Goal: Task Accomplishment & Management: Use online tool/utility

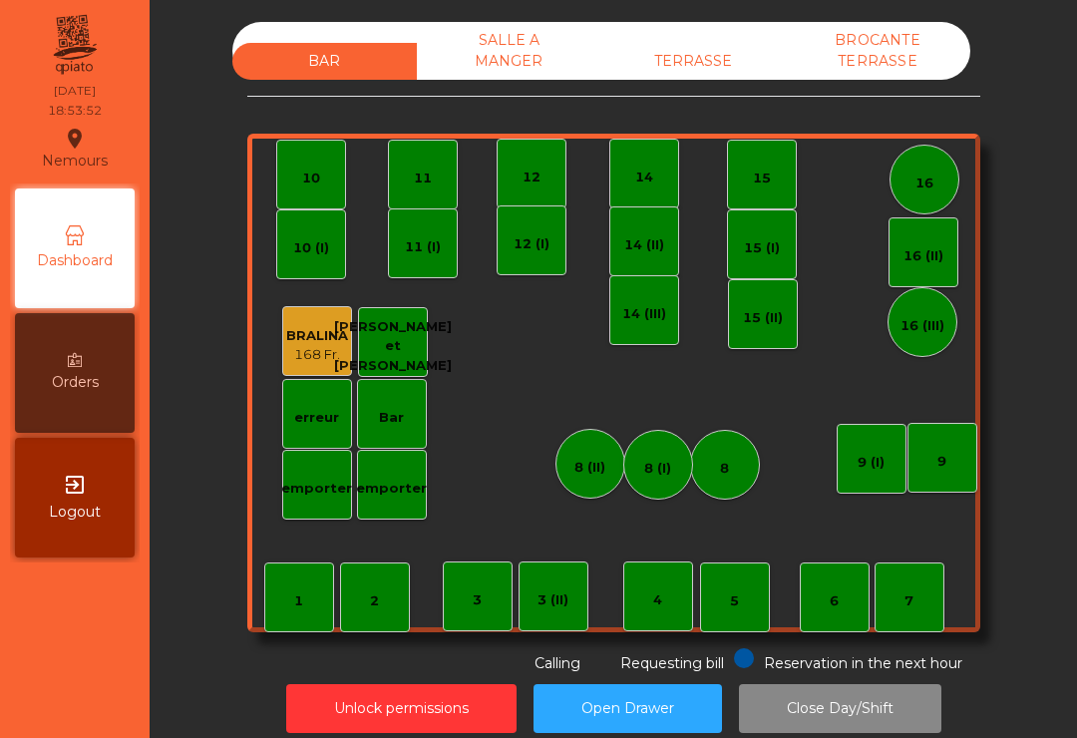
click at [688, 31] on div "BAR SALLE A MANGER TERRASSE BROCANTE TERRASSE" at bounding box center [601, 51] width 738 height 58
click at [715, 75] on div "TERRASSE" at bounding box center [693, 61] width 184 height 37
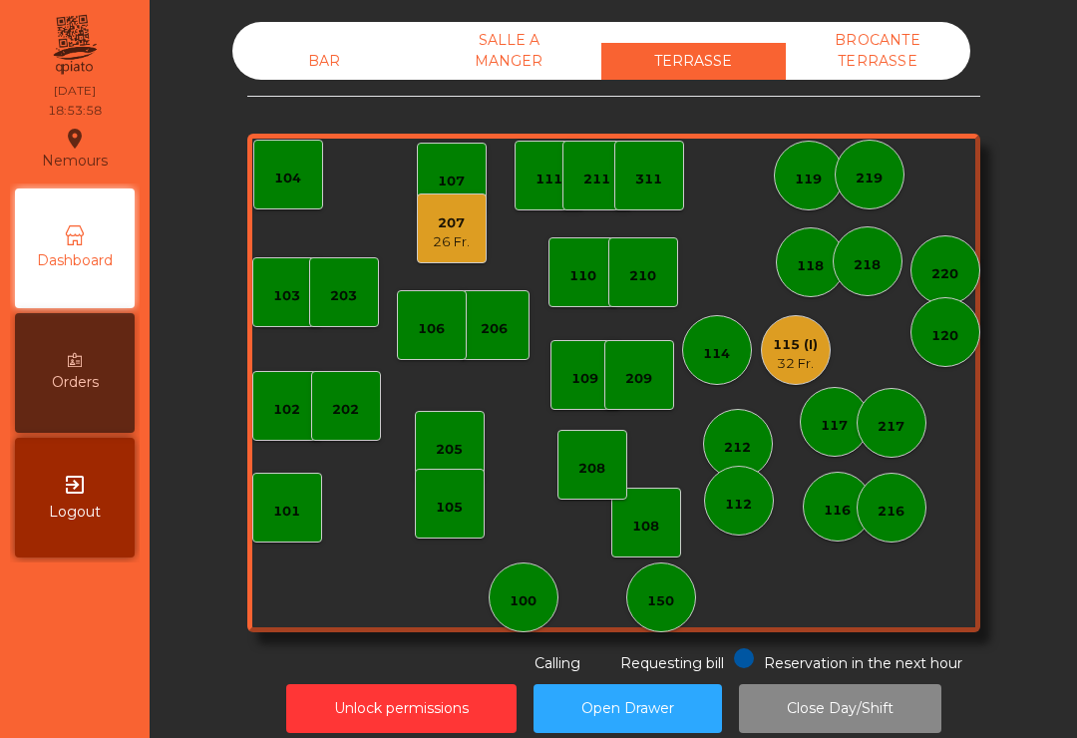
click at [648, 586] on div "150" at bounding box center [660, 597] width 27 height 28
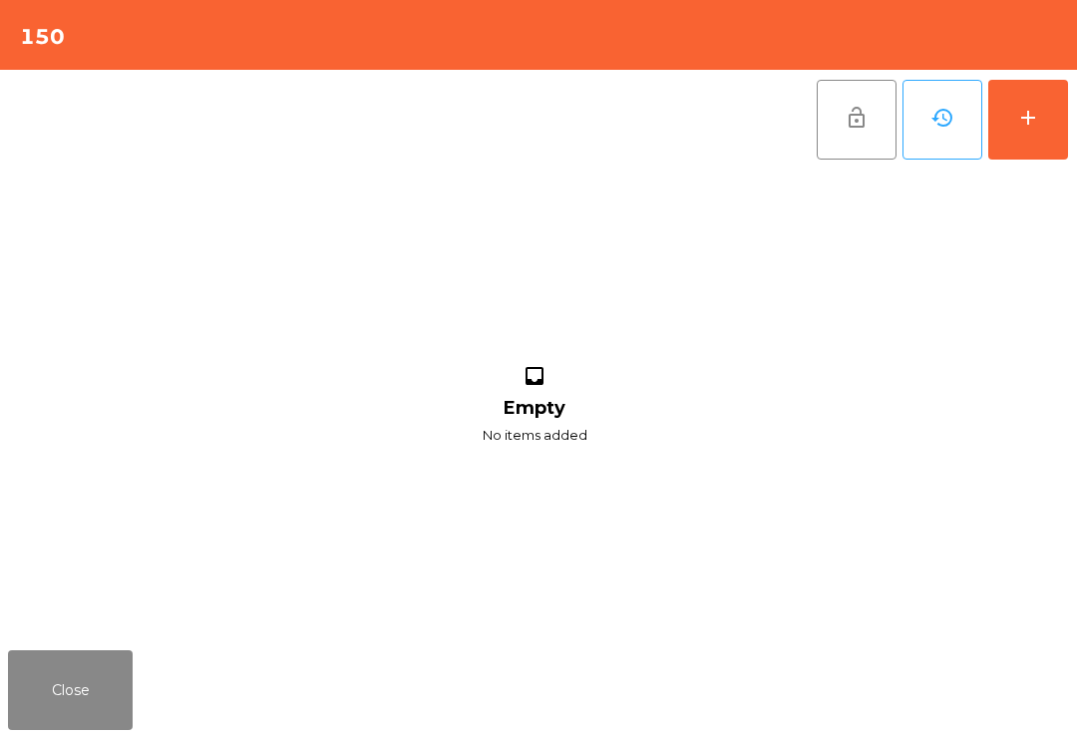
click at [1028, 119] on div "add" at bounding box center [1028, 118] width 24 height 24
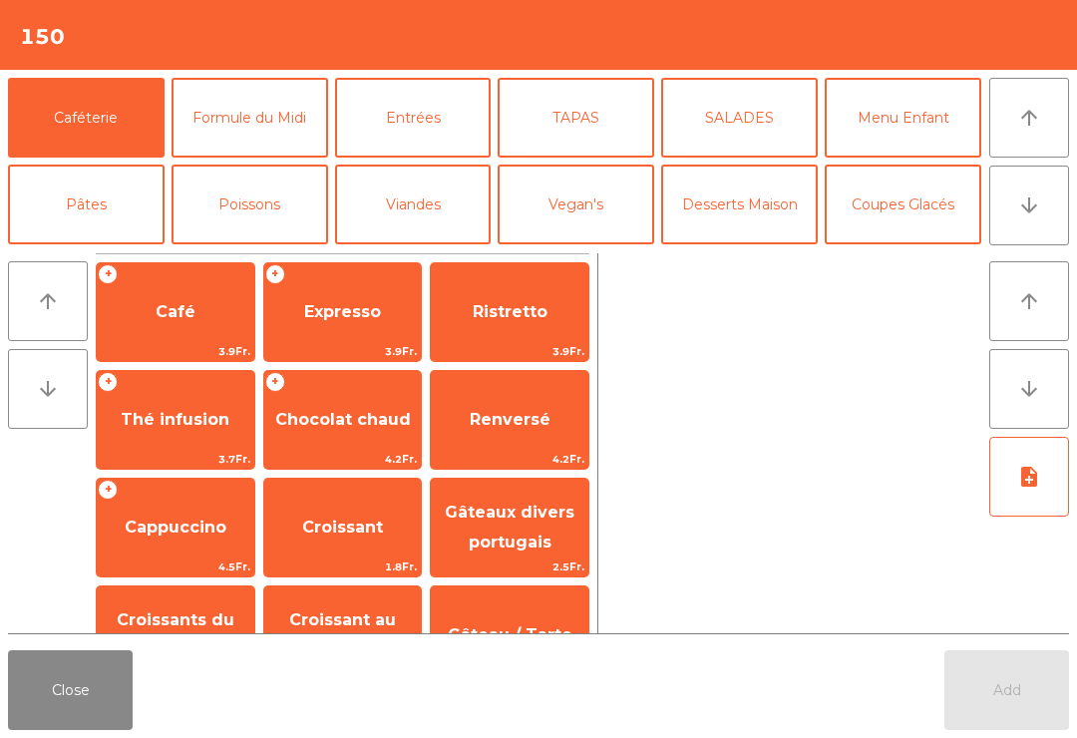
click at [353, 318] on span "Expresso" at bounding box center [342, 311] width 77 height 19
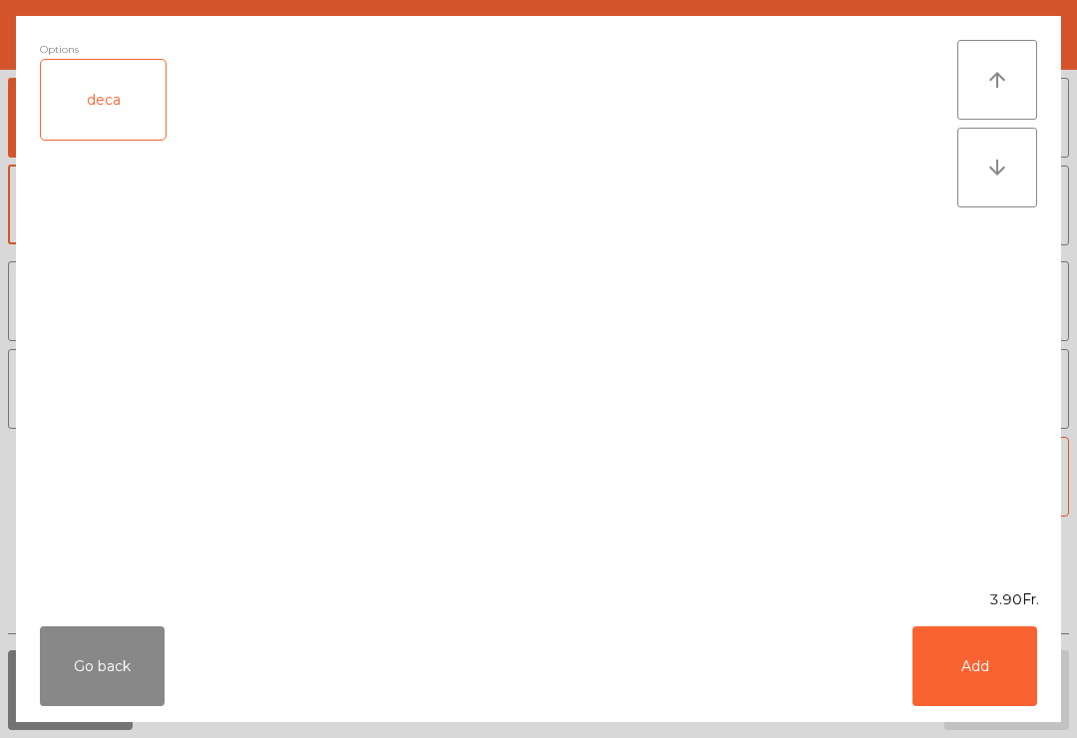
click at [992, 690] on button "Add" at bounding box center [974, 666] width 125 height 80
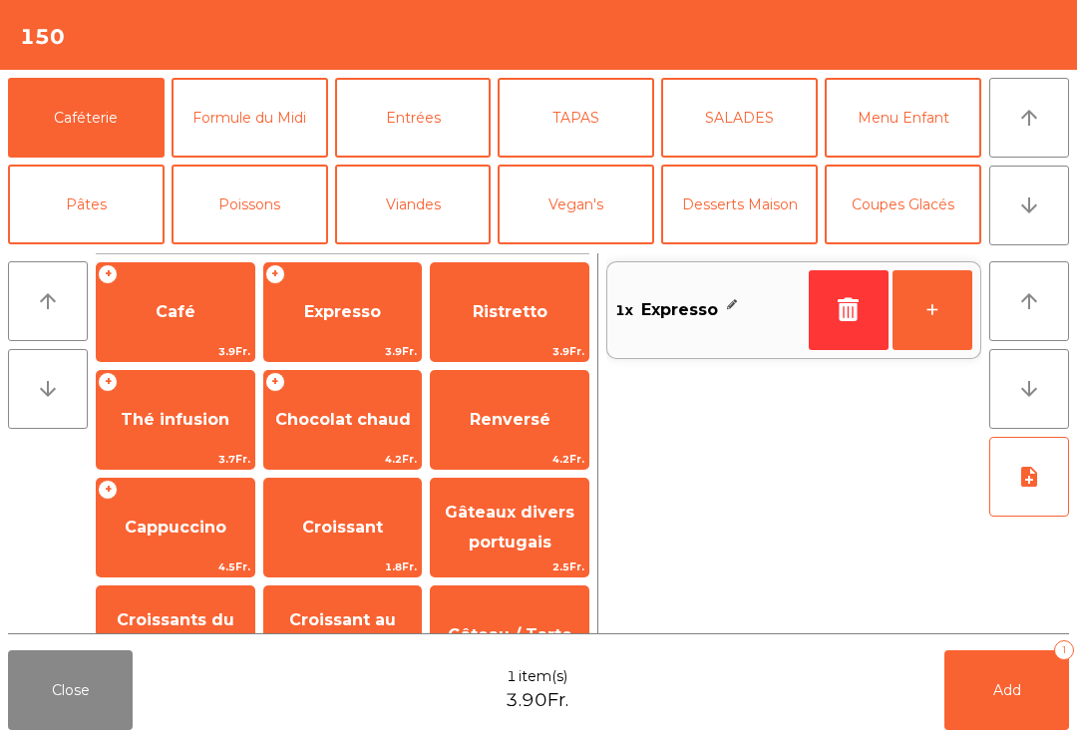
click at [958, 317] on button "+" at bounding box center [932, 310] width 80 height 80
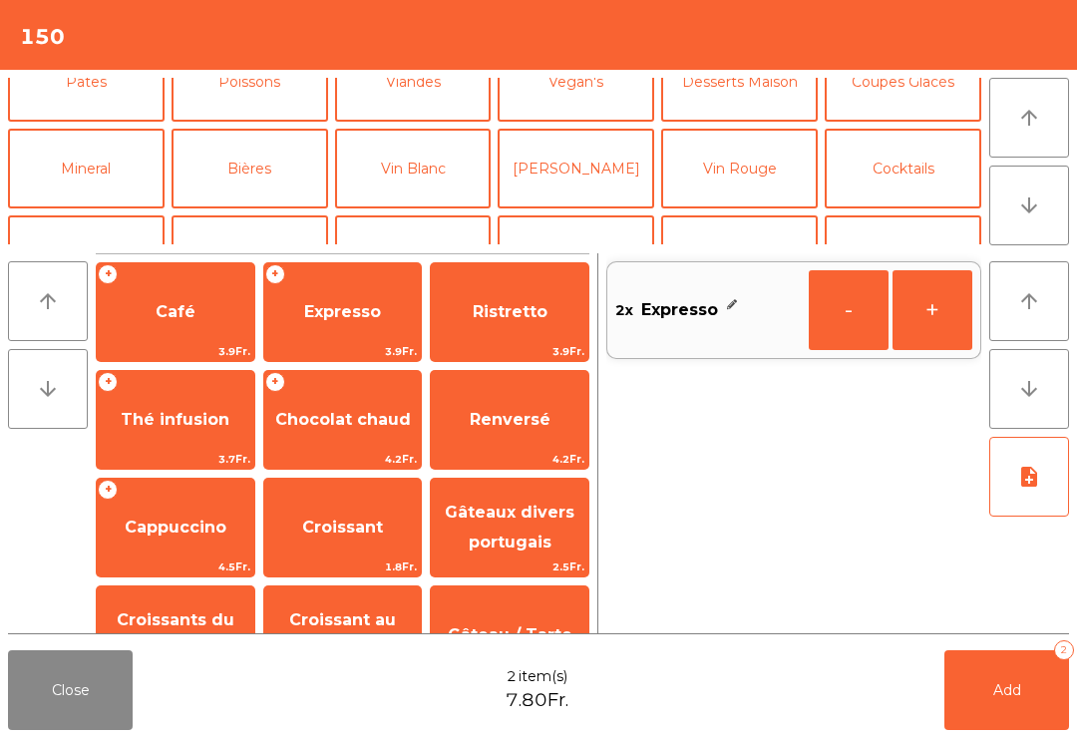
scroll to position [121, 0]
click at [280, 156] on button "Bières" at bounding box center [249, 171] width 156 height 80
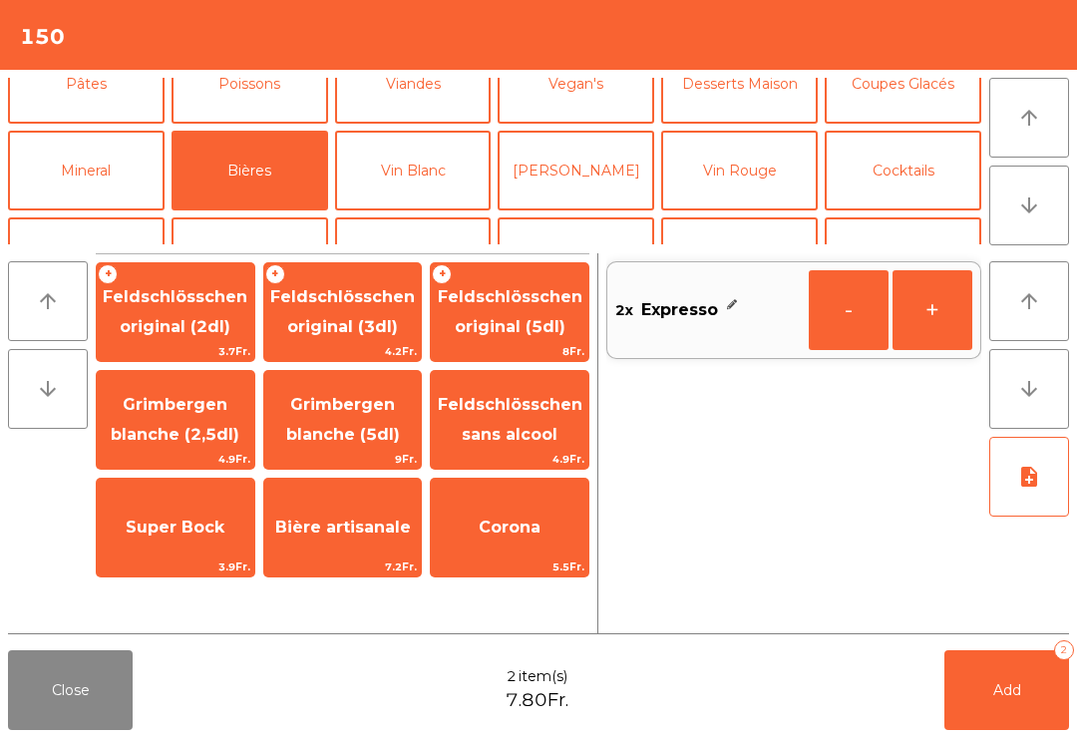
click at [360, 317] on span "Feldschlösschen original (3dl)" at bounding box center [342, 311] width 145 height 49
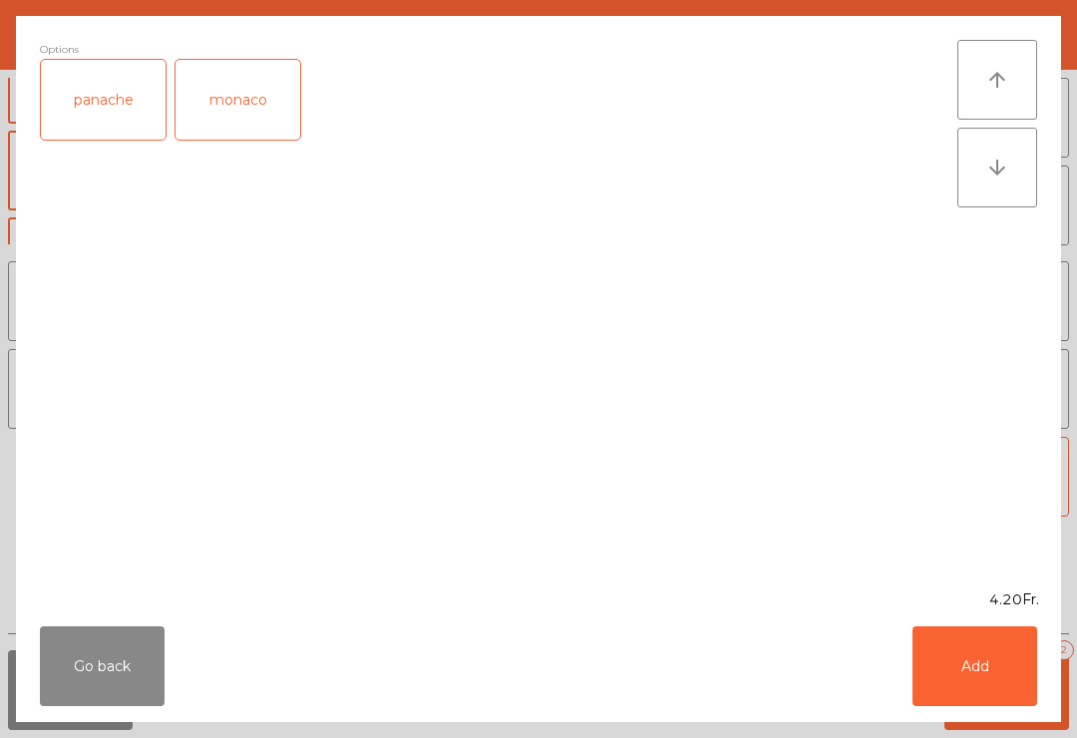
click at [972, 664] on button "Add" at bounding box center [974, 666] width 125 height 80
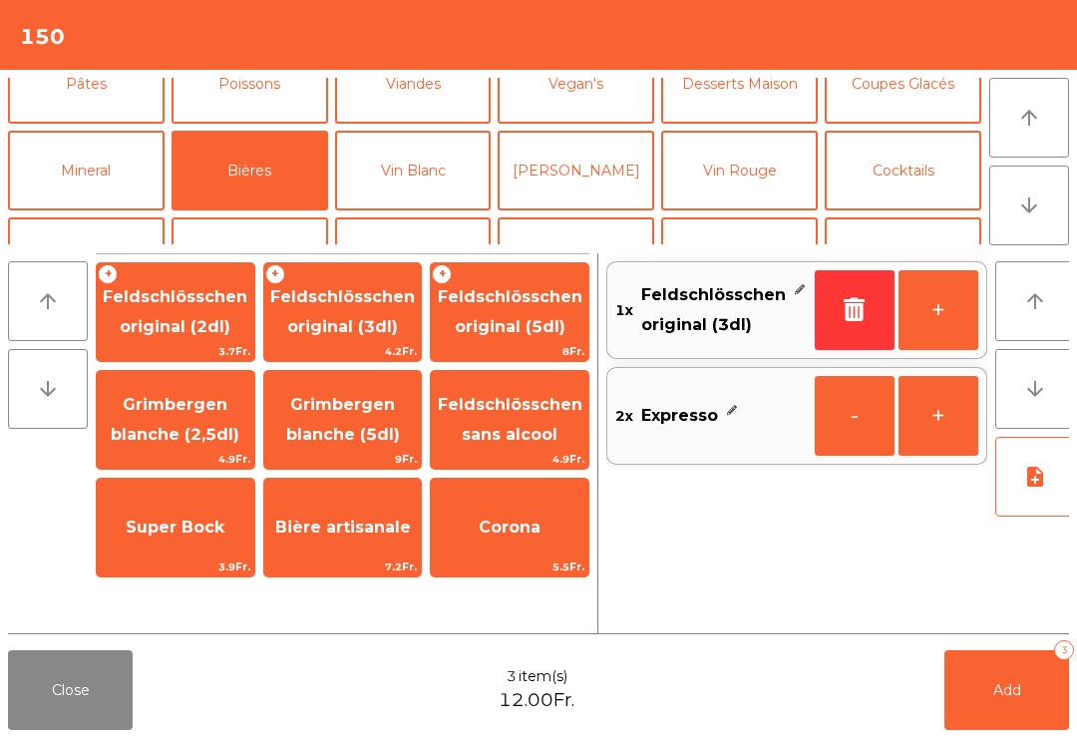
click at [499, 427] on span "Feldschlösschen sans alcool" at bounding box center [510, 419] width 145 height 49
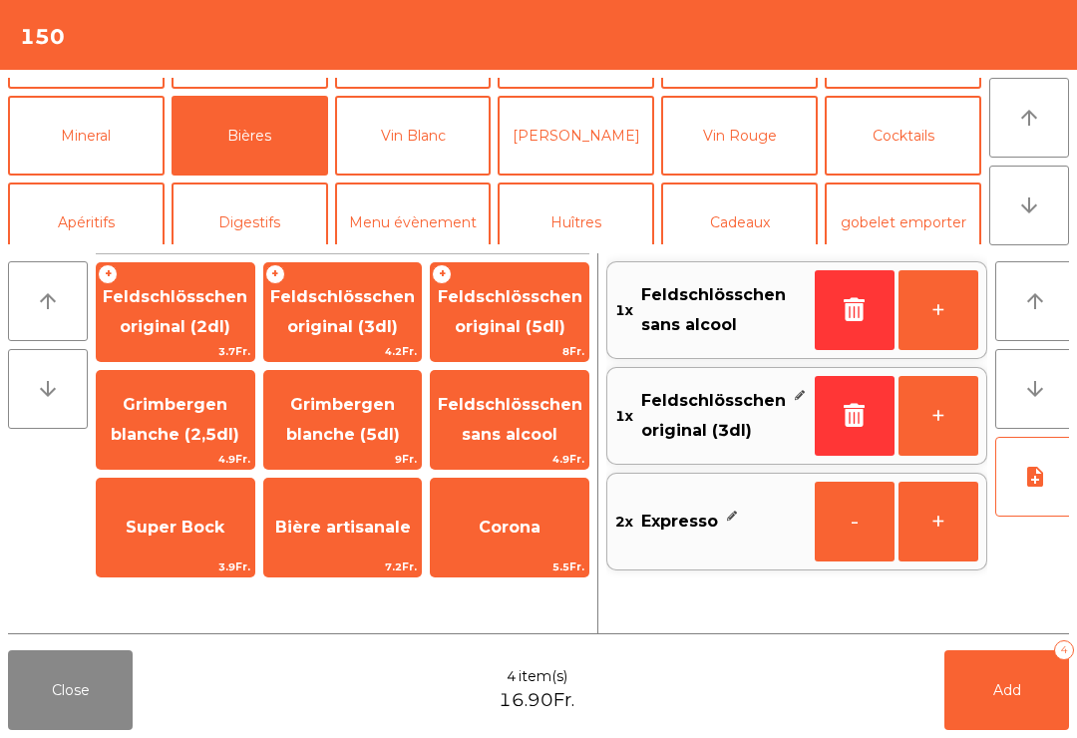
scroll to position [160, 0]
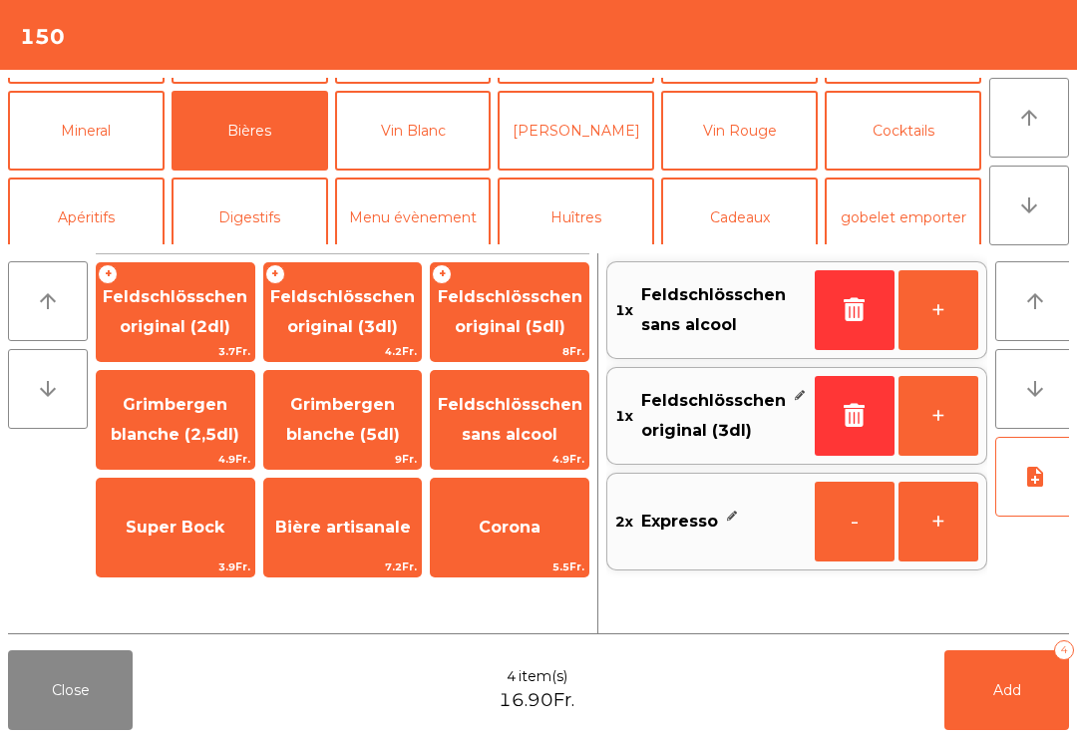
click at [104, 133] on button "Mineral" at bounding box center [86, 131] width 156 height 80
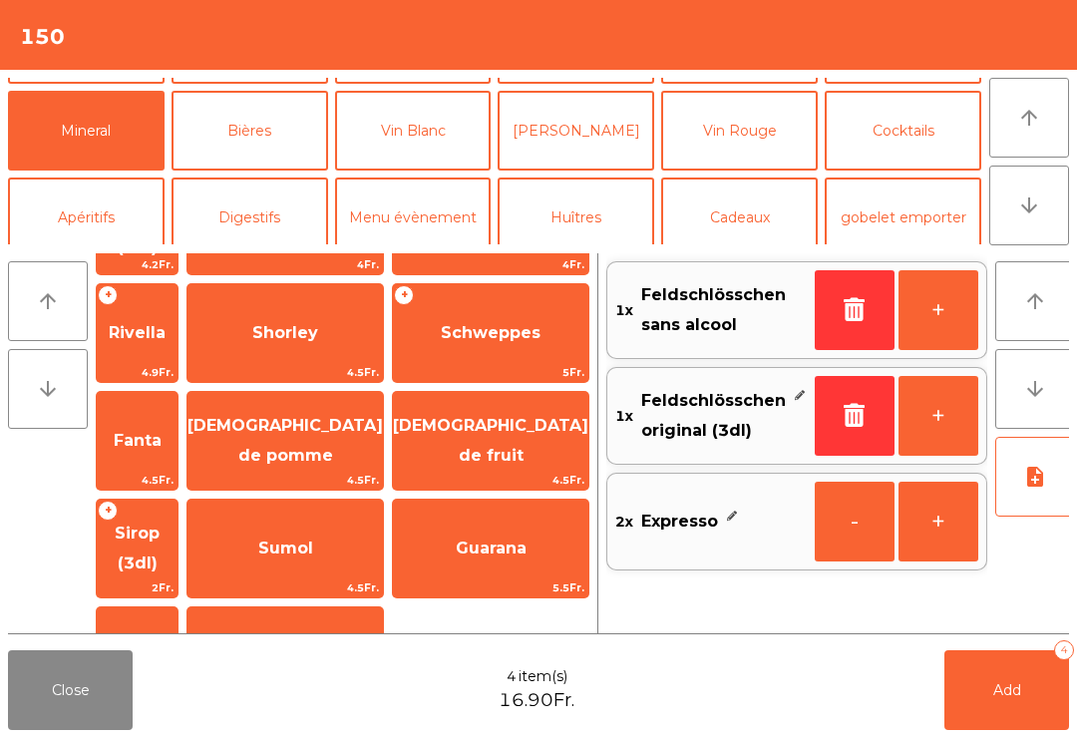
scroll to position [490, 0]
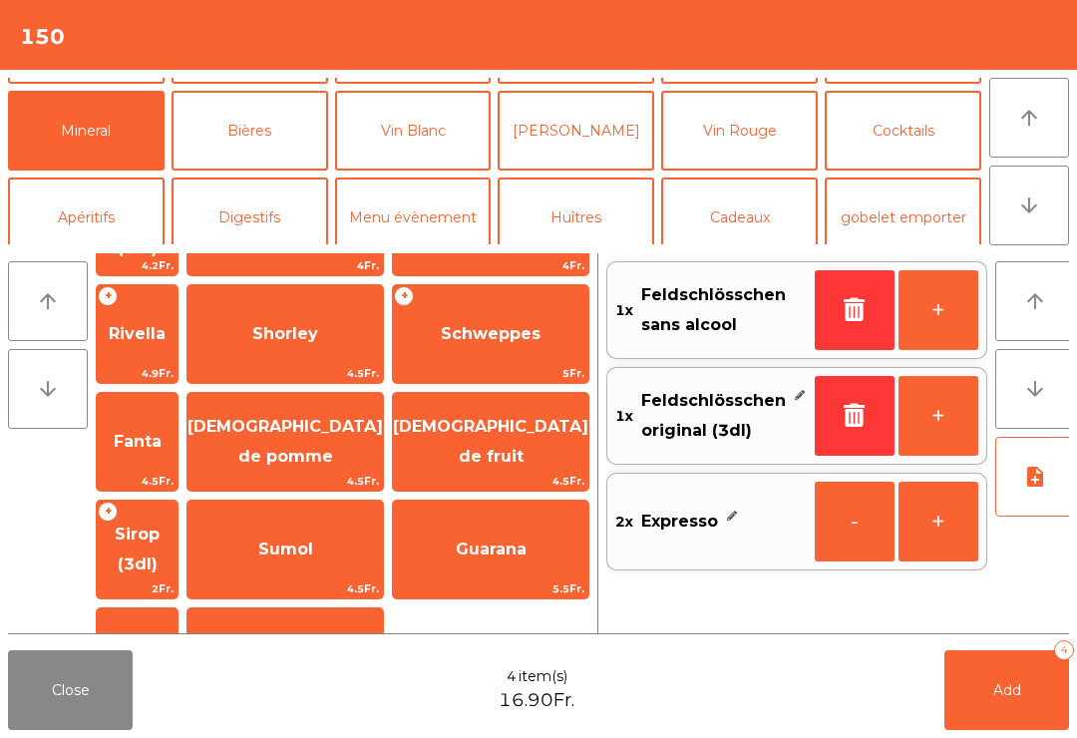
click at [159, 524] on span "Sirop (3dl)" at bounding box center [137, 548] width 45 height 49
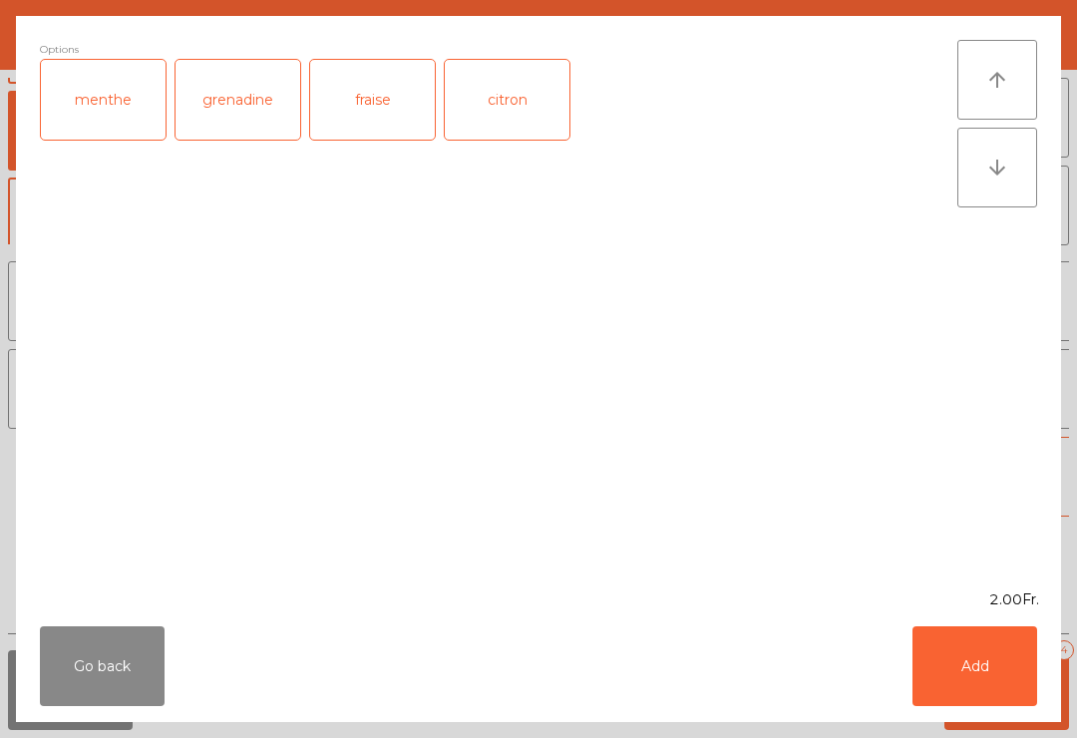
click at [963, 668] on button "Add" at bounding box center [974, 666] width 125 height 80
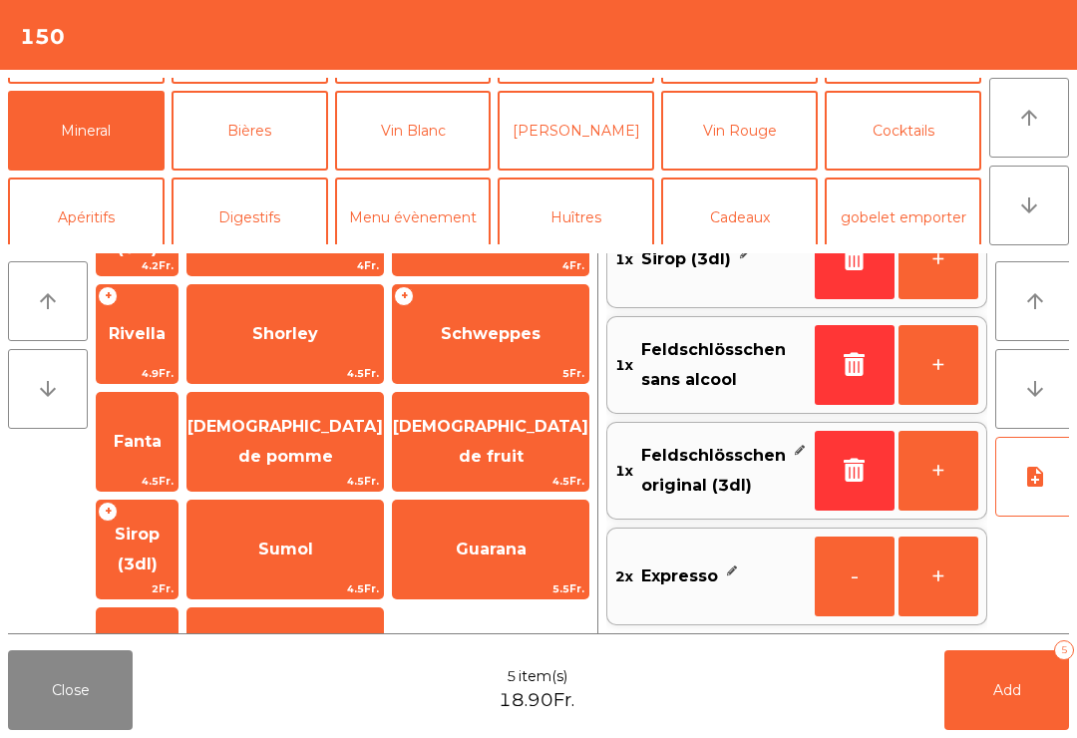
scroll to position [51, 0]
click at [1008, 685] on span "Add" at bounding box center [1007, 690] width 28 height 18
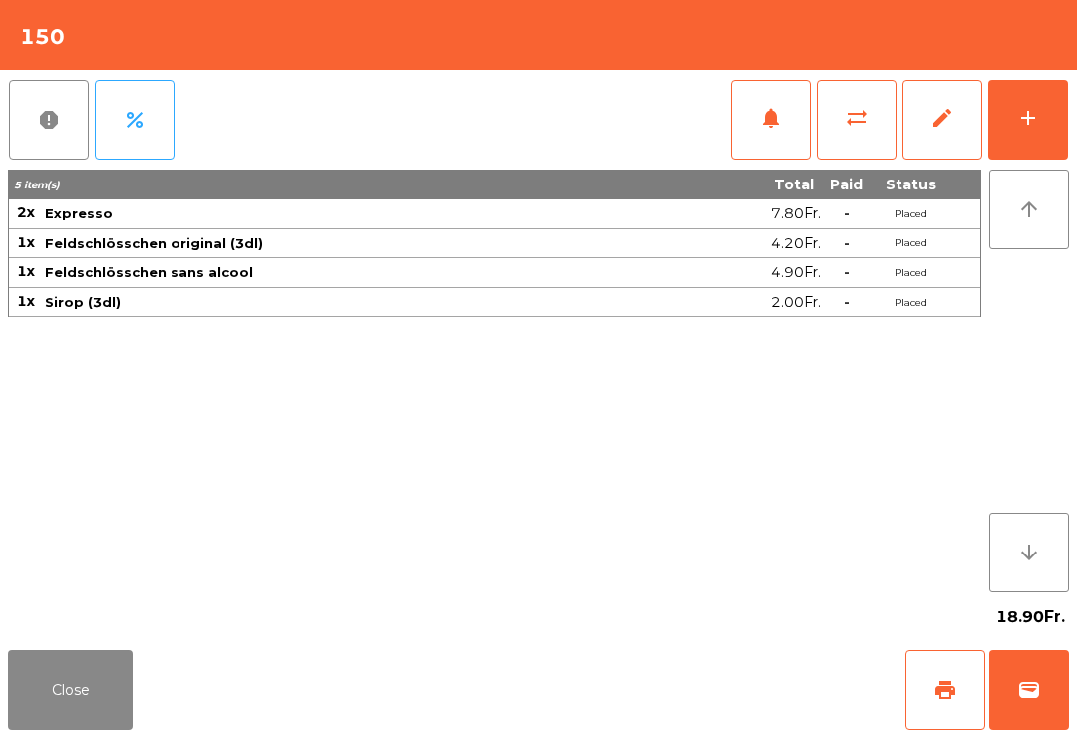
click at [1014, 144] on button "add" at bounding box center [1028, 120] width 80 height 80
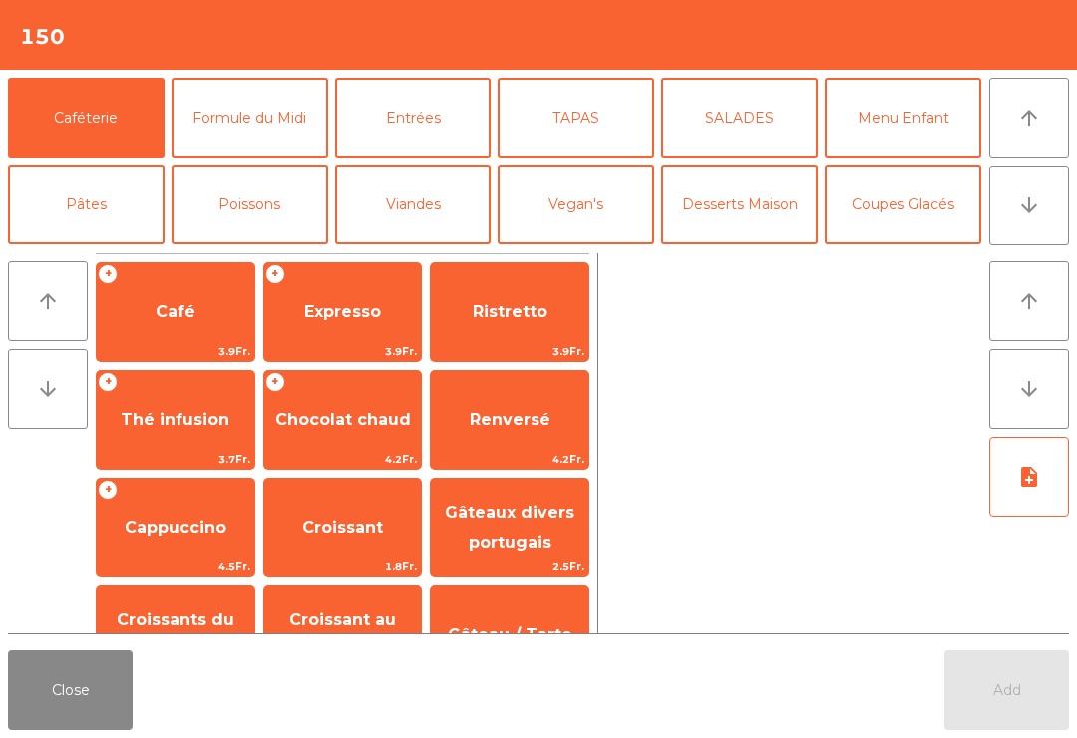
click at [578, 108] on button "TAPAS" at bounding box center [575, 118] width 156 height 80
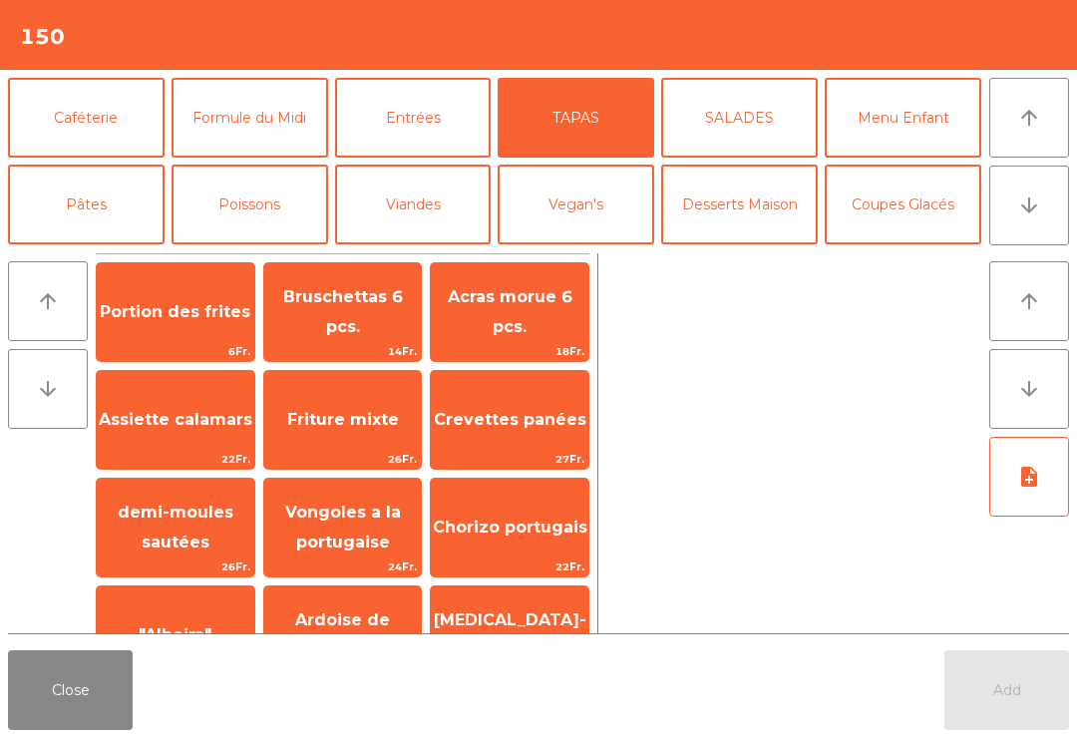
click at [506, 325] on span "Acras morue 6 pcs." at bounding box center [510, 311] width 125 height 49
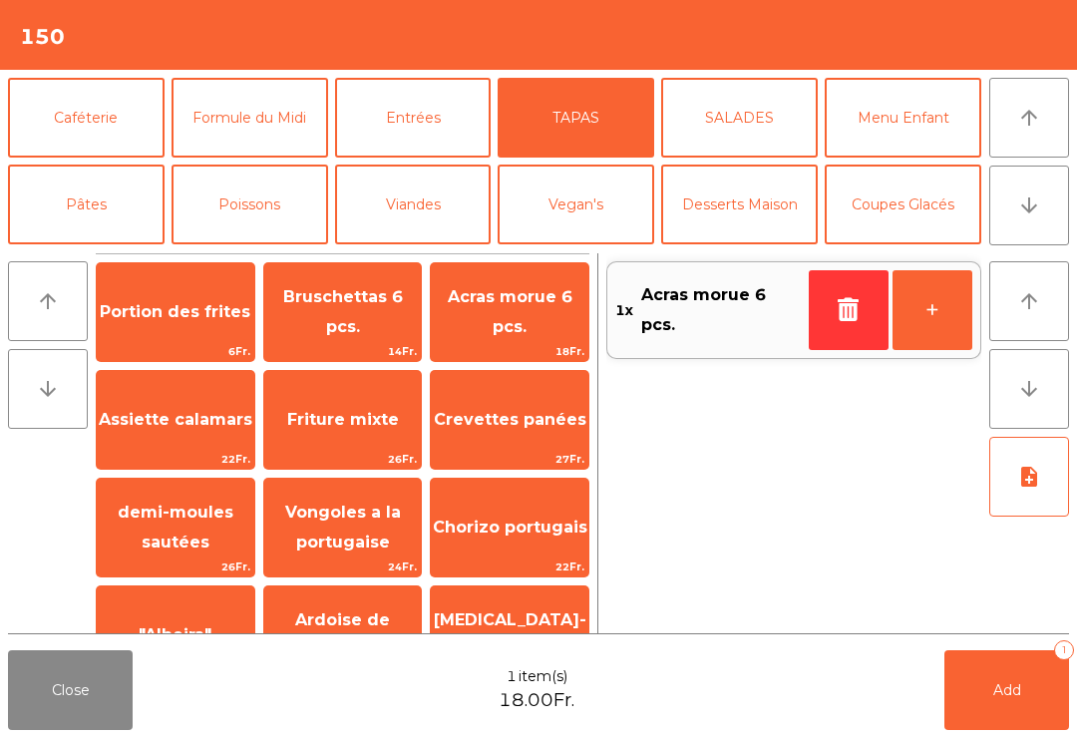
click at [1040, 727] on button "Add 1" at bounding box center [1006, 690] width 125 height 80
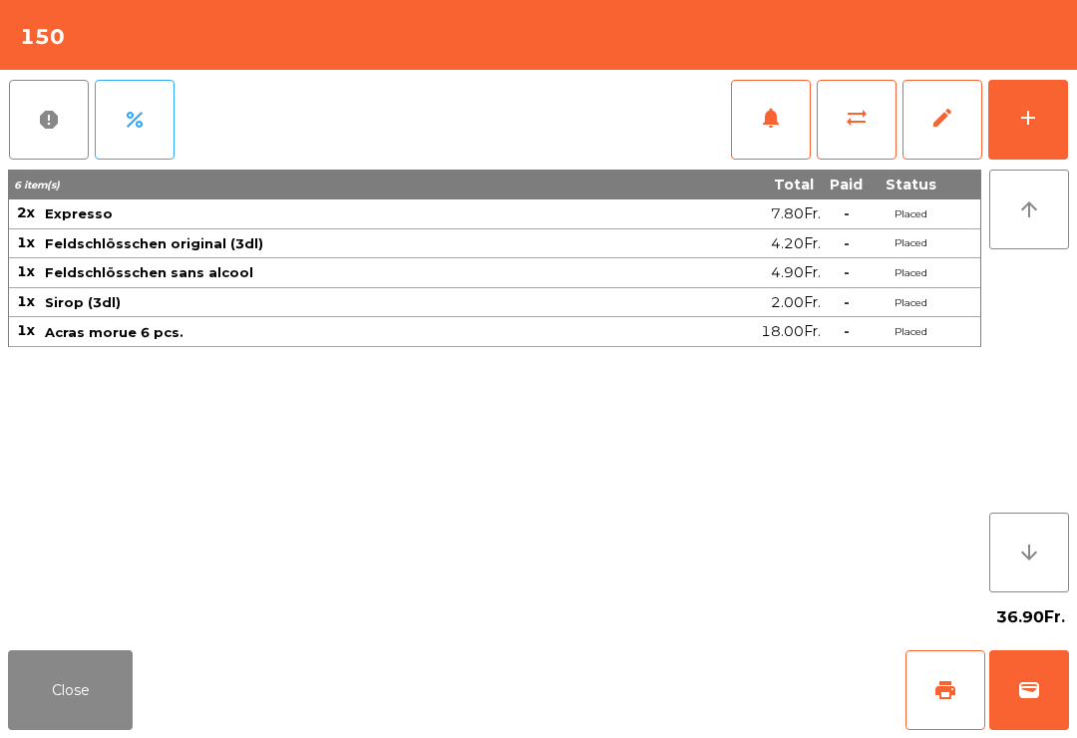
click at [102, 695] on button "Close" at bounding box center [70, 690] width 125 height 80
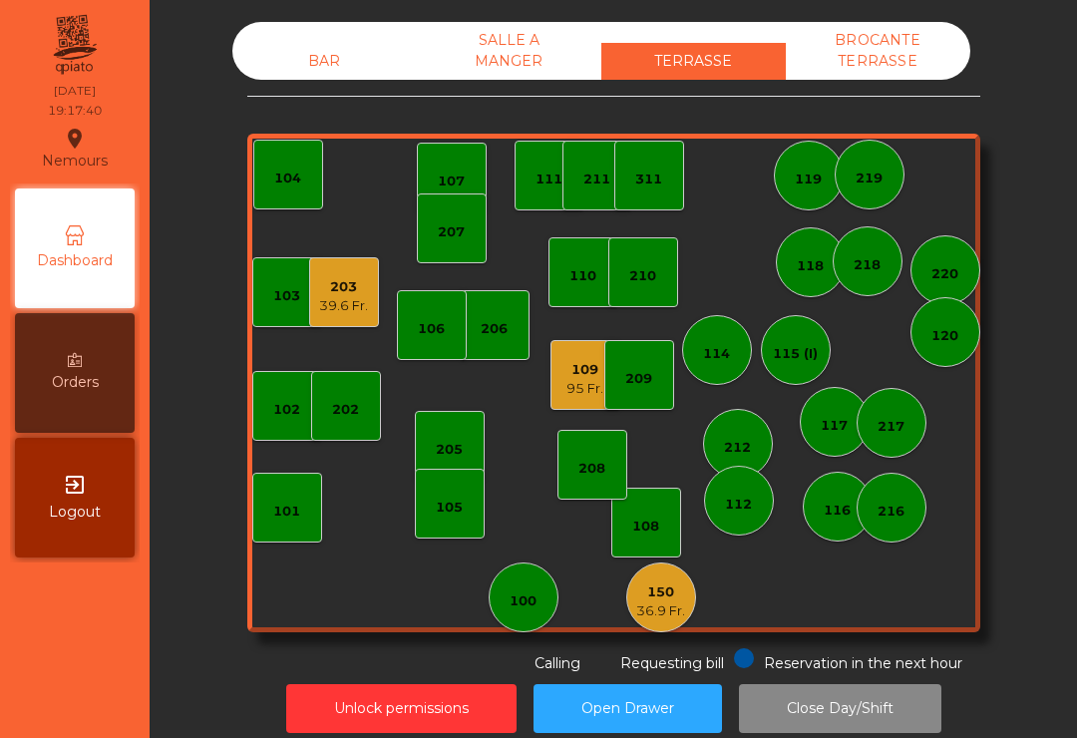
click at [333, 284] on div "203" at bounding box center [343, 287] width 49 height 20
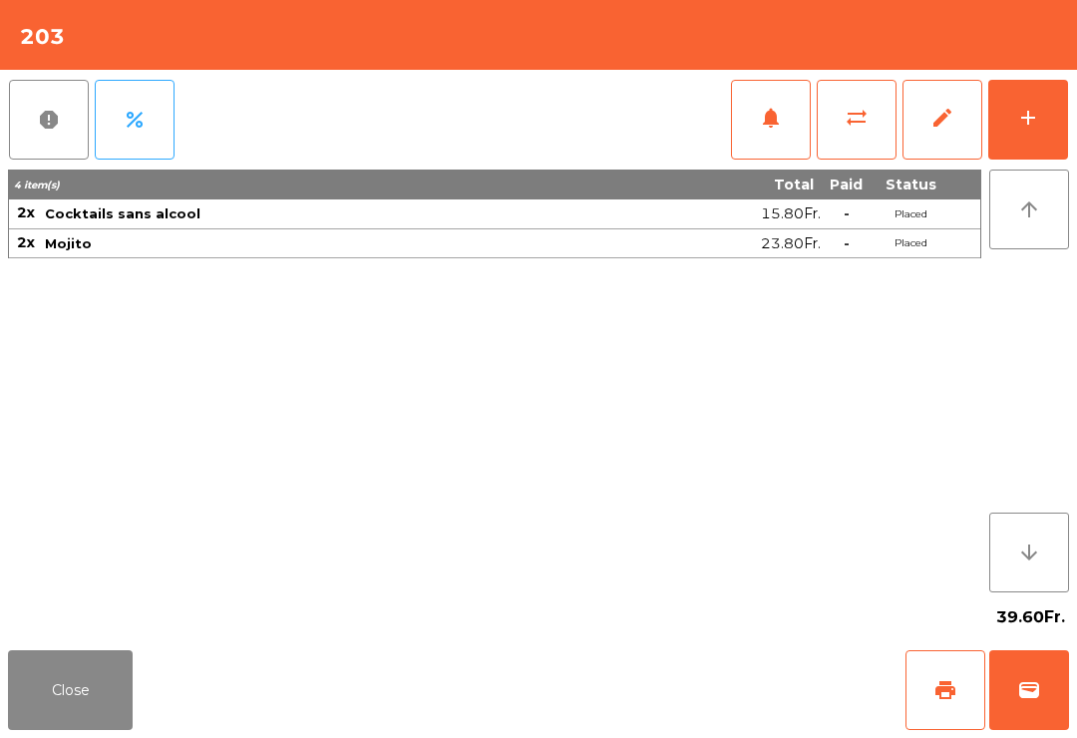
click at [1026, 129] on div "add" at bounding box center [1028, 118] width 24 height 24
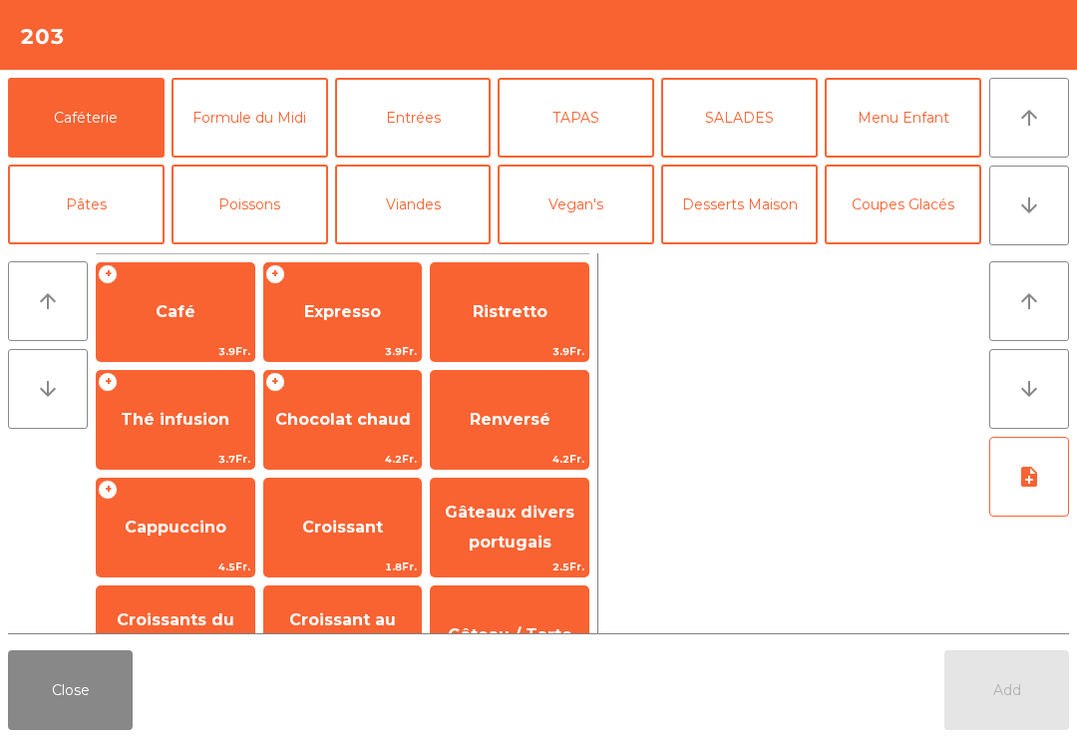
click at [242, 156] on button "Formule du Midi" at bounding box center [249, 118] width 156 height 80
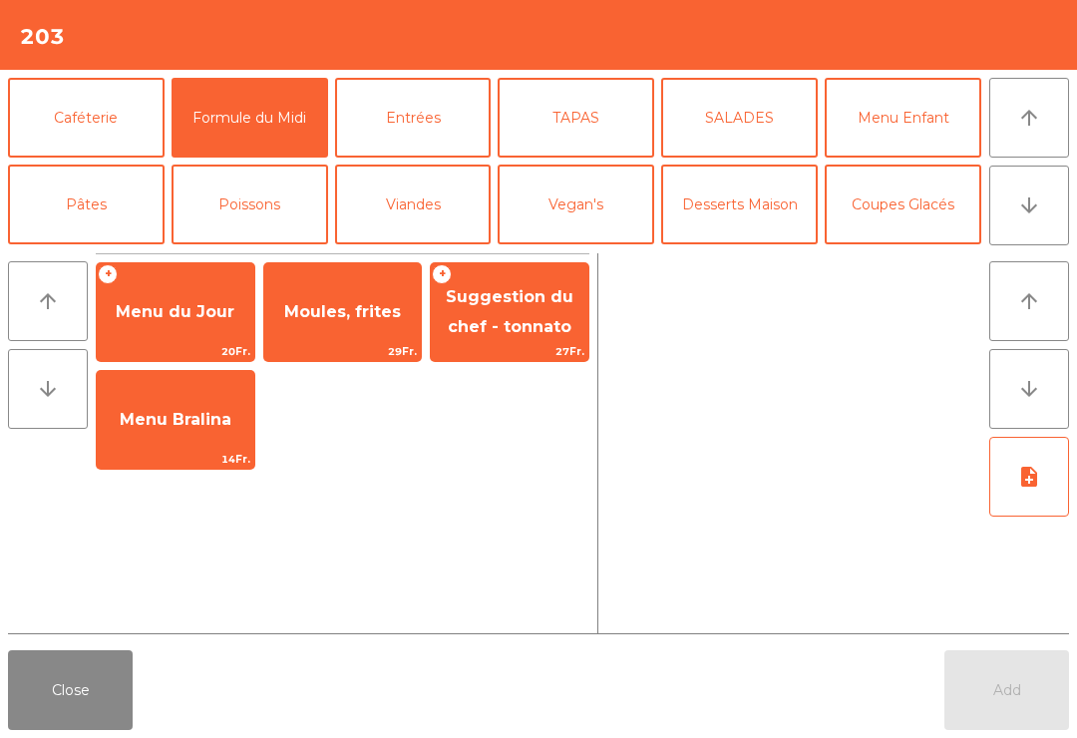
click at [271, 209] on button "Poissons" at bounding box center [249, 204] width 156 height 80
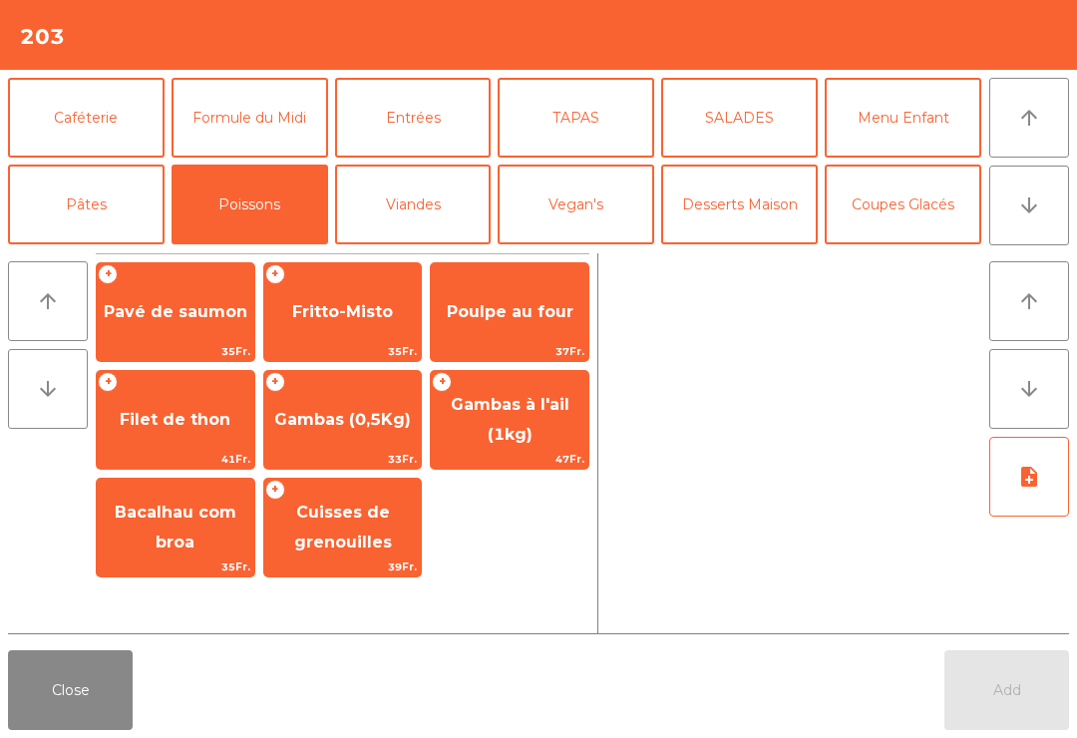
click at [532, 427] on span "Gambas à l'ail (1kg)" at bounding box center [509, 420] width 157 height 85
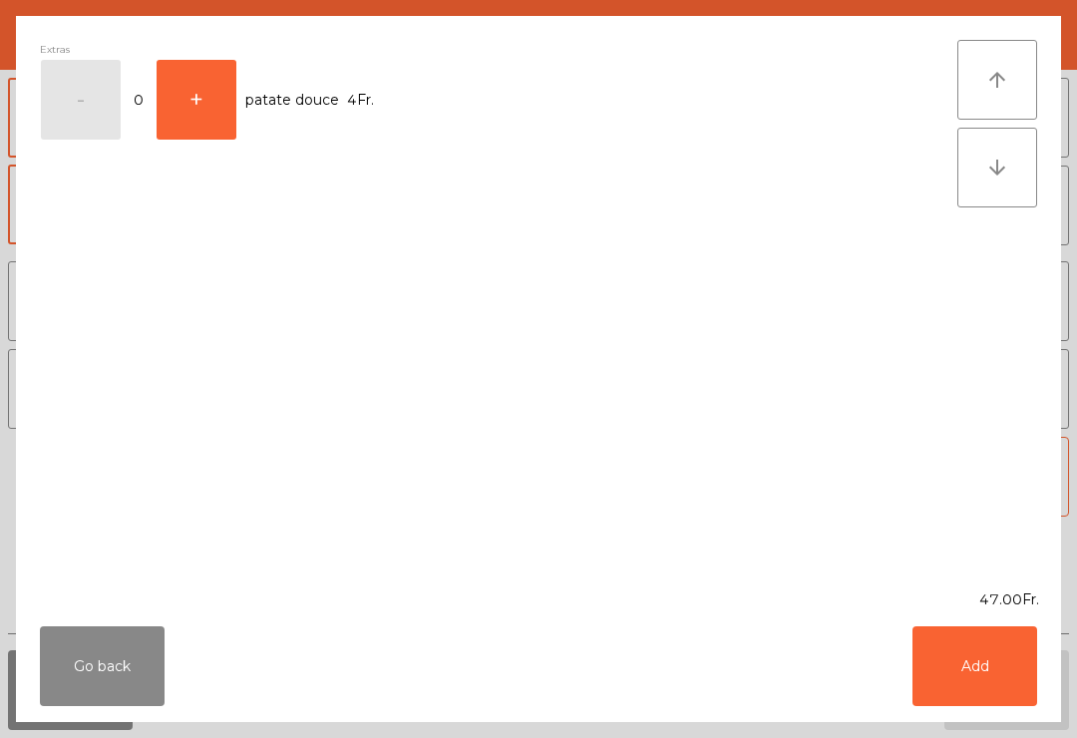
click at [365, 418] on div "Extras - 0 + patate douce 4Fr." at bounding box center [498, 302] width 917 height 525
click at [989, 674] on button "Add" at bounding box center [974, 666] width 125 height 80
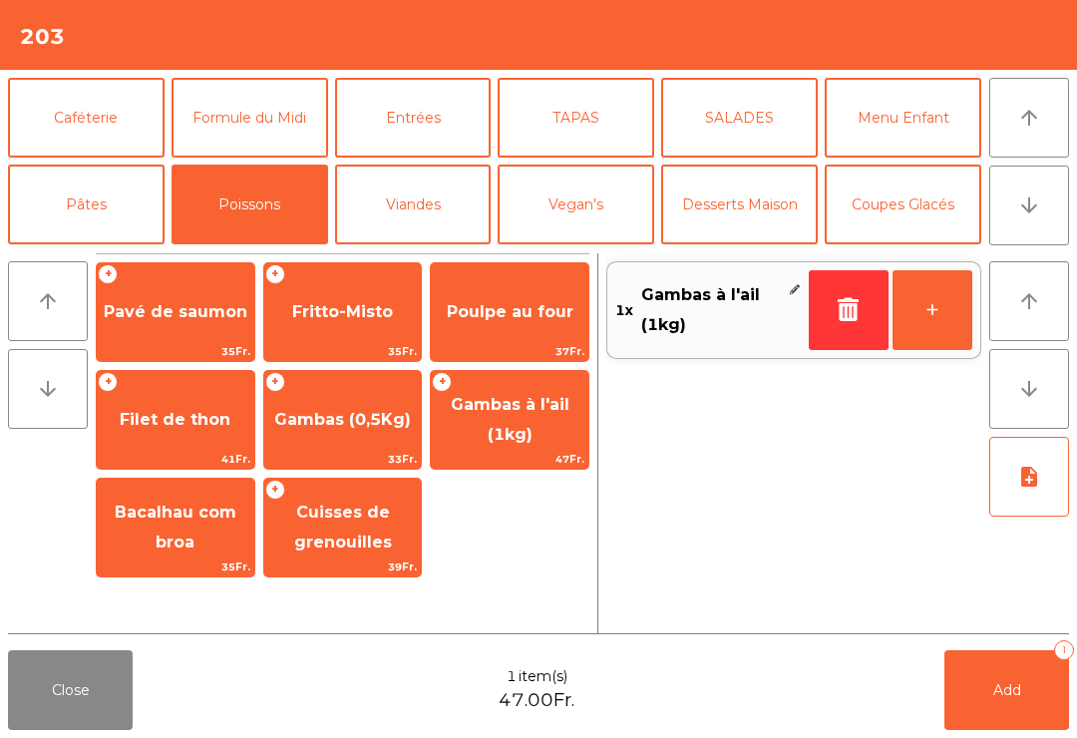
click at [371, 418] on span "Gambas (0,5Kg)" at bounding box center [342, 419] width 137 height 19
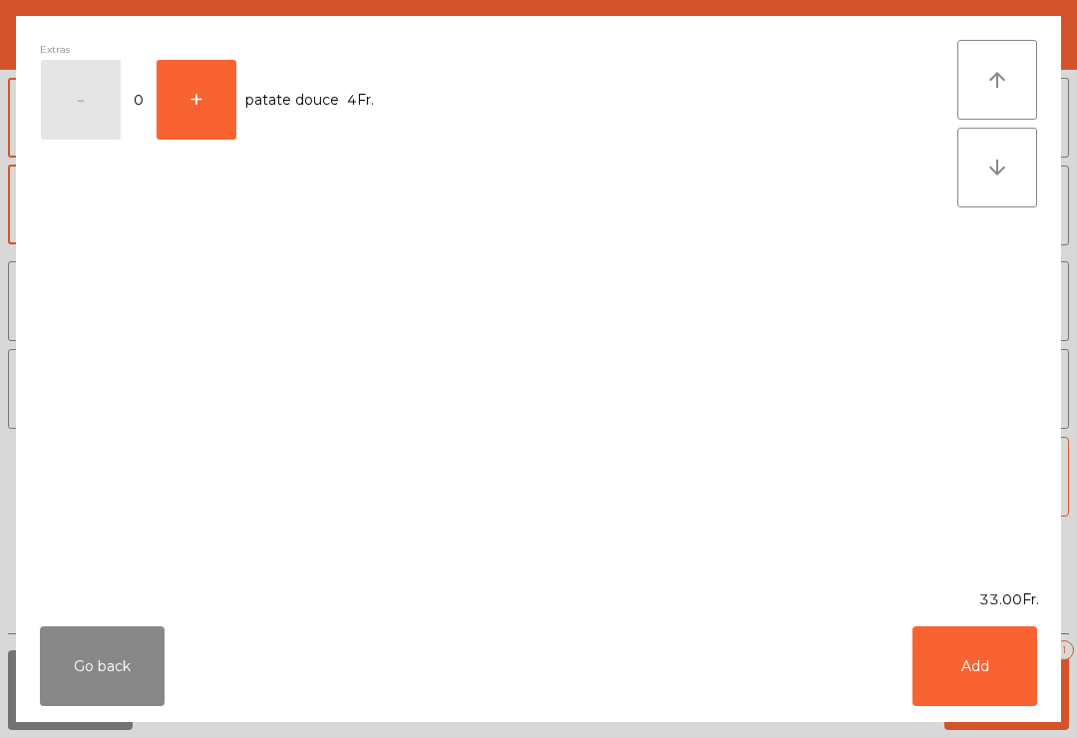
click at [975, 673] on button "Add" at bounding box center [974, 666] width 125 height 80
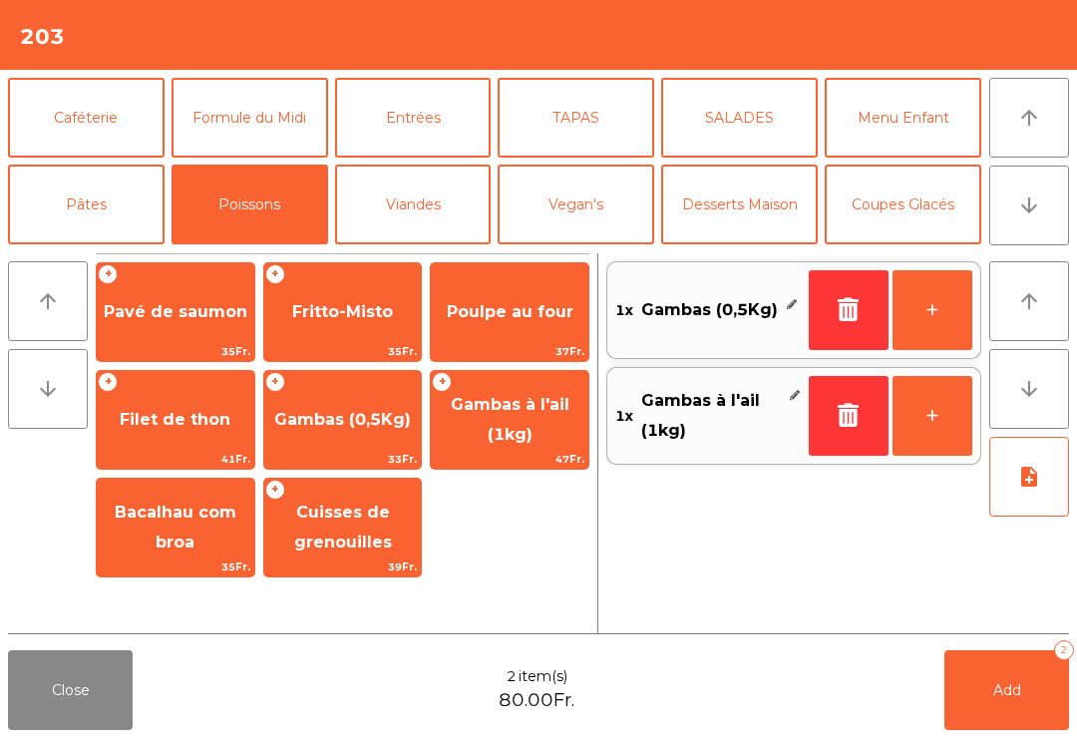
click at [1031, 476] on icon "note_add" at bounding box center [1029, 477] width 24 height 24
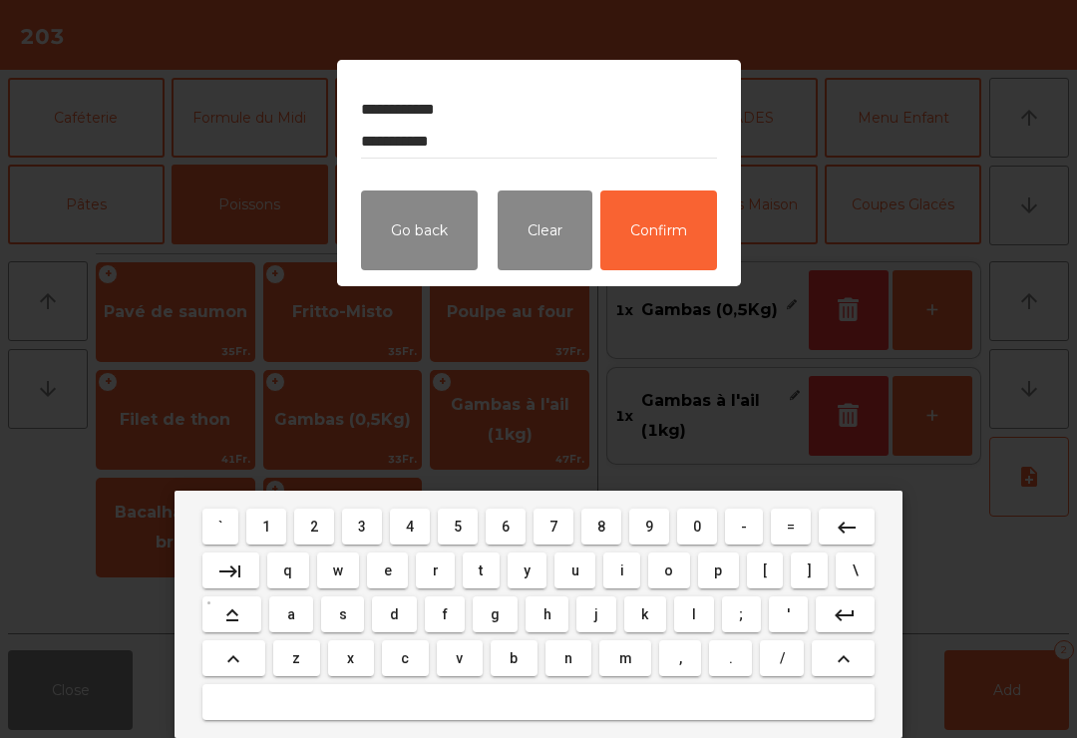
type textarea "**********"
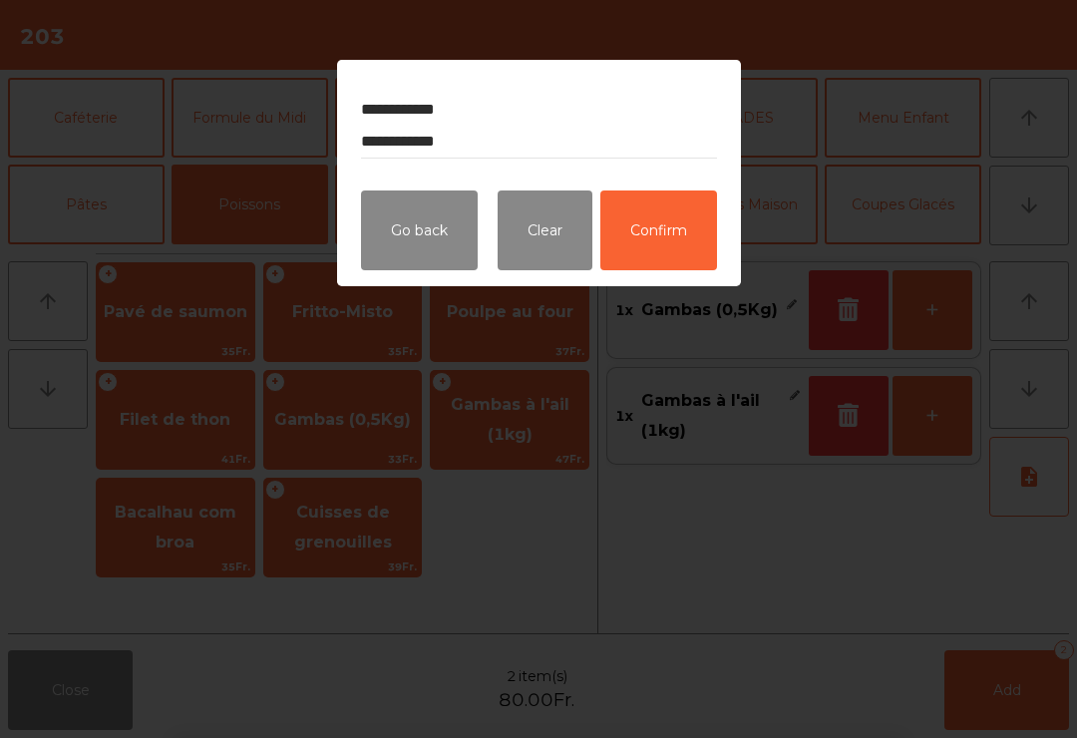
click at [657, 232] on button "Confirm" at bounding box center [658, 230] width 117 height 80
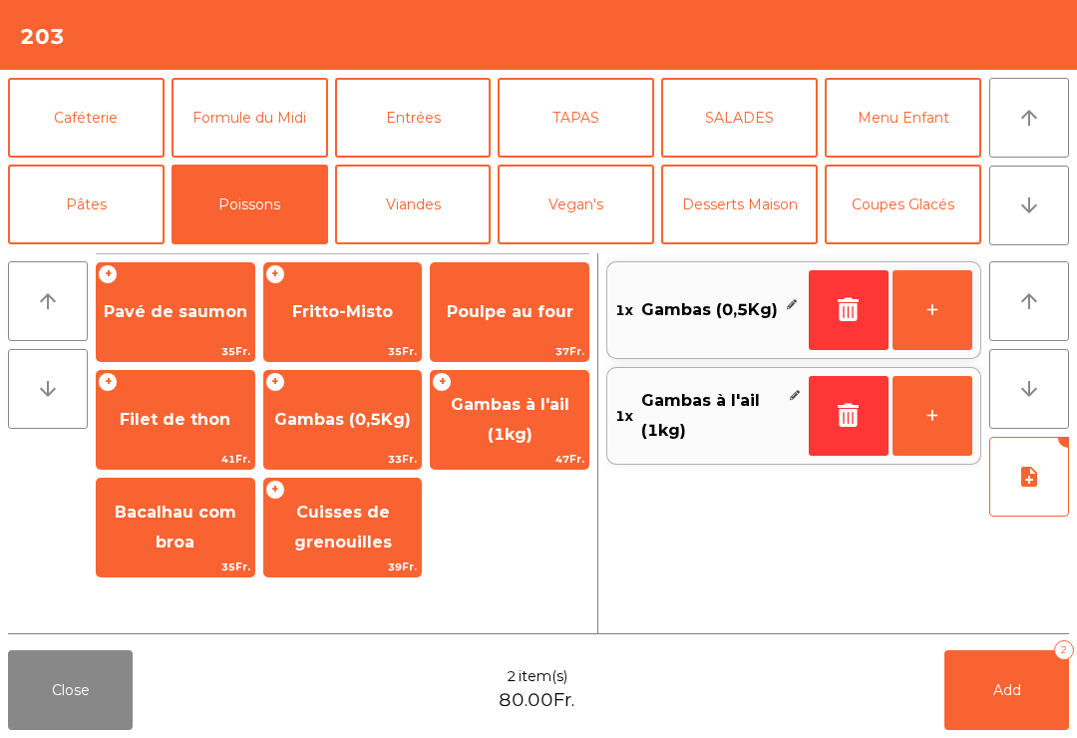
click at [973, 719] on button "Add 2" at bounding box center [1006, 690] width 125 height 80
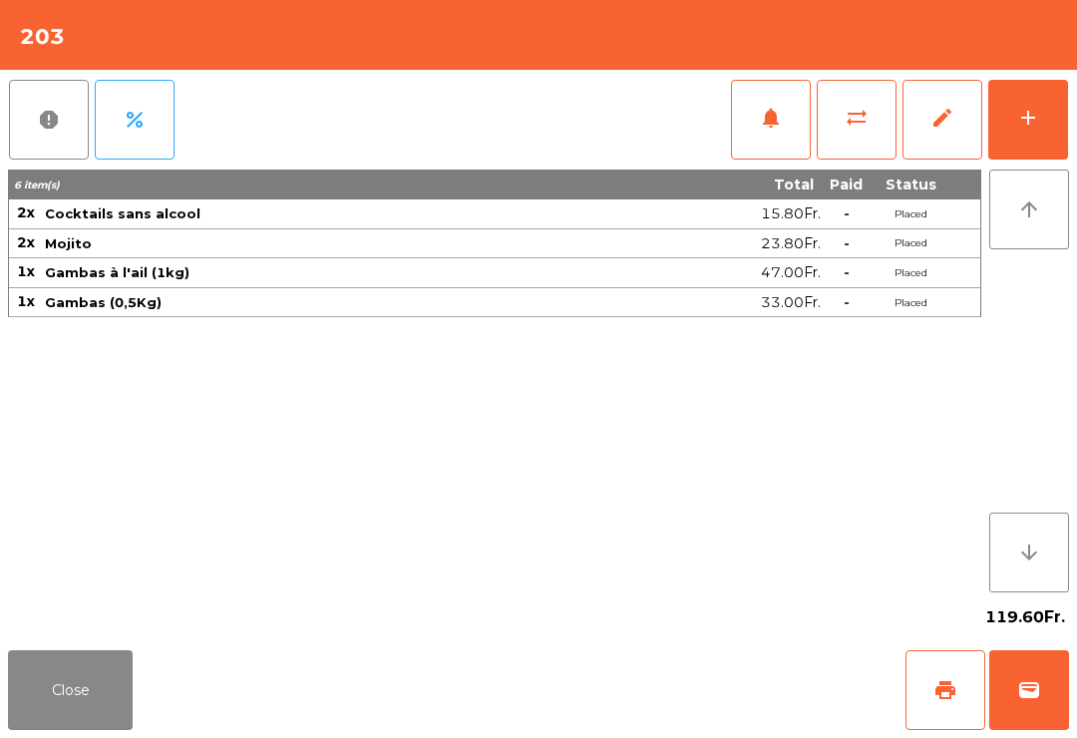
click at [59, 697] on button "Close" at bounding box center [70, 690] width 125 height 80
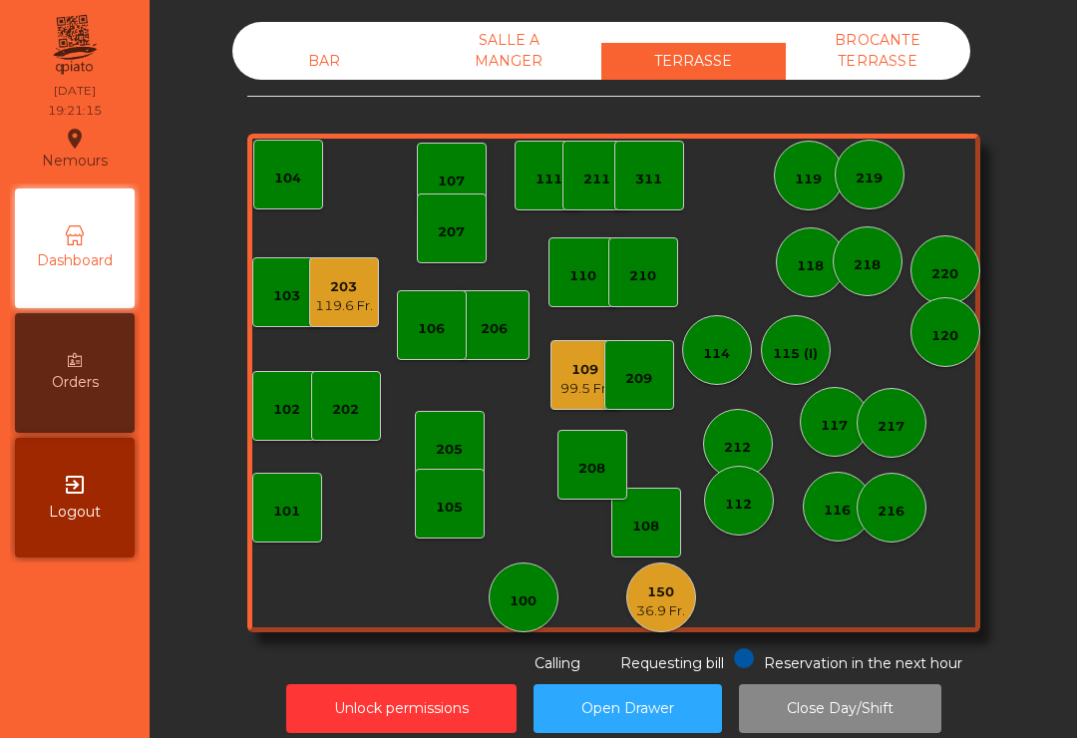
click at [646, 596] on div "150" at bounding box center [660, 592] width 49 height 20
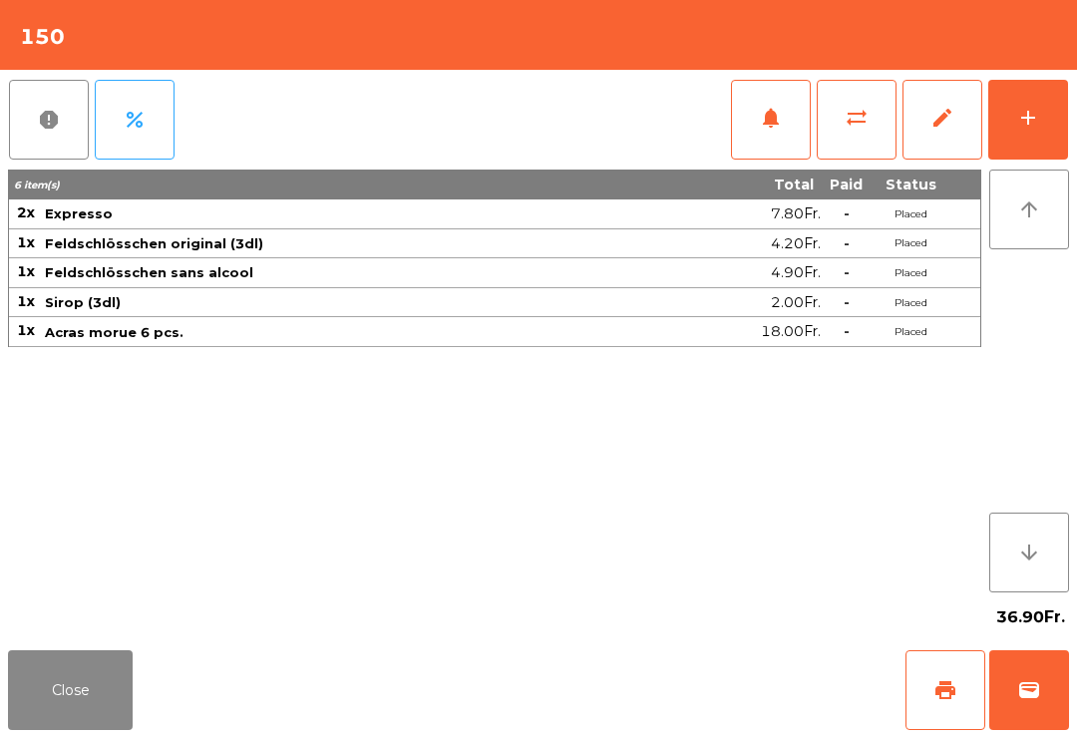
click at [966, 696] on button "print" at bounding box center [945, 690] width 80 height 80
click at [1020, 689] on span "wallet" at bounding box center [1029, 690] width 24 height 24
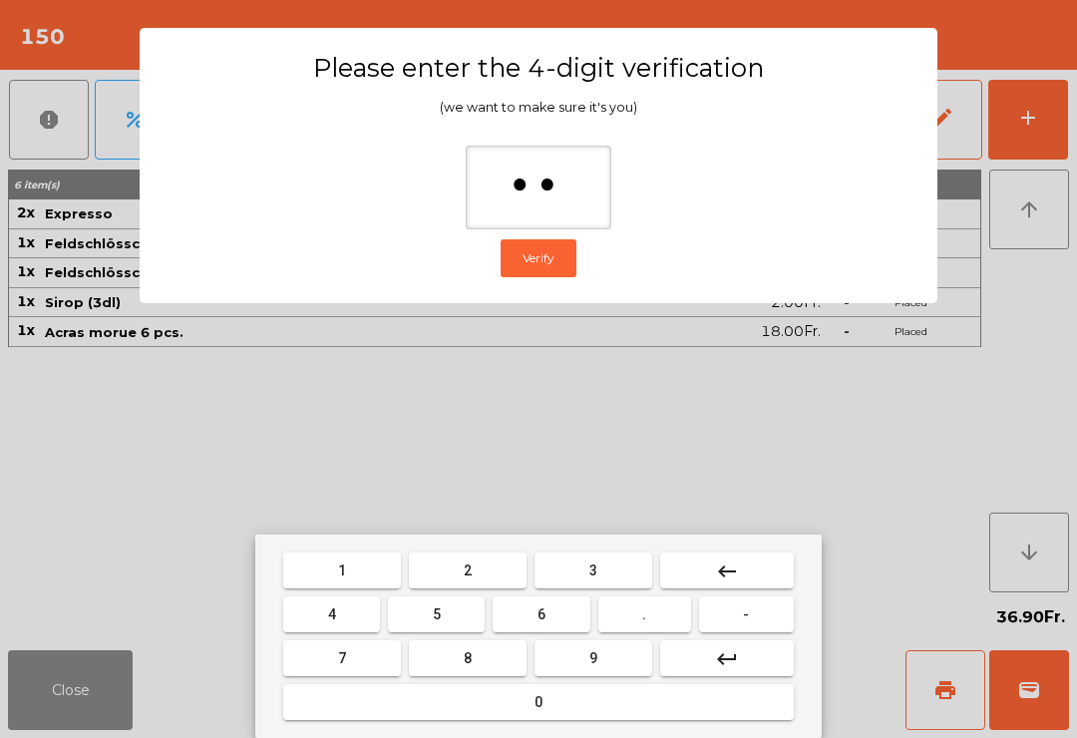
type input "***"
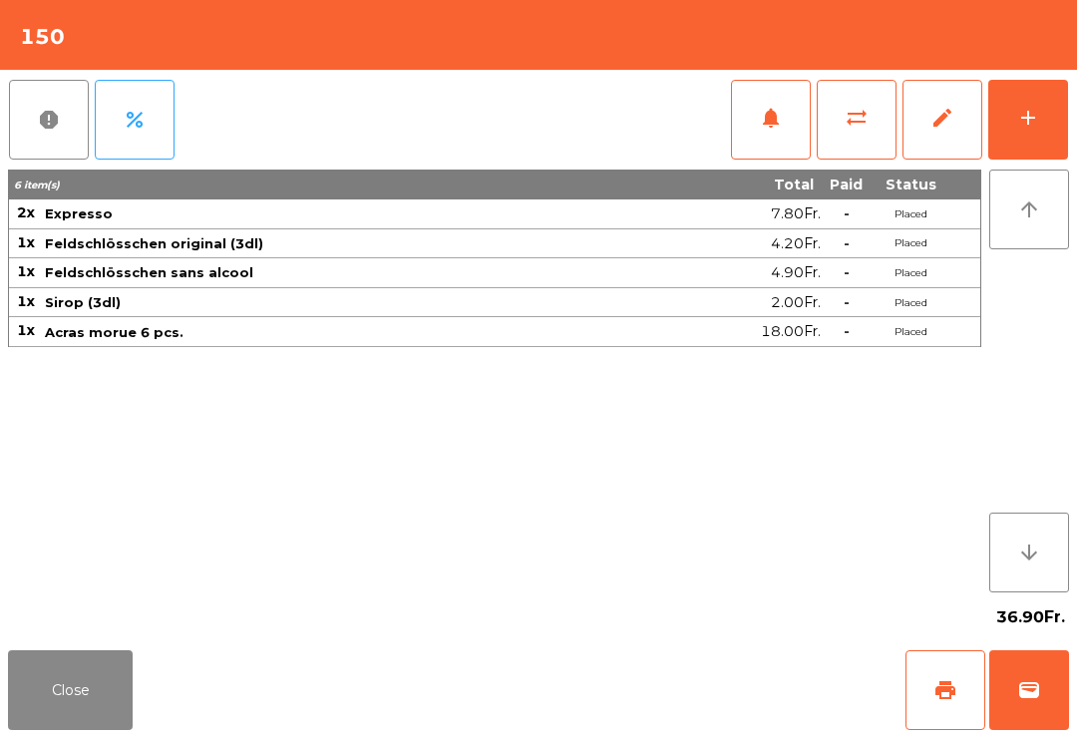
click at [680, 687] on div "Close print wallet" at bounding box center [538, 690] width 1077 height 96
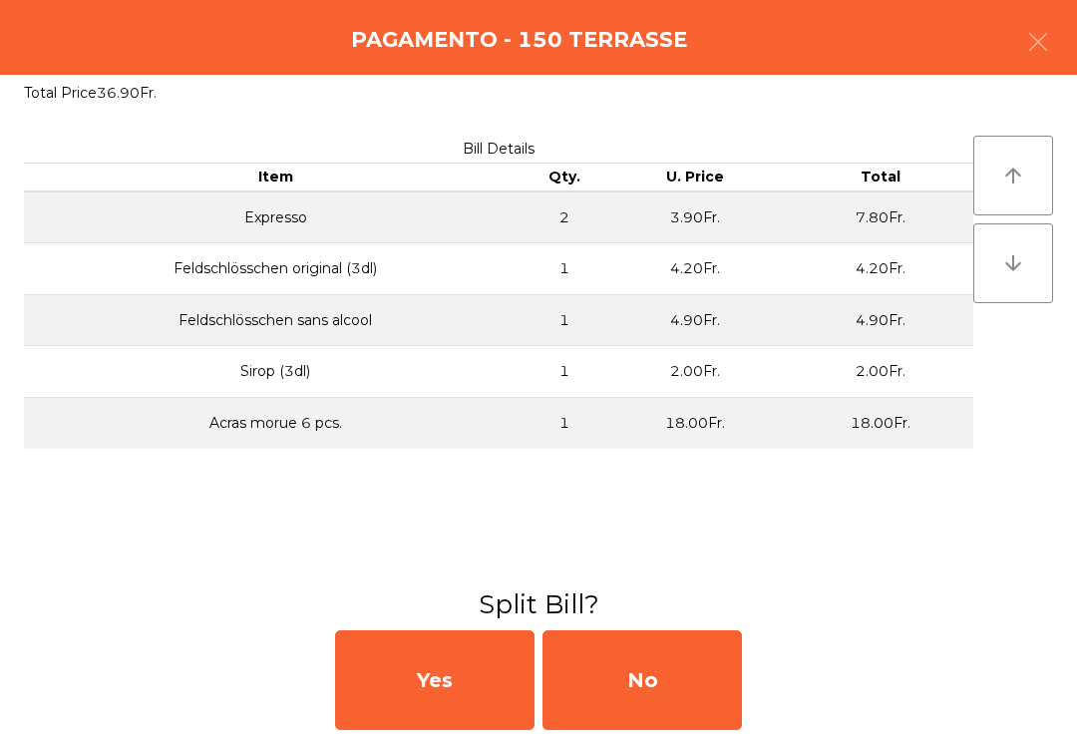
click at [687, 694] on div "No" at bounding box center [641, 680] width 199 height 100
click at [672, 698] on div "No" at bounding box center [641, 680] width 199 height 100
click at [676, 688] on div "No" at bounding box center [641, 680] width 199 height 100
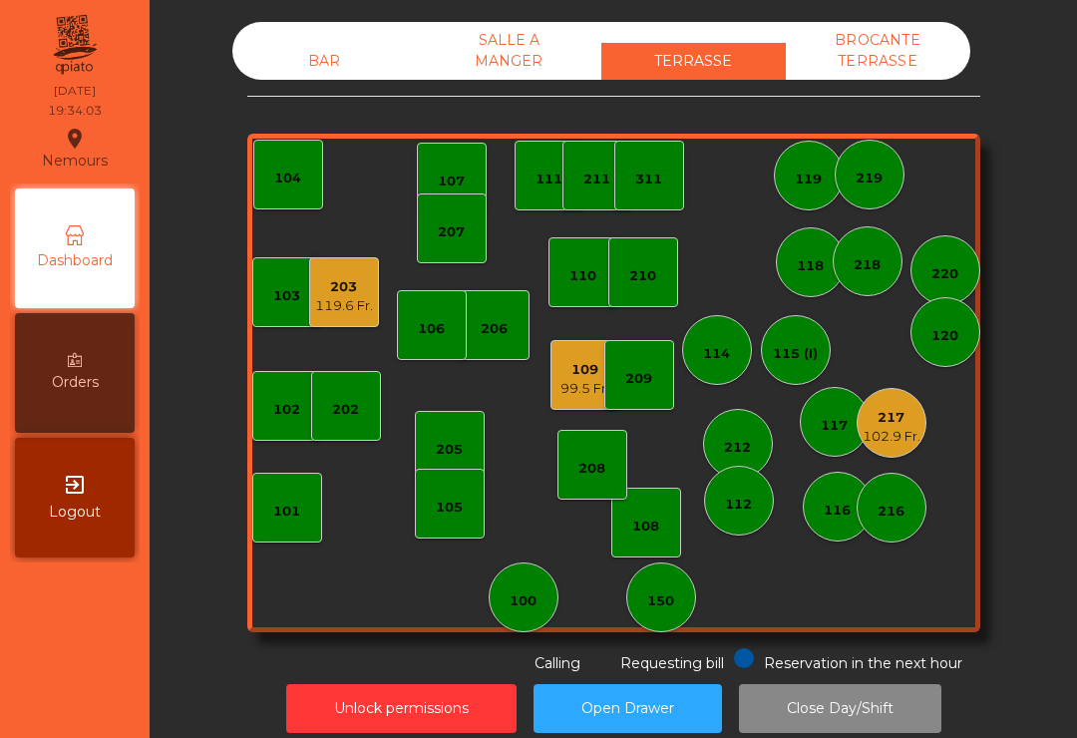
click at [334, 43] on div "BAR" at bounding box center [324, 61] width 184 height 37
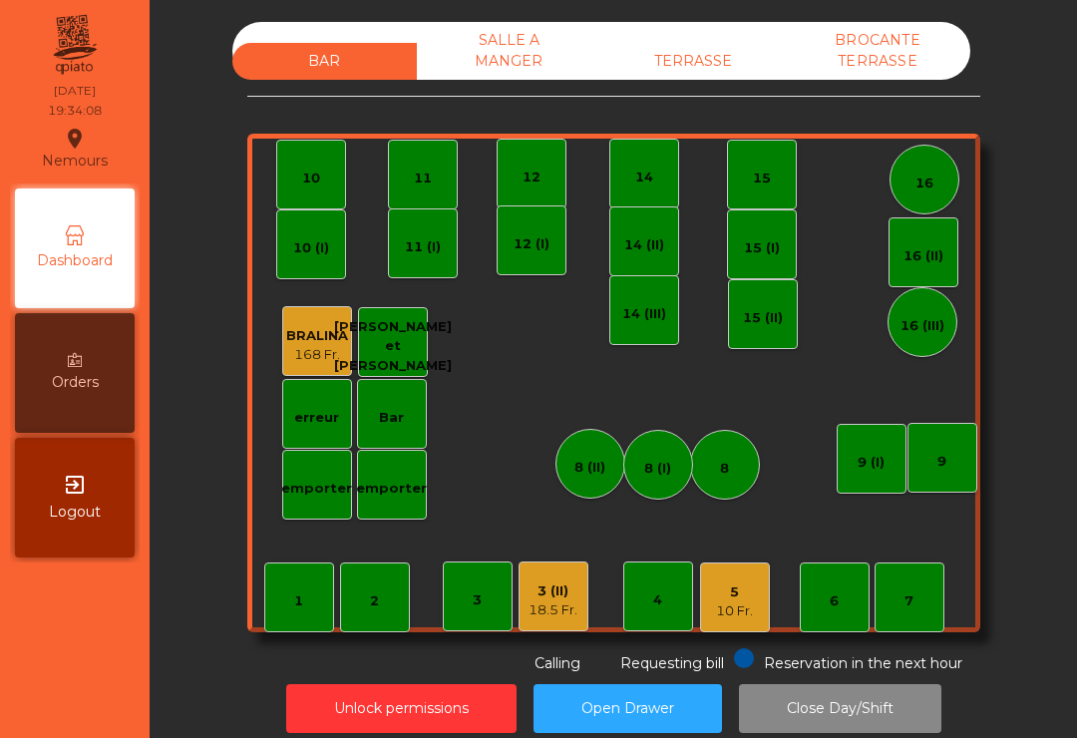
click at [722, 631] on div "5 10 Fr." at bounding box center [735, 597] width 70 height 70
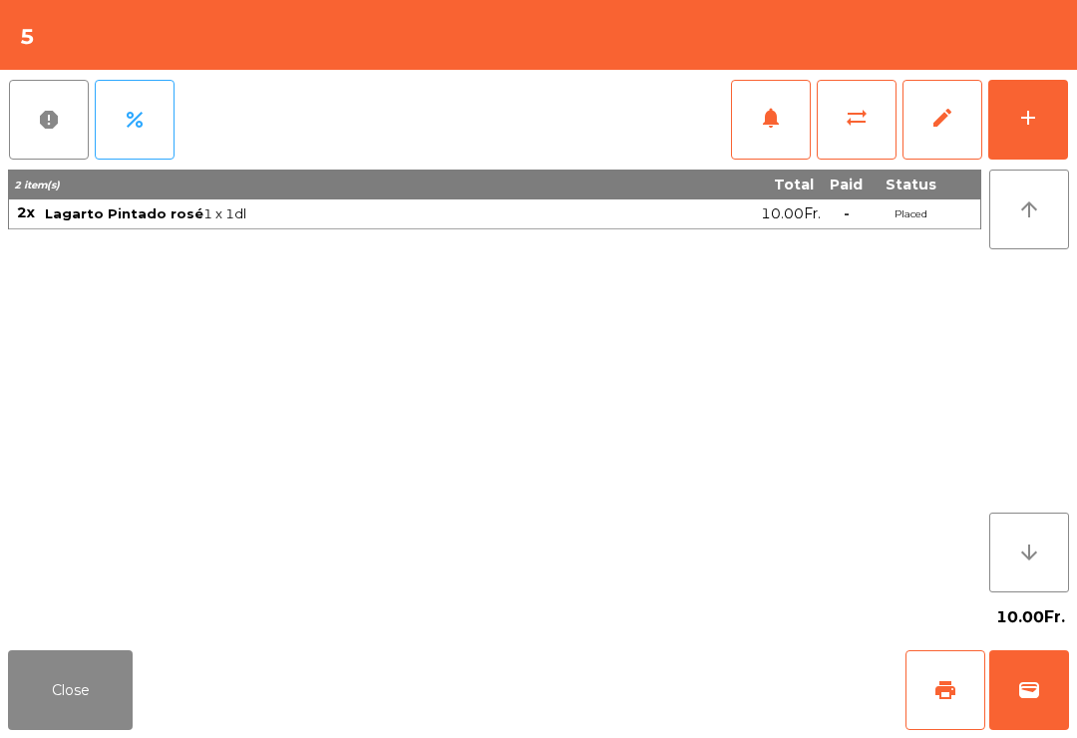
click at [1062, 124] on button "add" at bounding box center [1028, 120] width 80 height 80
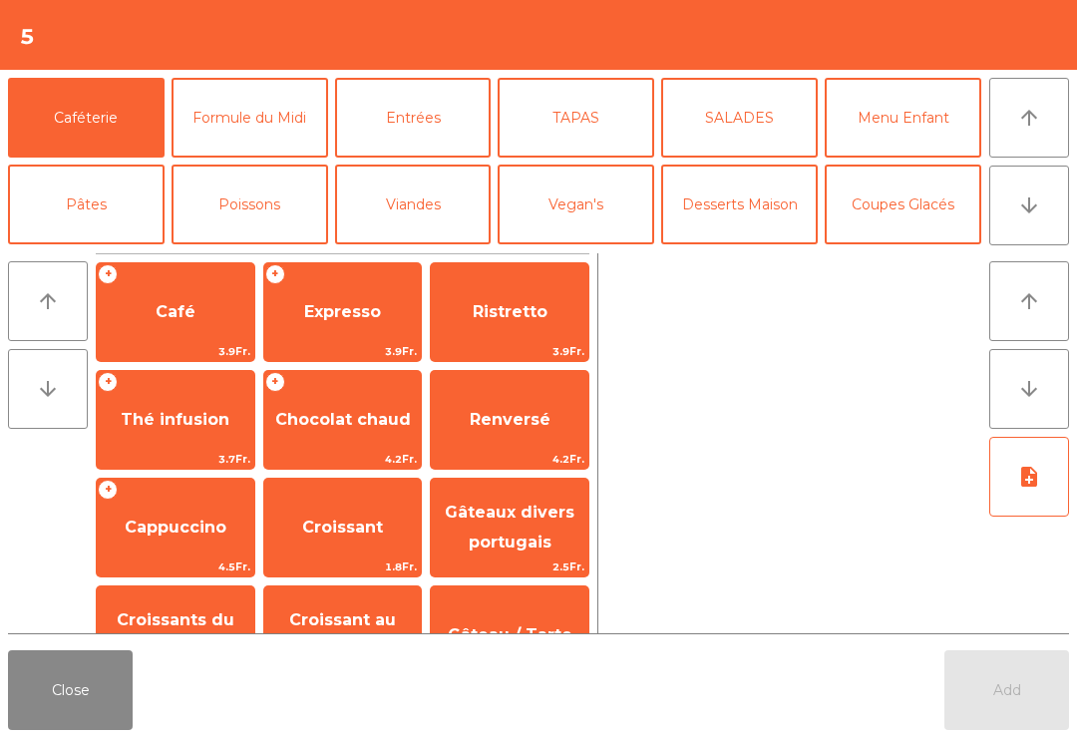
click at [280, 222] on button "Poissons" at bounding box center [249, 204] width 156 height 80
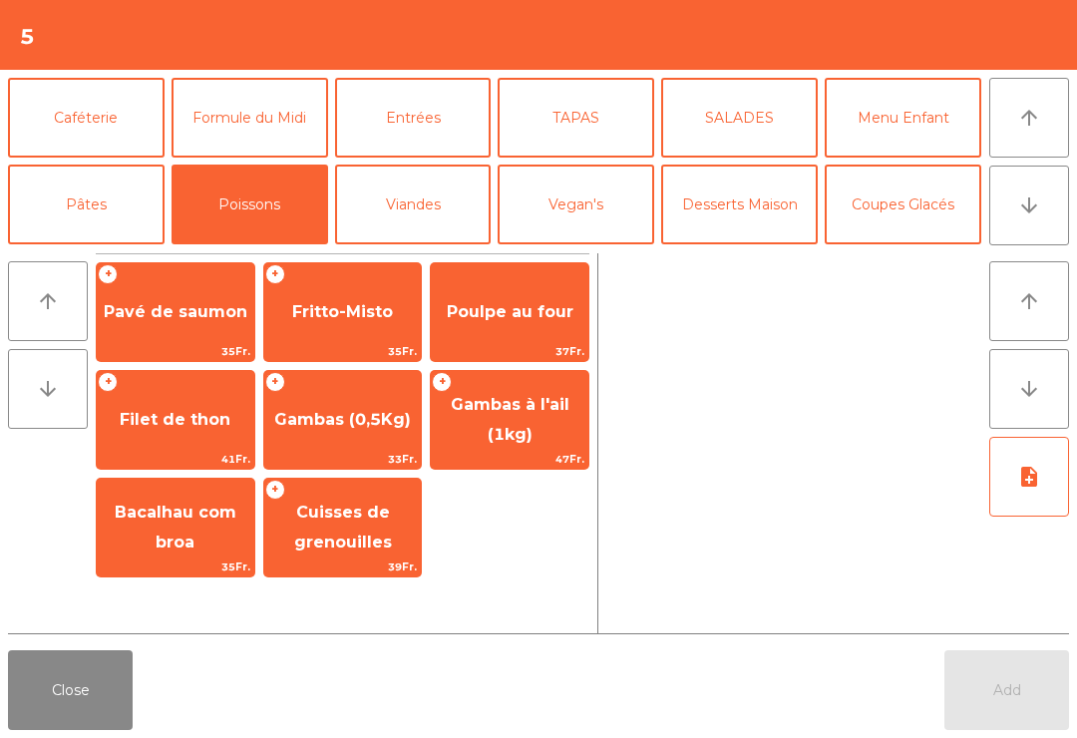
click at [213, 445] on span "Filet de thon" at bounding box center [175, 420] width 157 height 54
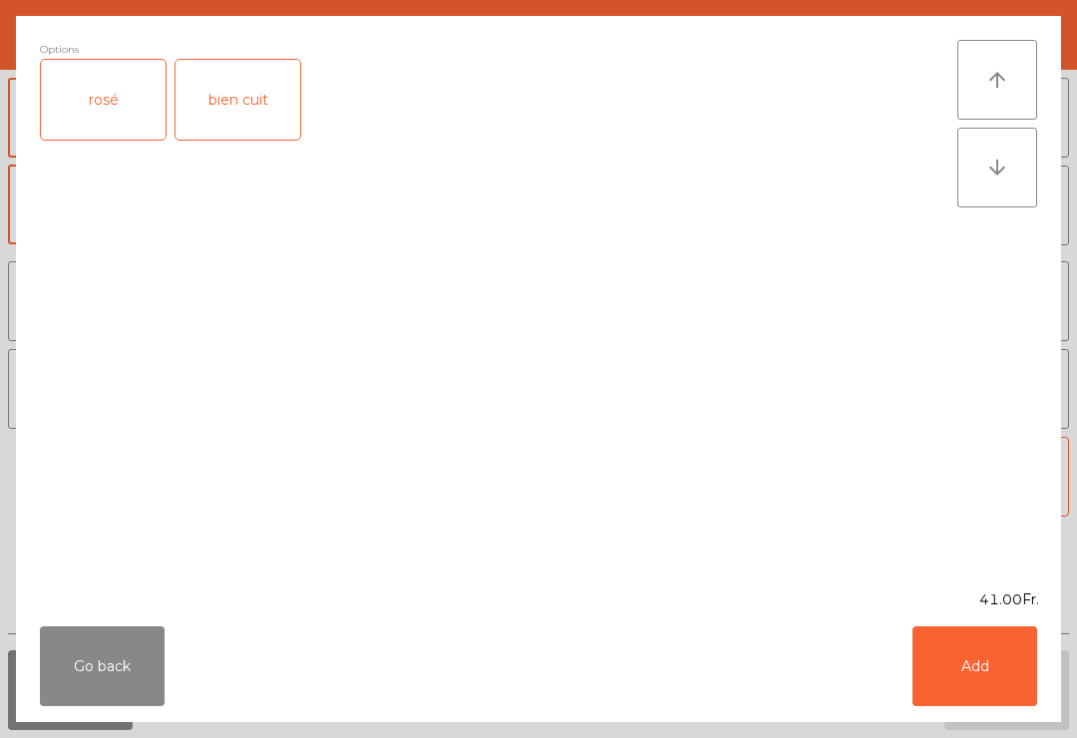
click at [119, 119] on div "rosé" at bounding box center [103, 100] width 125 height 80
click at [998, 678] on button "Add" at bounding box center [974, 666] width 125 height 80
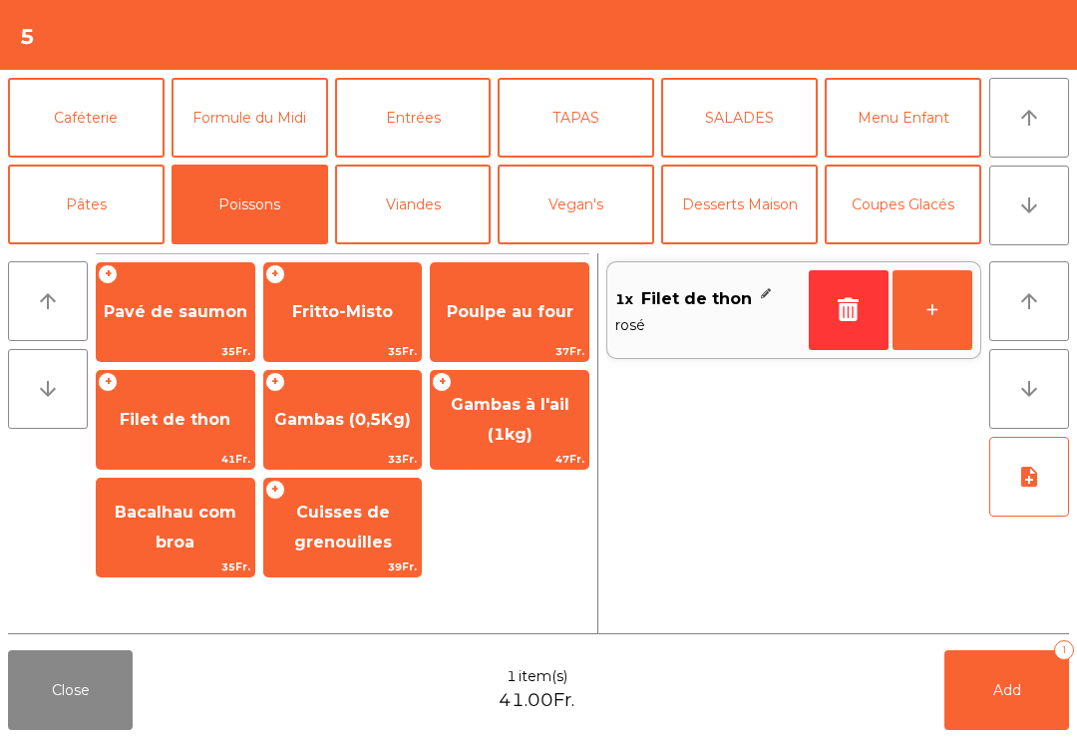
click at [936, 314] on button "+" at bounding box center [932, 310] width 80 height 80
click at [1058, 500] on button "note_add" at bounding box center [1029, 477] width 80 height 80
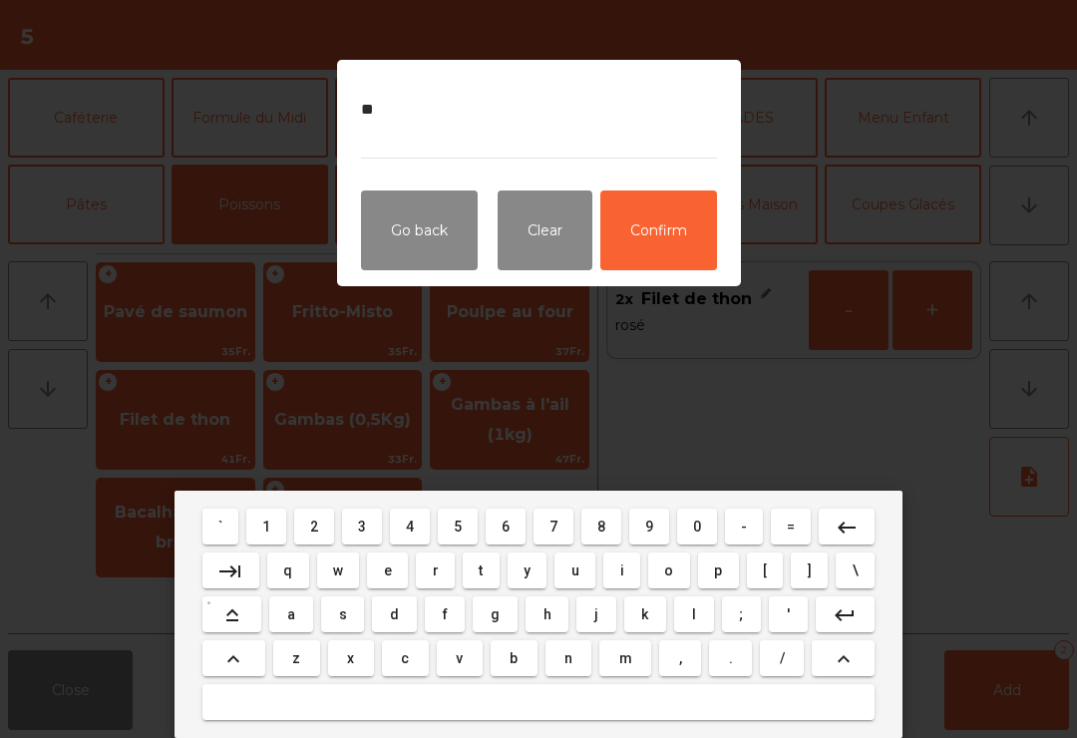
type textarea "*"
type textarea "**********"
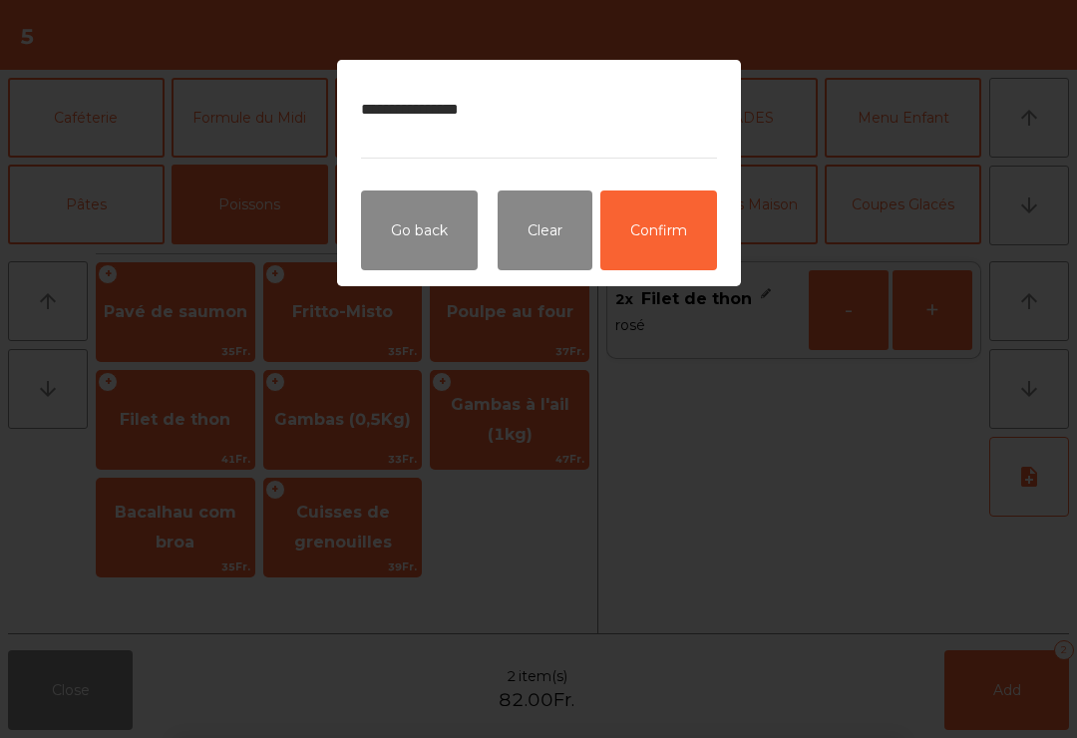
click at [680, 237] on button "Confirm" at bounding box center [658, 230] width 117 height 80
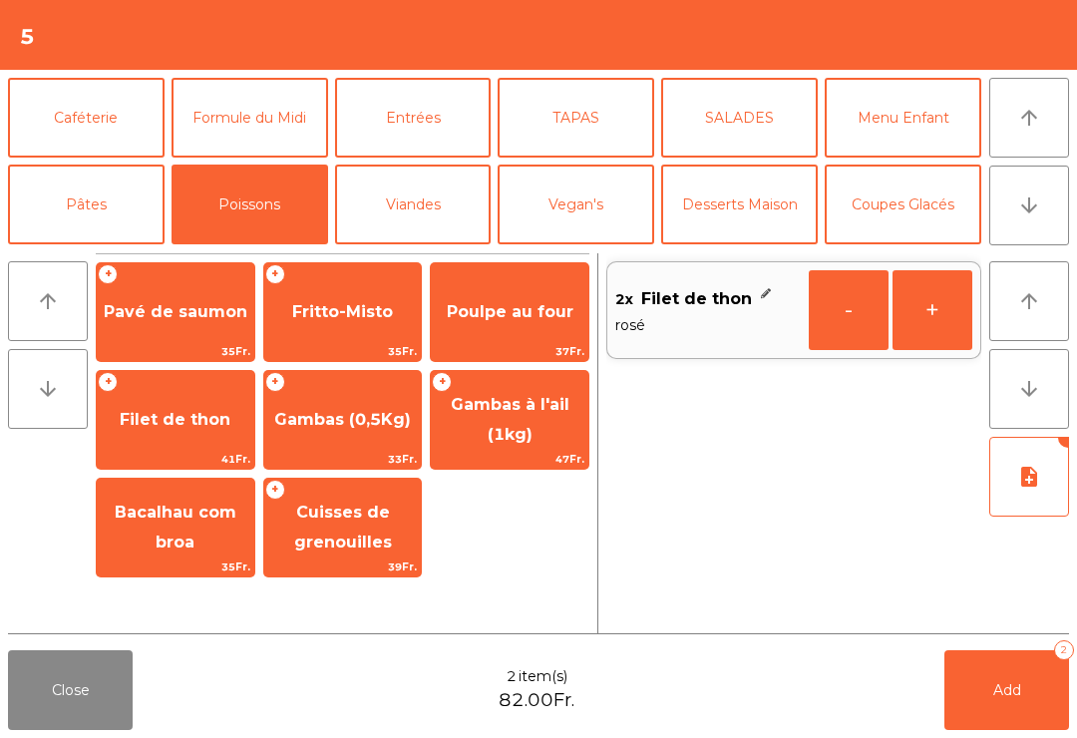
click at [1008, 709] on button "Add 2" at bounding box center [1006, 690] width 125 height 80
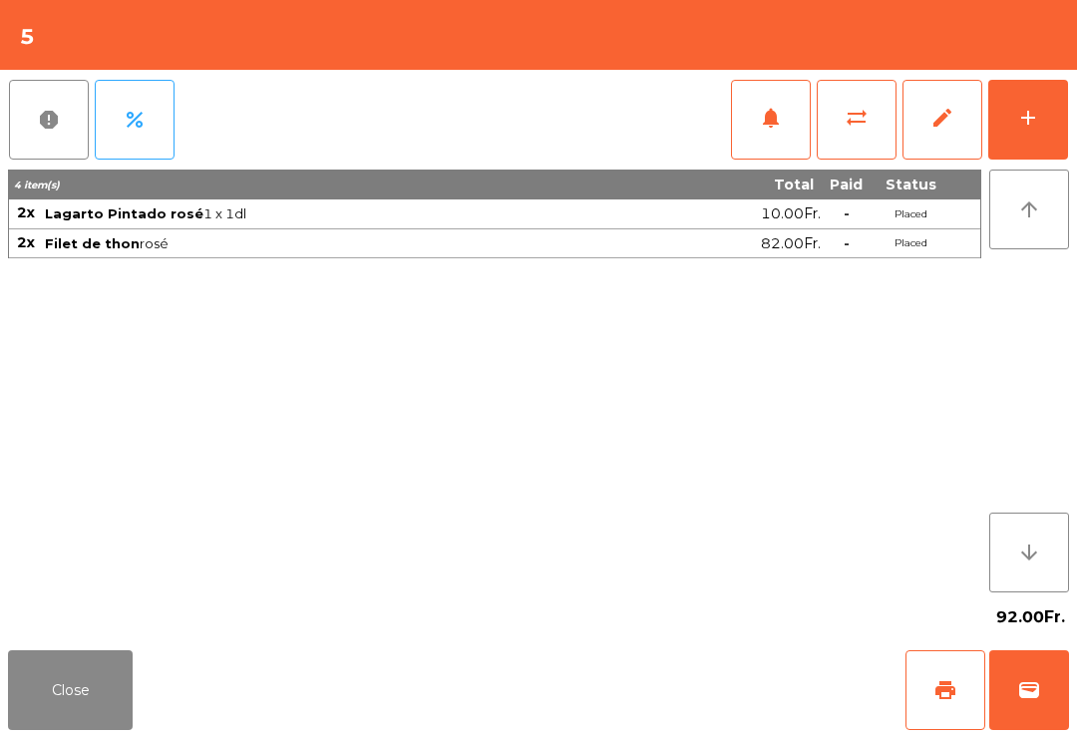
click at [18, 729] on button "Close" at bounding box center [70, 690] width 125 height 80
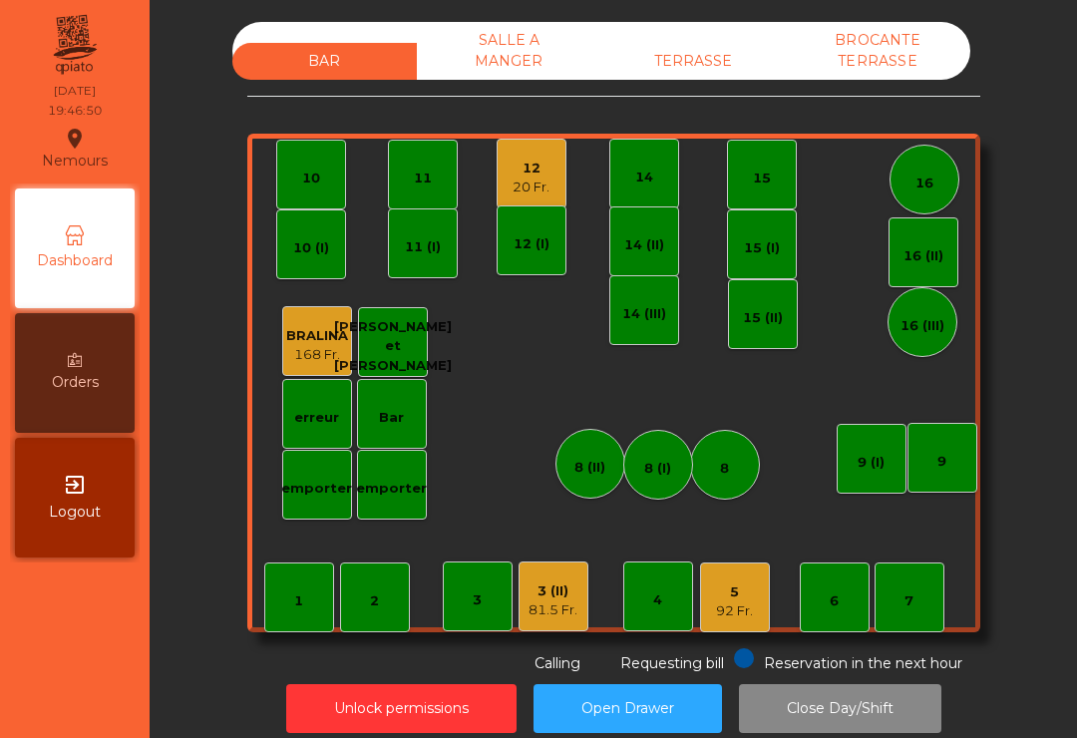
click at [536, 170] on div "12" at bounding box center [530, 168] width 37 height 20
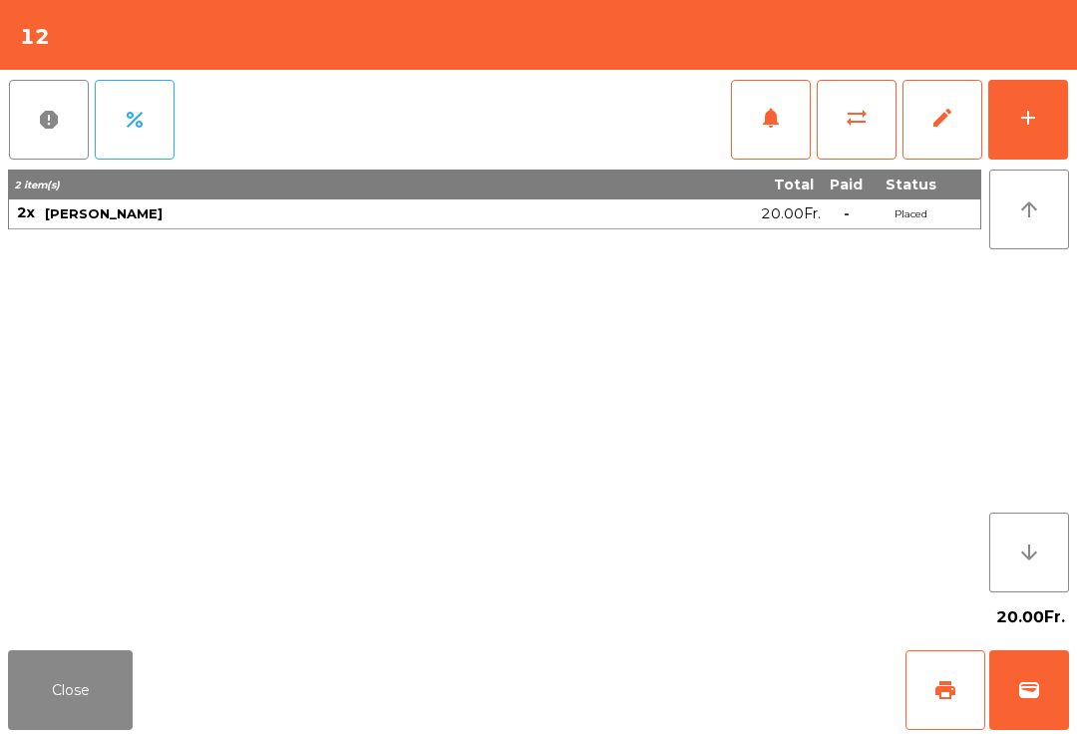
click at [1048, 108] on button "add" at bounding box center [1028, 120] width 80 height 80
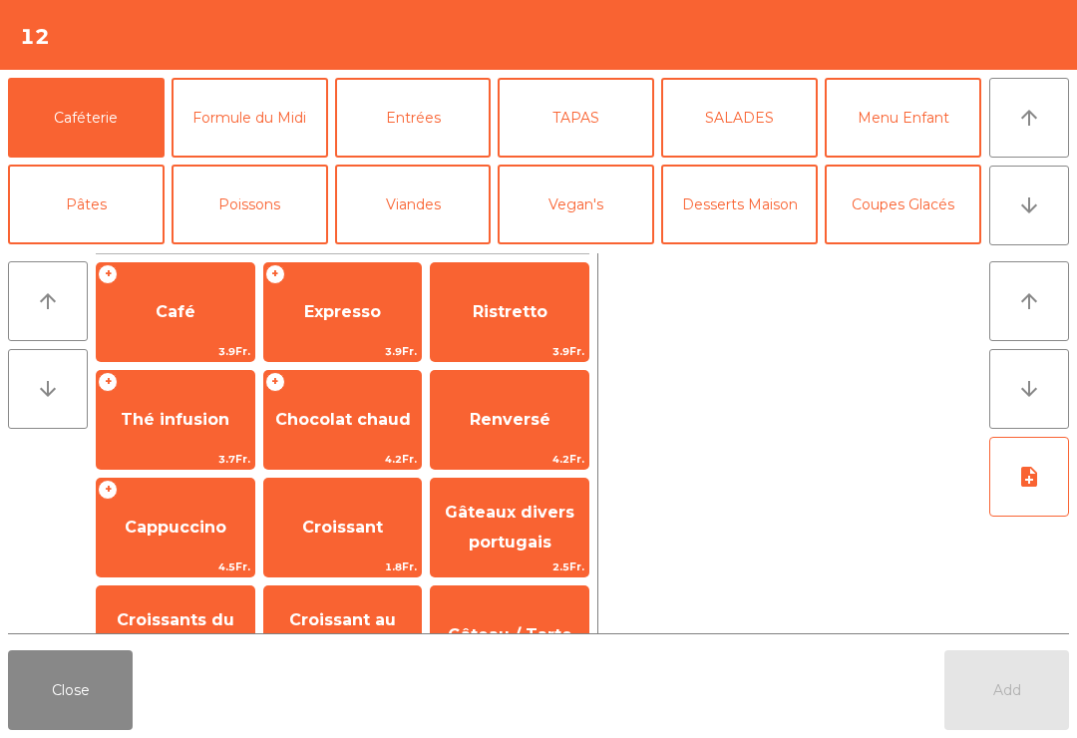
click at [249, 242] on button "Poissons" at bounding box center [249, 204] width 156 height 80
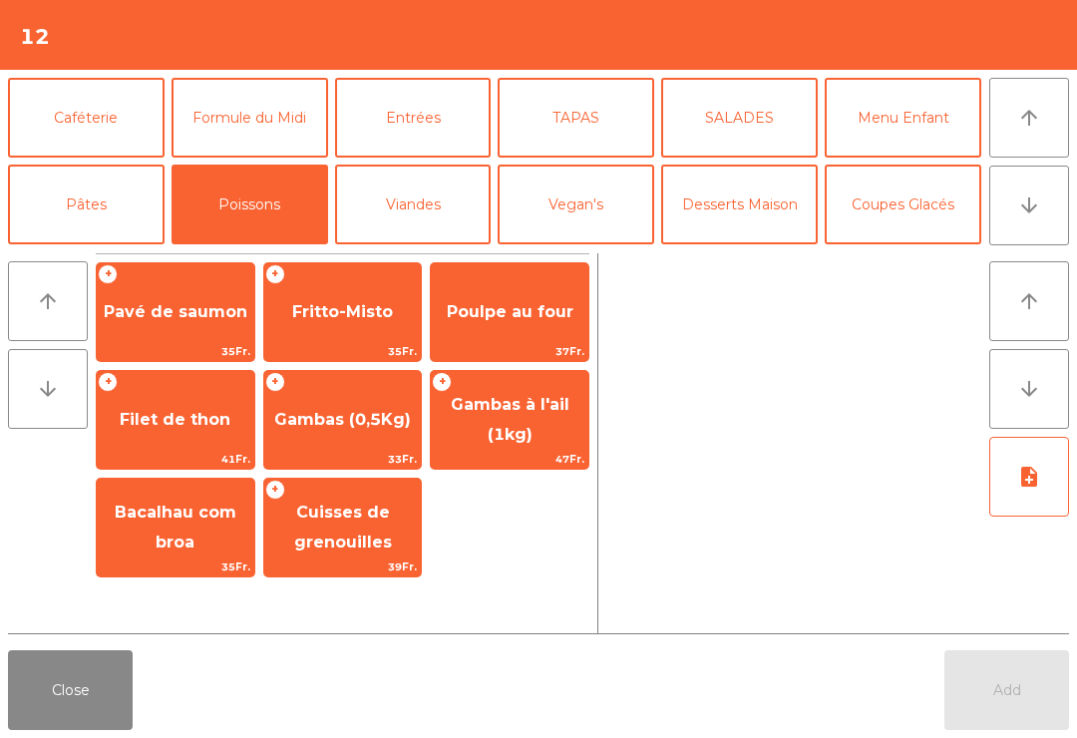
click at [372, 422] on span "Gambas (0,5Kg)" at bounding box center [342, 419] width 137 height 19
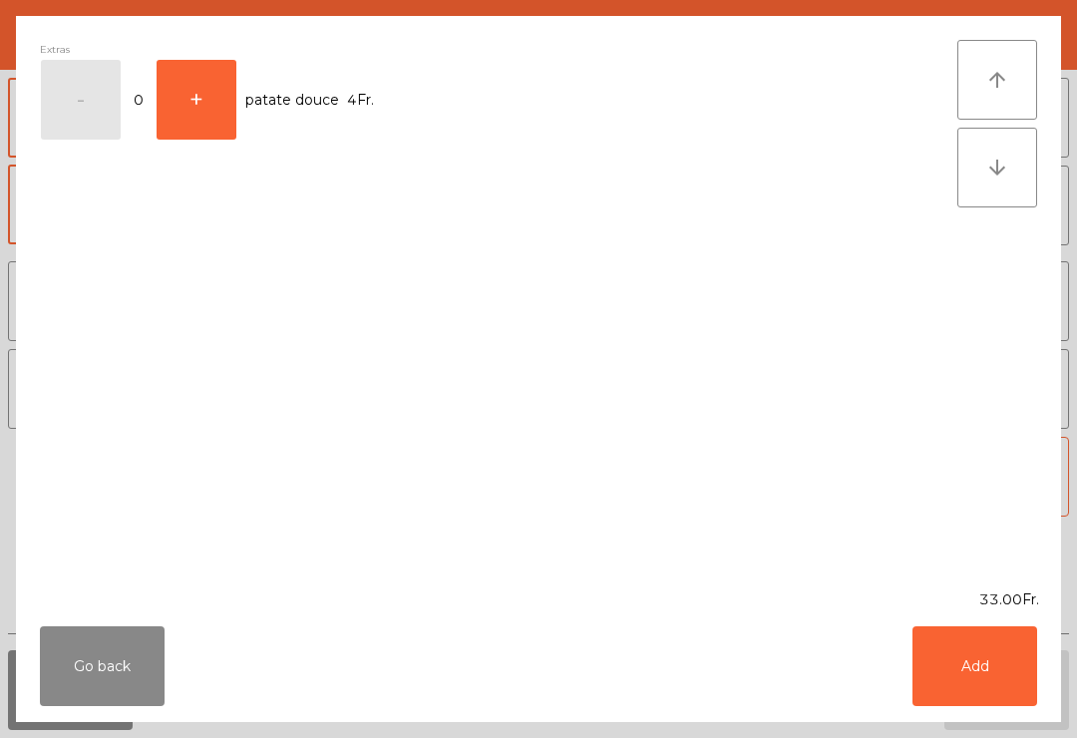
click at [979, 646] on button "Add" at bounding box center [974, 666] width 125 height 80
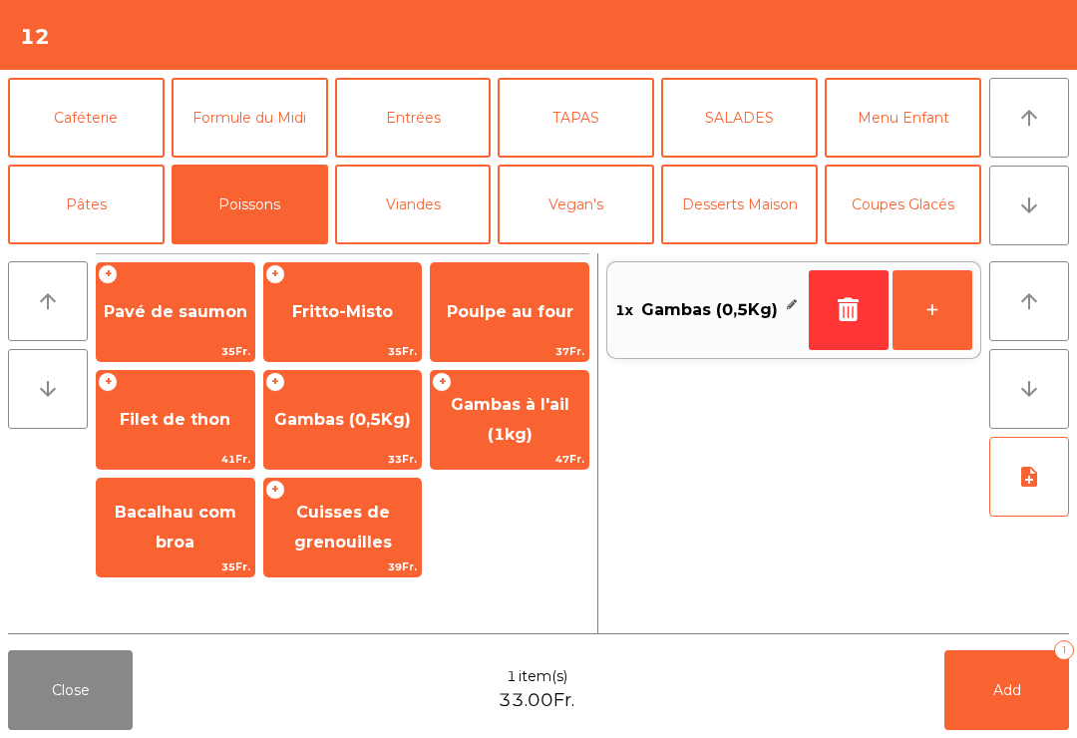
click at [268, 110] on button "Formule du Midi" at bounding box center [249, 118] width 156 height 80
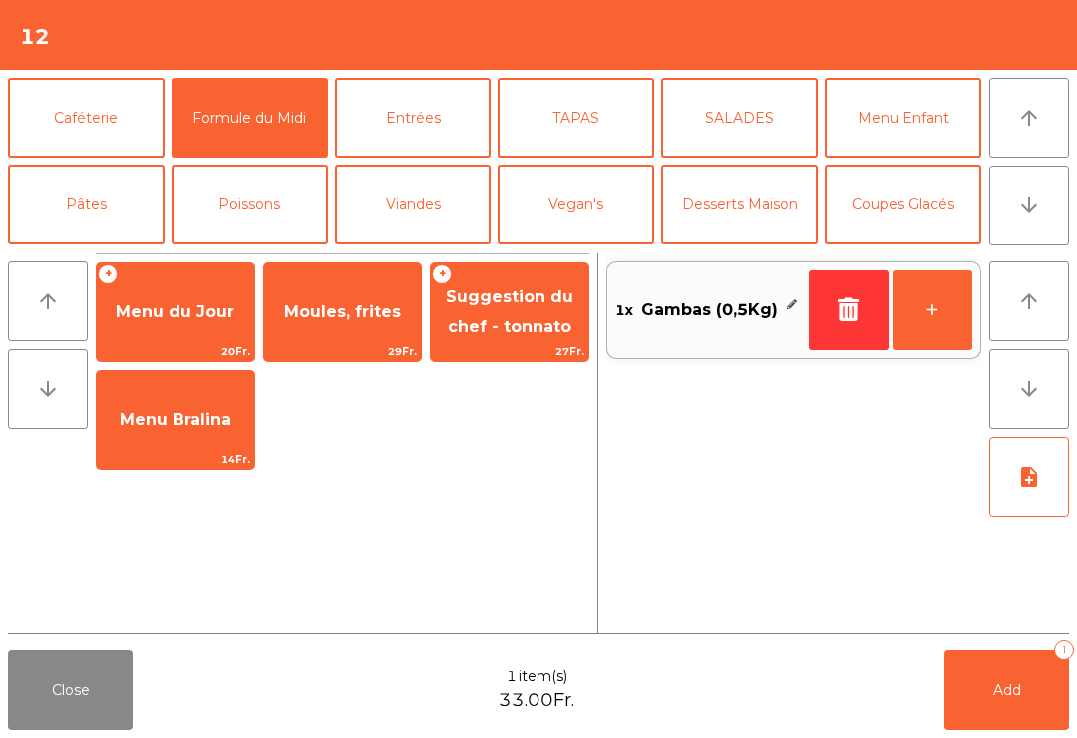
click at [368, 295] on span "Moules, frites" at bounding box center [342, 312] width 157 height 54
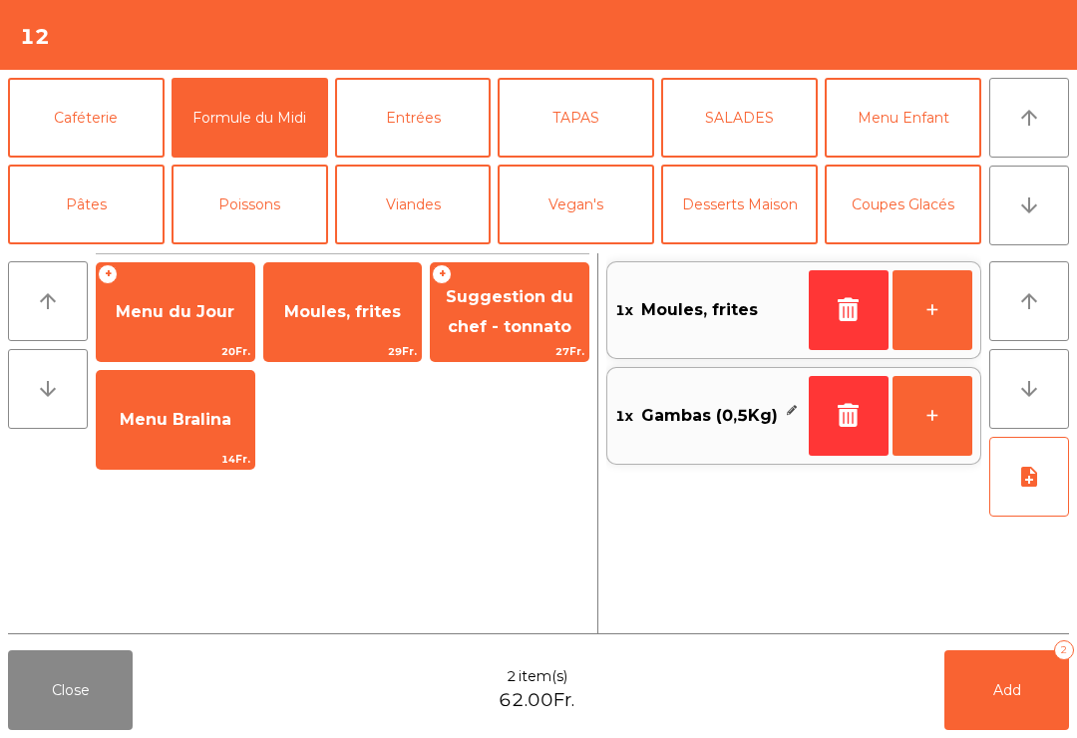
click at [1032, 493] on button "note_add" at bounding box center [1029, 477] width 80 height 80
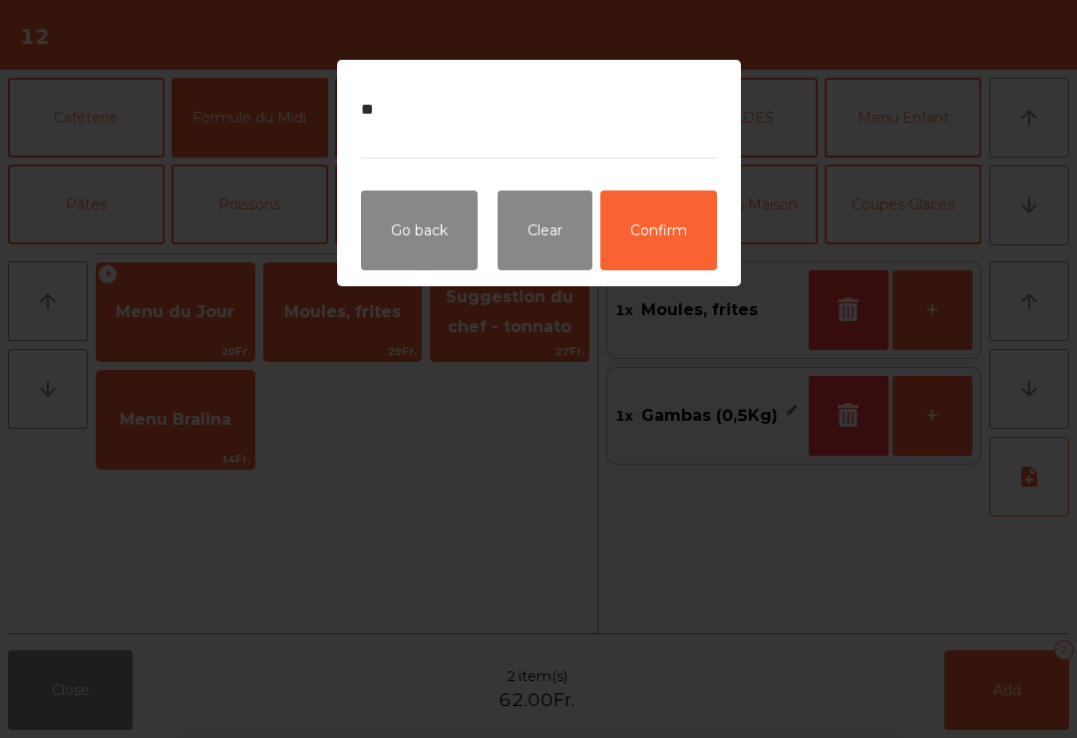
click at [663, 233] on button "Confirm" at bounding box center [658, 230] width 117 height 80
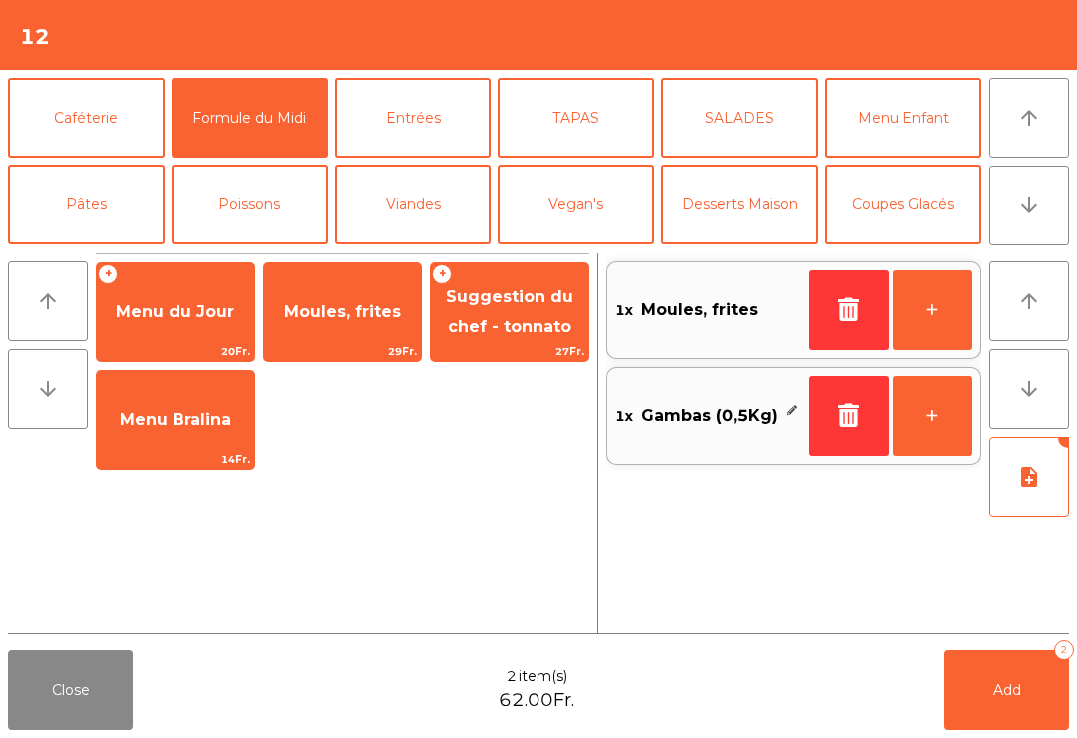
click at [1036, 679] on button "Add 2" at bounding box center [1006, 690] width 125 height 80
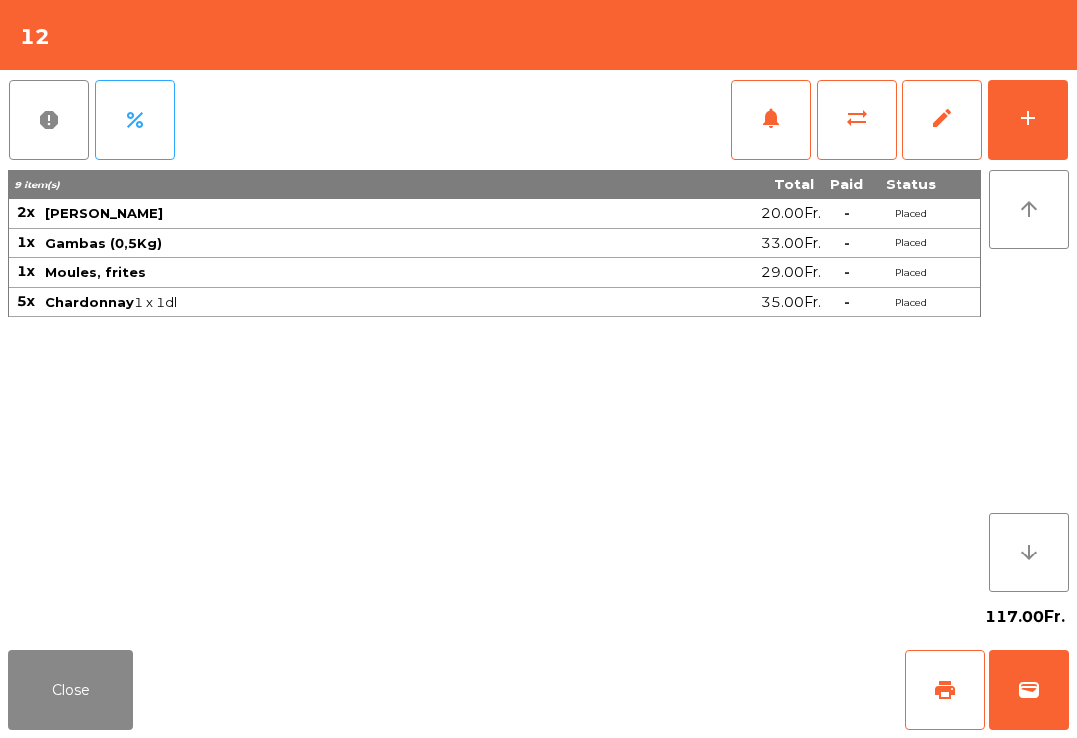
click at [57, 719] on button "Close" at bounding box center [70, 690] width 125 height 80
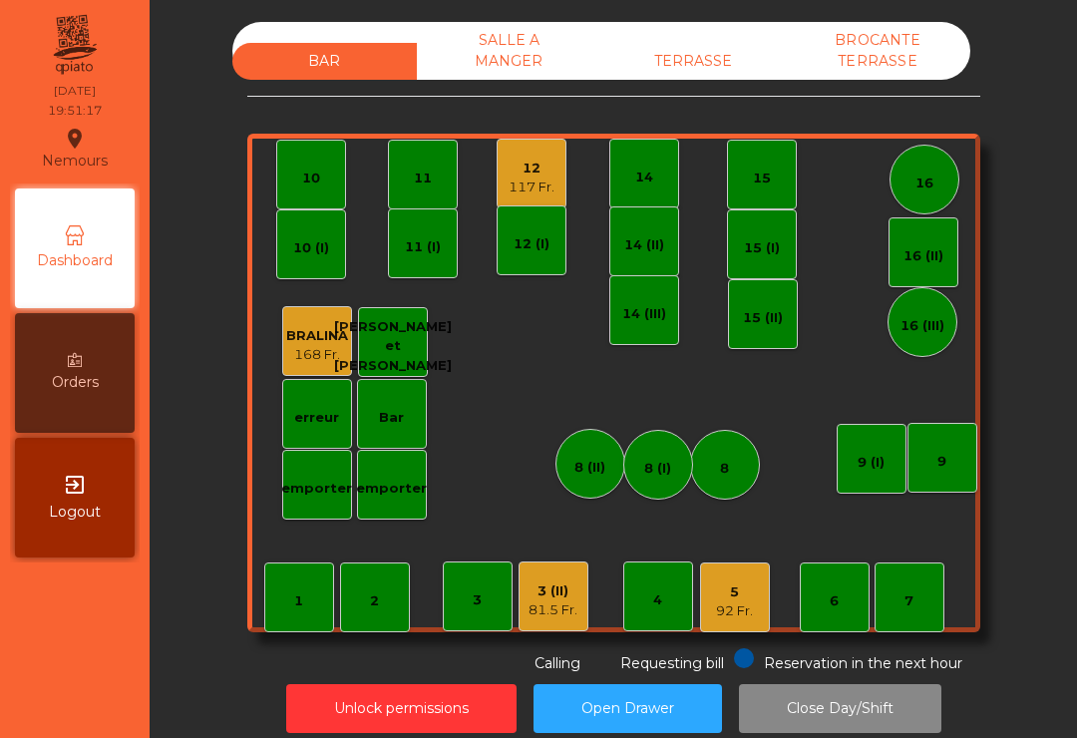
click at [674, 67] on div "TERRASSE" at bounding box center [693, 61] width 184 height 37
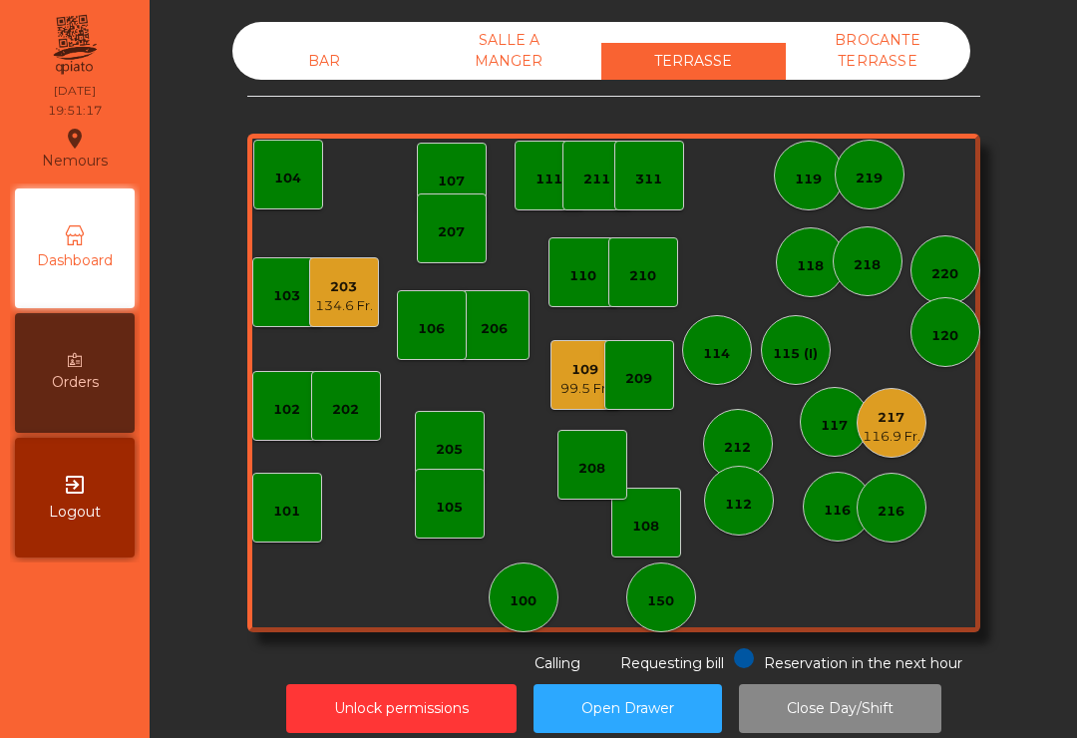
click at [894, 440] on div "116.9 Fr." at bounding box center [891, 437] width 58 height 20
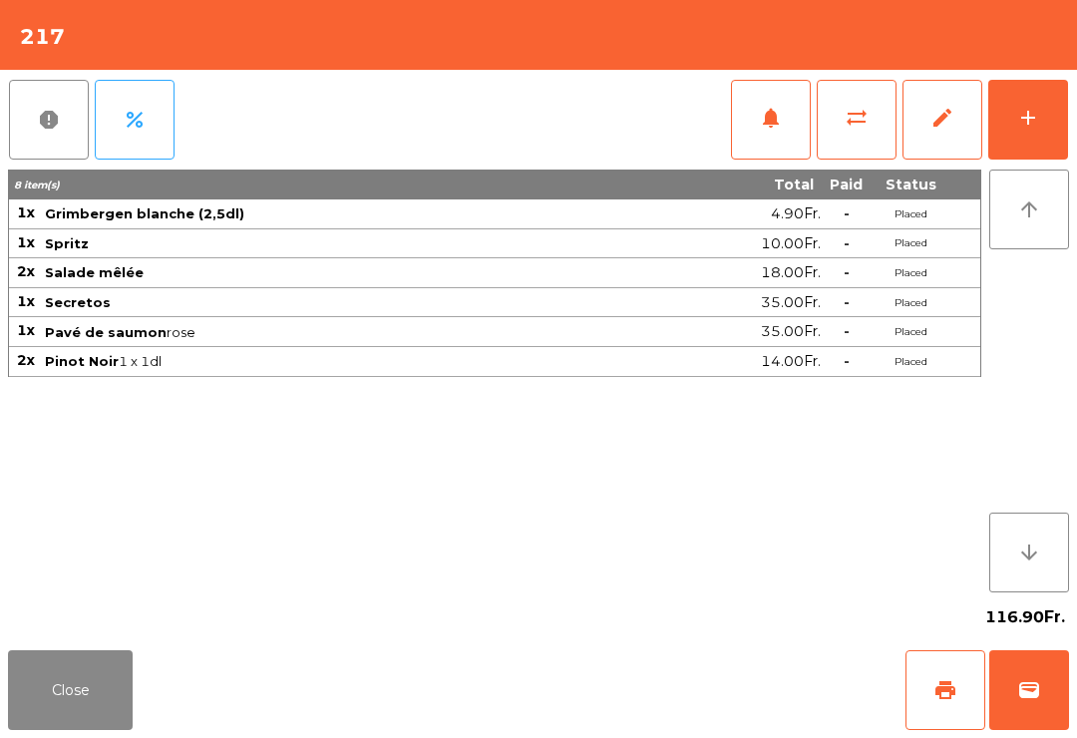
click at [79, 681] on button "Close" at bounding box center [70, 690] width 125 height 80
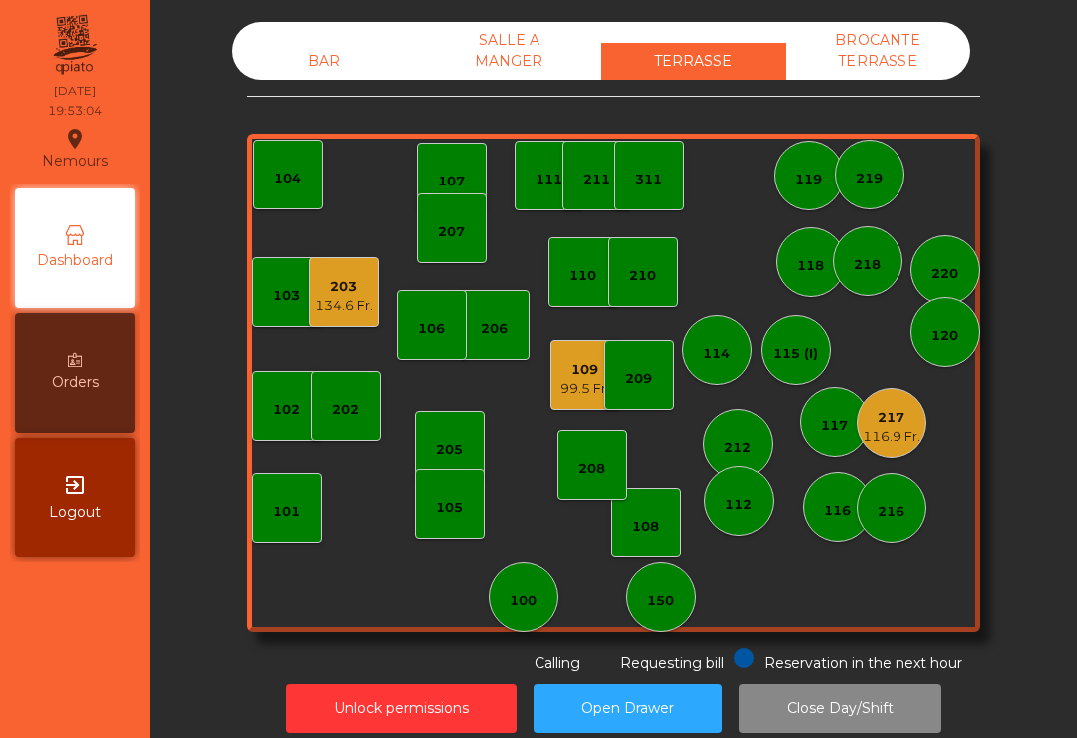
click at [332, 325] on div "203 134.6 Fr." at bounding box center [344, 292] width 70 height 70
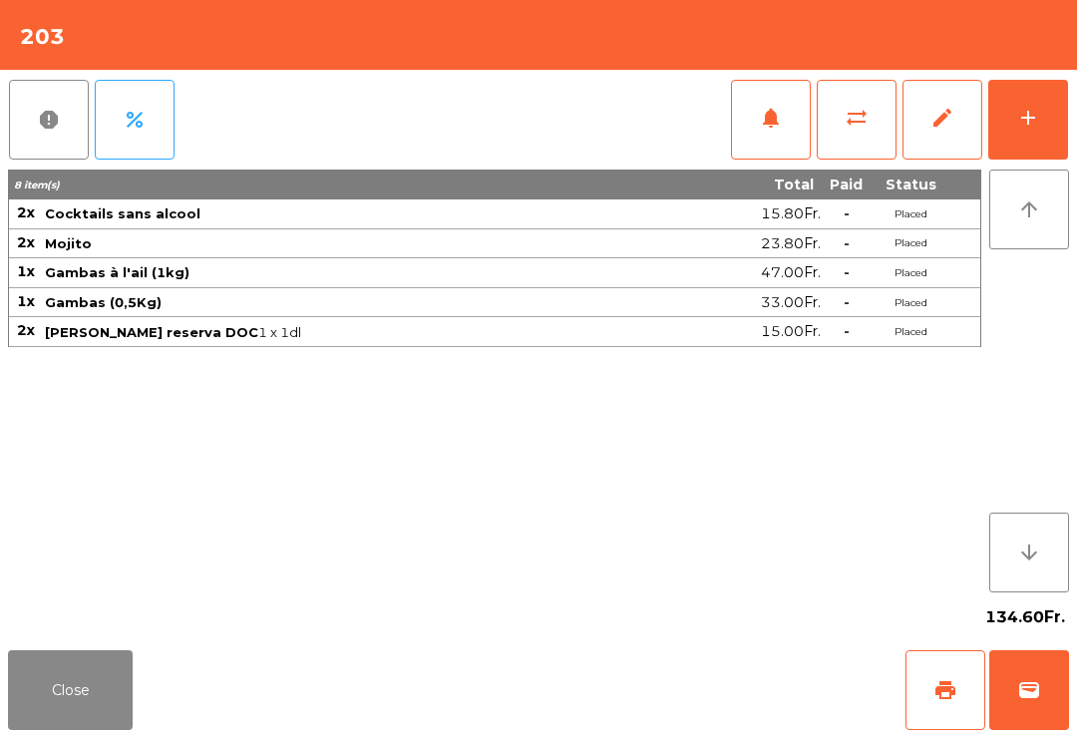
click at [1037, 98] on button "add" at bounding box center [1028, 120] width 80 height 80
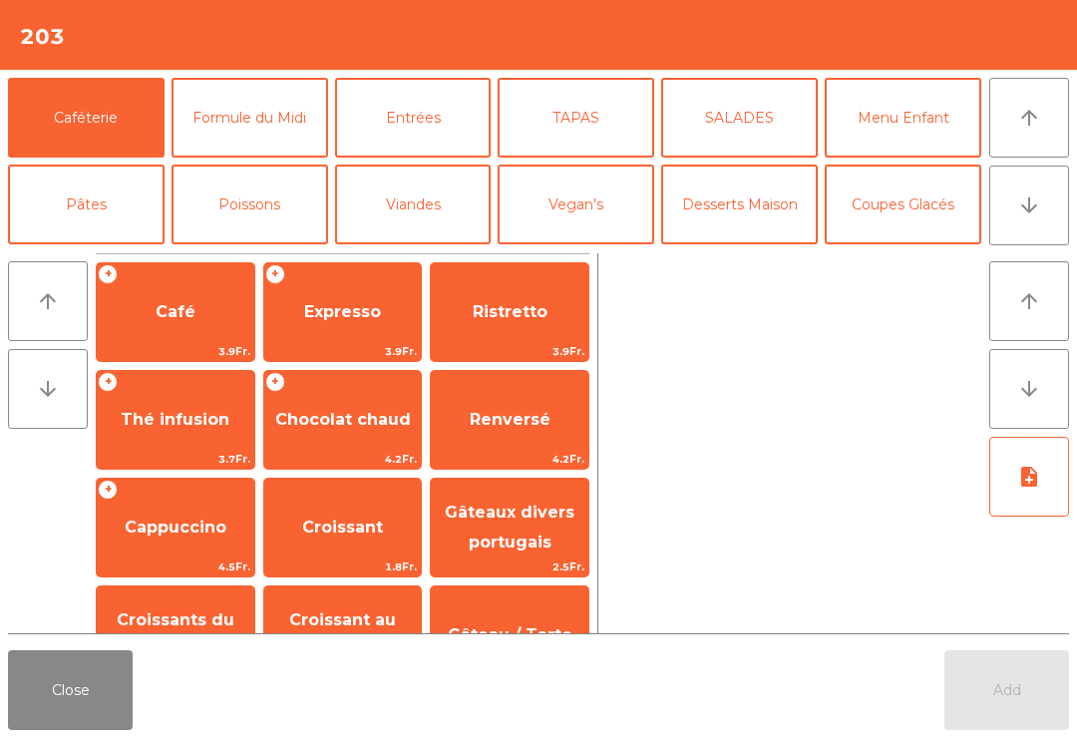
click at [588, 122] on button "TAPAS" at bounding box center [575, 118] width 156 height 80
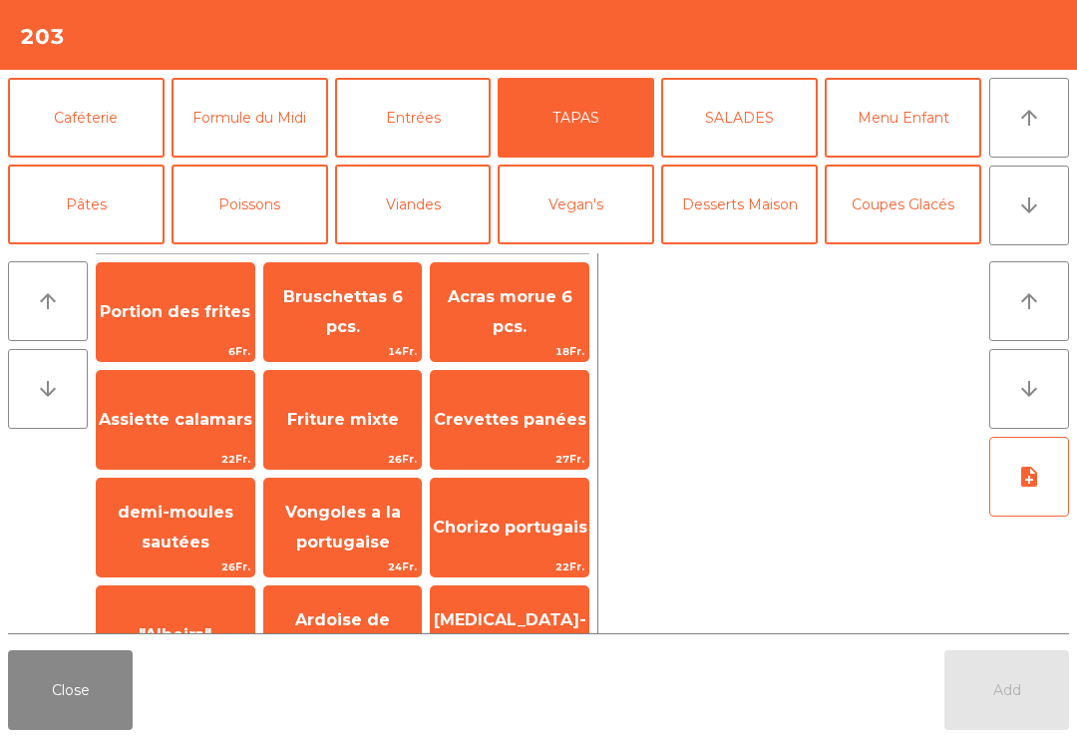
click at [186, 294] on span "Portion des frites" at bounding box center [175, 312] width 157 height 54
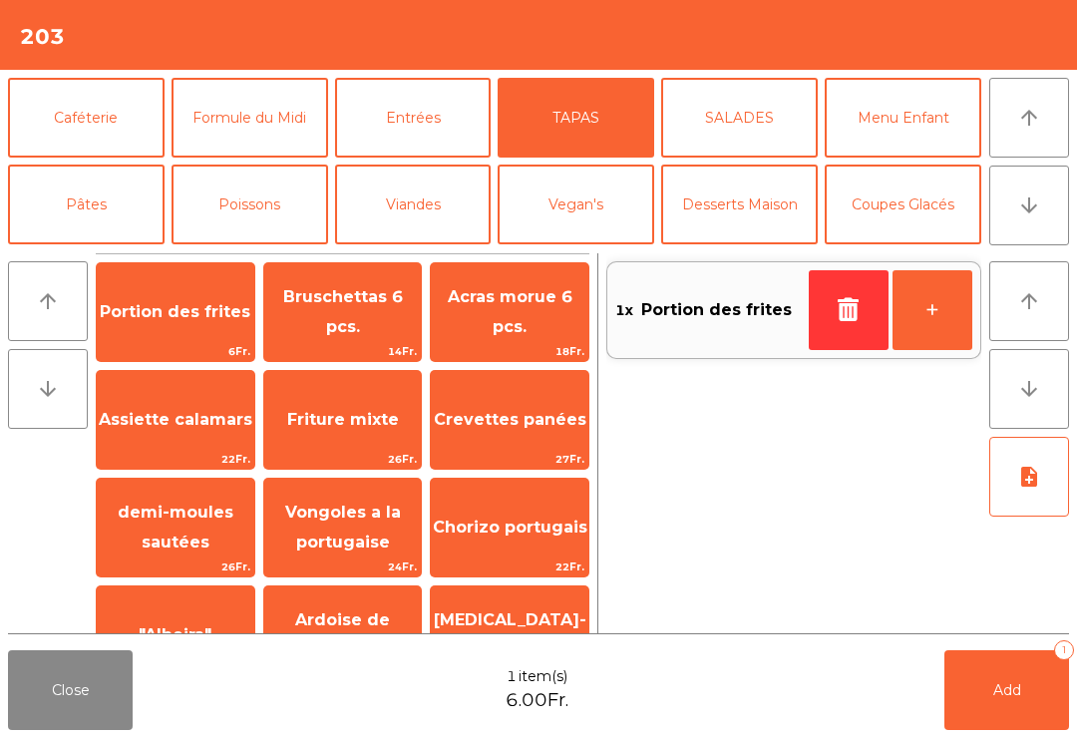
click at [991, 673] on button "Add 1" at bounding box center [1006, 690] width 125 height 80
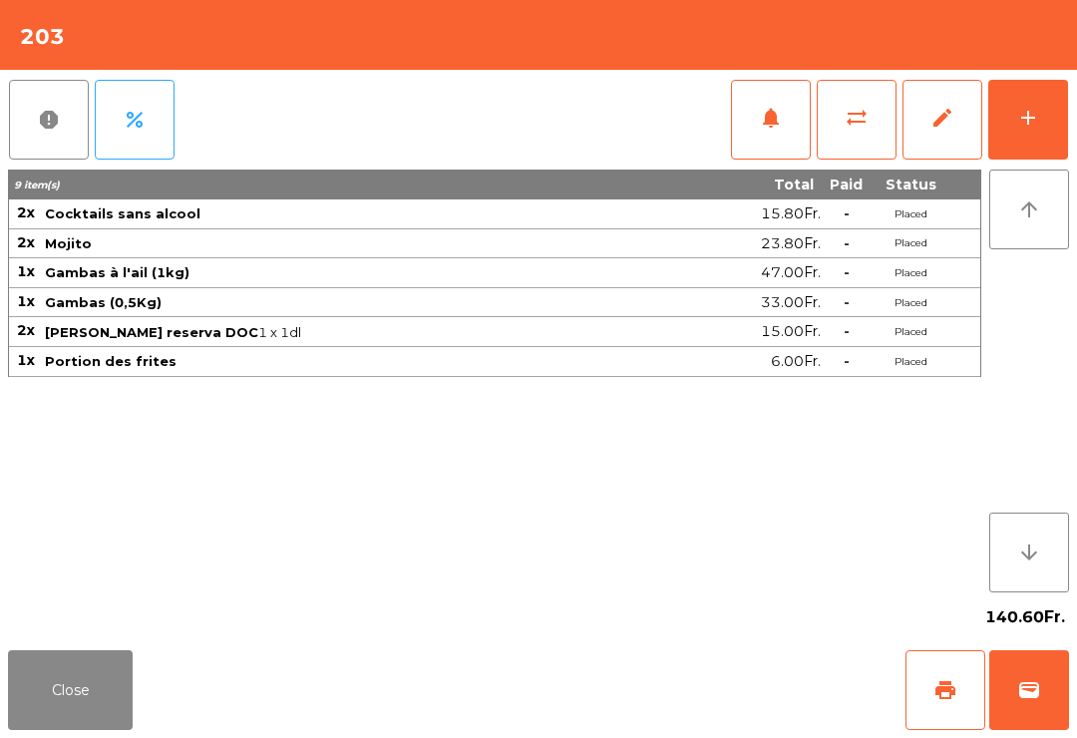
click at [57, 694] on button "Close" at bounding box center [70, 690] width 125 height 80
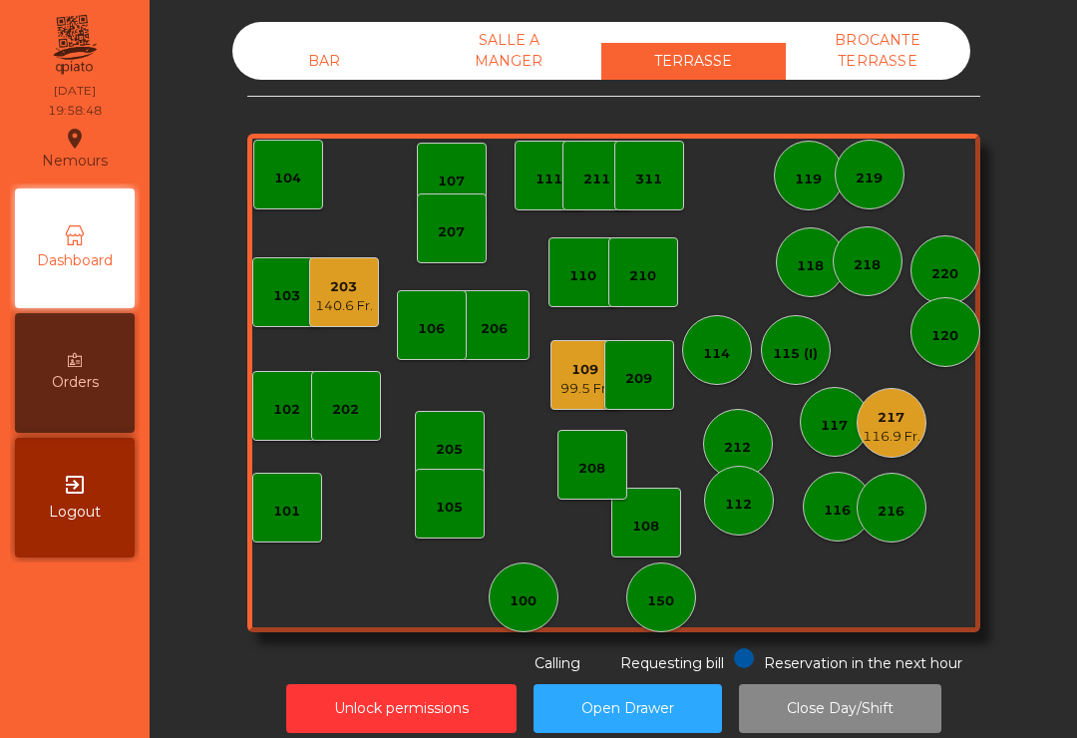
click at [320, 51] on div "BAR" at bounding box center [324, 61] width 184 height 37
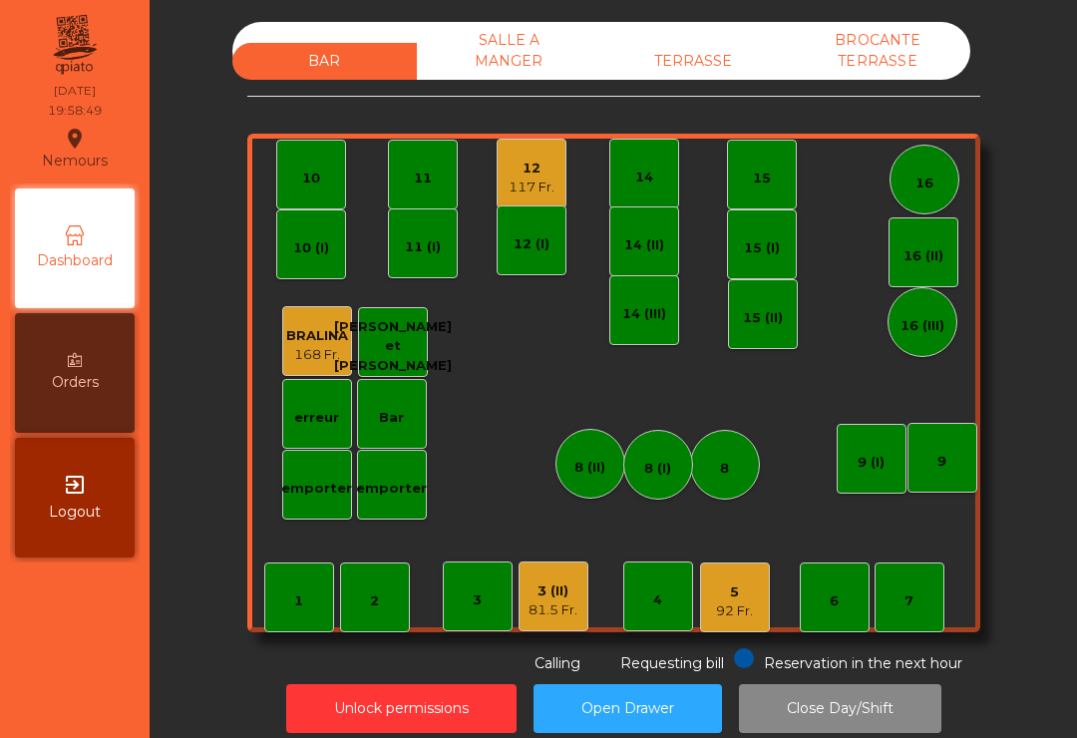
click at [576, 609] on div "81.5 Fr." at bounding box center [552, 610] width 49 height 20
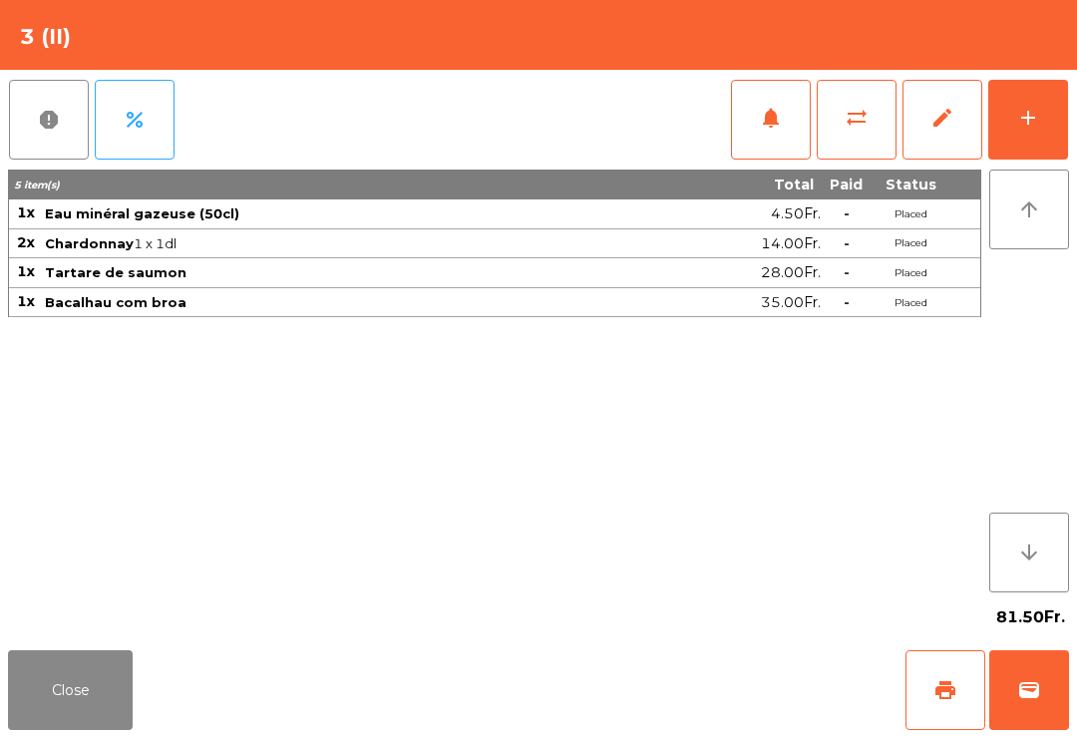
click at [132, 688] on button "Close" at bounding box center [70, 690] width 125 height 80
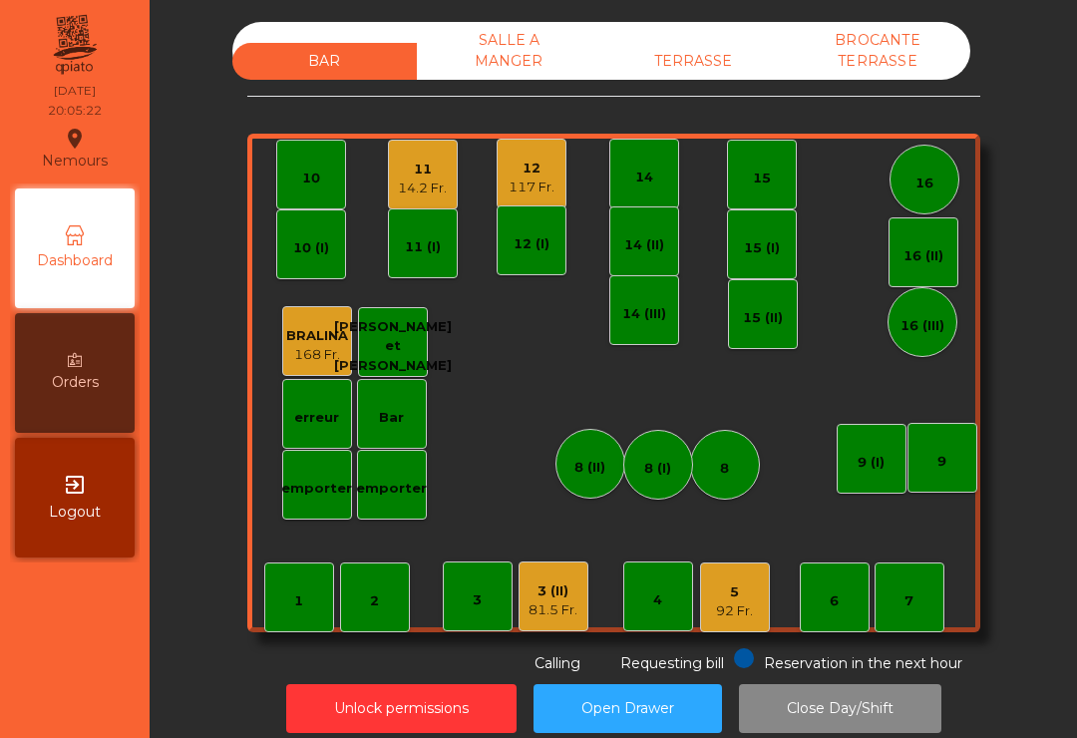
click at [964, 485] on div "9" at bounding box center [942, 458] width 70 height 70
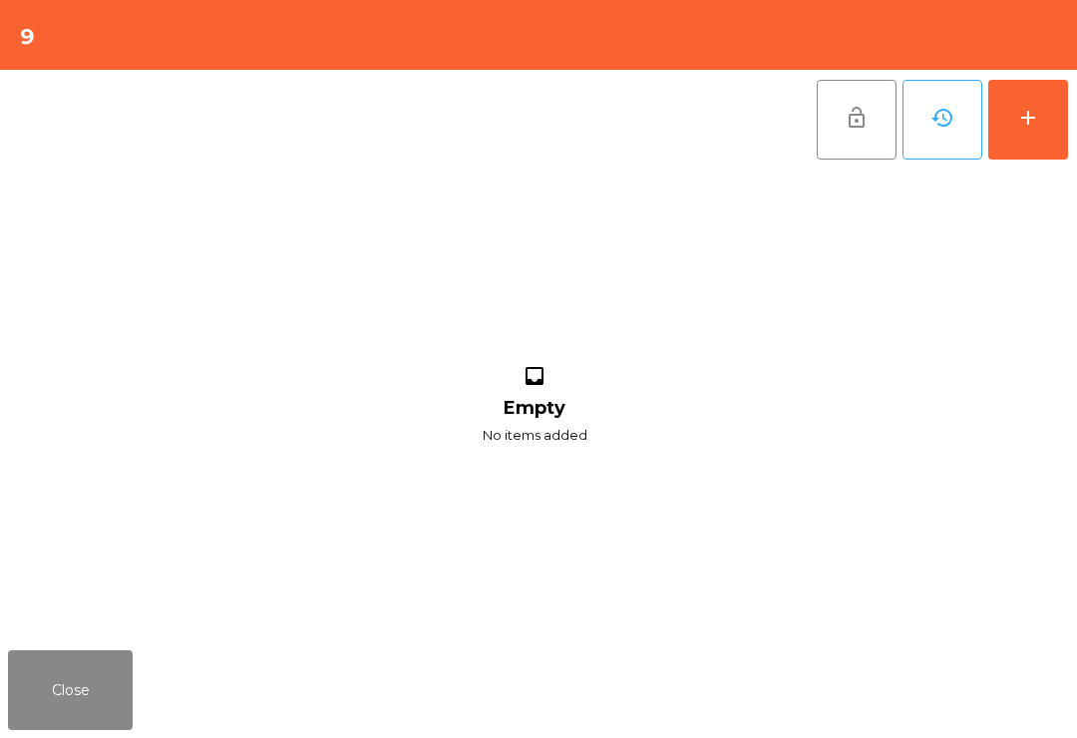
click at [1035, 110] on div "add" at bounding box center [1028, 118] width 24 height 24
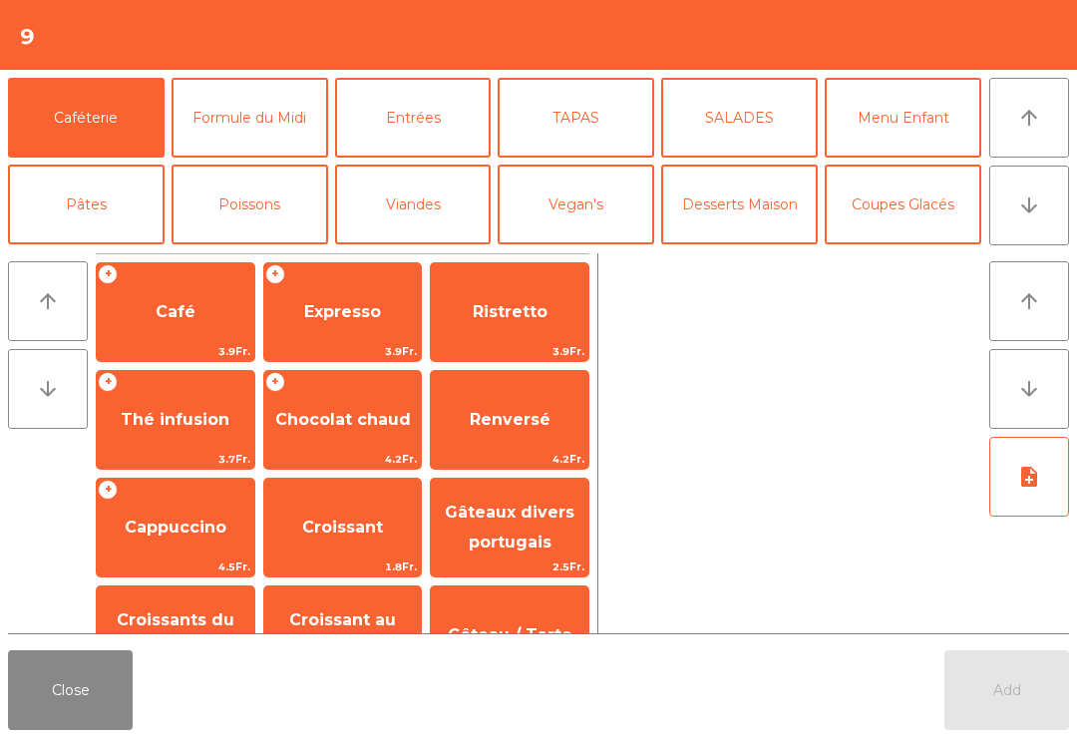
click at [1045, 196] on button "arrow_downward" at bounding box center [1029, 205] width 80 height 80
click at [276, 251] on button "Bières" at bounding box center [249, 291] width 156 height 80
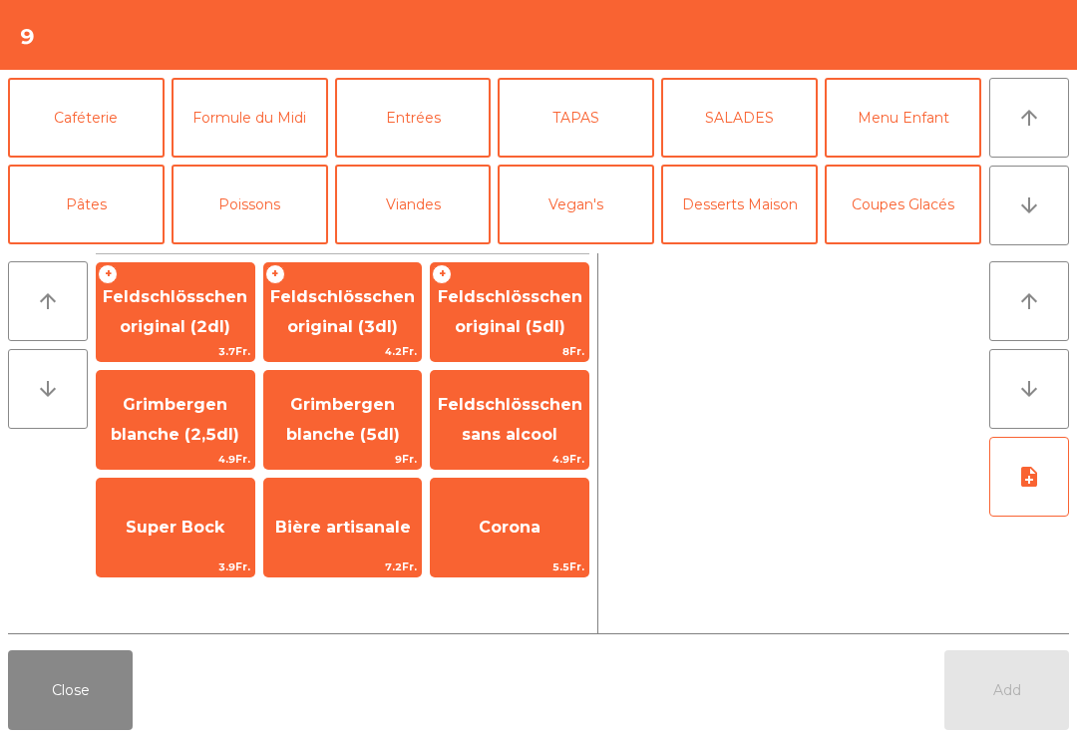
scroll to position [173, 0]
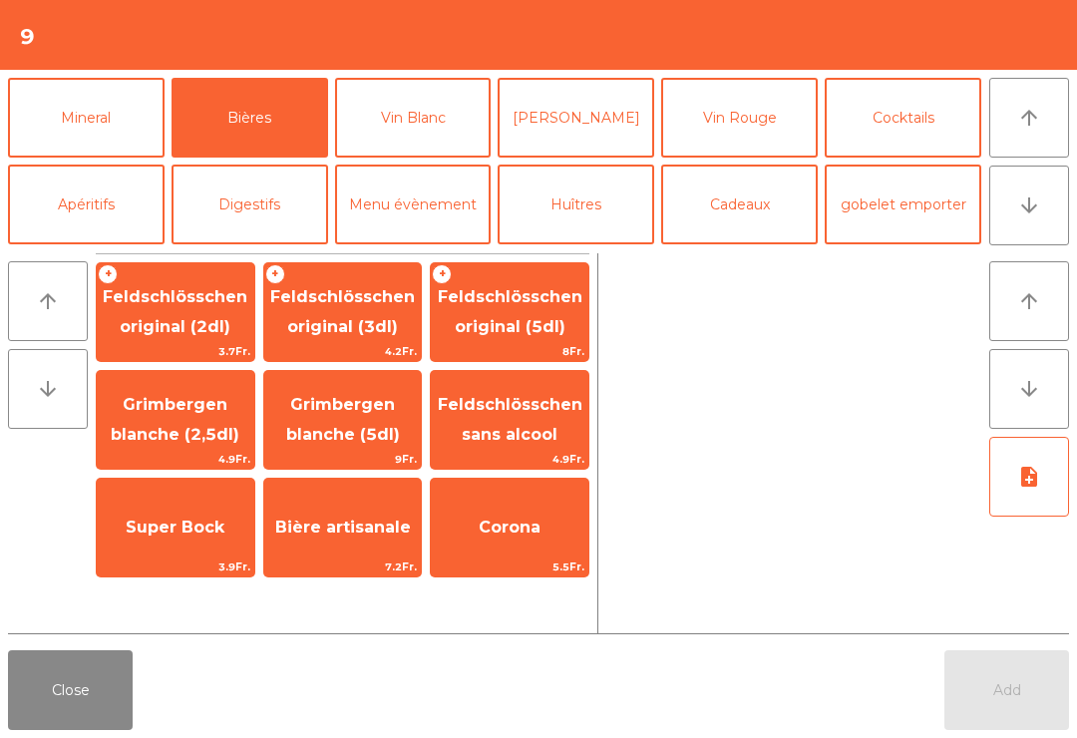
click at [572, 413] on span "Feldschlösschen sans alcool" at bounding box center [510, 419] width 145 height 49
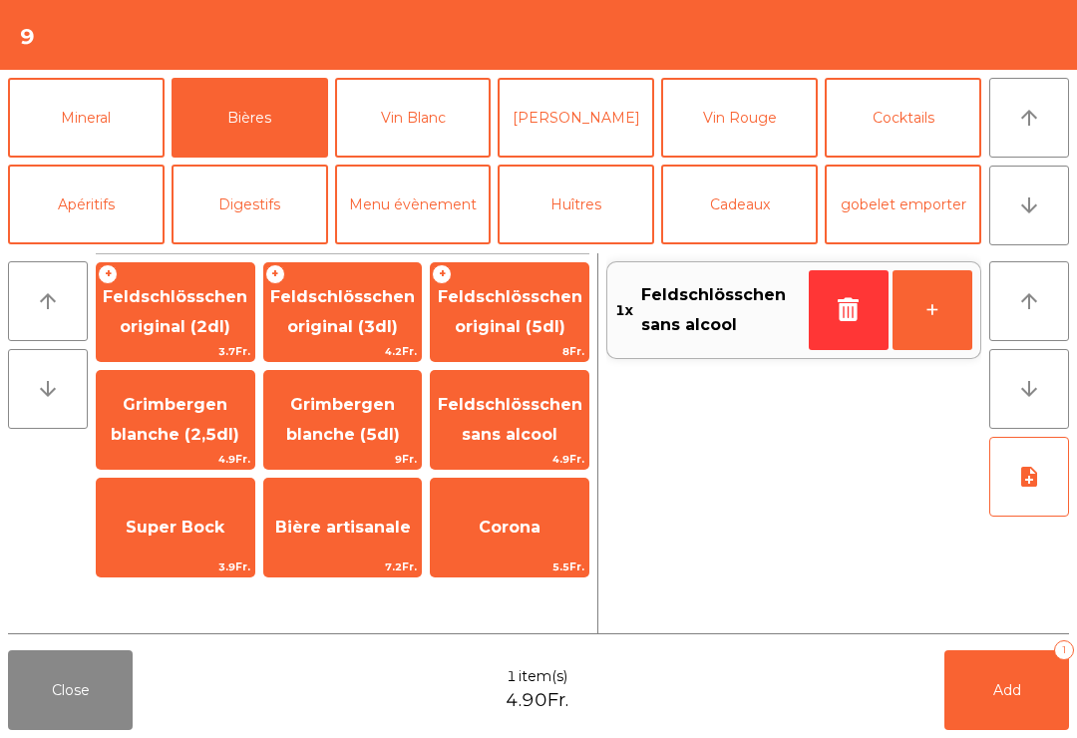
click at [115, 121] on button "Mineral" at bounding box center [86, 118] width 156 height 80
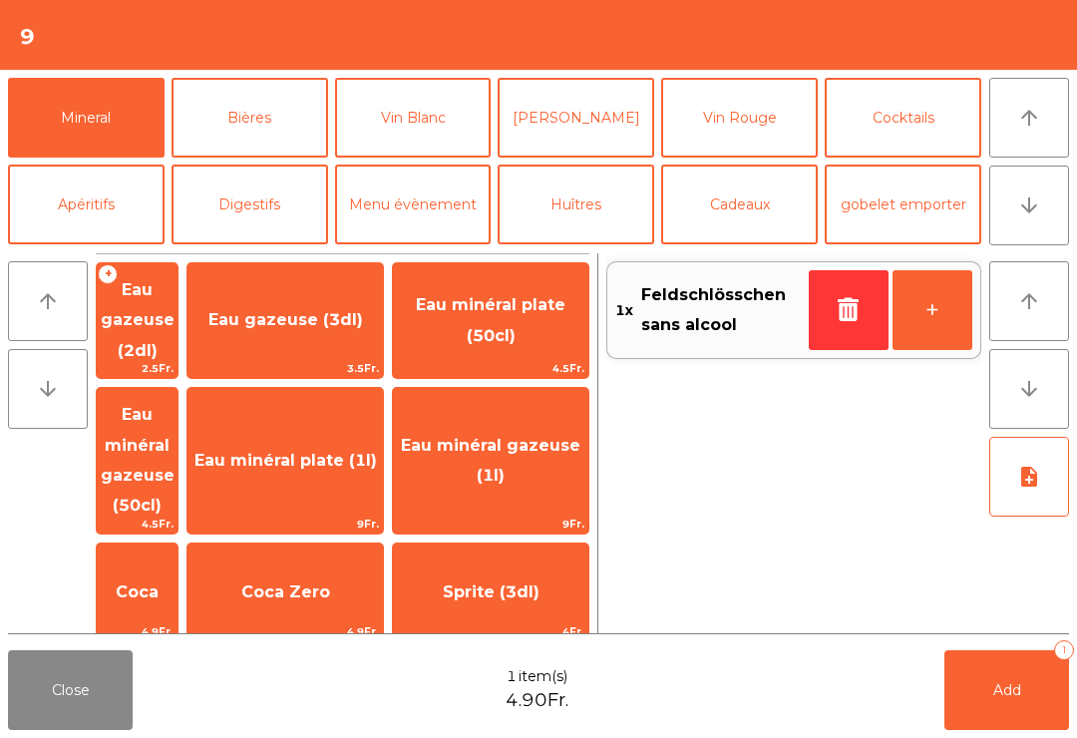
click at [174, 410] on span "Eau minéral gazeuse (50cl)" at bounding box center [138, 460] width 74 height 110
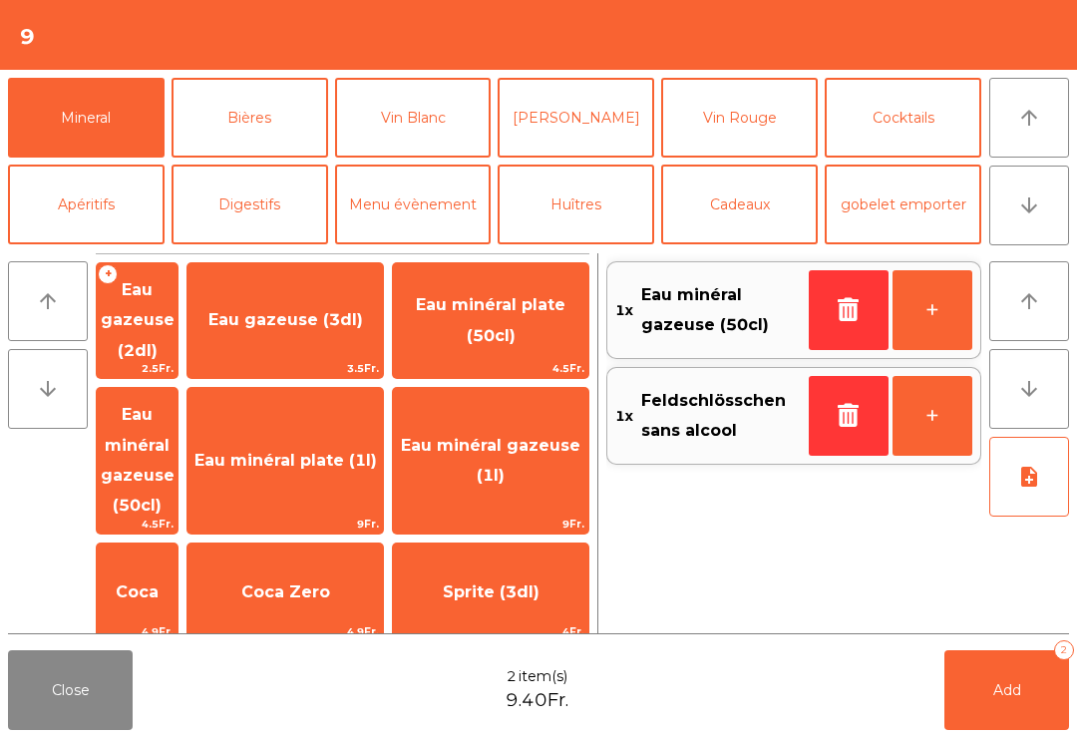
click at [1031, 701] on button "Add 2" at bounding box center [1006, 690] width 125 height 80
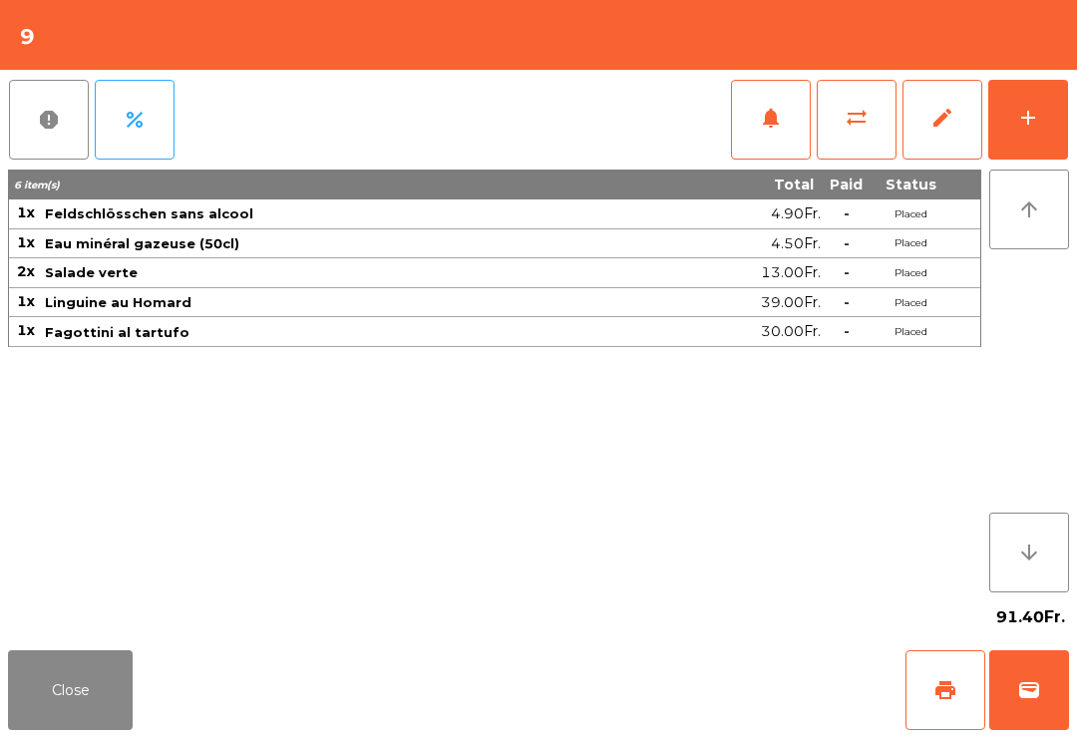
click at [61, 677] on button "Close" at bounding box center [70, 690] width 125 height 80
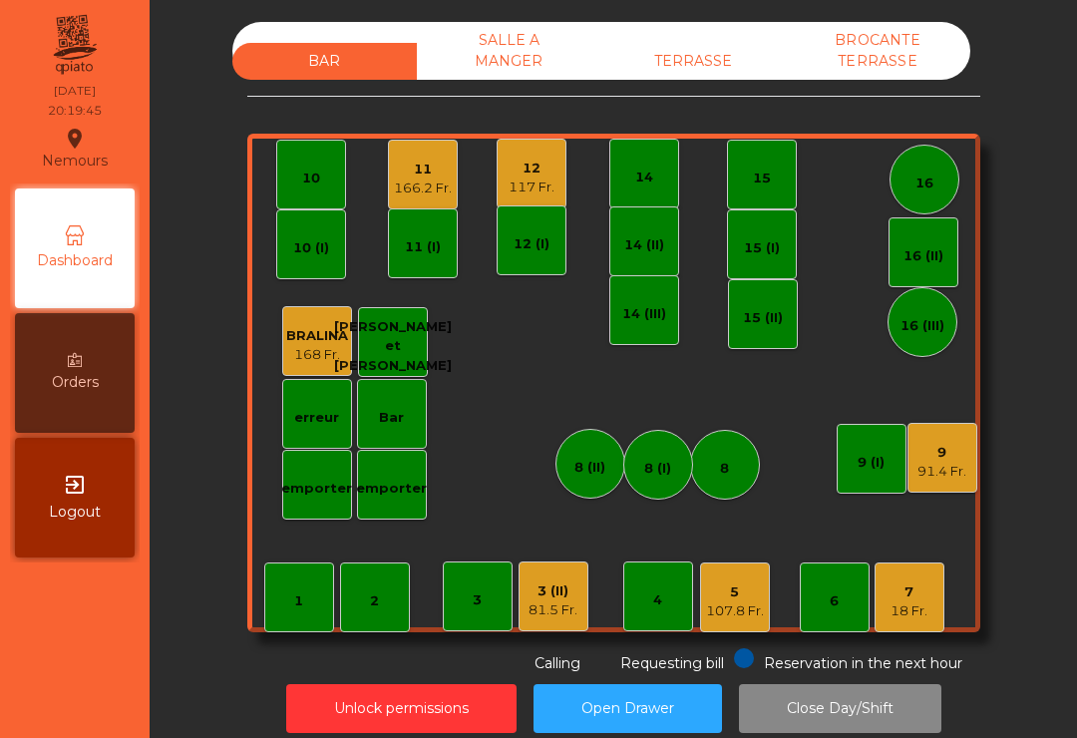
click at [720, 60] on div "TERRASSE" at bounding box center [693, 61] width 184 height 37
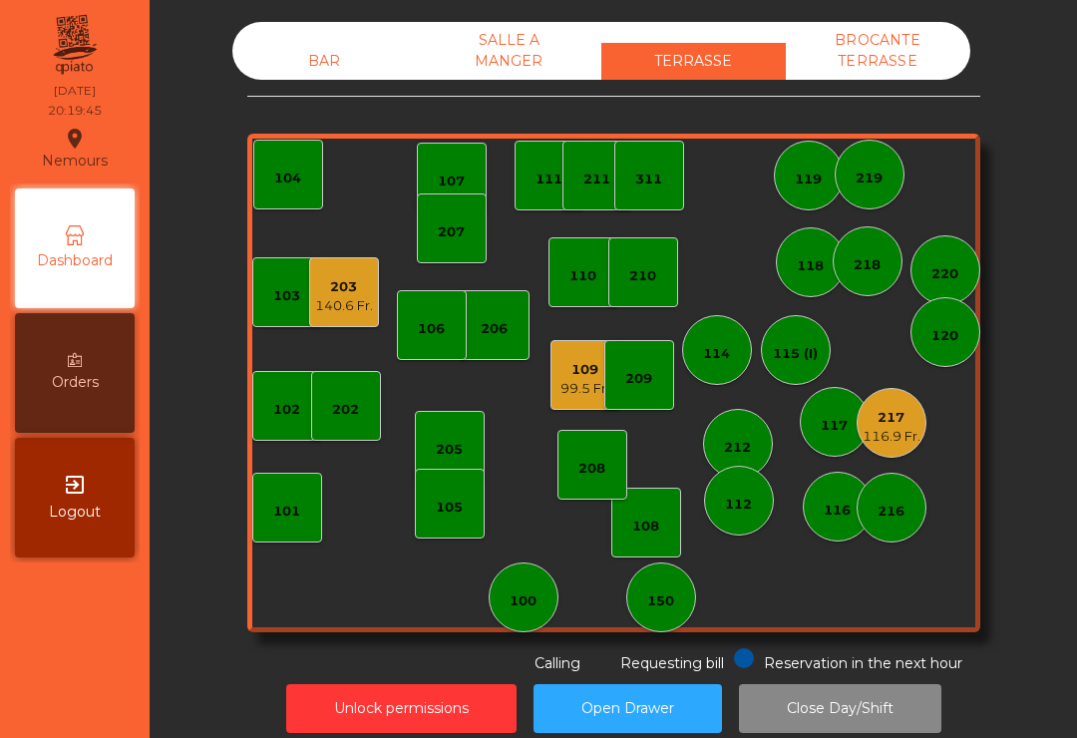
click at [570, 383] on div "99.5 Fr." at bounding box center [584, 389] width 49 height 20
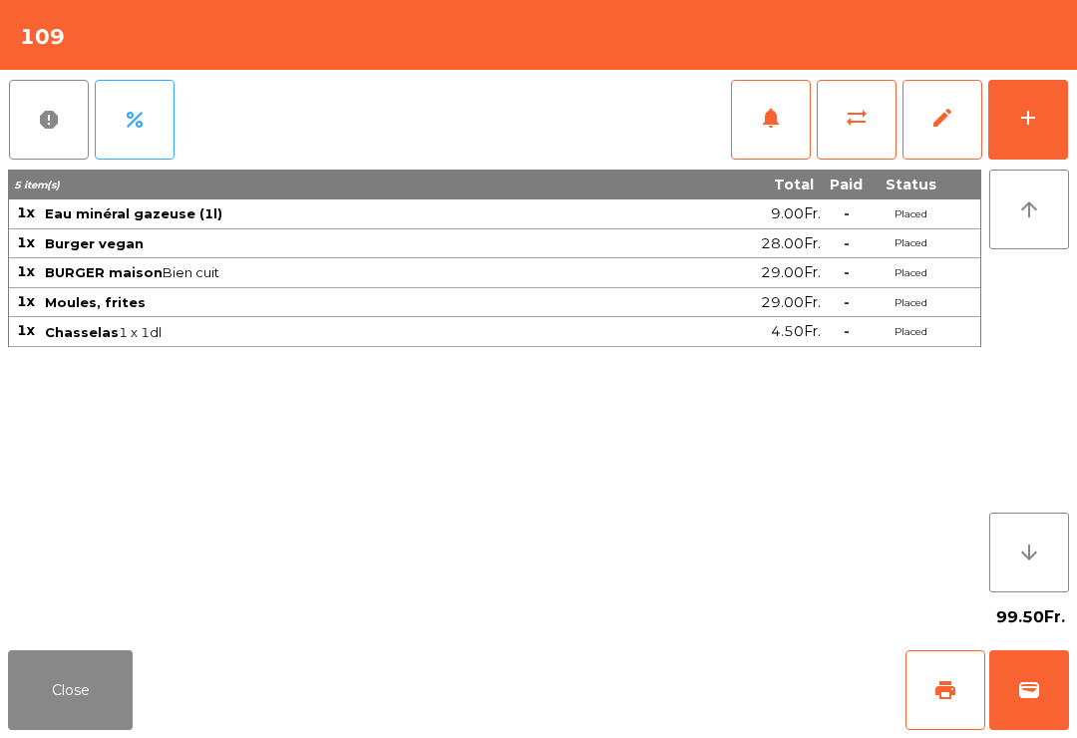
click at [1059, 695] on button "wallet" at bounding box center [1029, 690] width 80 height 80
click at [727, 719] on div "Close print wallet" at bounding box center [538, 690] width 1077 height 96
click at [654, 692] on div "Close print wallet" at bounding box center [538, 690] width 1077 height 96
click at [653, 691] on div "Close print wallet" at bounding box center [538, 690] width 1077 height 96
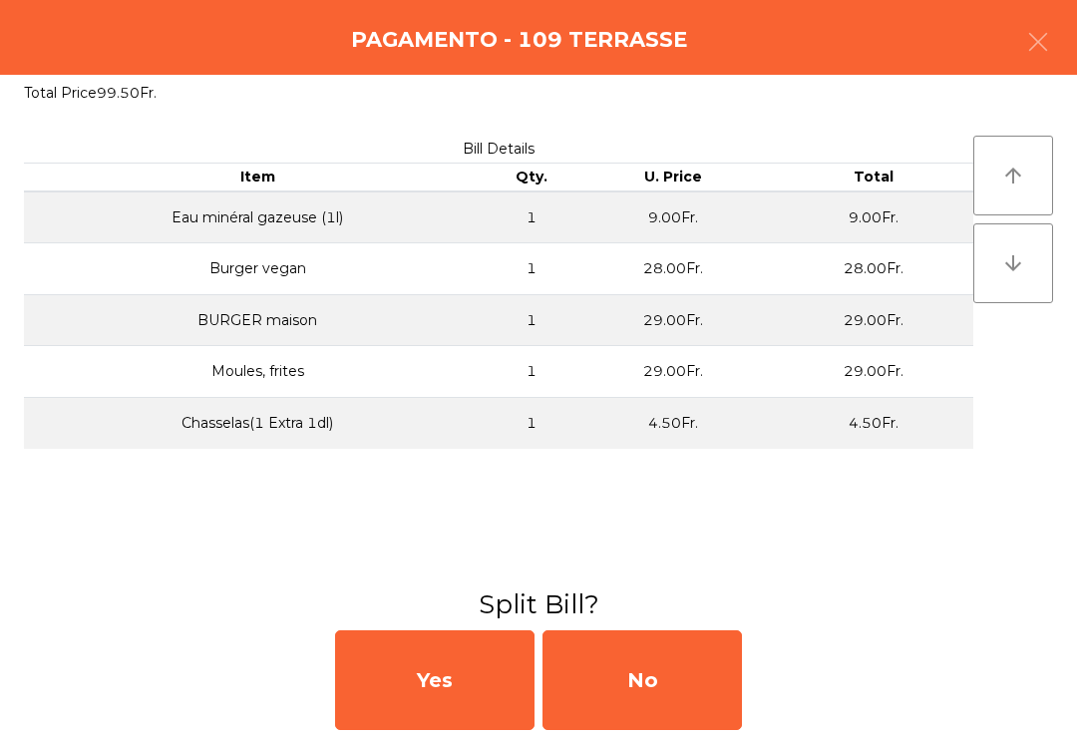
click at [649, 699] on div "No" at bounding box center [641, 680] width 199 height 100
click at [668, 692] on div "No" at bounding box center [641, 680] width 199 height 100
click at [668, 691] on div "No" at bounding box center [641, 680] width 199 height 100
click at [674, 697] on div "No" at bounding box center [641, 680] width 199 height 100
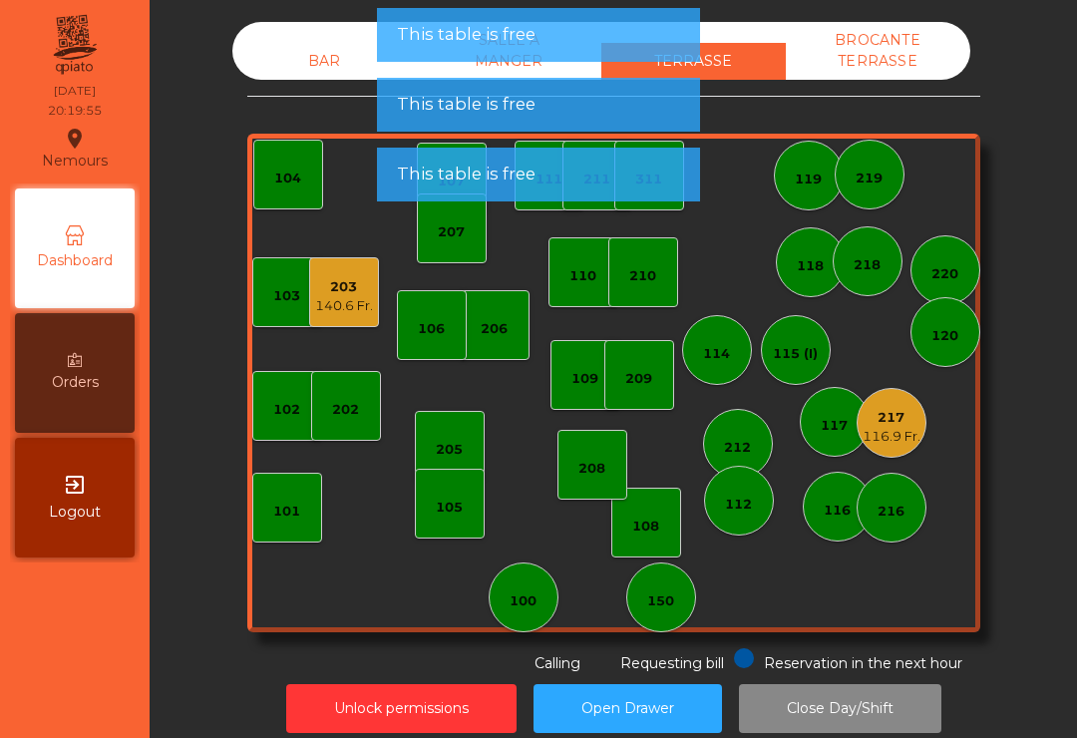
click at [348, 65] on div "BAR" at bounding box center [324, 61] width 184 height 37
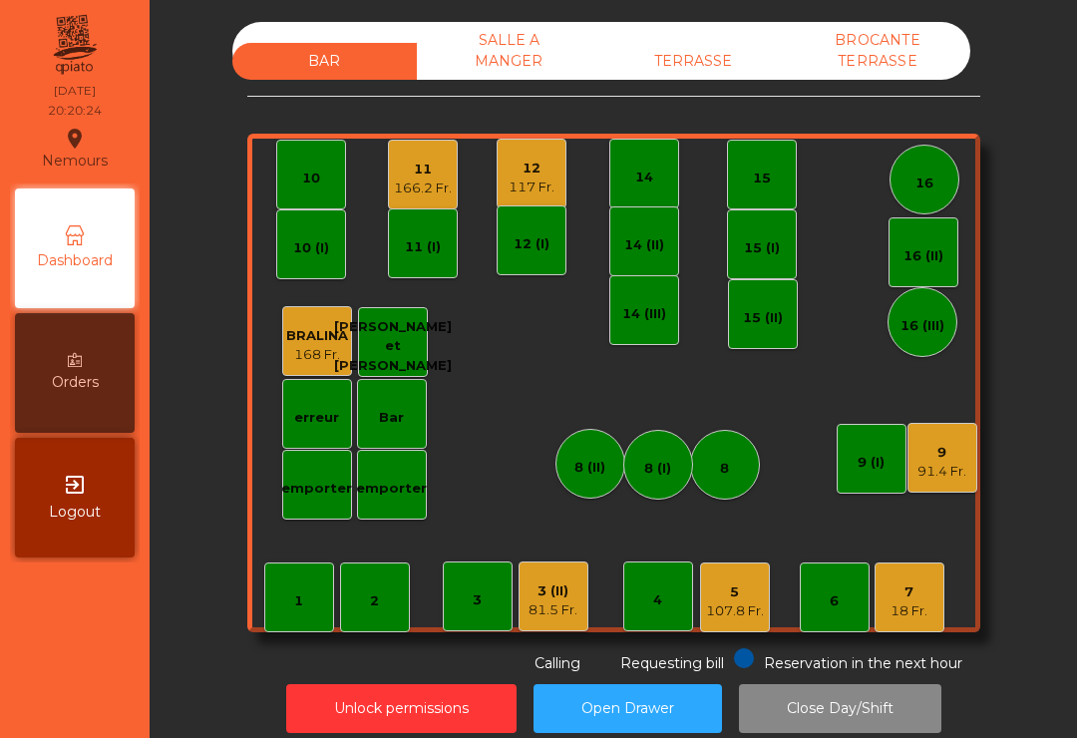
click at [927, 175] on div "16" at bounding box center [924, 183] width 18 height 20
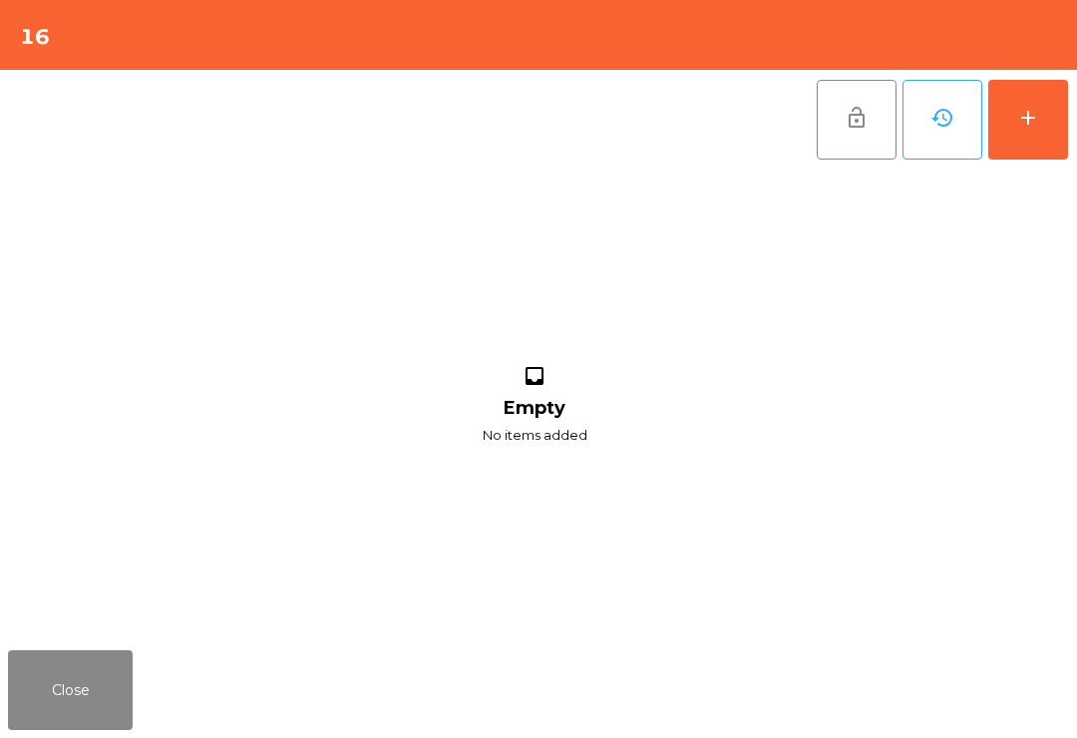
click at [1012, 126] on button "add" at bounding box center [1028, 120] width 80 height 80
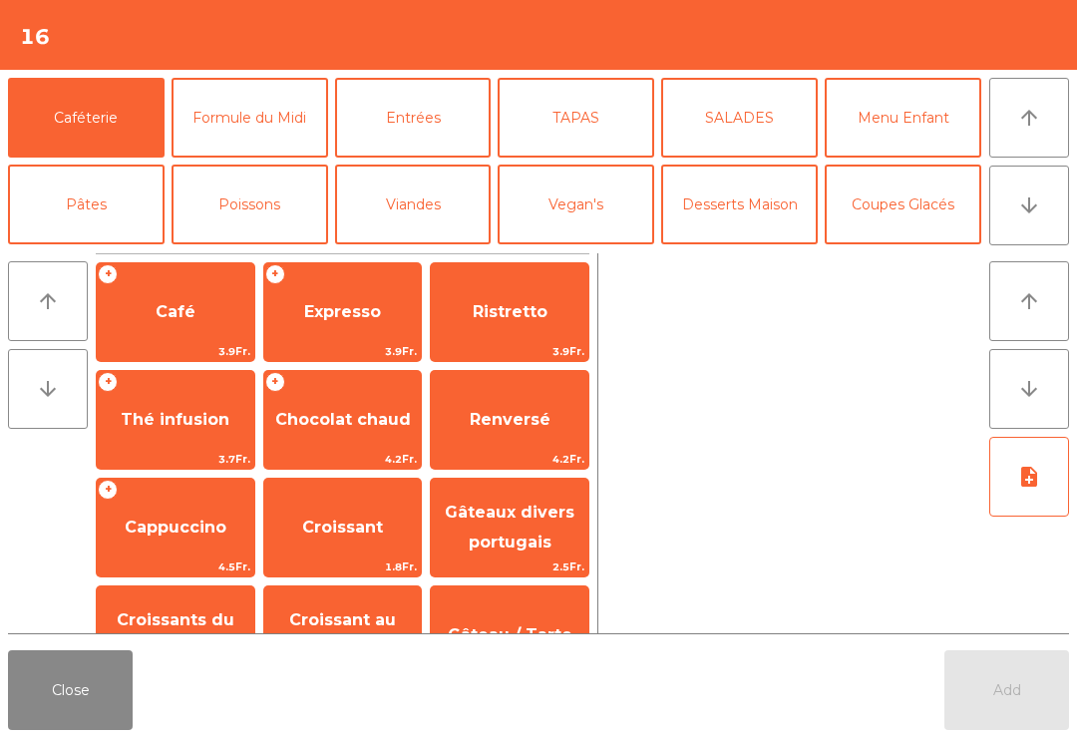
click at [1013, 214] on button "arrow_downward" at bounding box center [1029, 205] width 80 height 80
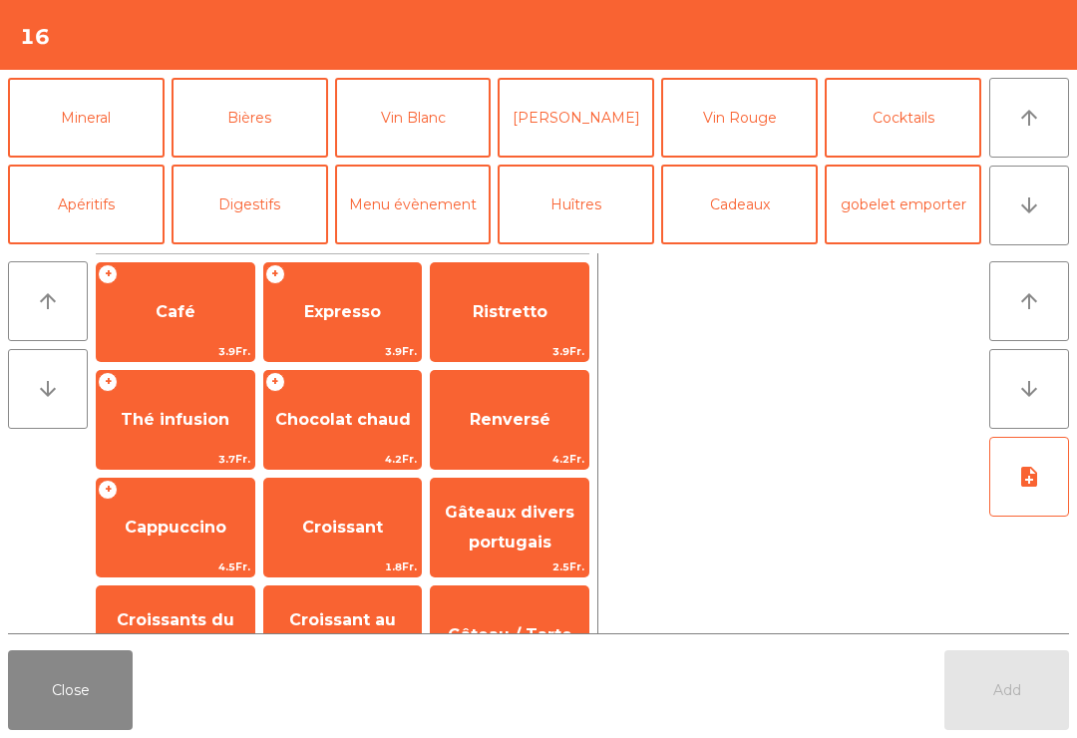
click at [106, 106] on button "Mineral" at bounding box center [86, 118] width 156 height 80
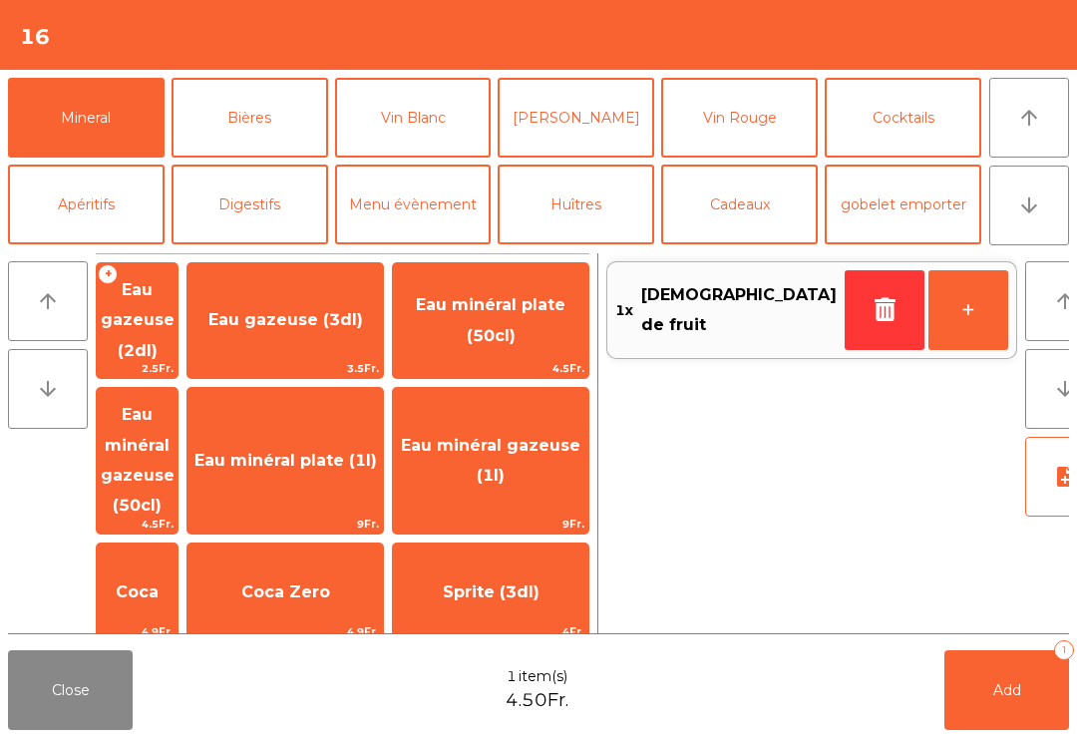
scroll to position [351, 0]
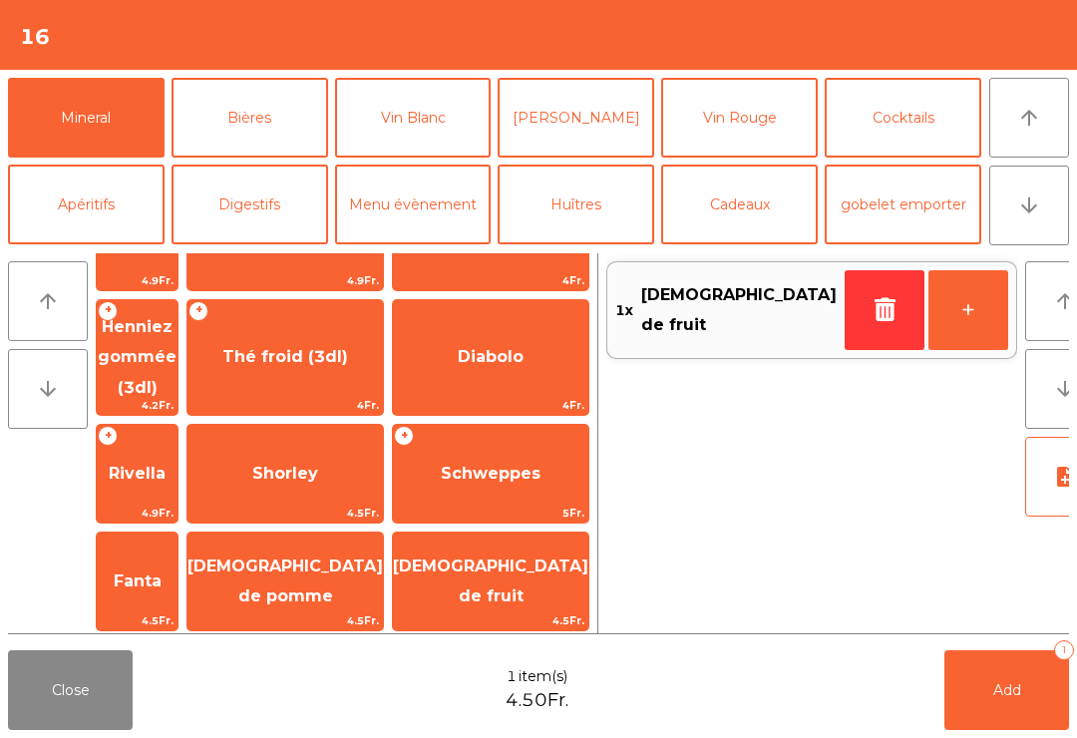
click at [538, 539] on span "[DEMOGRAPHIC_DATA] de fruit" at bounding box center [490, 581] width 195 height 85
click at [545, 134] on span "Eau minéral gazeuse (1l)" at bounding box center [490, 109] width 179 height 49
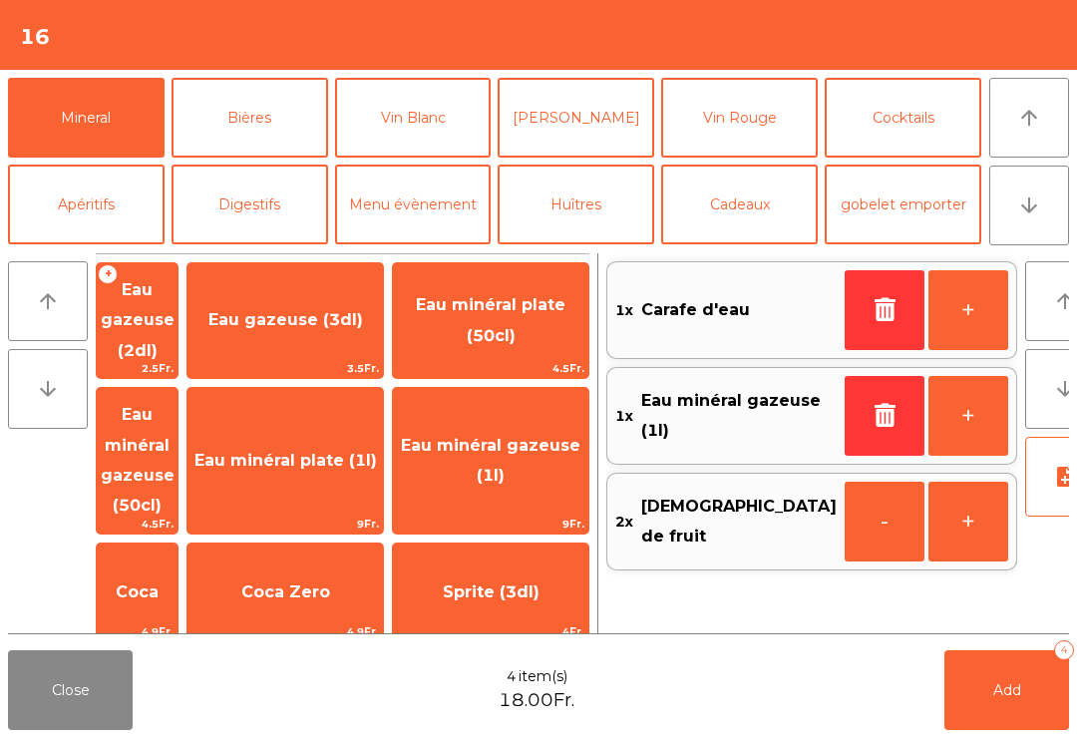
scroll to position [490, 0]
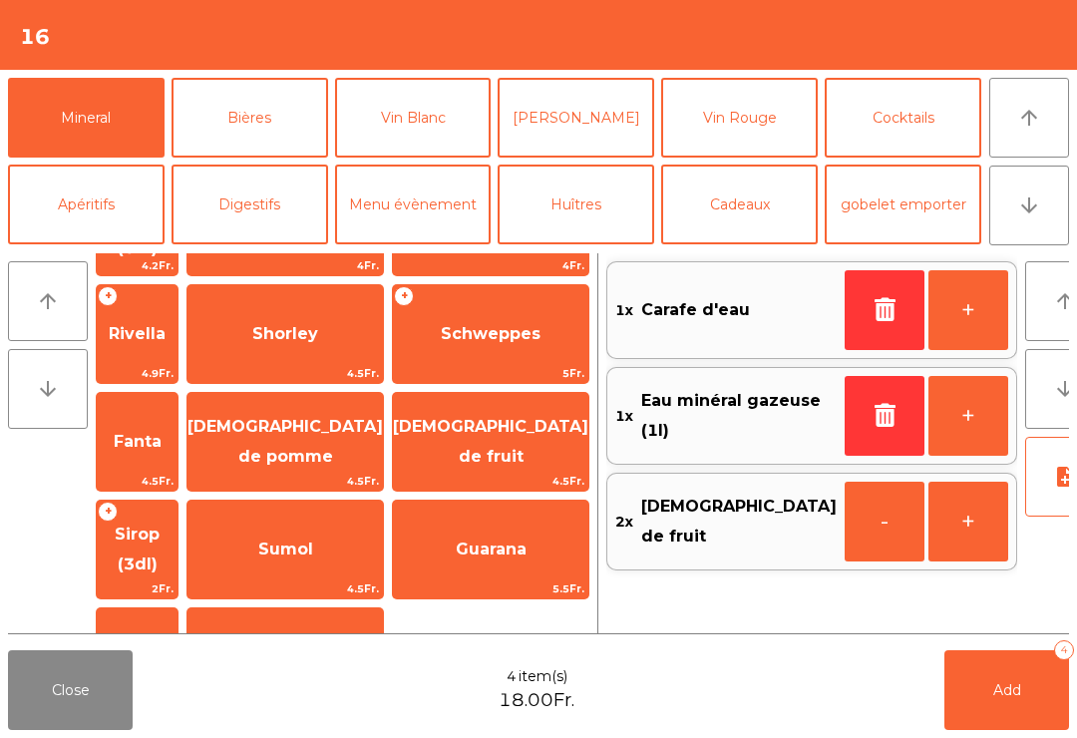
click at [1011, 692] on span "Add" at bounding box center [1007, 690] width 28 height 18
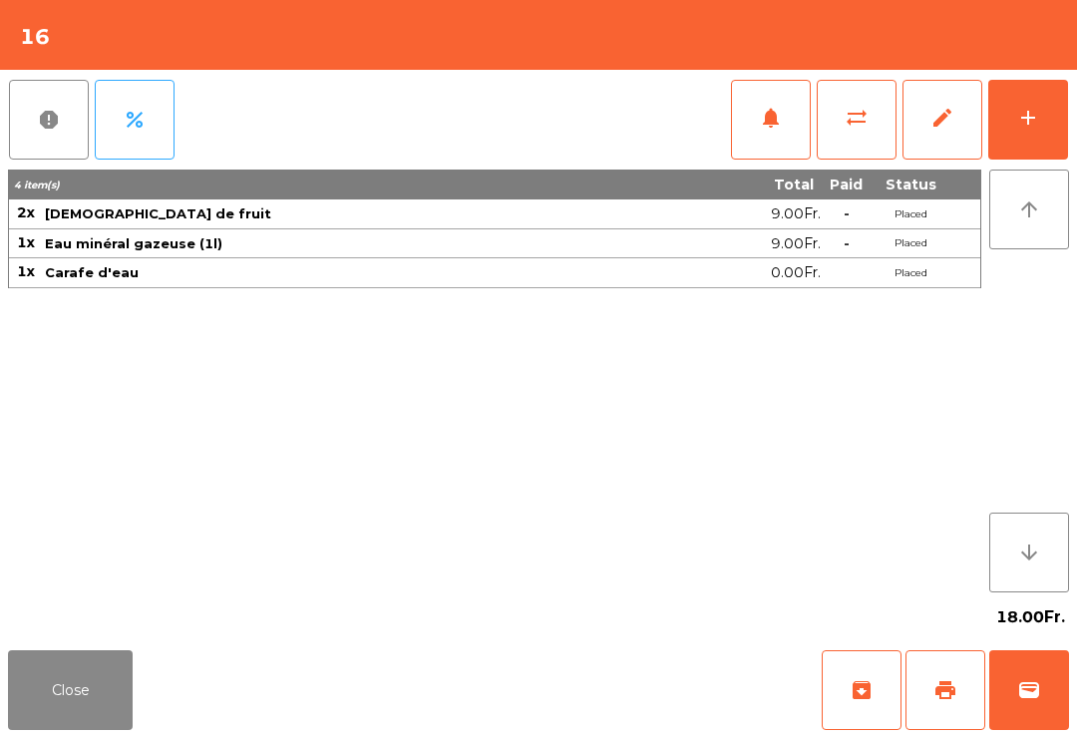
click at [86, 694] on button "Close" at bounding box center [70, 690] width 125 height 80
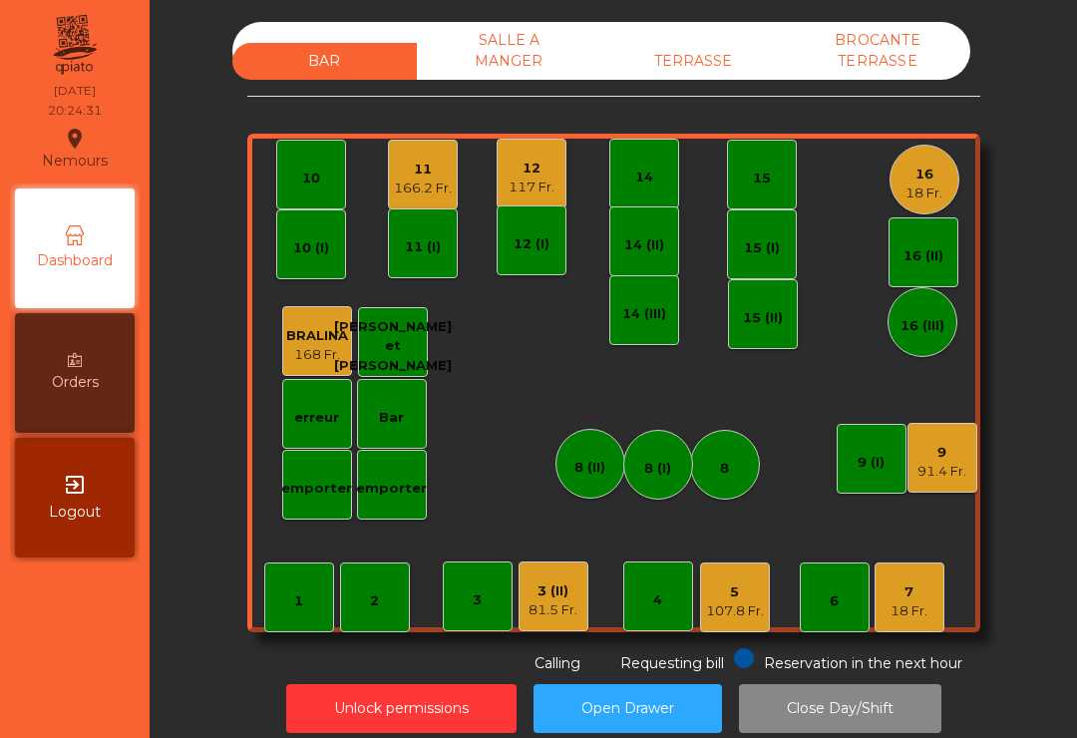
click at [907, 629] on div "7 18 Fr." at bounding box center [909, 597] width 70 height 70
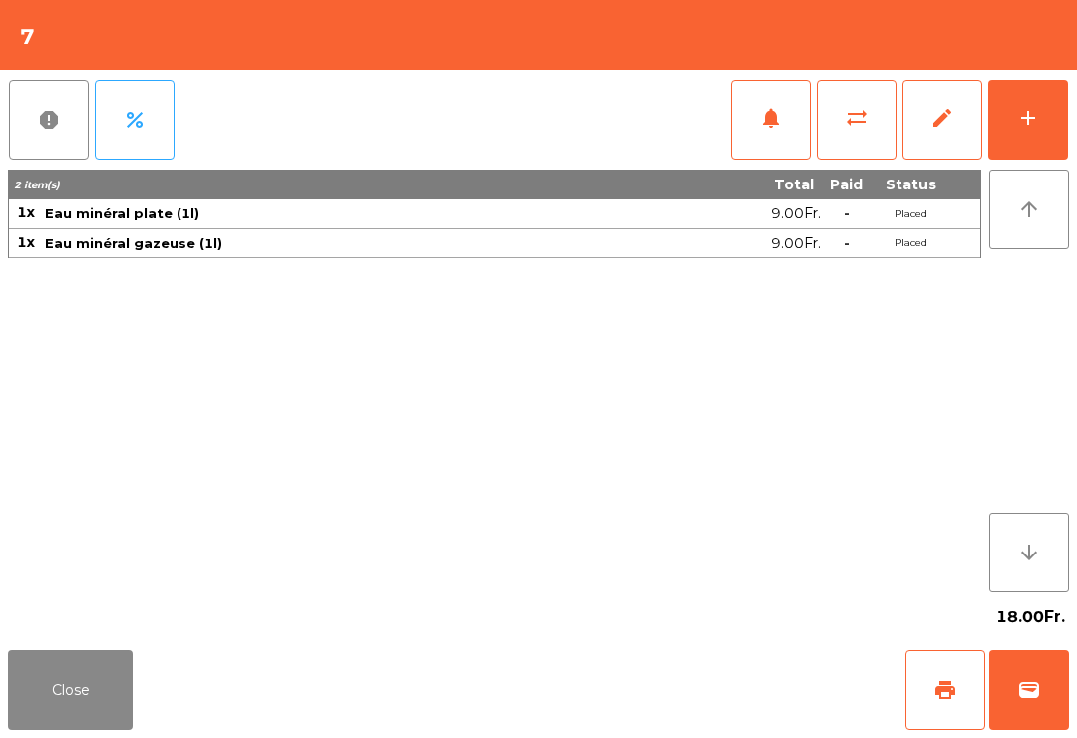
click at [1035, 134] on button "add" at bounding box center [1028, 120] width 80 height 80
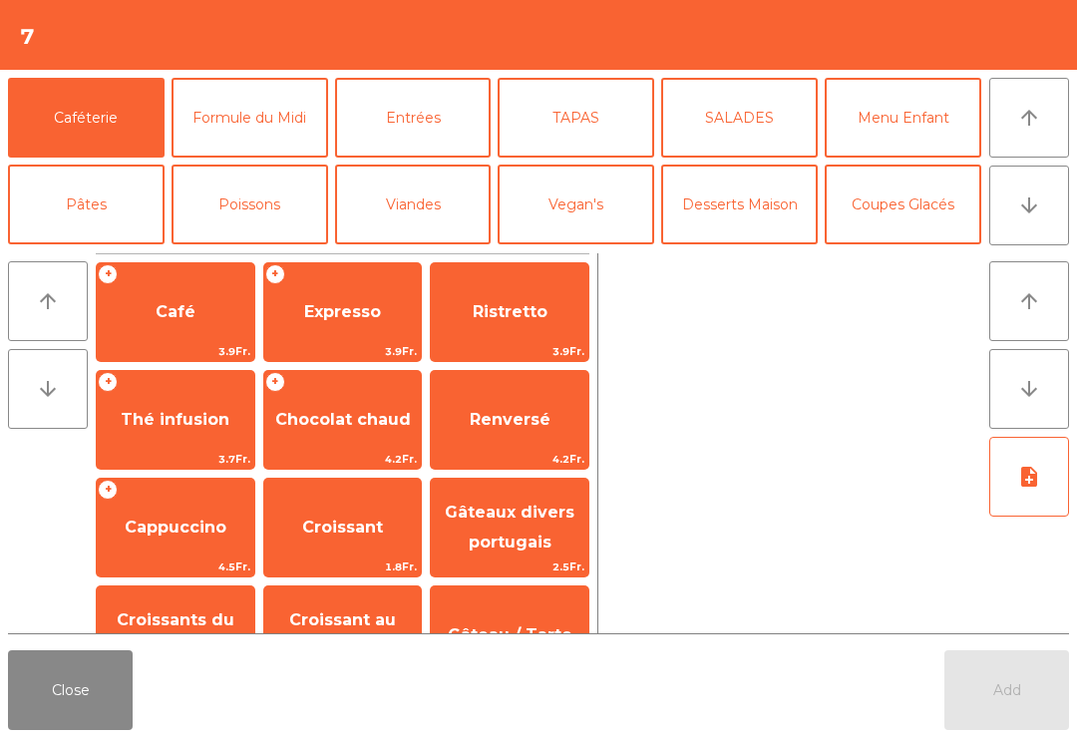
click at [456, 131] on button "Entrées" at bounding box center [413, 118] width 156 height 80
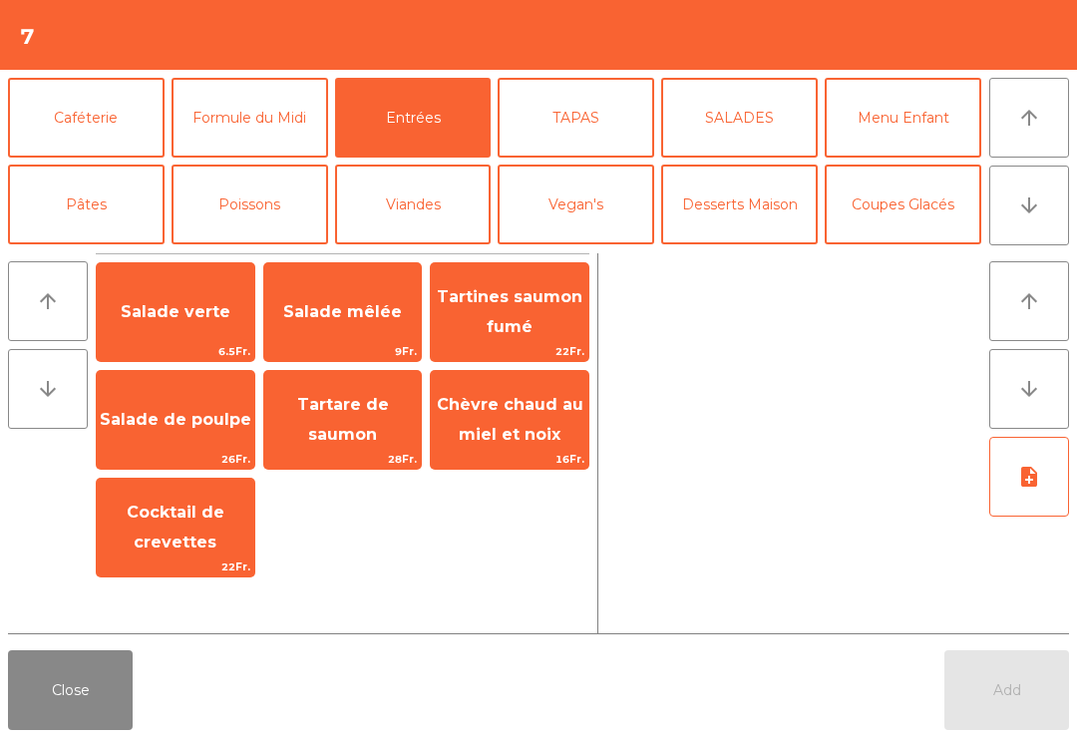
click at [351, 321] on span "Salade mêlée" at bounding box center [342, 311] width 119 height 19
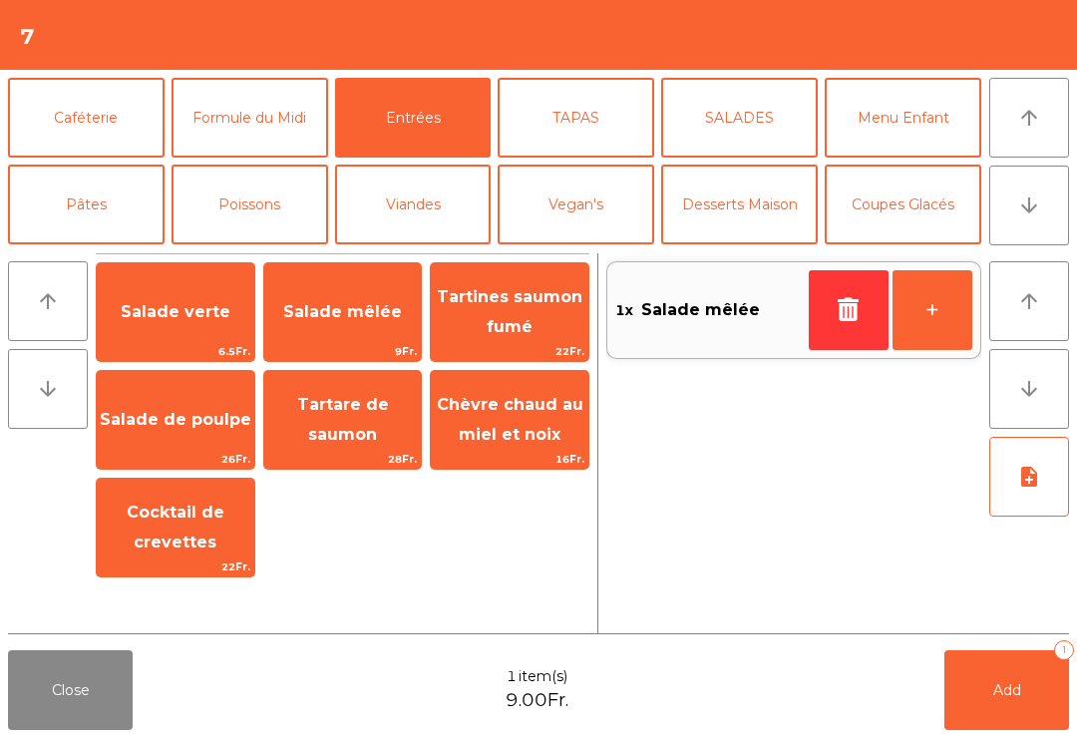
click at [550, 331] on span "Tartines saumon fumé" at bounding box center [509, 312] width 157 height 85
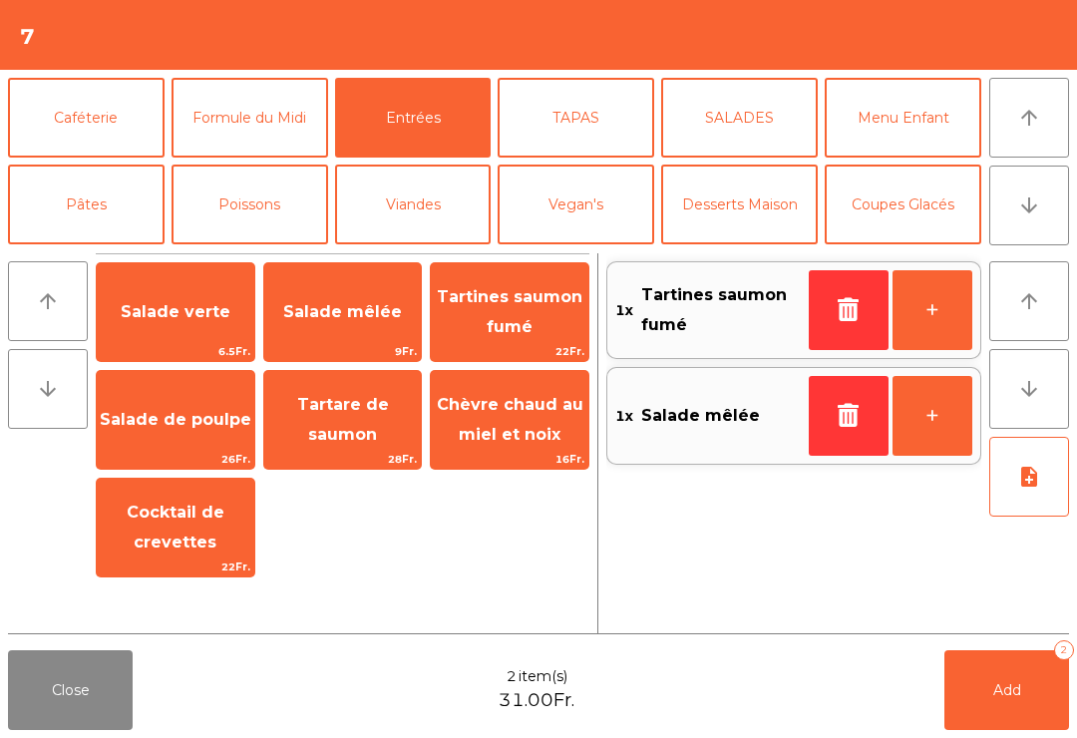
click at [747, 124] on button "SALADES" at bounding box center [739, 118] width 156 height 80
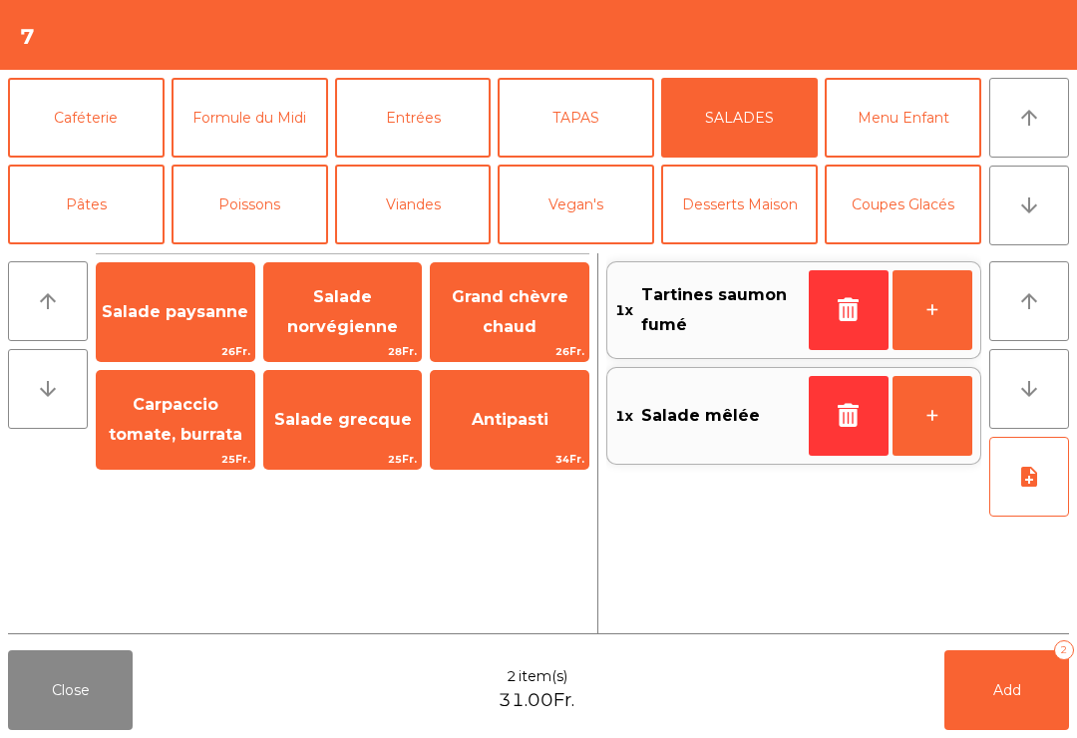
click at [610, 144] on button "TAPAS" at bounding box center [575, 118] width 156 height 80
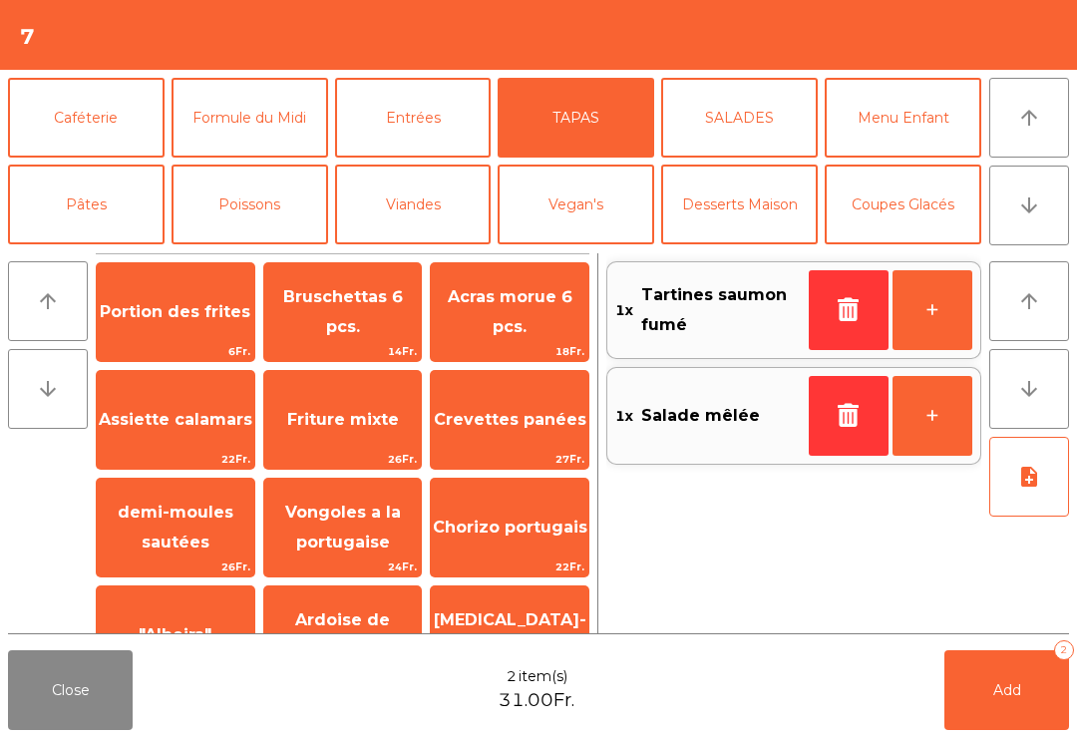
click at [193, 330] on span "Portion des frites" at bounding box center [175, 312] width 157 height 54
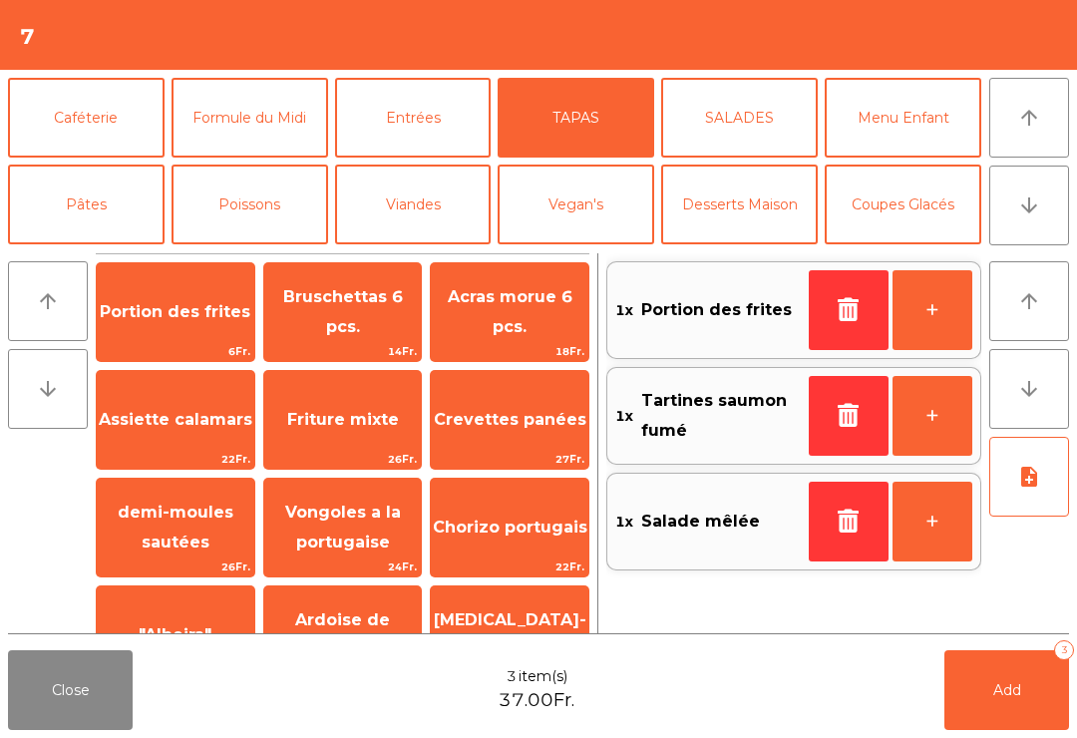
click at [423, 133] on button "Entrées" at bounding box center [413, 118] width 156 height 80
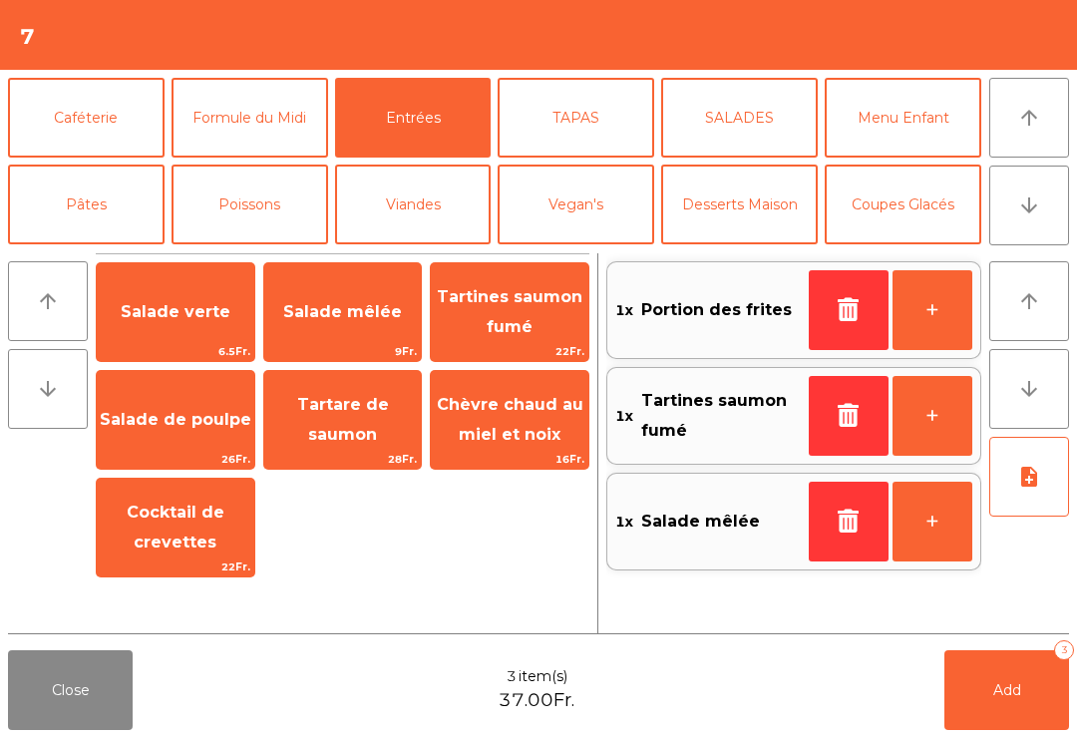
click at [526, 440] on span "Chèvre chaud au miel et noix" at bounding box center [510, 419] width 147 height 49
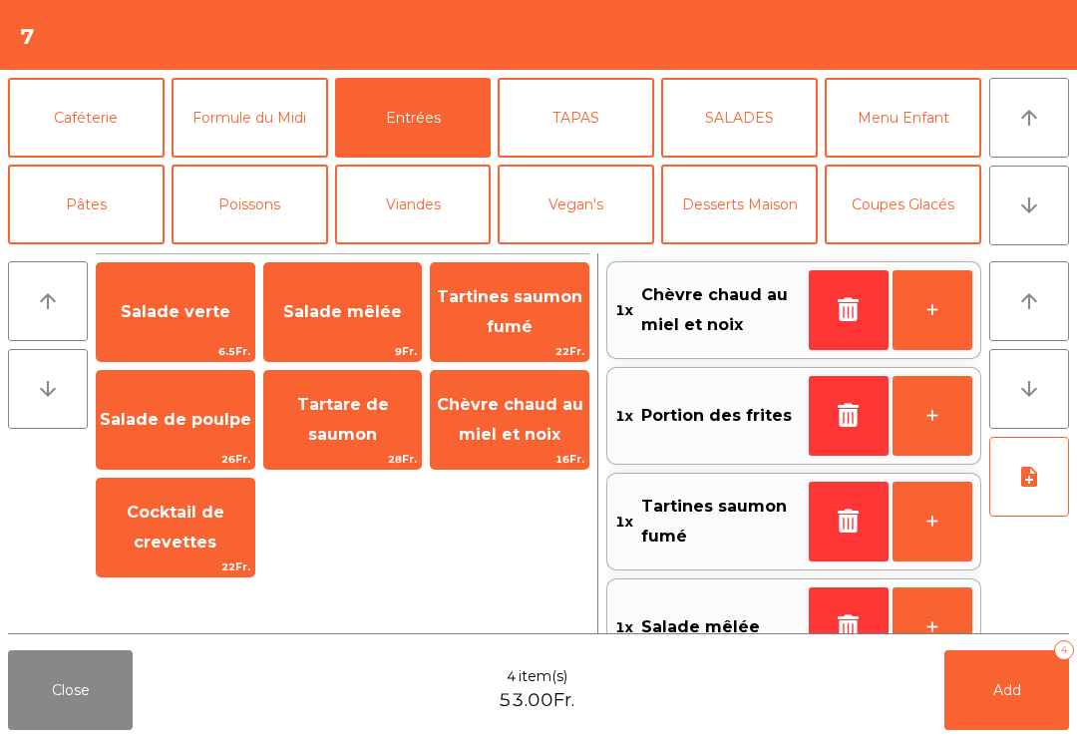
click at [426, 210] on button "Viandes" at bounding box center [413, 204] width 156 height 80
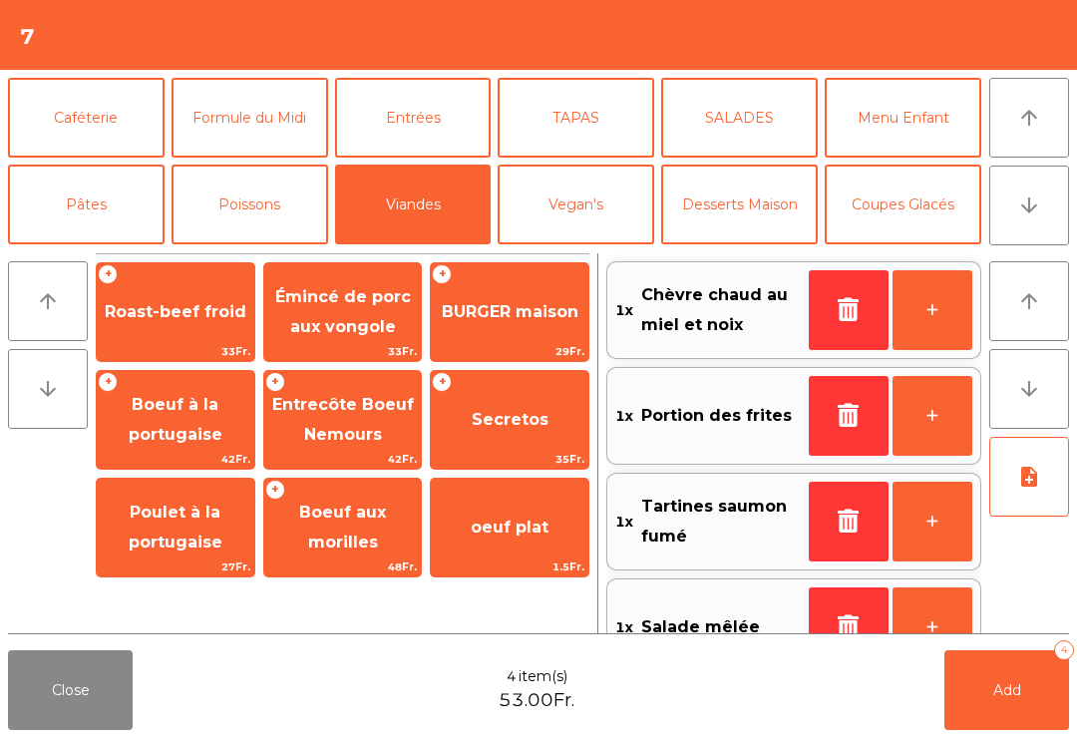
click at [373, 320] on span "Émincé de porc aux vongole" at bounding box center [343, 311] width 136 height 49
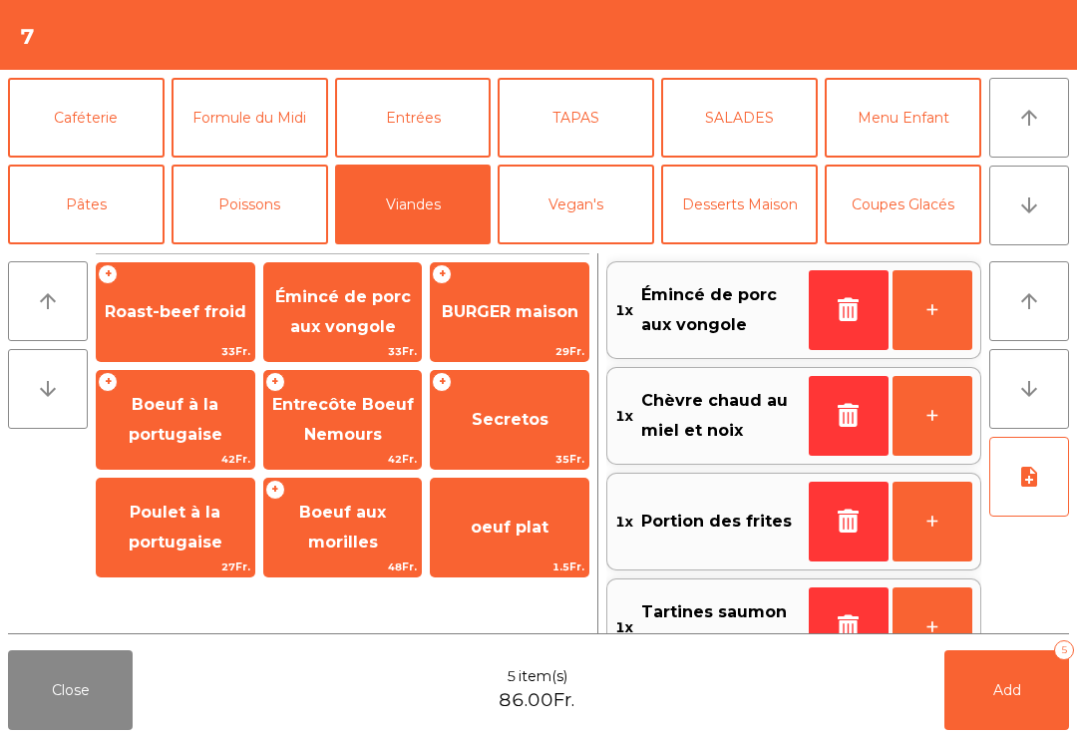
click at [397, 427] on span "Entrecôte Boeuf Nemours" at bounding box center [342, 420] width 157 height 85
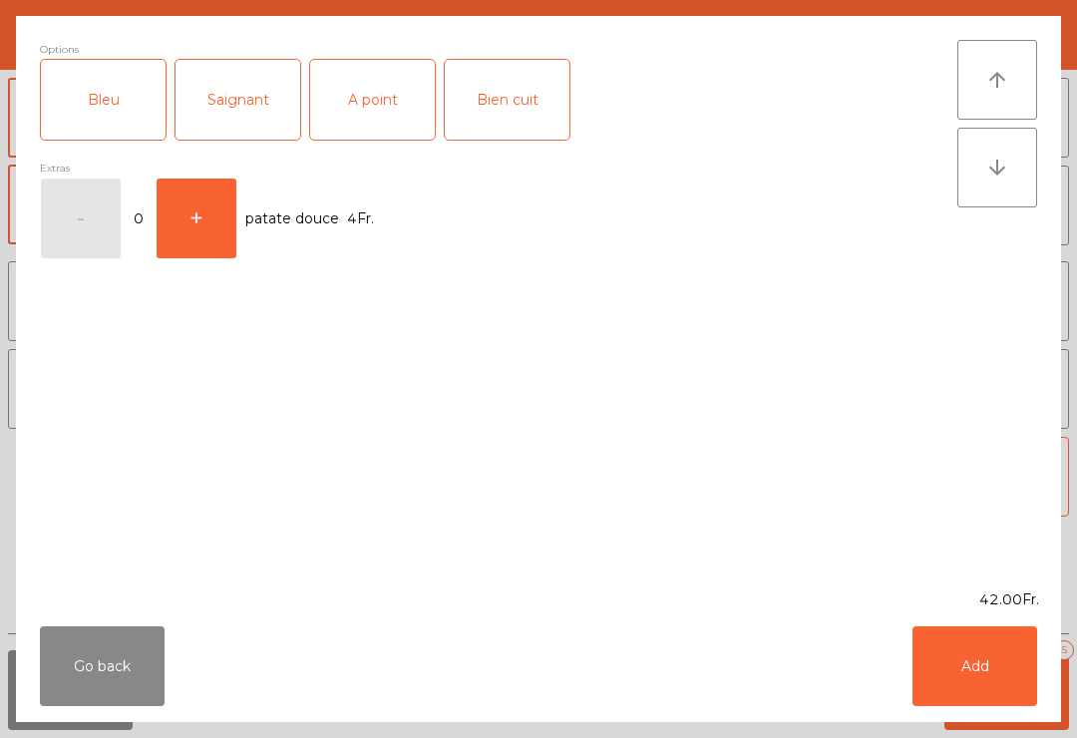
click at [257, 122] on div "Saignant" at bounding box center [237, 100] width 125 height 80
click at [976, 671] on button "Add" at bounding box center [974, 666] width 125 height 80
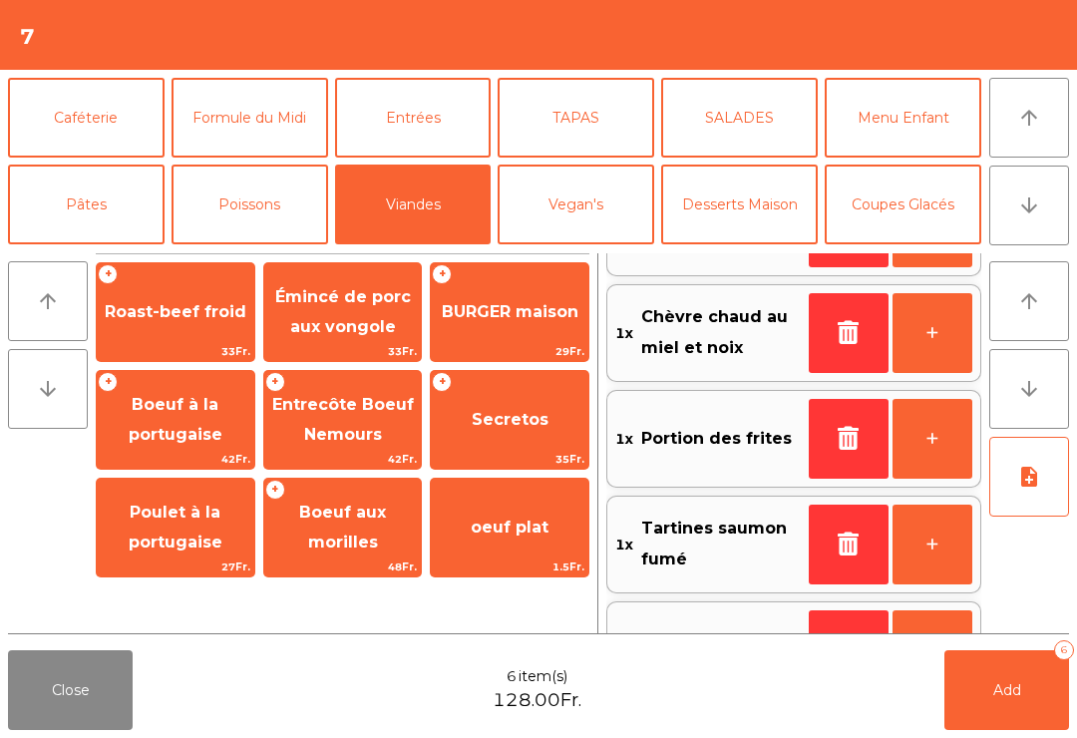
scroll to position [122, 0]
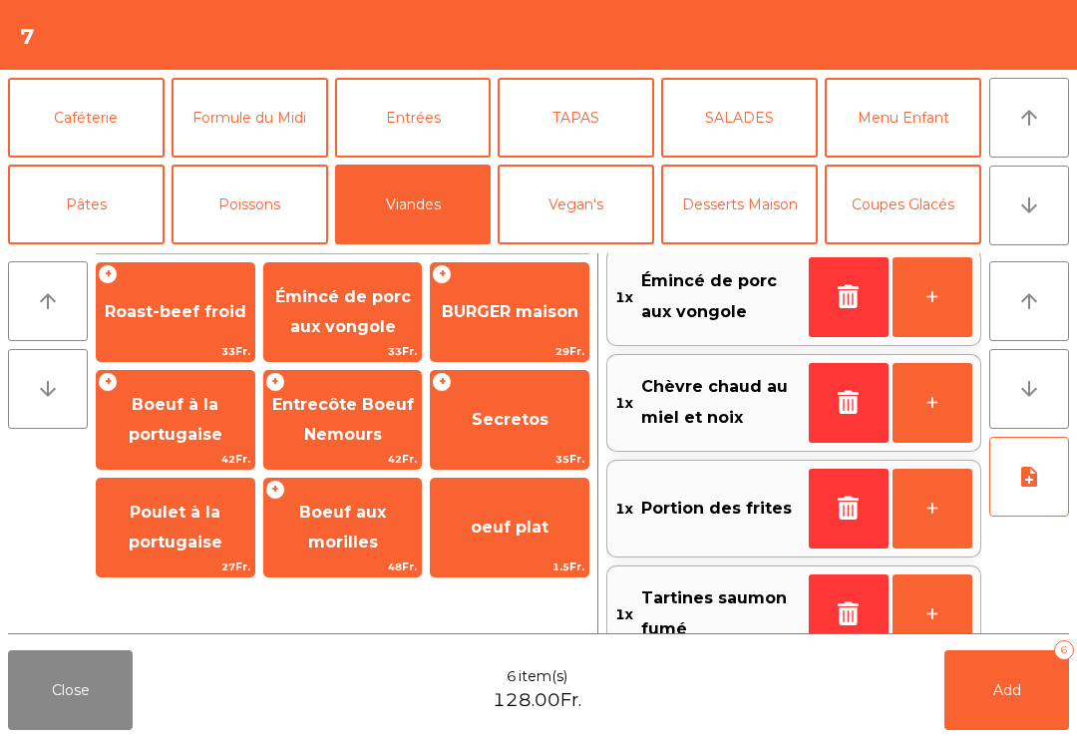
click at [1037, 492] on button "note_add" at bounding box center [1029, 477] width 80 height 80
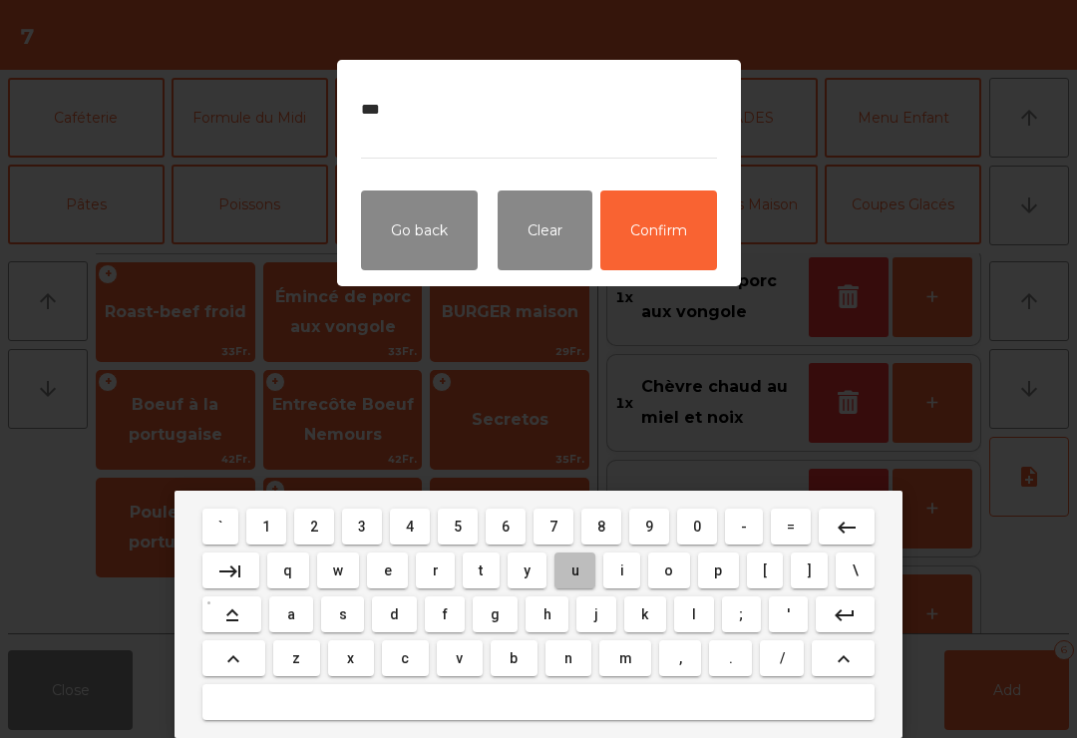
scroll to position [0, 0]
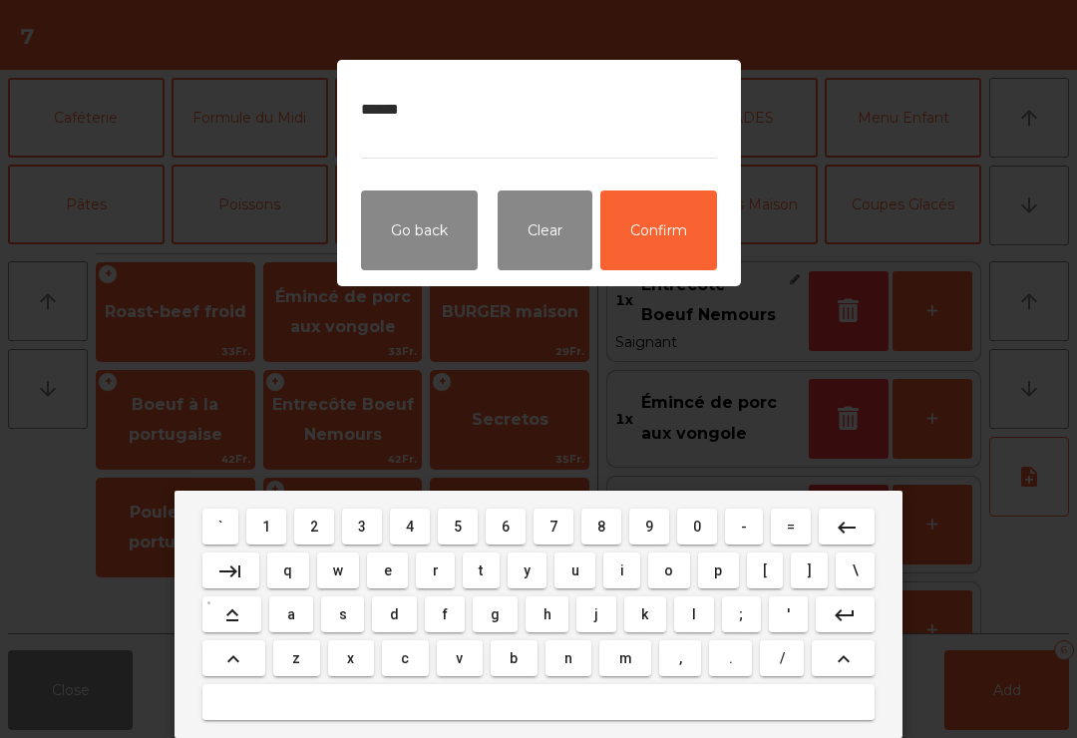
type textarea "*******"
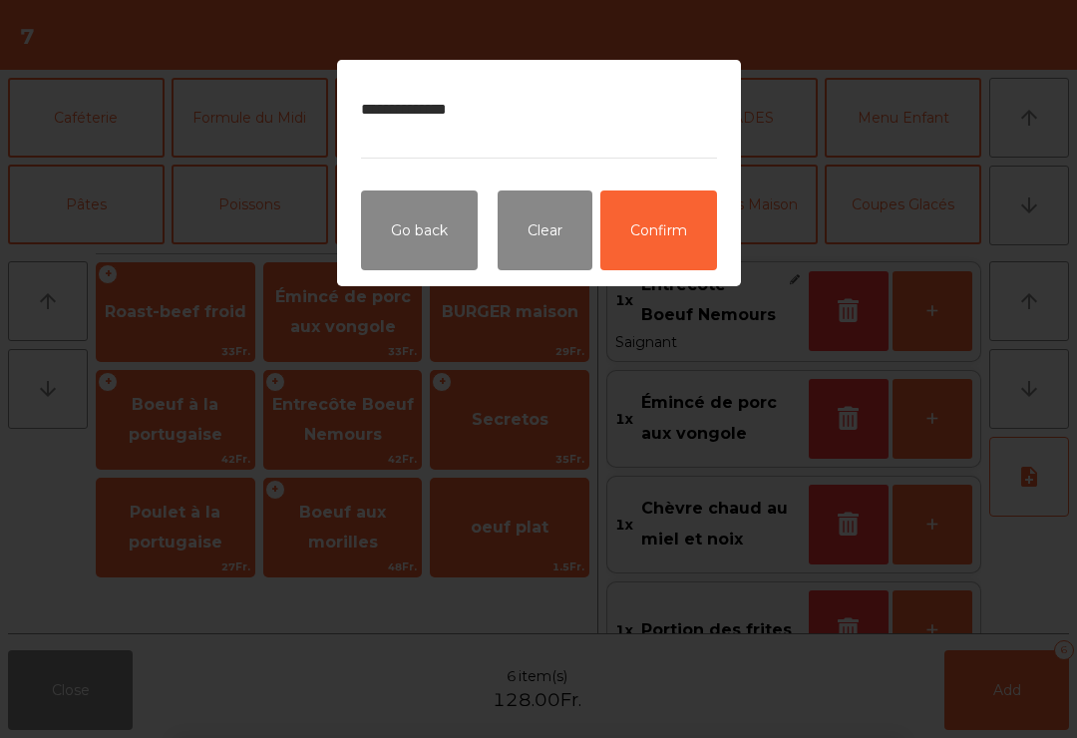
click at [672, 245] on button "Confirm" at bounding box center [658, 230] width 117 height 80
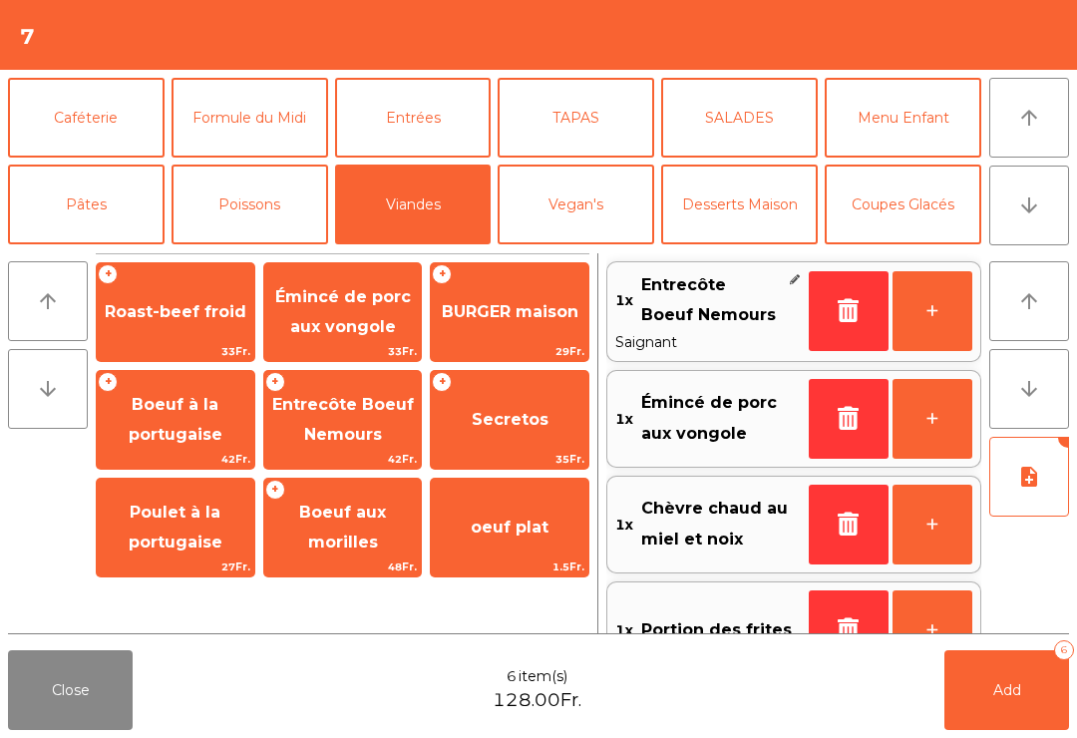
click at [1032, 498] on button "note_add" at bounding box center [1029, 477] width 80 height 80
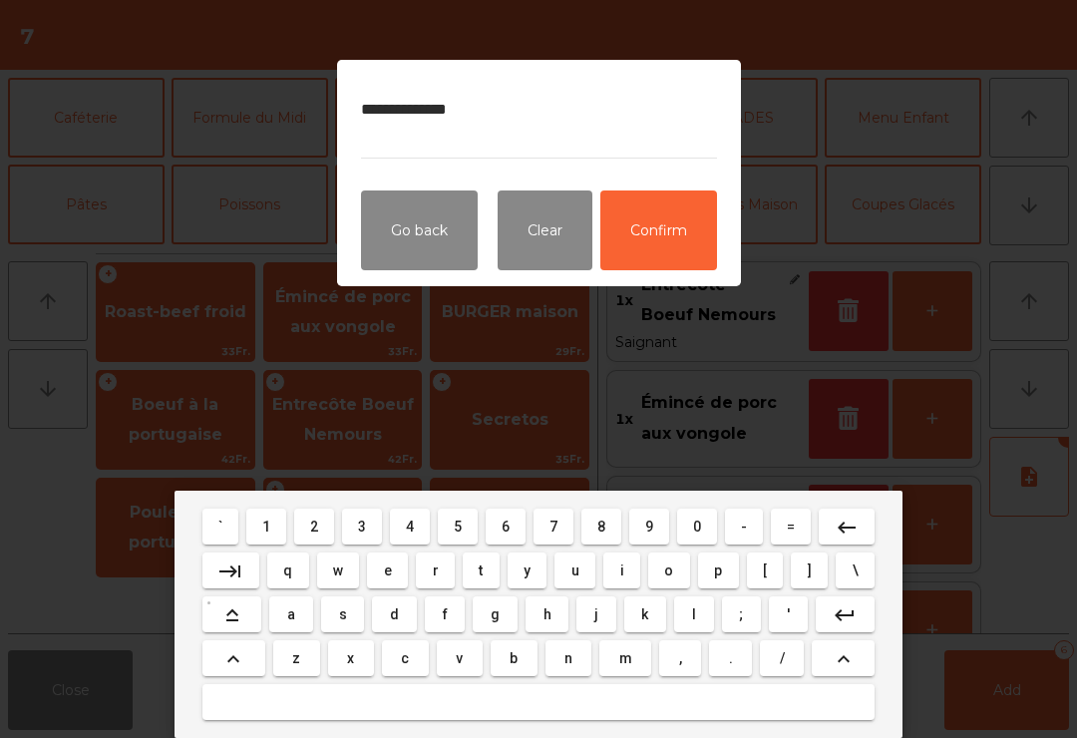
type textarea "**********"
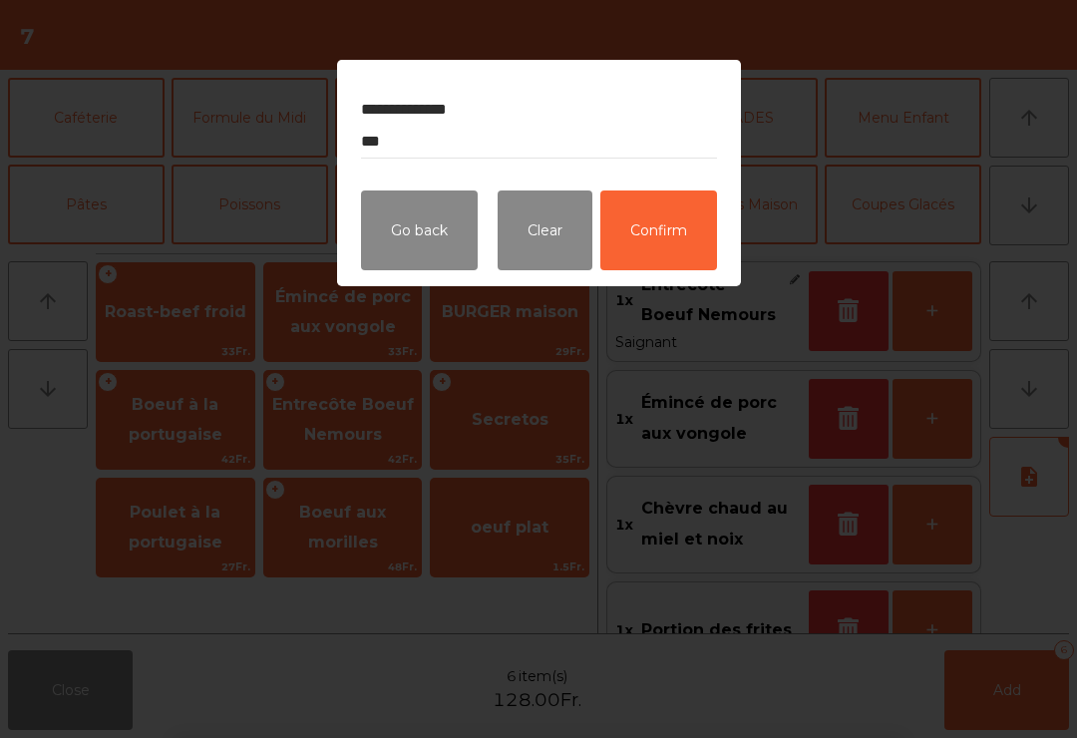
click at [669, 251] on button "Confirm" at bounding box center [658, 230] width 117 height 80
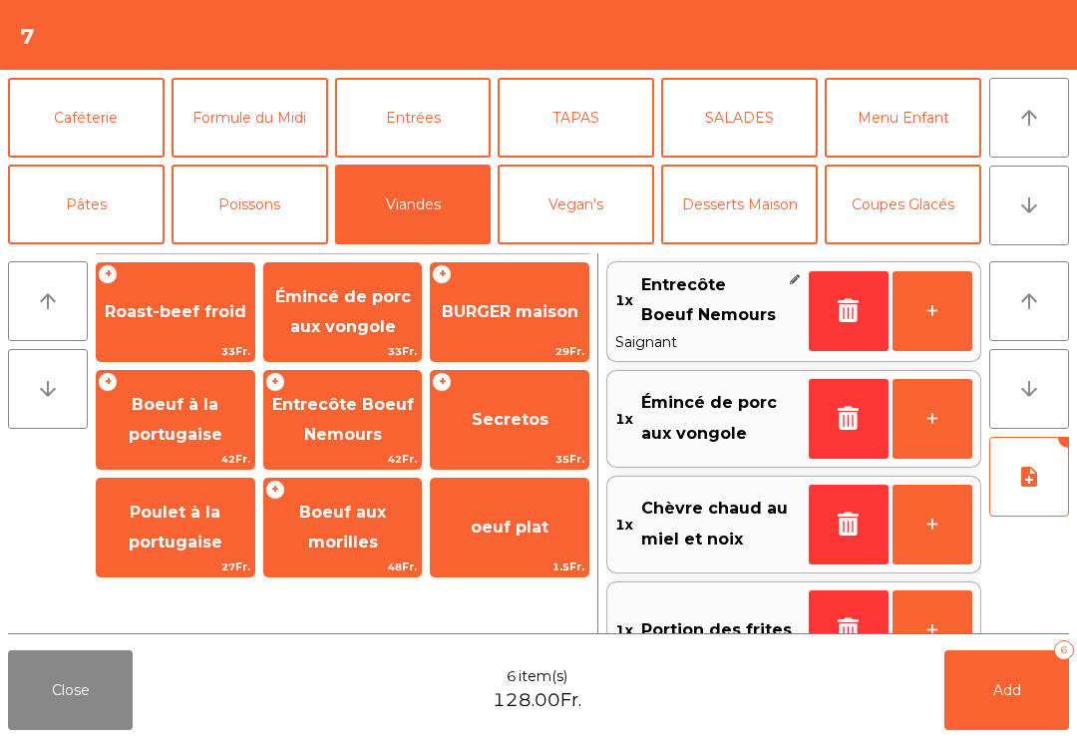
click at [1017, 696] on span "Add" at bounding box center [1007, 690] width 28 height 18
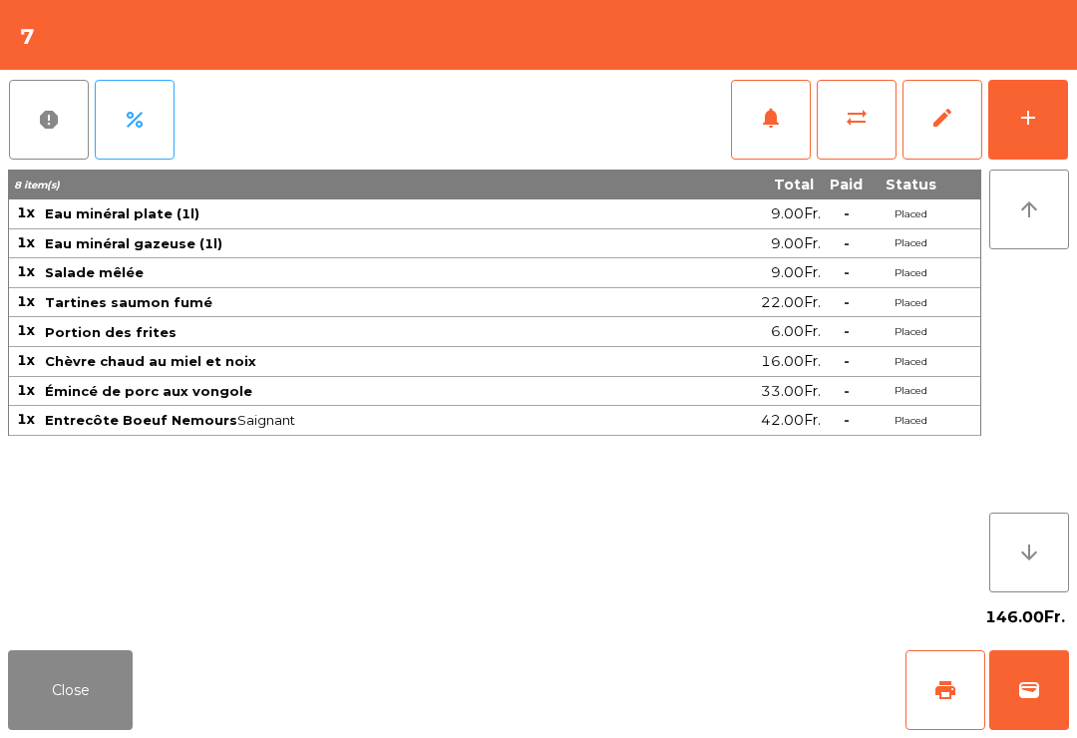
click at [94, 724] on button "Close" at bounding box center [70, 690] width 125 height 80
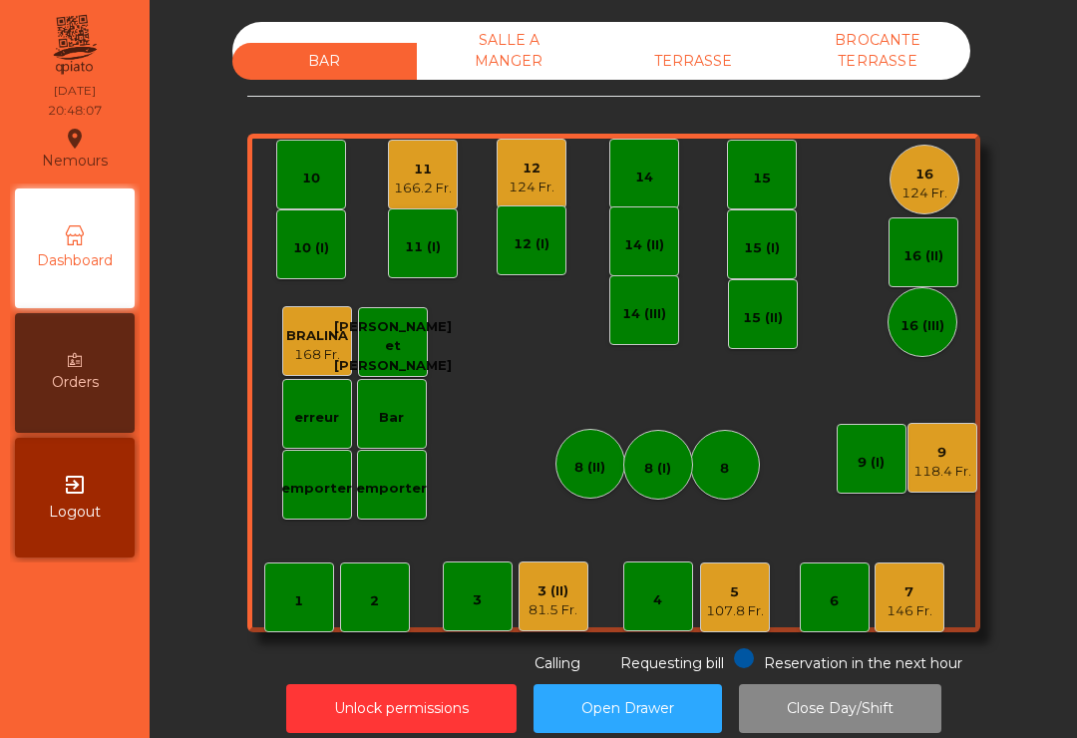
click at [692, 75] on div "TERRASSE" at bounding box center [693, 61] width 184 height 37
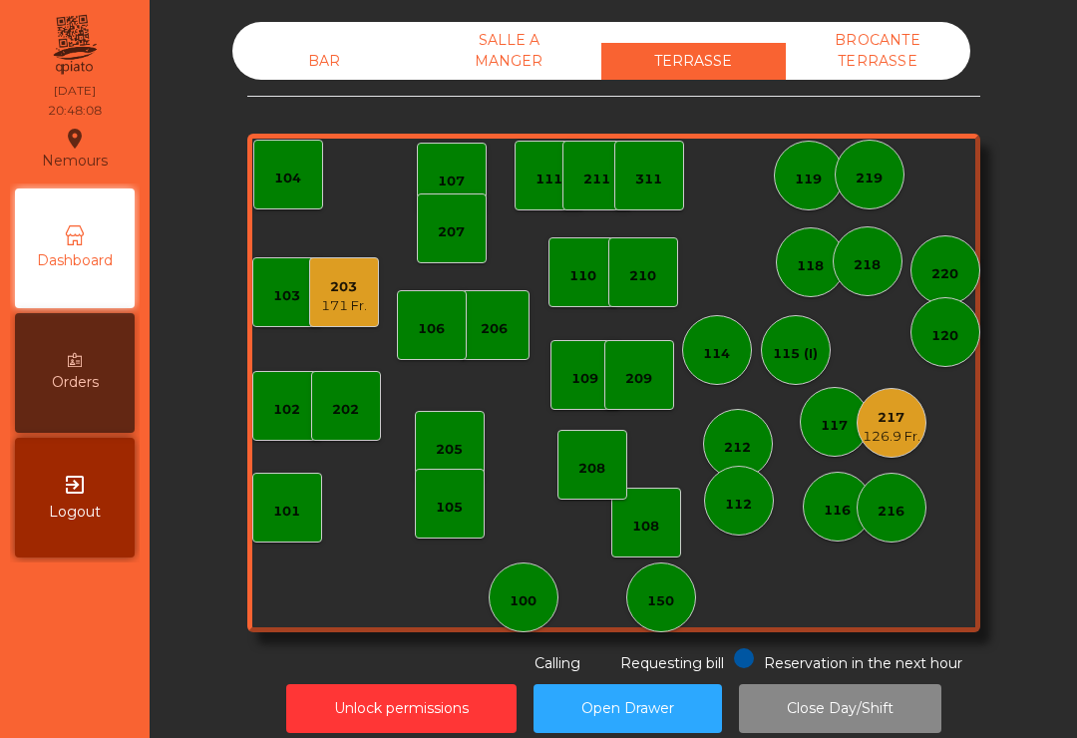
click at [894, 421] on div "217" at bounding box center [891, 418] width 58 height 20
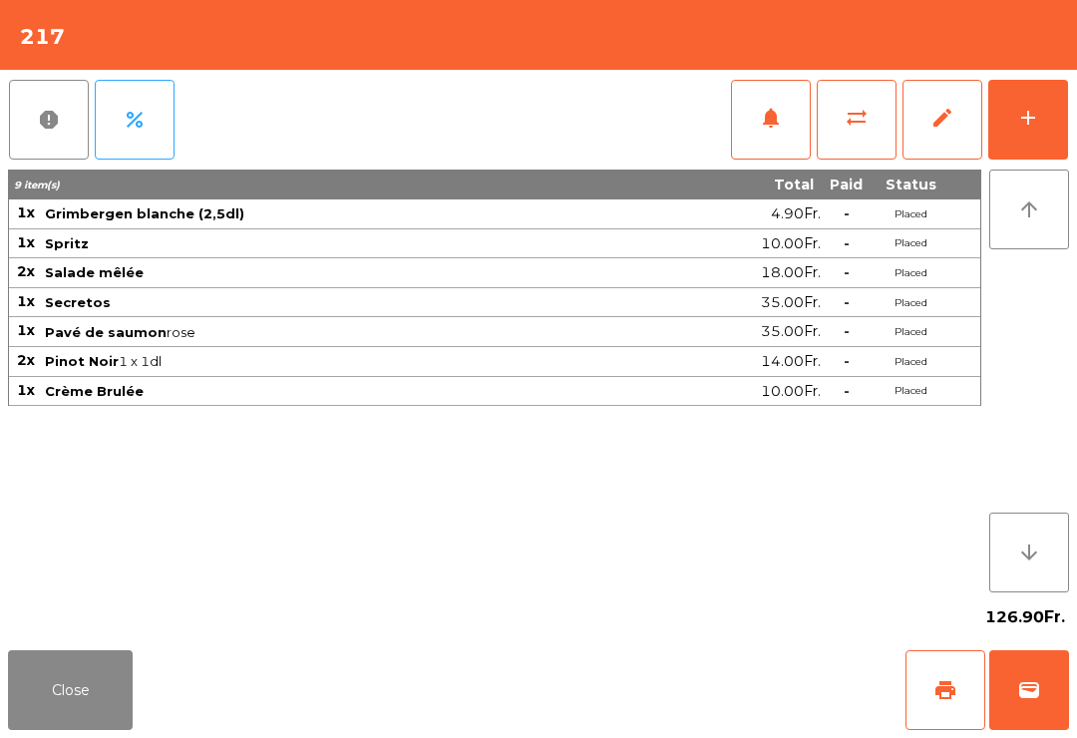
click at [942, 691] on span "print" at bounding box center [945, 690] width 24 height 24
click at [67, 634] on div "126.90Fr." at bounding box center [538, 617] width 1061 height 50
click at [86, 674] on button "Close" at bounding box center [70, 690] width 125 height 80
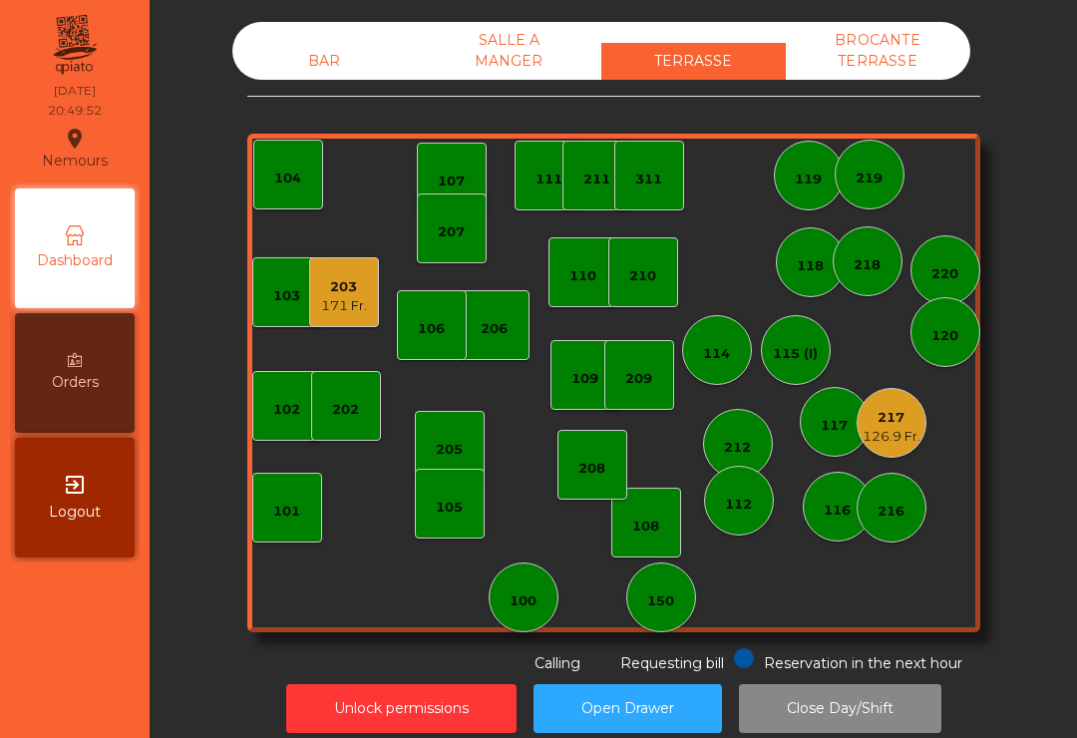
click at [906, 427] on div "126.9 Fr." at bounding box center [891, 437] width 58 height 20
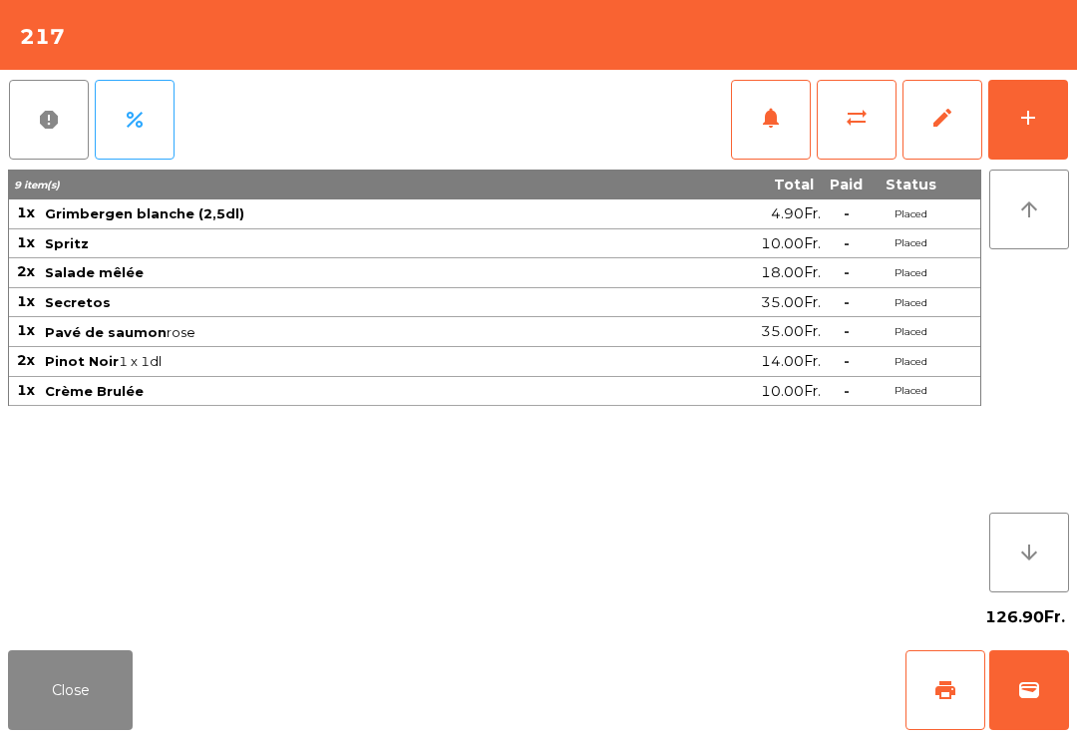
click at [1023, 724] on button "wallet" at bounding box center [1029, 690] width 80 height 80
click at [660, 704] on div "Close print wallet" at bounding box center [538, 690] width 1077 height 96
click at [659, 704] on div "Close print wallet" at bounding box center [538, 690] width 1077 height 96
click at [669, 695] on div "Close print wallet" at bounding box center [538, 690] width 1077 height 96
click at [680, 688] on div "Close print wallet" at bounding box center [538, 690] width 1077 height 96
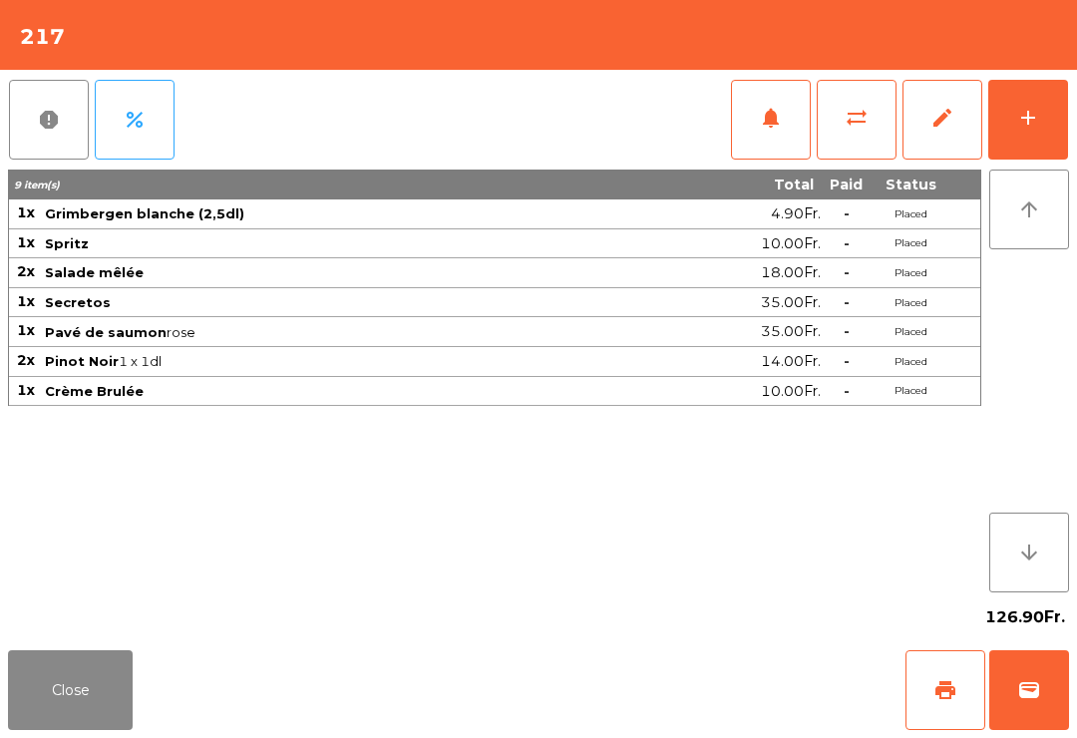
click at [703, 703] on div "Close print wallet" at bounding box center [538, 690] width 1077 height 96
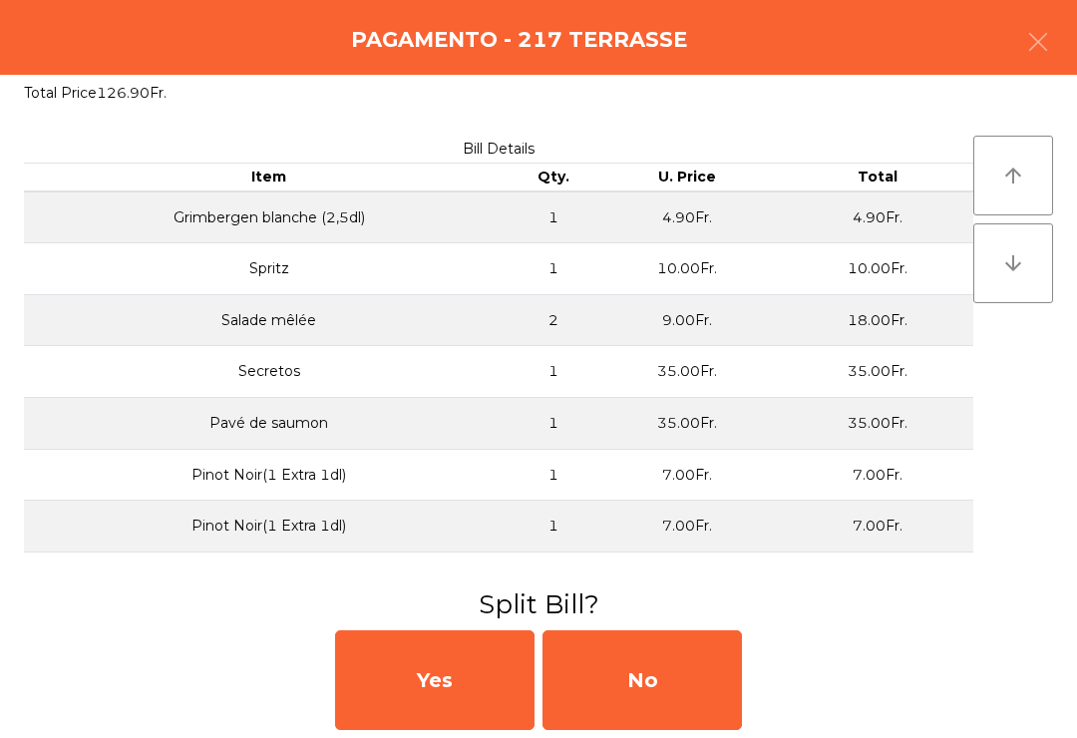
click at [692, 693] on div "No" at bounding box center [641, 680] width 199 height 100
click at [704, 691] on div "MB" at bounding box center [641, 680] width 199 height 100
click at [704, 676] on div "No" at bounding box center [641, 680] width 199 height 100
click at [707, 681] on div "No" at bounding box center [641, 680] width 199 height 100
click at [699, 660] on div "No" at bounding box center [641, 680] width 199 height 100
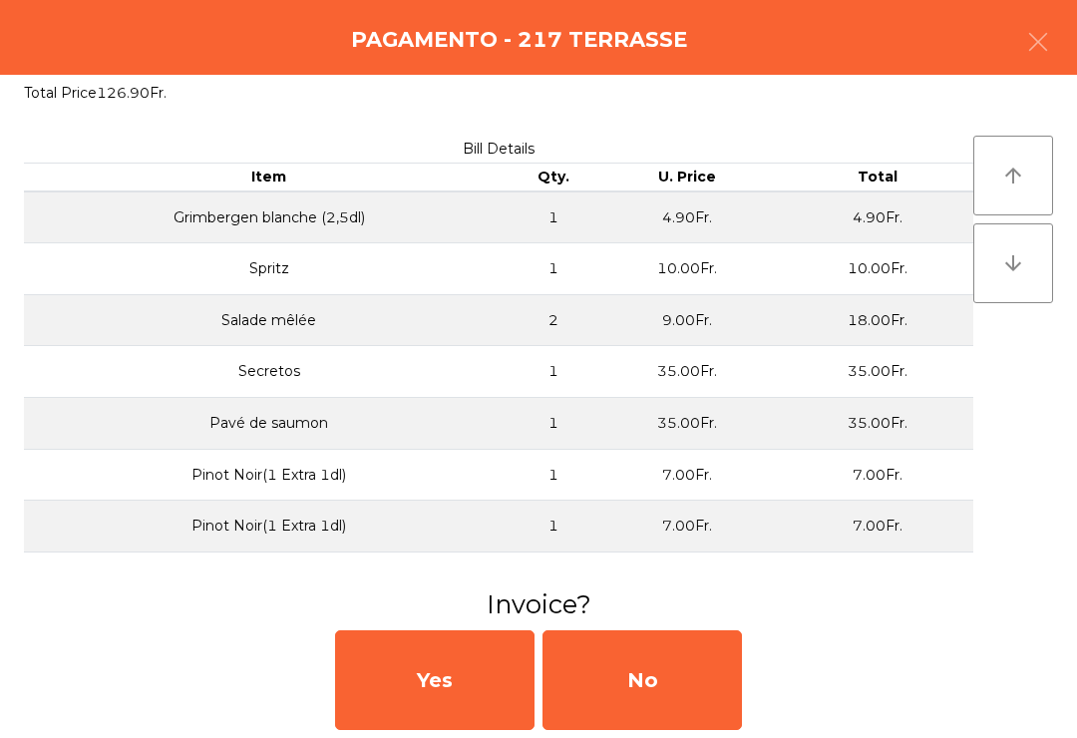
click at [655, 701] on div "No" at bounding box center [641, 680] width 199 height 100
click at [708, 703] on div "No" at bounding box center [641, 680] width 199 height 100
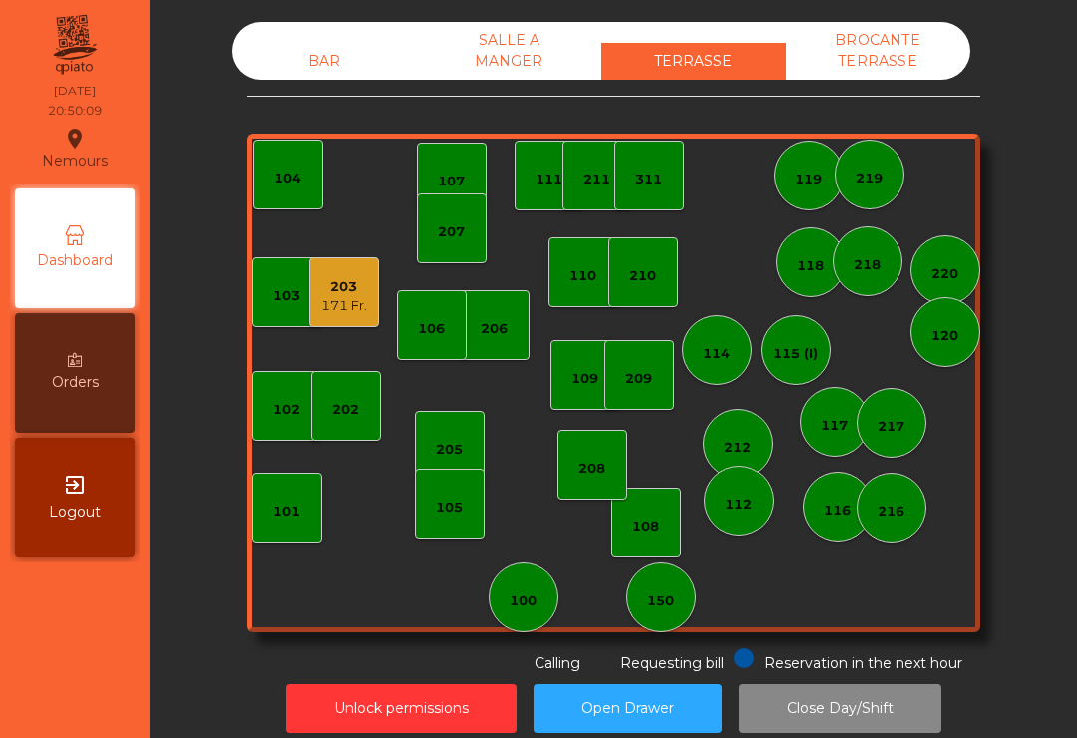
click at [317, 77] on div "BAR" at bounding box center [324, 61] width 184 height 37
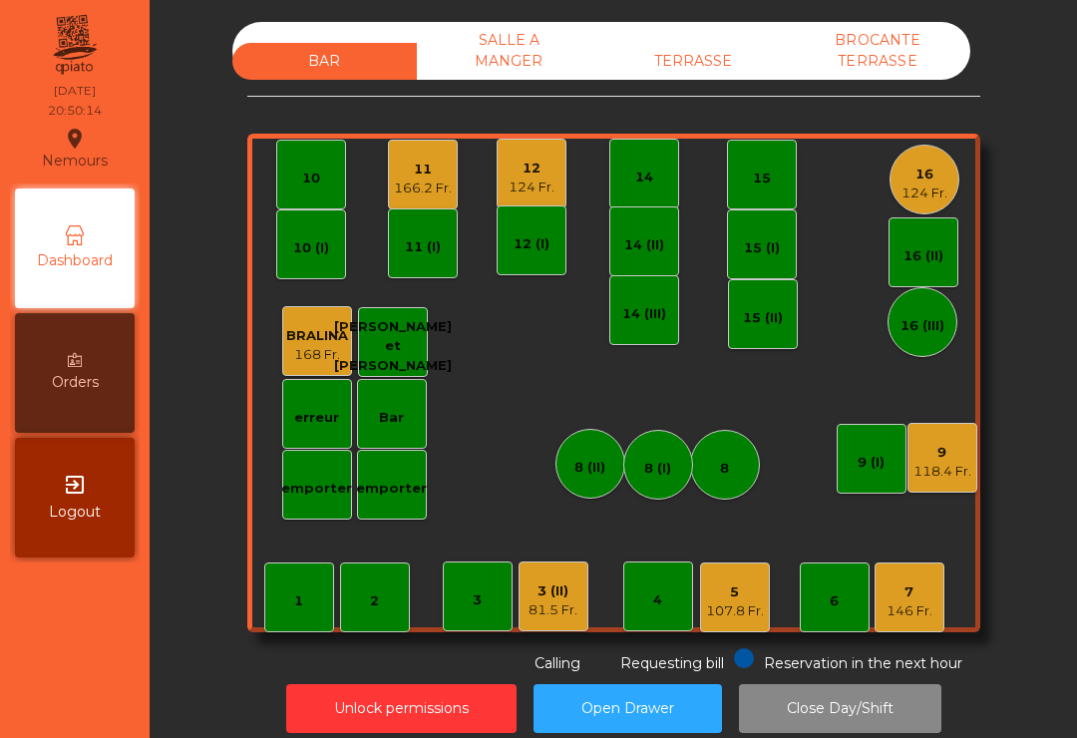
click at [936, 156] on div "16 124 Fr." at bounding box center [924, 180] width 70 height 70
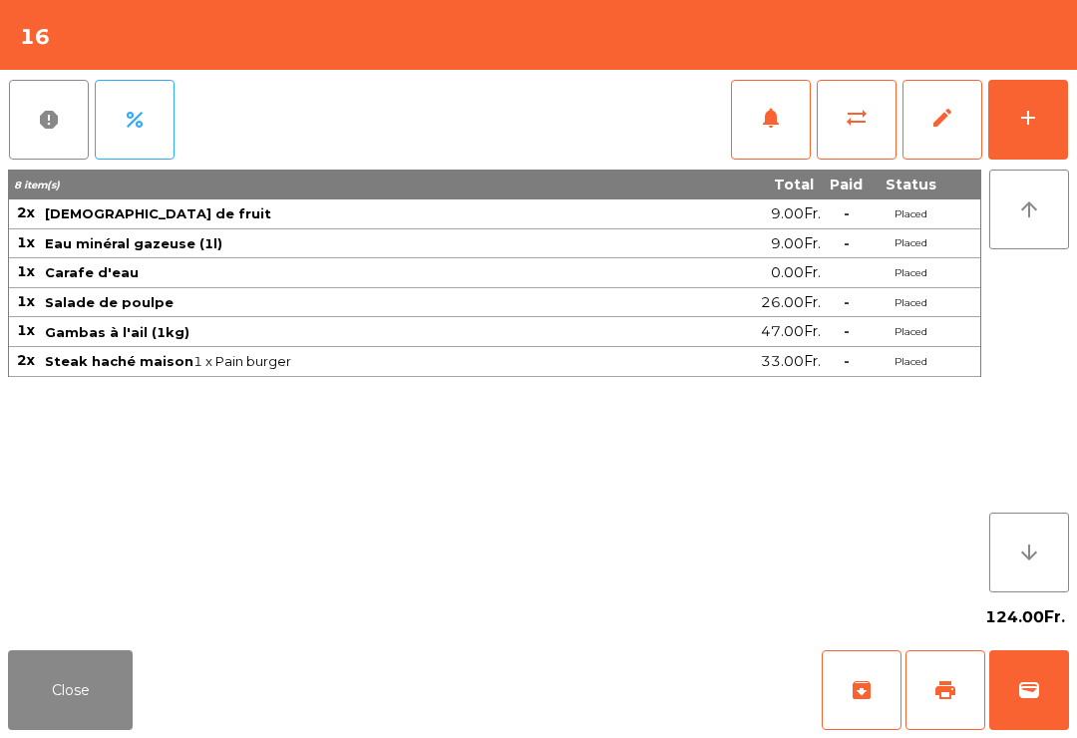
click at [100, 729] on button "Close" at bounding box center [70, 690] width 125 height 80
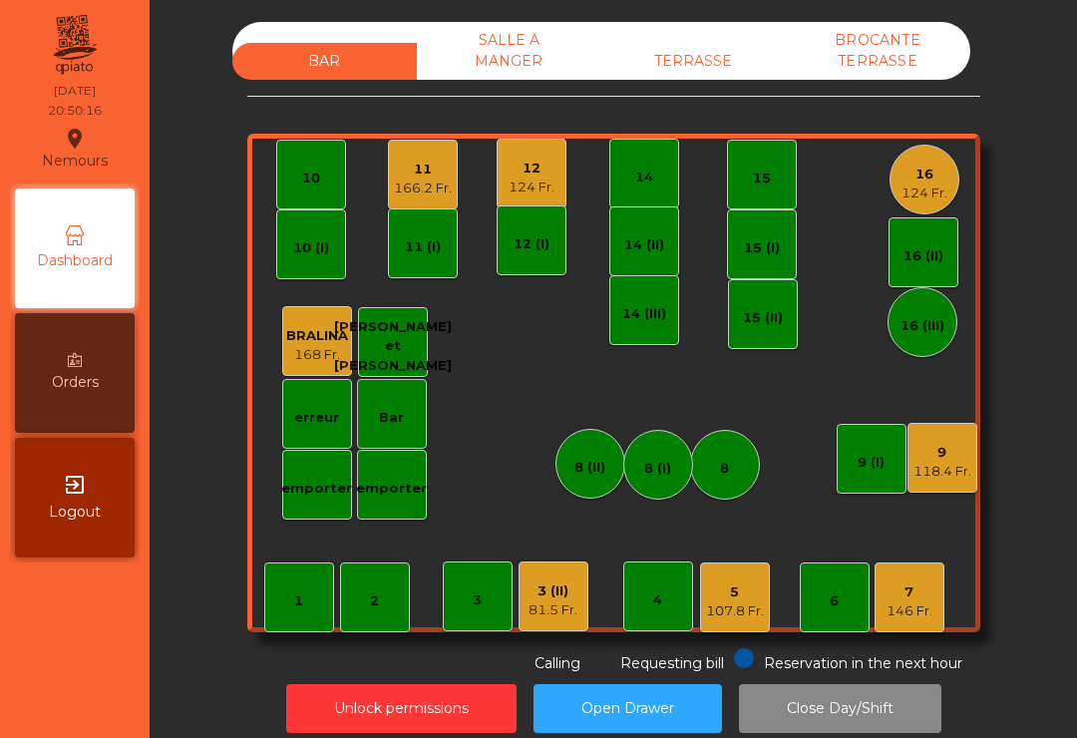
click at [512, 172] on div "12" at bounding box center [531, 168] width 46 height 20
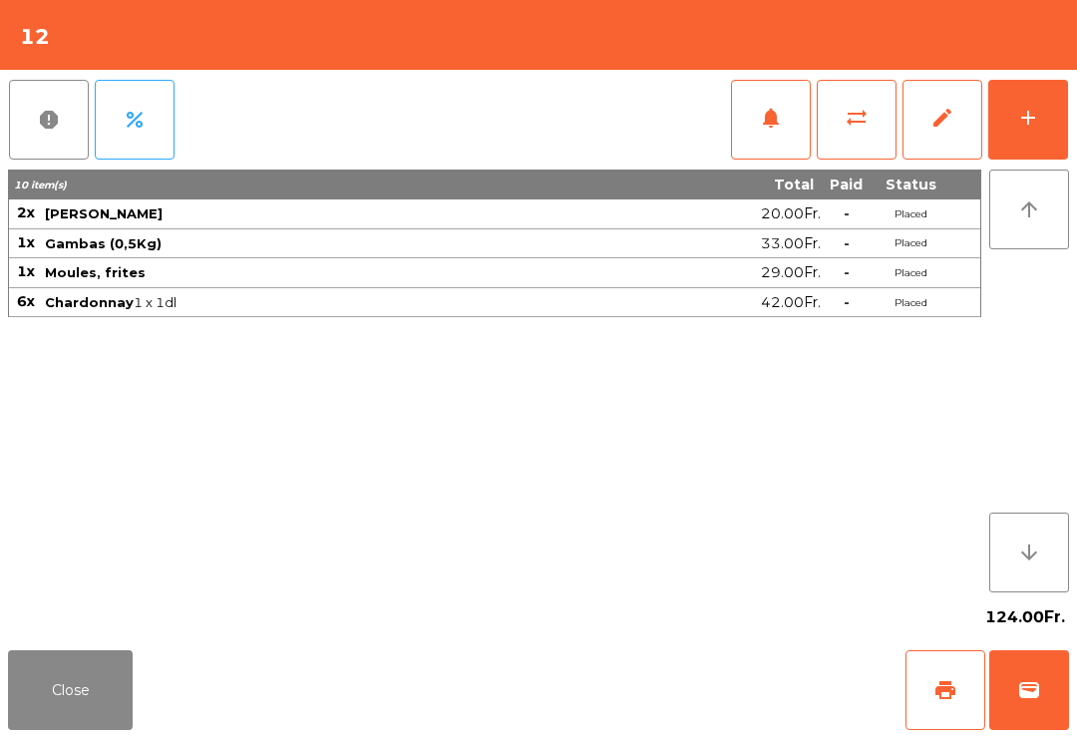
click at [77, 699] on button "Close" at bounding box center [70, 690] width 125 height 80
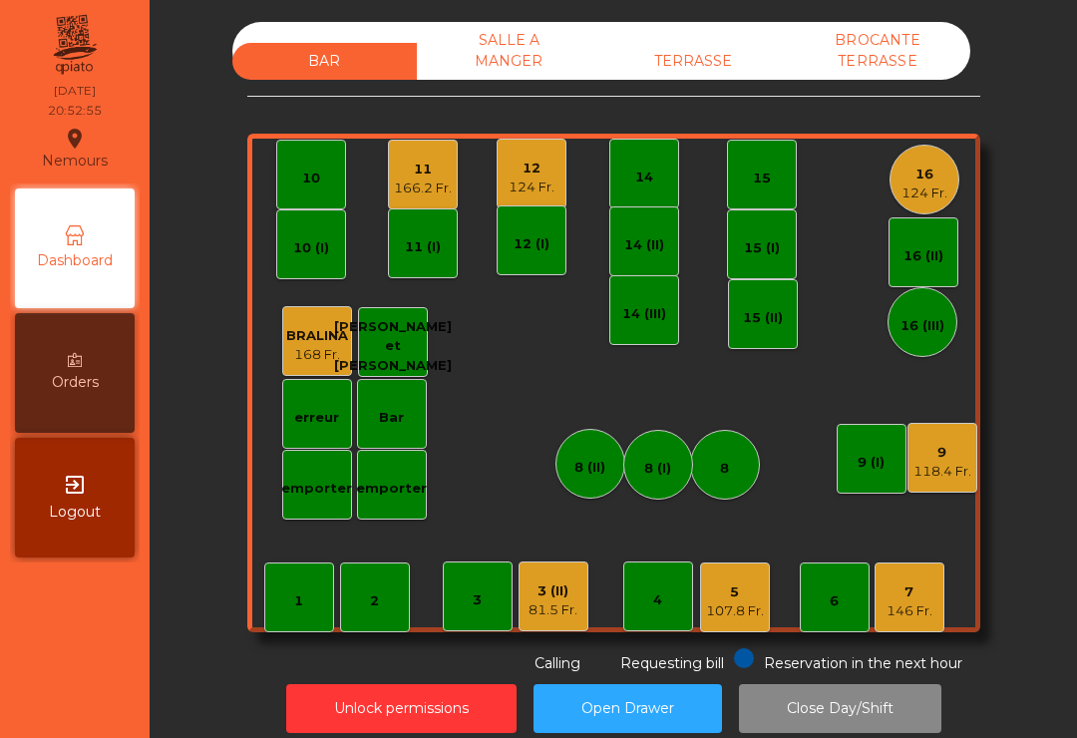
click at [718, 33] on div "BAR SALLE A MANGER TERRASSE BROCANTE TERRASSE" at bounding box center [601, 51] width 738 height 58
click at [699, 29] on div "BAR SALLE A MANGER TERRASSE BROCANTE TERRASSE" at bounding box center [601, 51] width 738 height 58
click at [716, 63] on div "TERRASSE" at bounding box center [693, 61] width 184 height 37
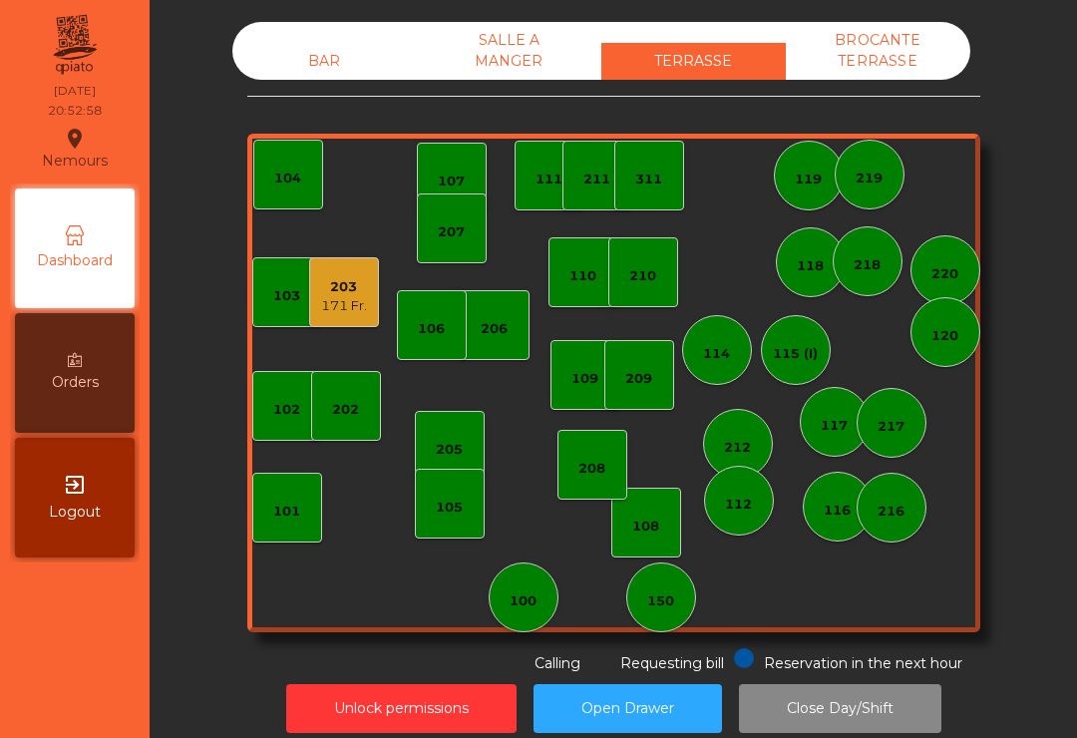
click at [347, 303] on div "171 Fr." at bounding box center [344, 306] width 46 height 20
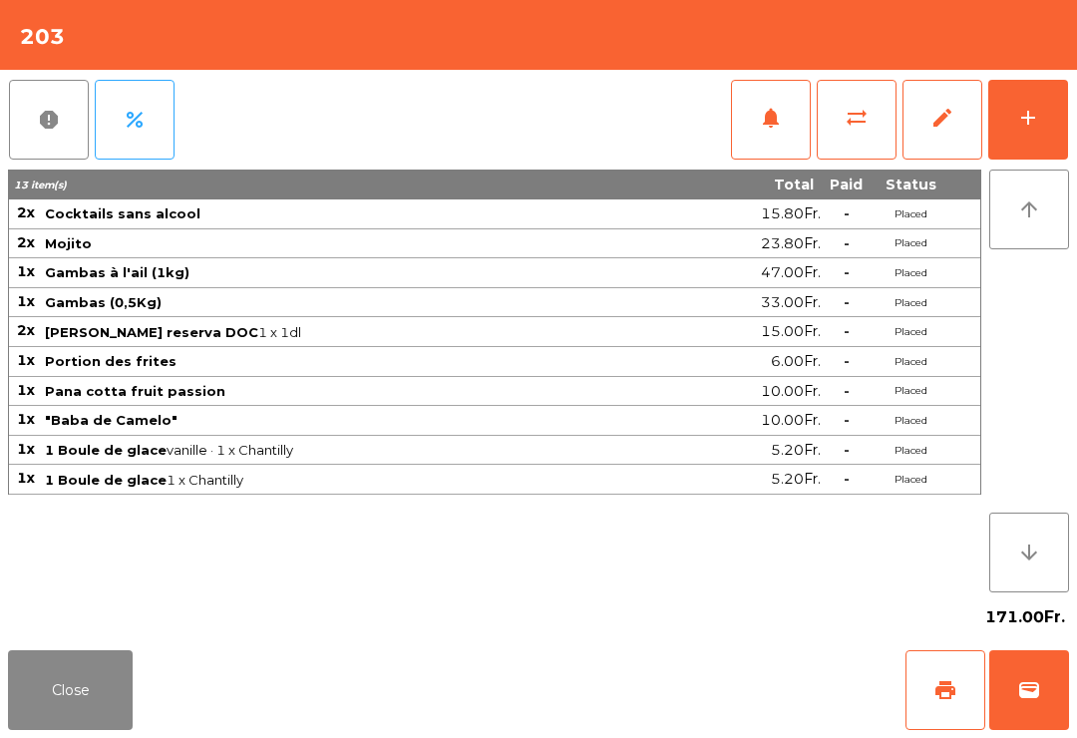
click at [1038, 139] on button "add" at bounding box center [1028, 120] width 80 height 80
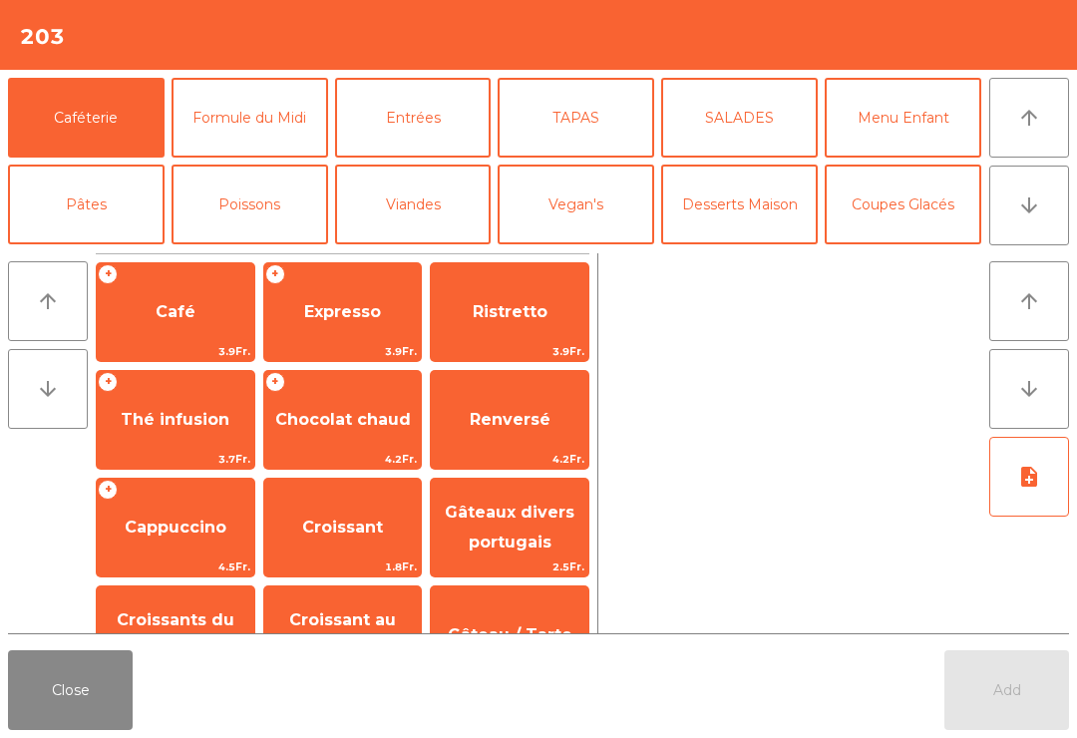
click at [1015, 134] on button "arrow_upward" at bounding box center [1029, 118] width 80 height 80
click at [346, 329] on span "Expresso" at bounding box center [342, 312] width 157 height 54
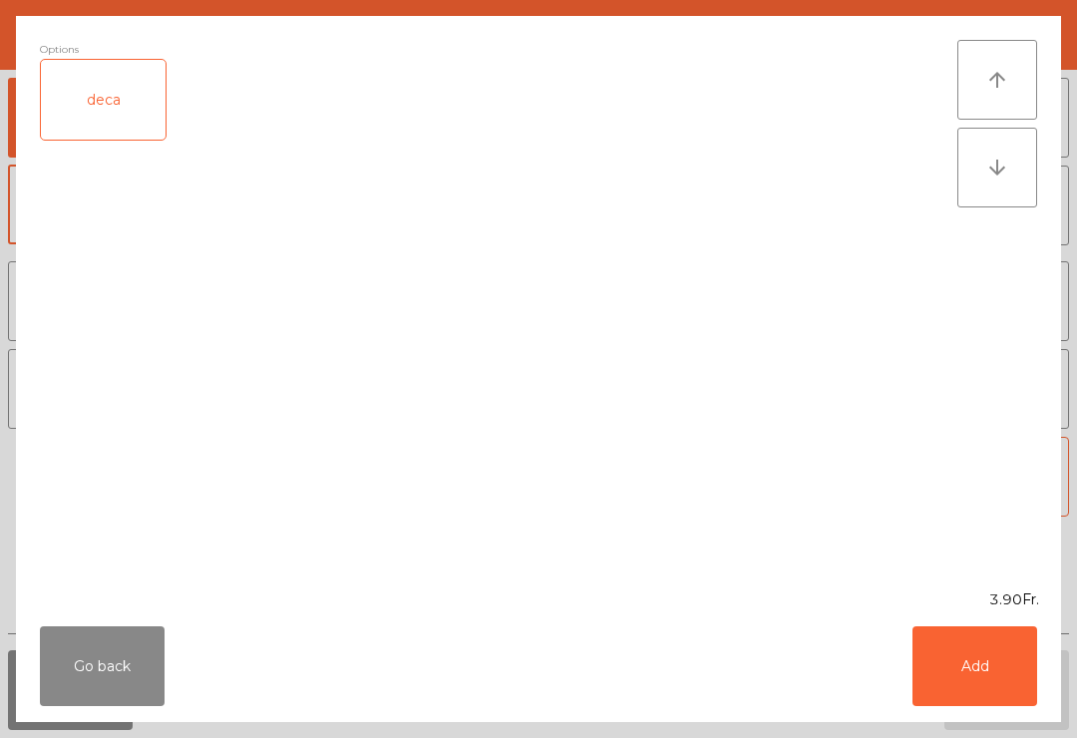
click at [1007, 682] on button "Add" at bounding box center [974, 666] width 125 height 80
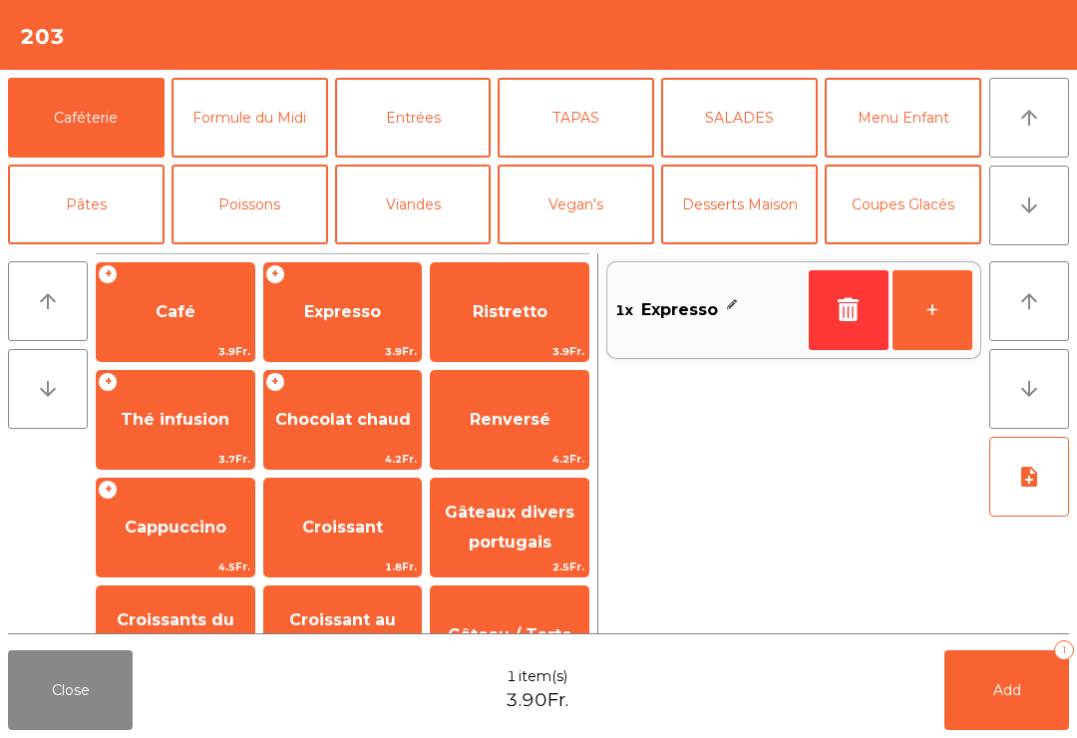
click at [915, 307] on button "+" at bounding box center [932, 310] width 80 height 80
click at [1000, 718] on button "Add 2" at bounding box center [1006, 690] width 125 height 80
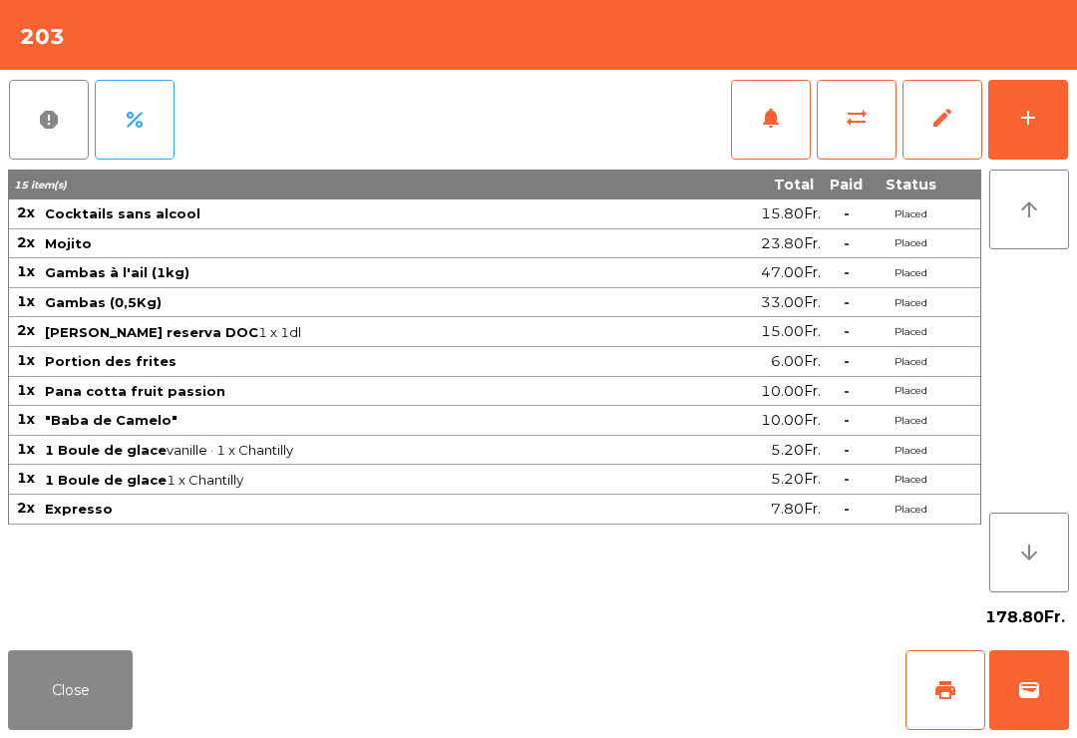
click at [62, 721] on button "Close" at bounding box center [70, 690] width 125 height 80
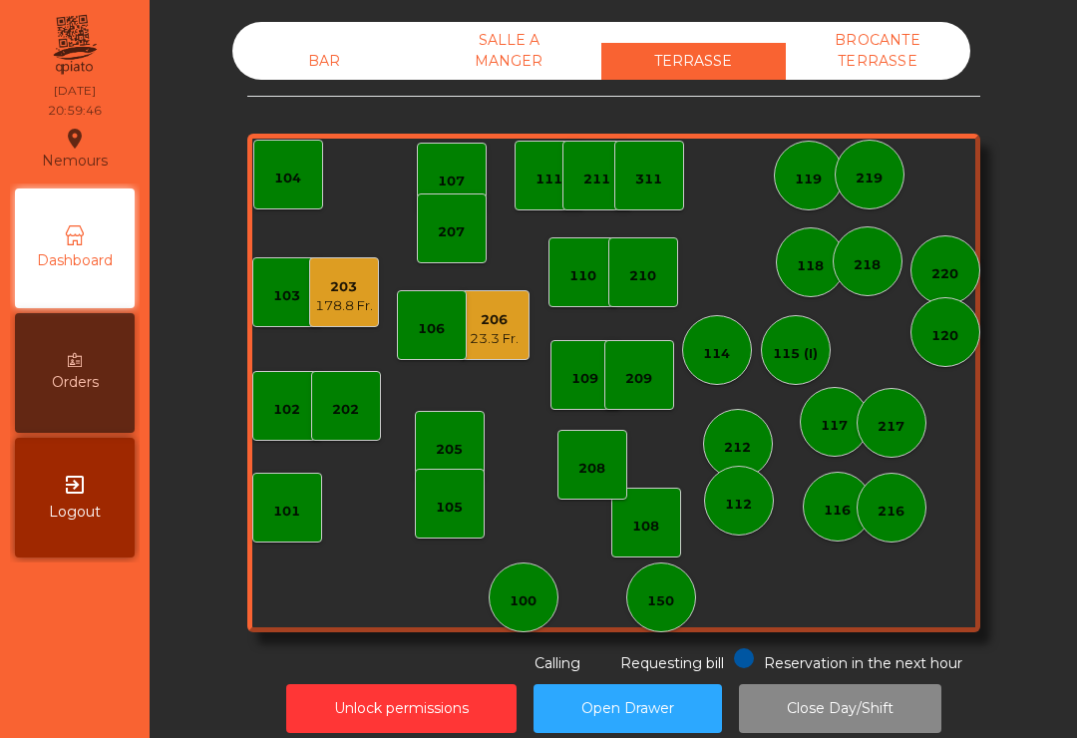
click at [359, 296] on div "178.8 Fr." at bounding box center [344, 306] width 58 height 20
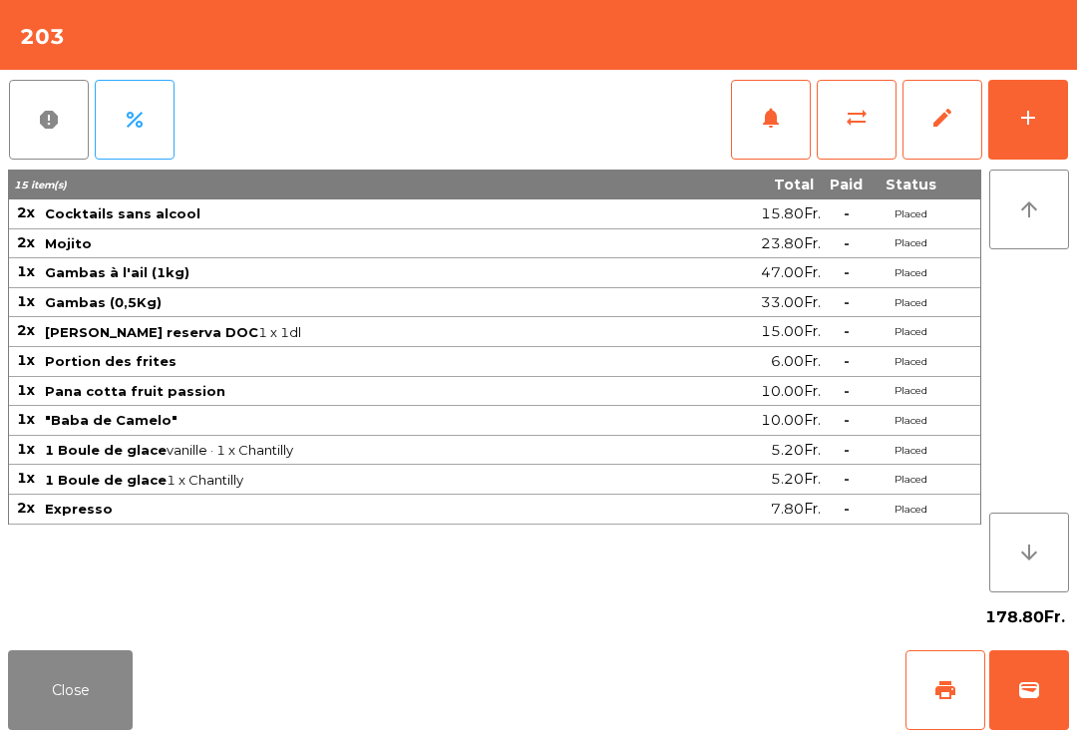
click at [949, 703] on button "print" at bounding box center [945, 690] width 80 height 80
click at [94, 687] on button "Close" at bounding box center [70, 690] width 125 height 80
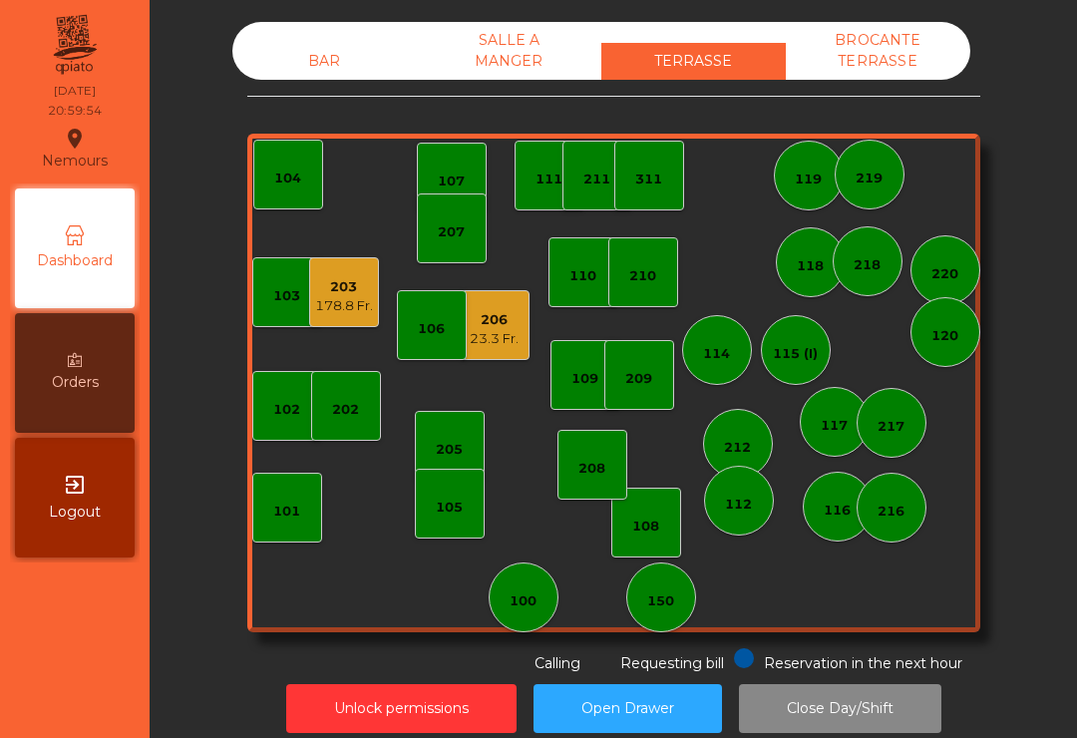
click at [508, 334] on div "23.3 Fr." at bounding box center [493, 339] width 49 height 20
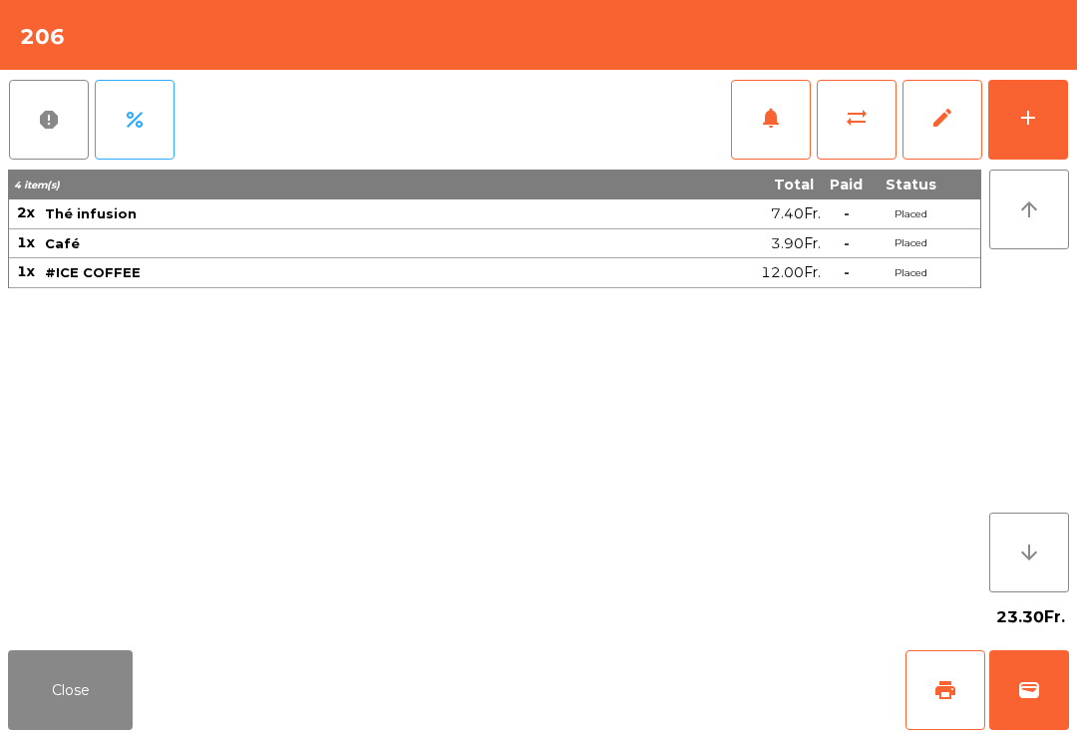
click at [941, 695] on span "print" at bounding box center [945, 690] width 24 height 24
click at [75, 710] on button "Close" at bounding box center [70, 690] width 125 height 80
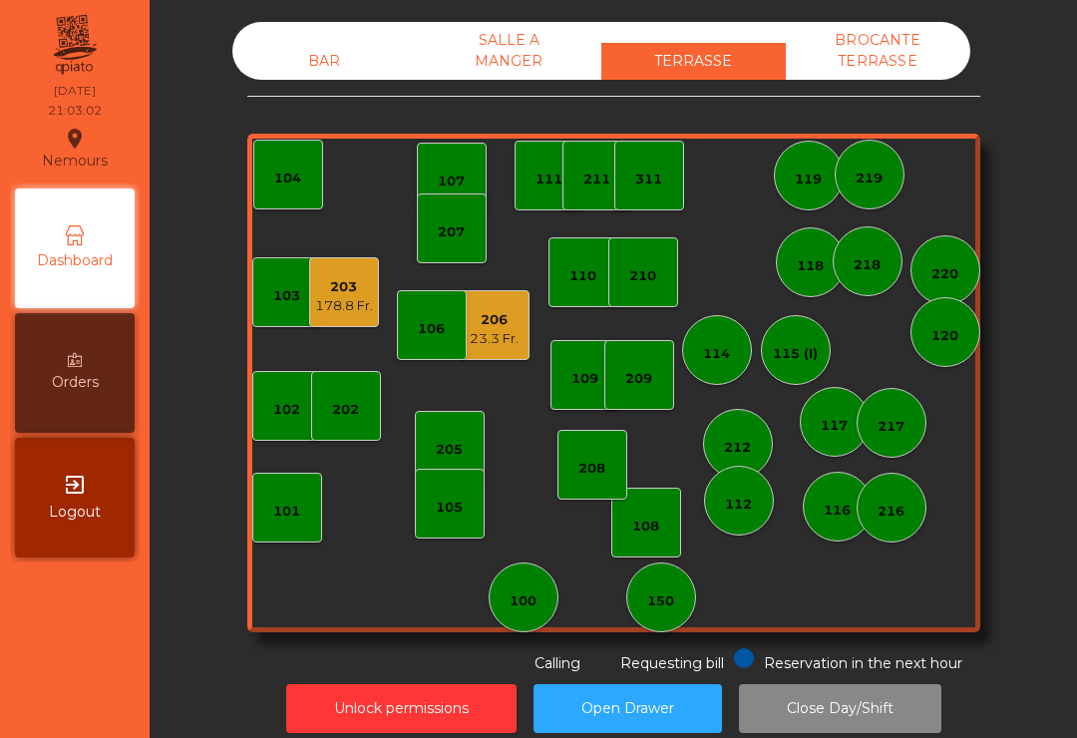
click at [335, 289] on div "203" at bounding box center [344, 287] width 58 height 20
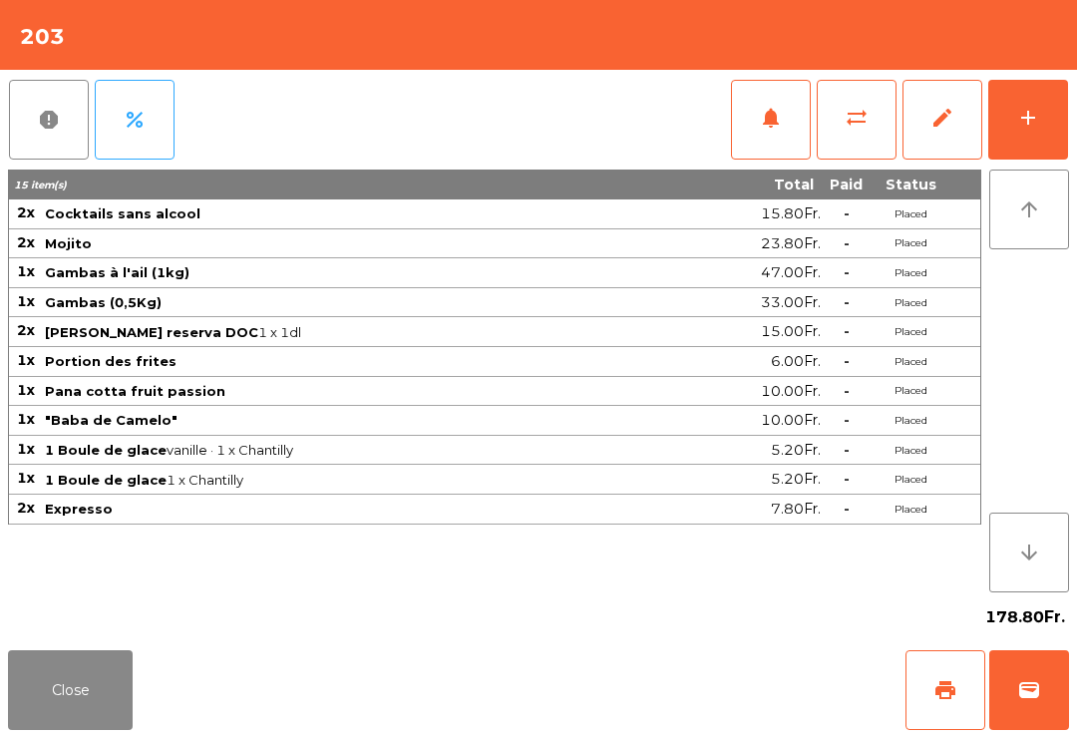
click at [1008, 711] on button "wallet" at bounding box center [1029, 690] width 80 height 80
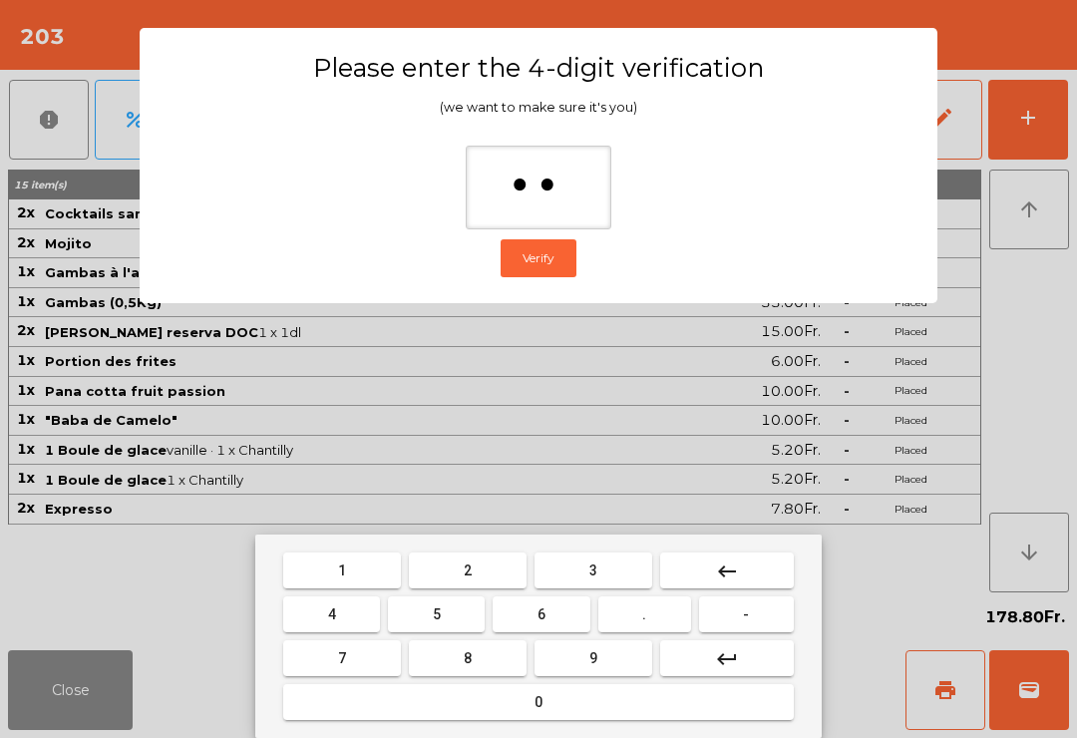
type input "***"
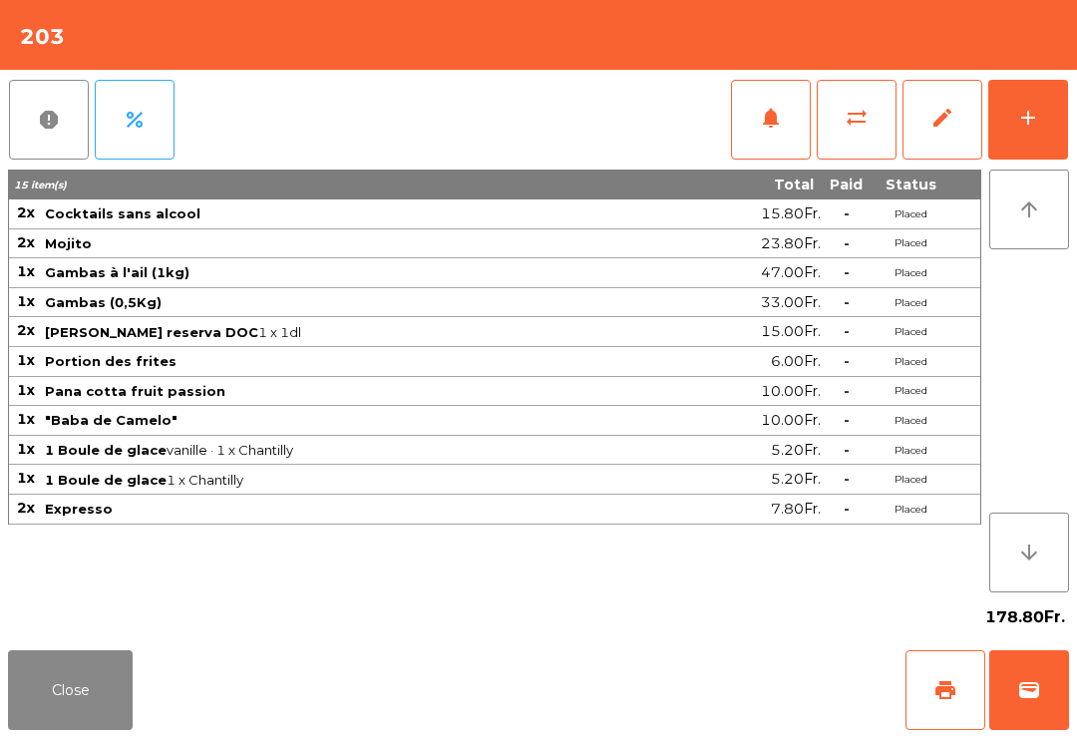
click at [672, 684] on div "Close print wallet" at bounding box center [538, 690] width 1077 height 96
click at [672, 683] on div "Close print wallet" at bounding box center [538, 690] width 1077 height 96
click at [670, 685] on div "Close print wallet" at bounding box center [538, 690] width 1077 height 96
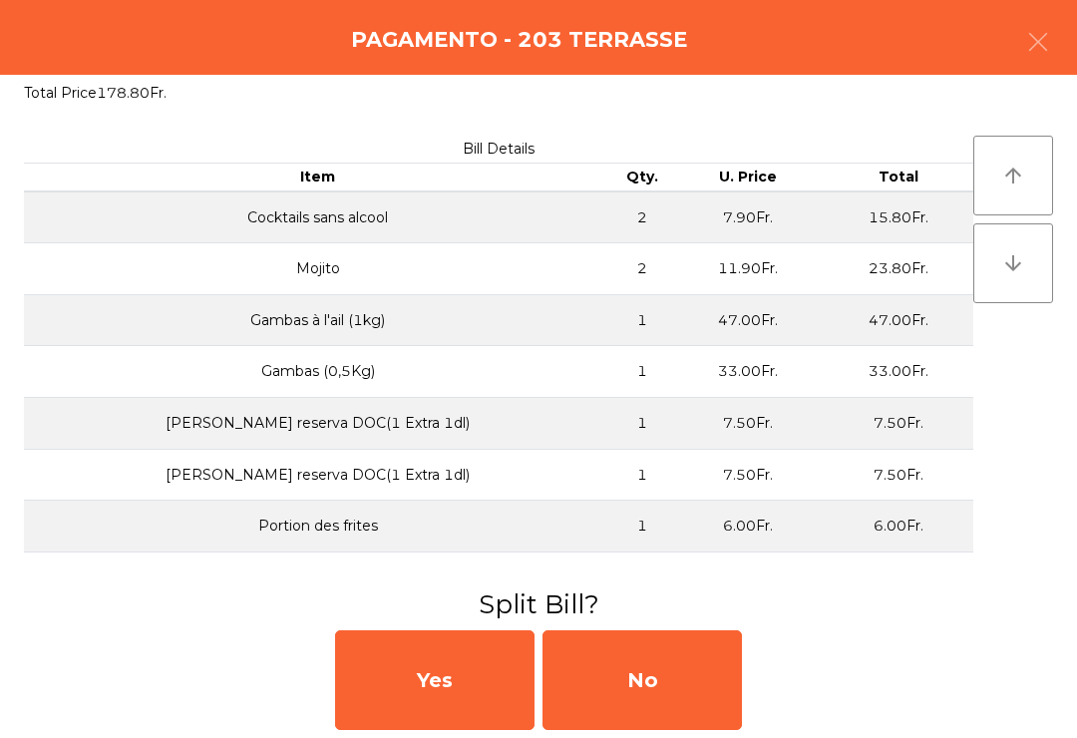
click at [672, 707] on div "No" at bounding box center [641, 680] width 199 height 100
click at [686, 691] on div "No" at bounding box center [641, 680] width 199 height 100
click at [688, 693] on div "No" at bounding box center [641, 680] width 199 height 100
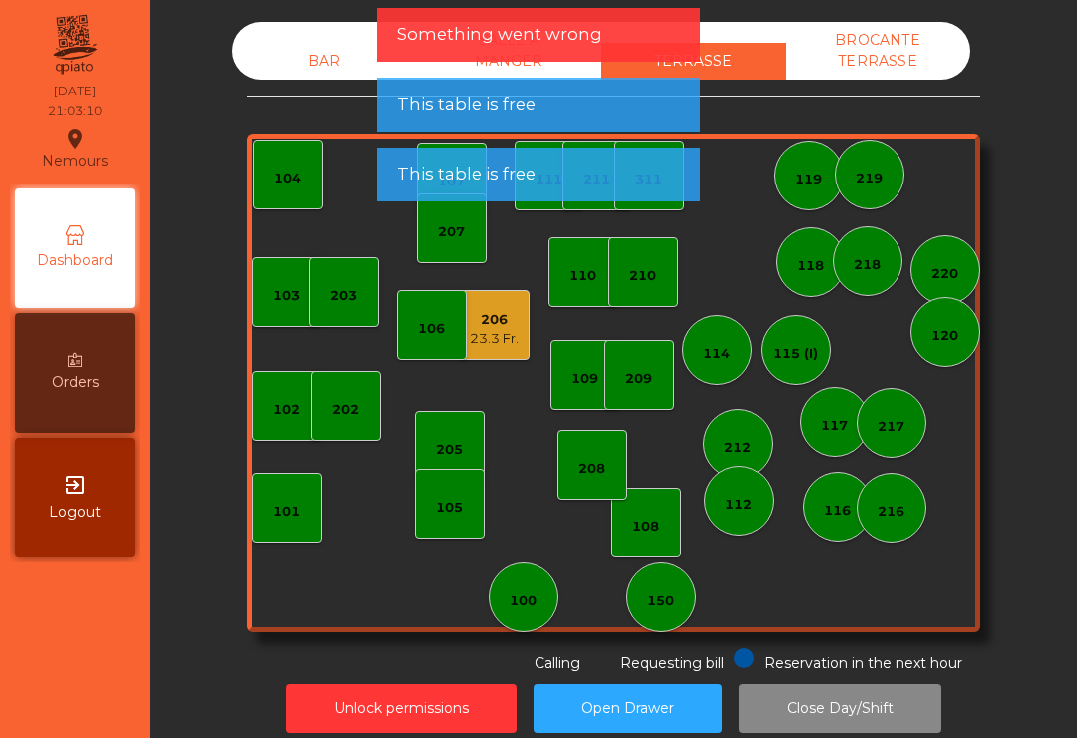
click at [513, 328] on div "206" at bounding box center [493, 320] width 49 height 20
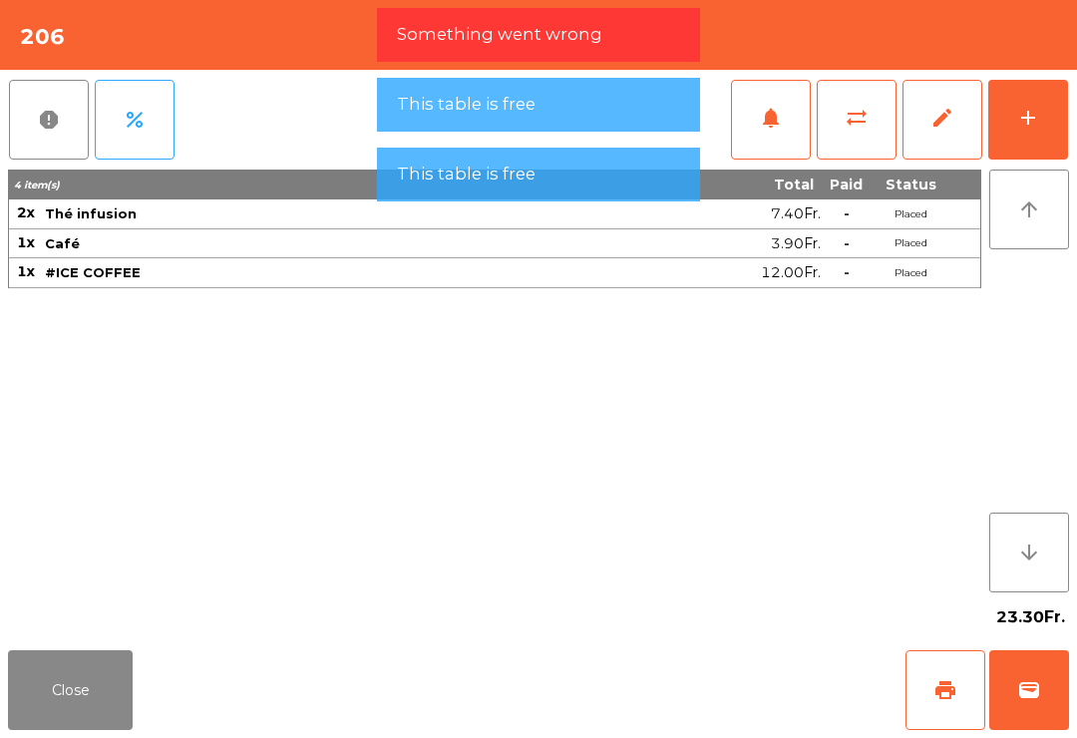
click at [1031, 709] on button "wallet" at bounding box center [1029, 690] width 80 height 80
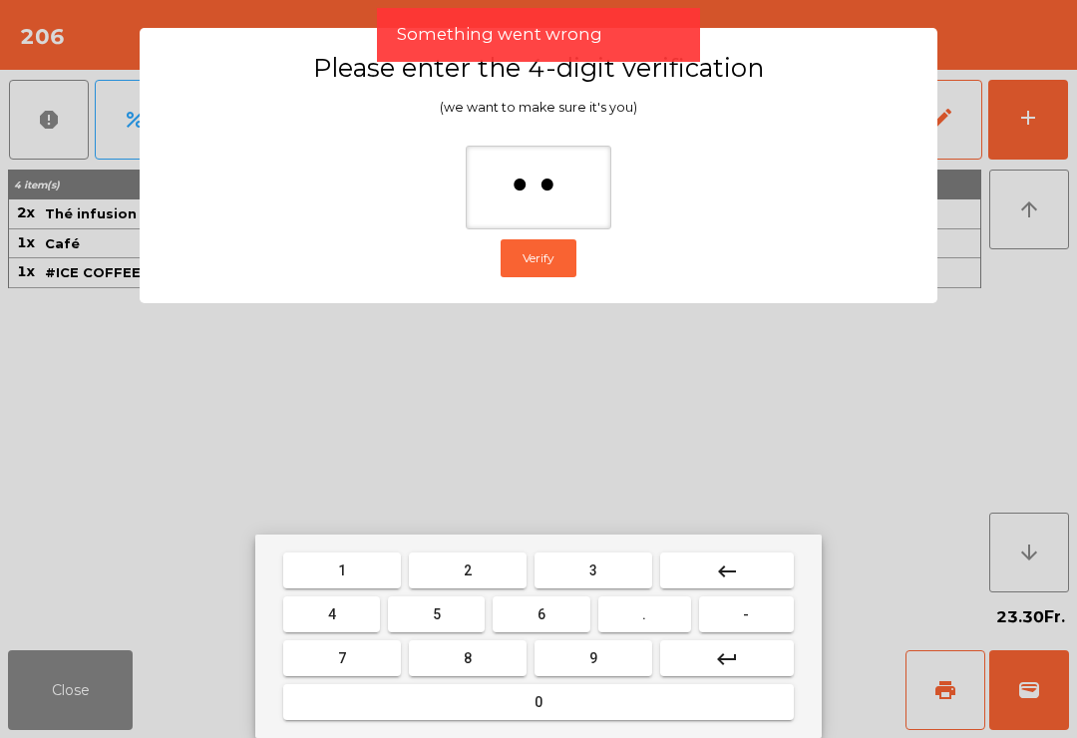
type input "***"
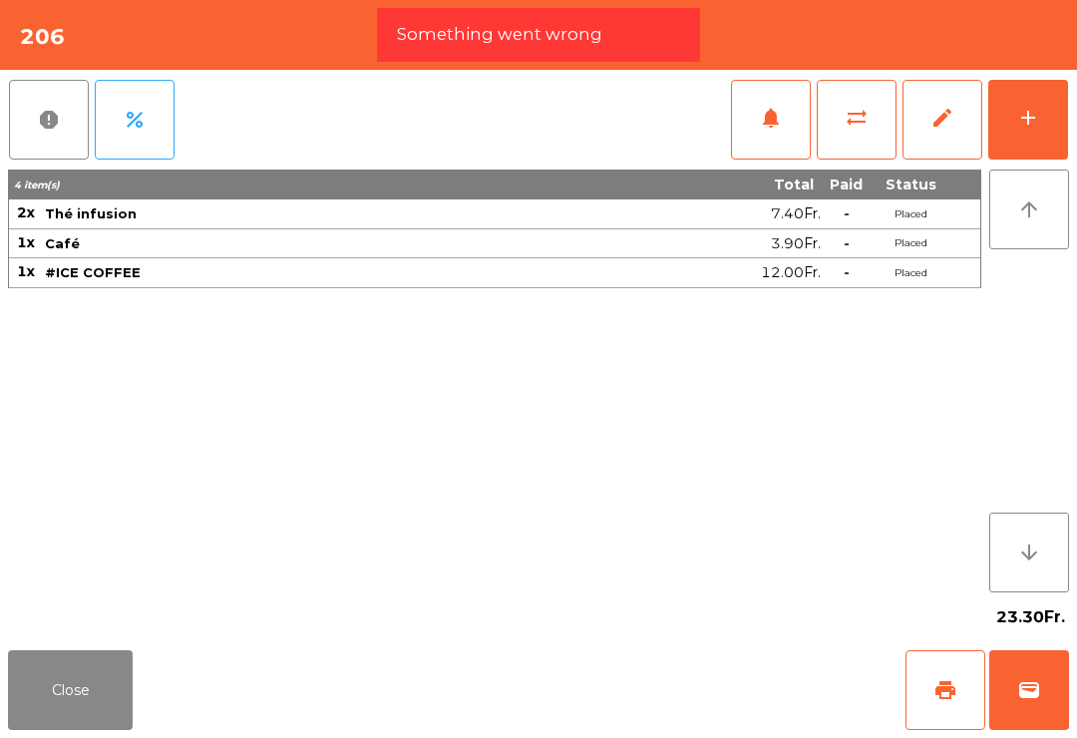
click at [704, 667] on div "Close print wallet" at bounding box center [538, 690] width 1077 height 96
click at [703, 666] on div "Close print wallet" at bounding box center [538, 690] width 1077 height 96
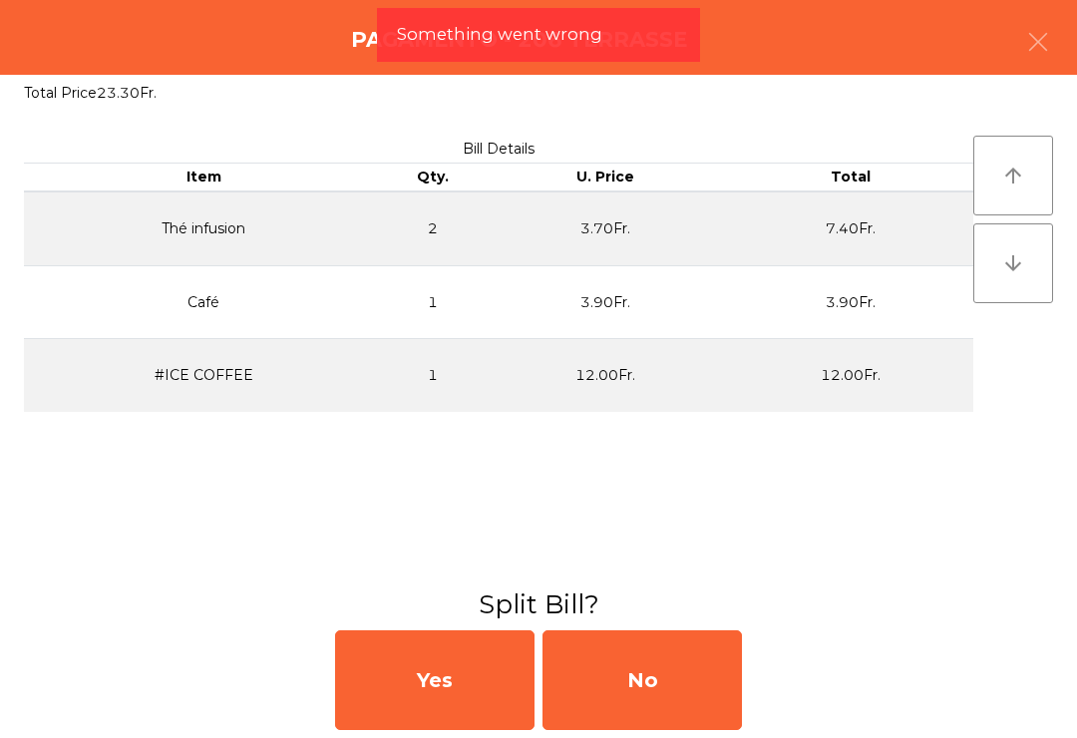
click at [649, 666] on div "No" at bounding box center [641, 680] width 199 height 100
click at [650, 670] on div "No" at bounding box center [641, 680] width 199 height 100
click at [649, 669] on div "No" at bounding box center [641, 680] width 199 height 100
click at [660, 677] on div "No" at bounding box center [641, 680] width 199 height 100
click at [660, 676] on div "No" at bounding box center [641, 680] width 199 height 100
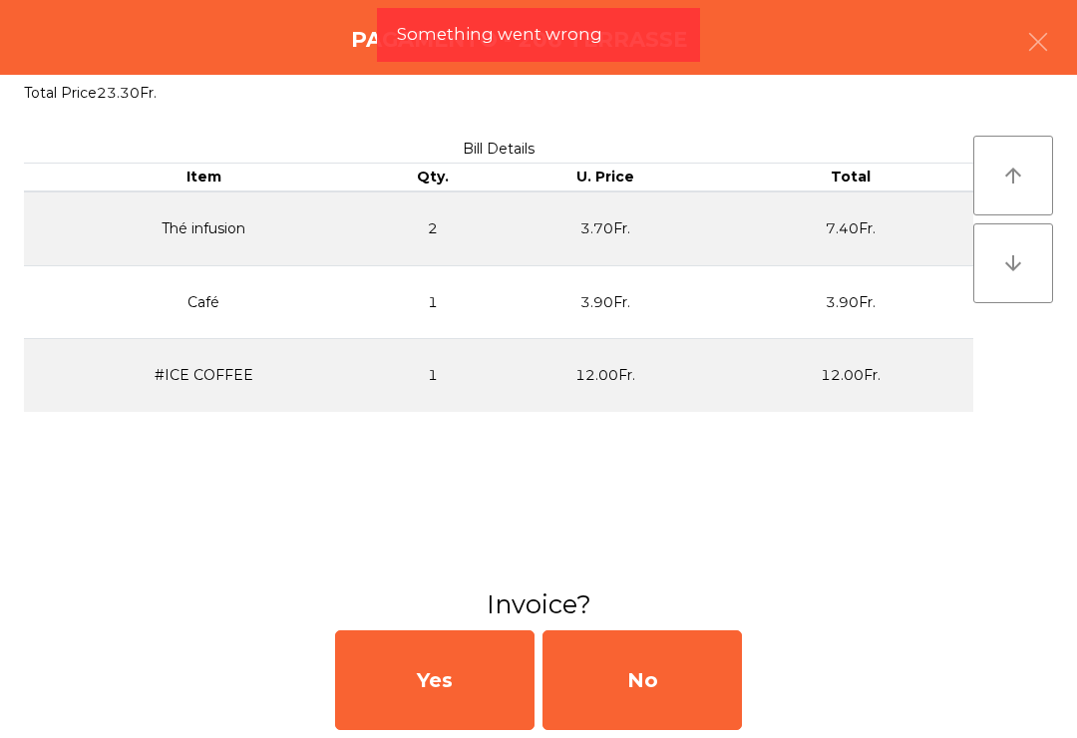
click at [675, 682] on div "No" at bounding box center [641, 680] width 199 height 100
click at [674, 682] on div "No" at bounding box center [641, 680] width 199 height 100
click at [676, 670] on div "No" at bounding box center [641, 680] width 199 height 100
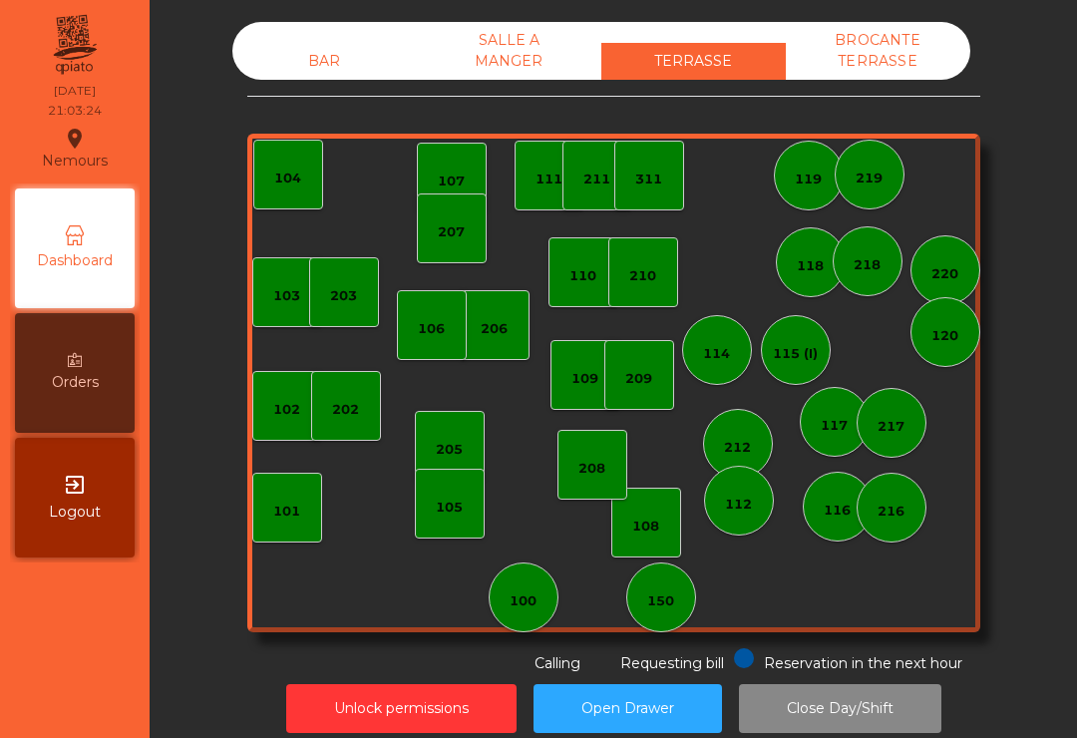
click at [298, 63] on div "BAR" at bounding box center [324, 61] width 184 height 37
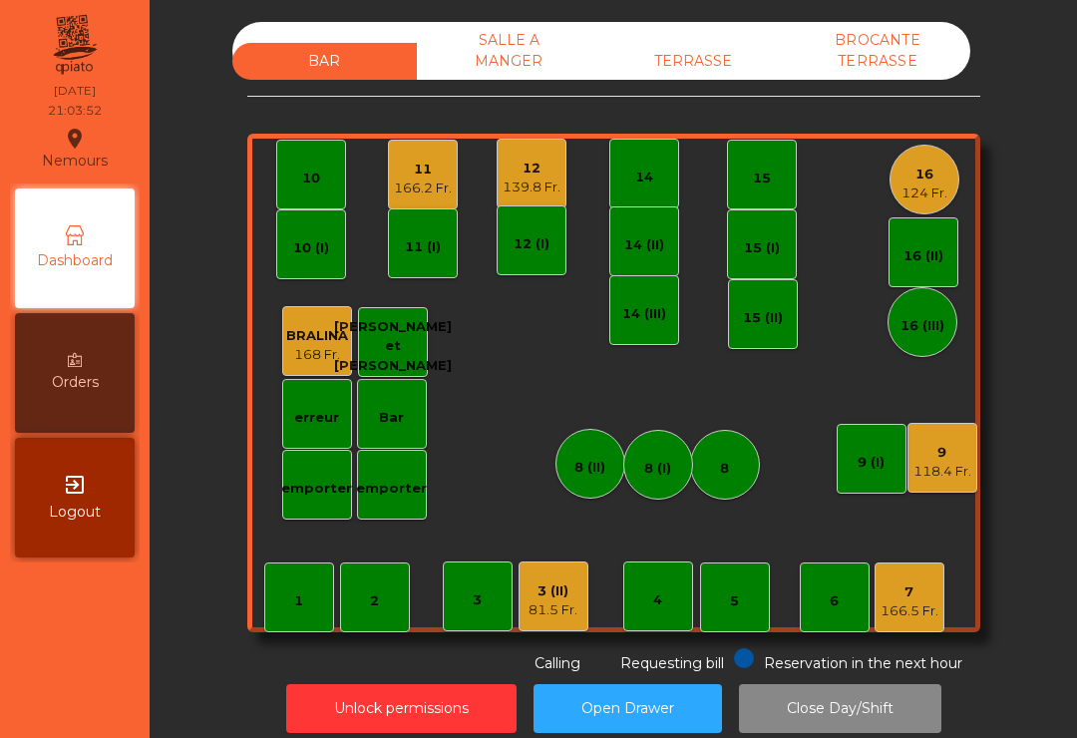
click at [421, 179] on div "166.2 Fr." at bounding box center [423, 188] width 58 height 20
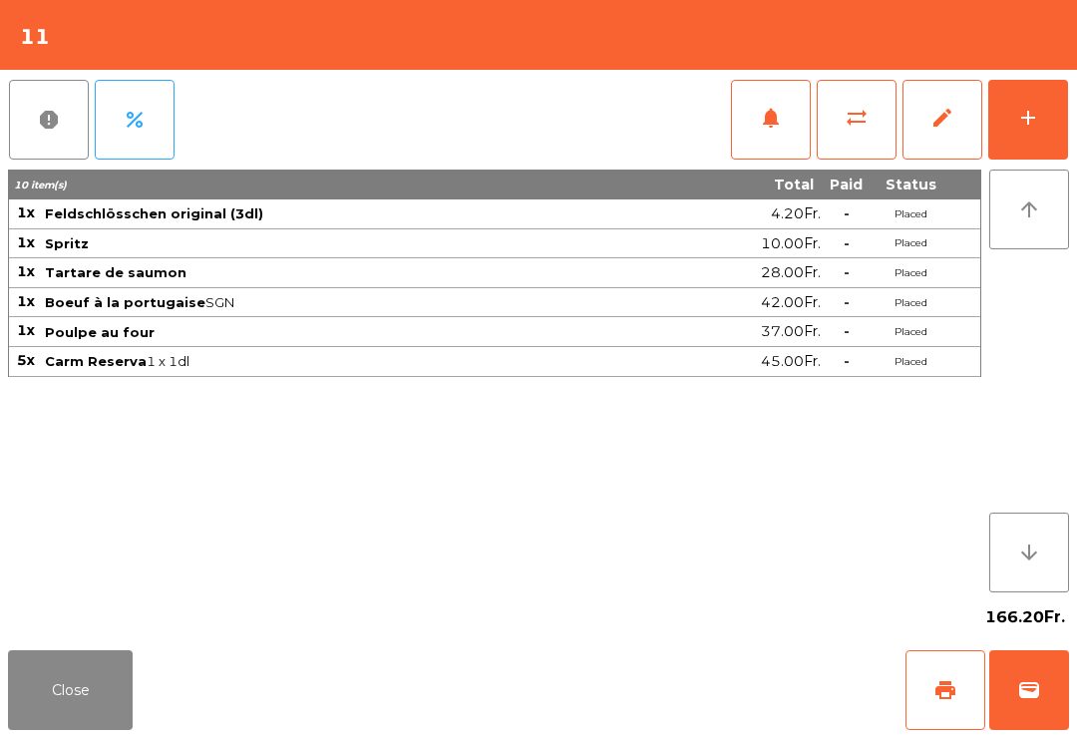
click at [1036, 119] on div "add" at bounding box center [1028, 118] width 24 height 24
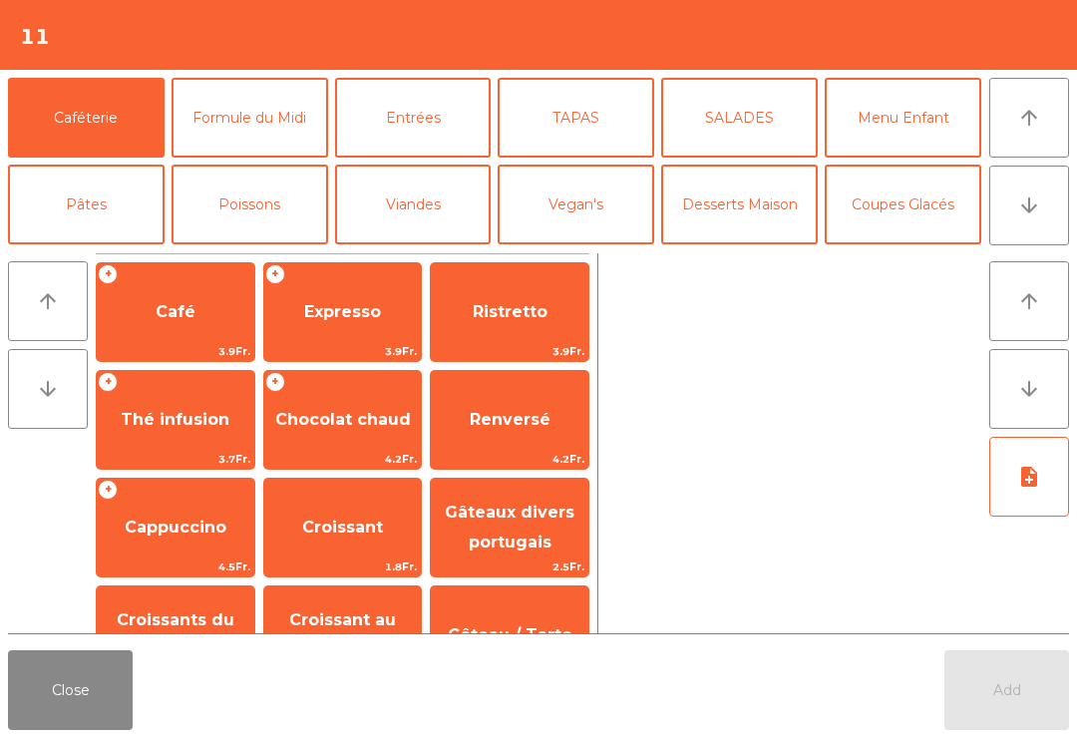
scroll to position [112, 0]
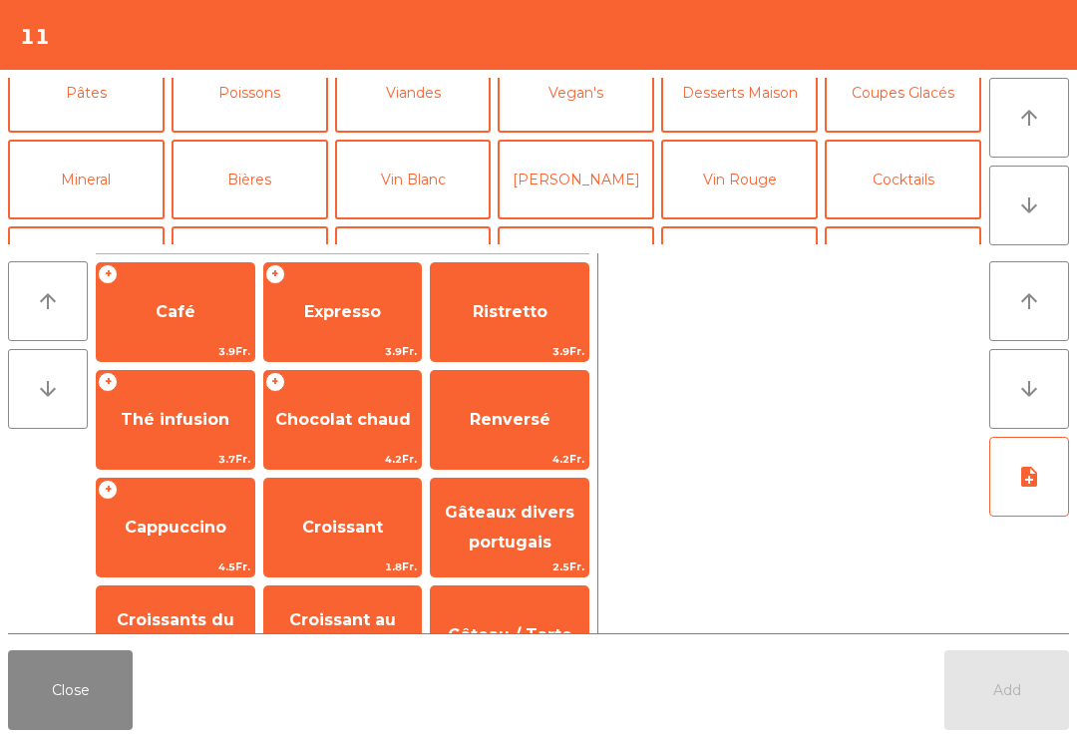
click at [614, 192] on button "[PERSON_NAME]" at bounding box center [575, 180] width 156 height 80
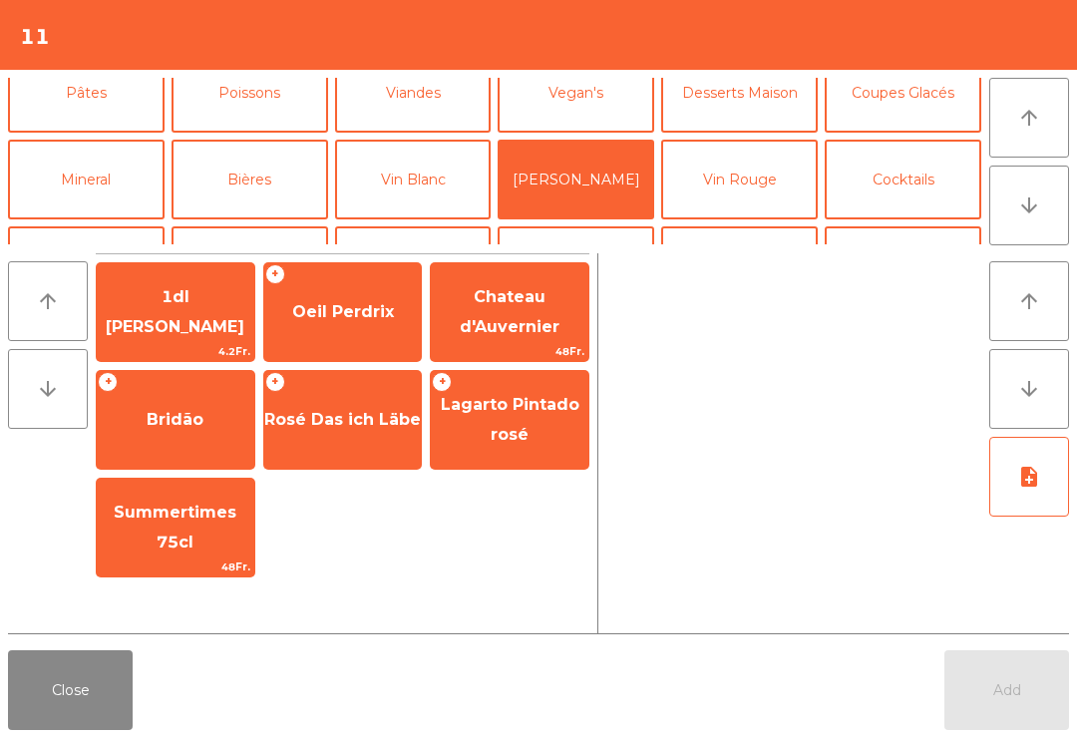
click at [751, 181] on button "Vin Rouge" at bounding box center [739, 180] width 156 height 80
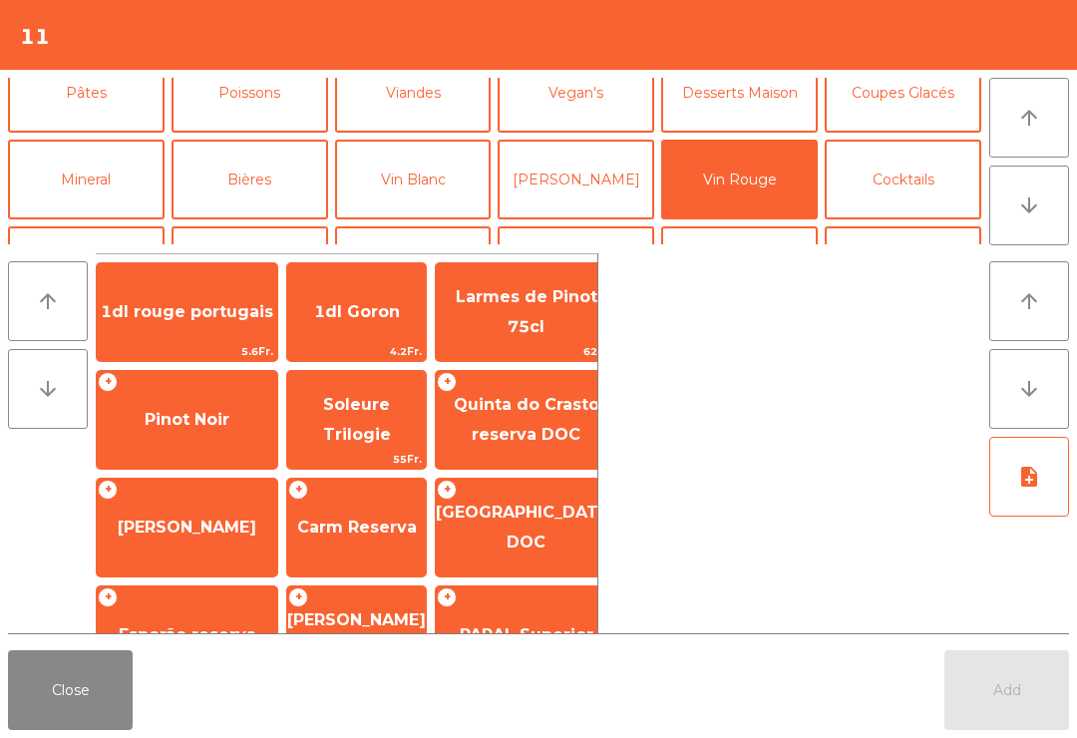
click at [384, 539] on span "Carm Reserva" at bounding box center [356, 527] width 139 height 54
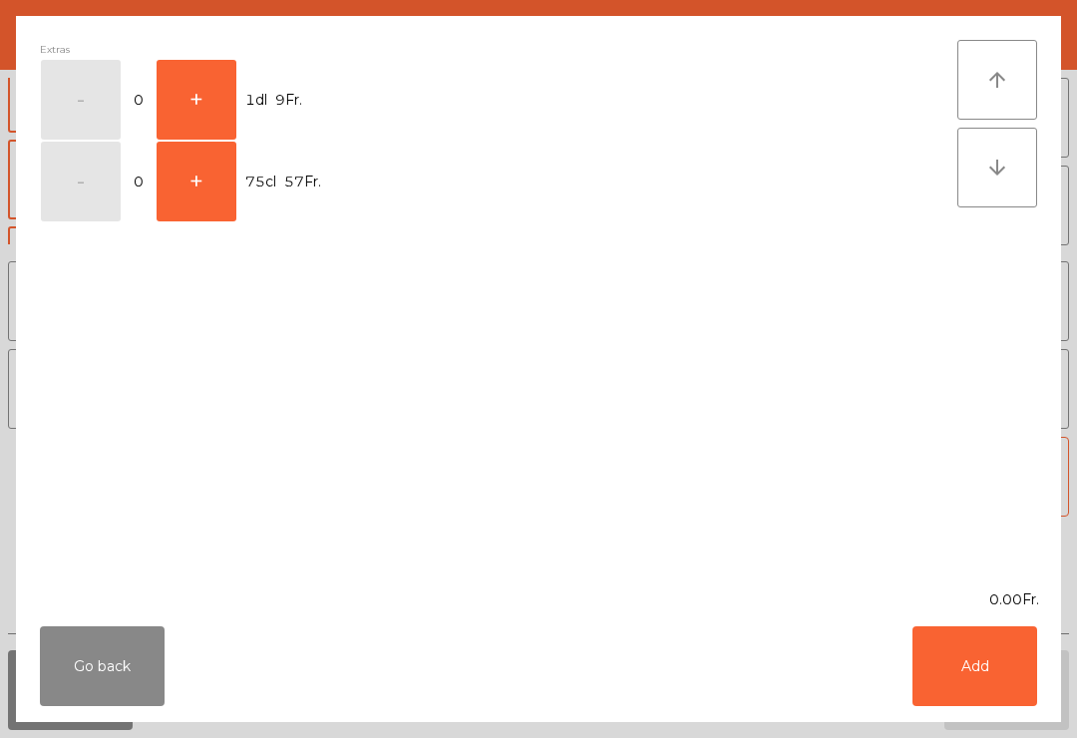
click at [220, 74] on button "+" at bounding box center [196, 100] width 80 height 80
click at [1015, 662] on button "Add" at bounding box center [974, 666] width 125 height 80
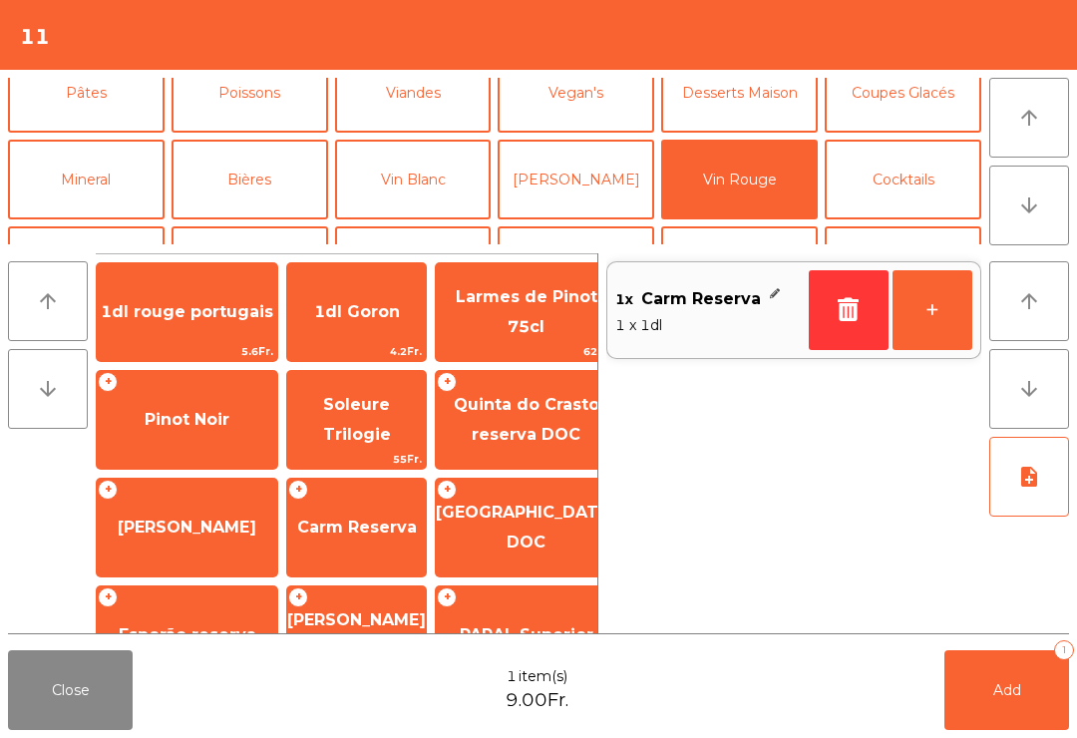
click at [974, 638] on div "arrow_upward arrow_downward 1dl rouge portugais 5.6Fr. 1dl Goron 4.2Fr. Larmes …" at bounding box center [538, 443] width 1077 height 397
click at [970, 696] on button "Add 1" at bounding box center [1006, 690] width 125 height 80
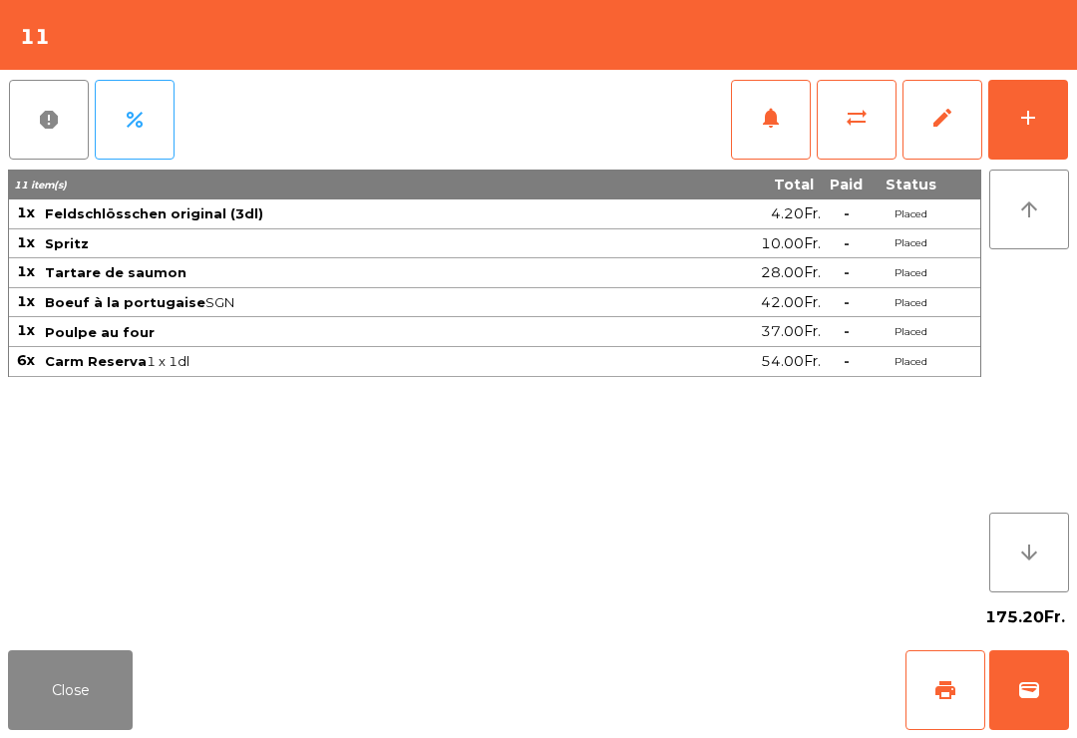
click at [88, 680] on button "Close" at bounding box center [70, 690] width 125 height 80
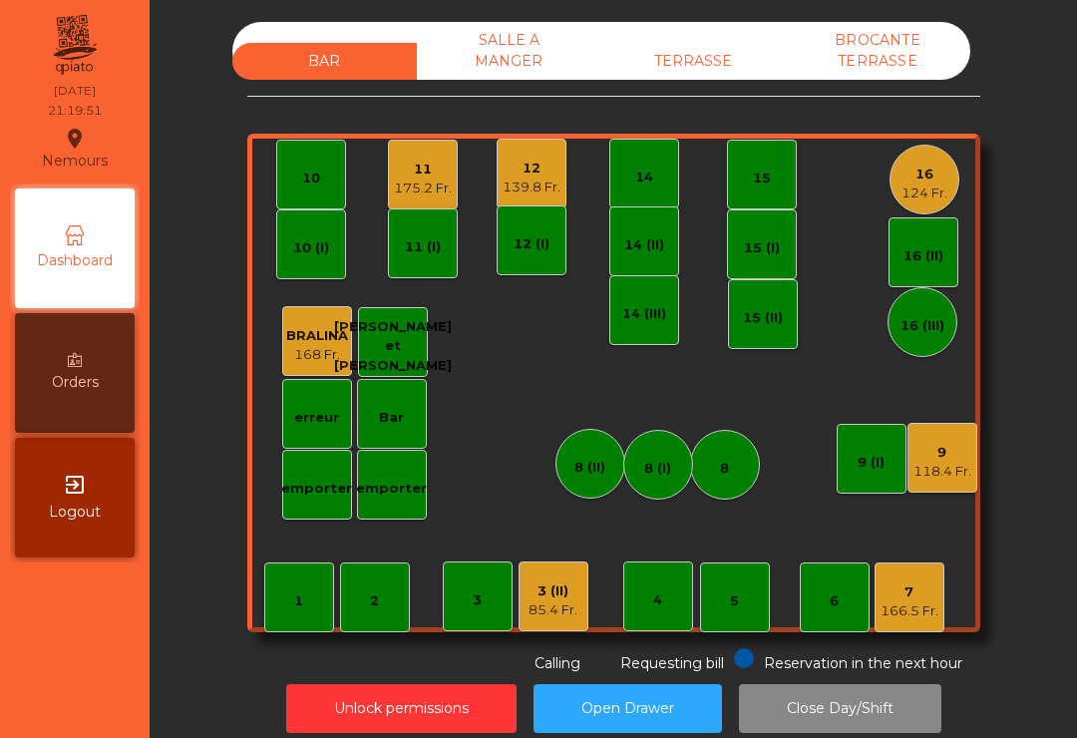
click at [696, 76] on div "TERRASSE" at bounding box center [693, 61] width 184 height 37
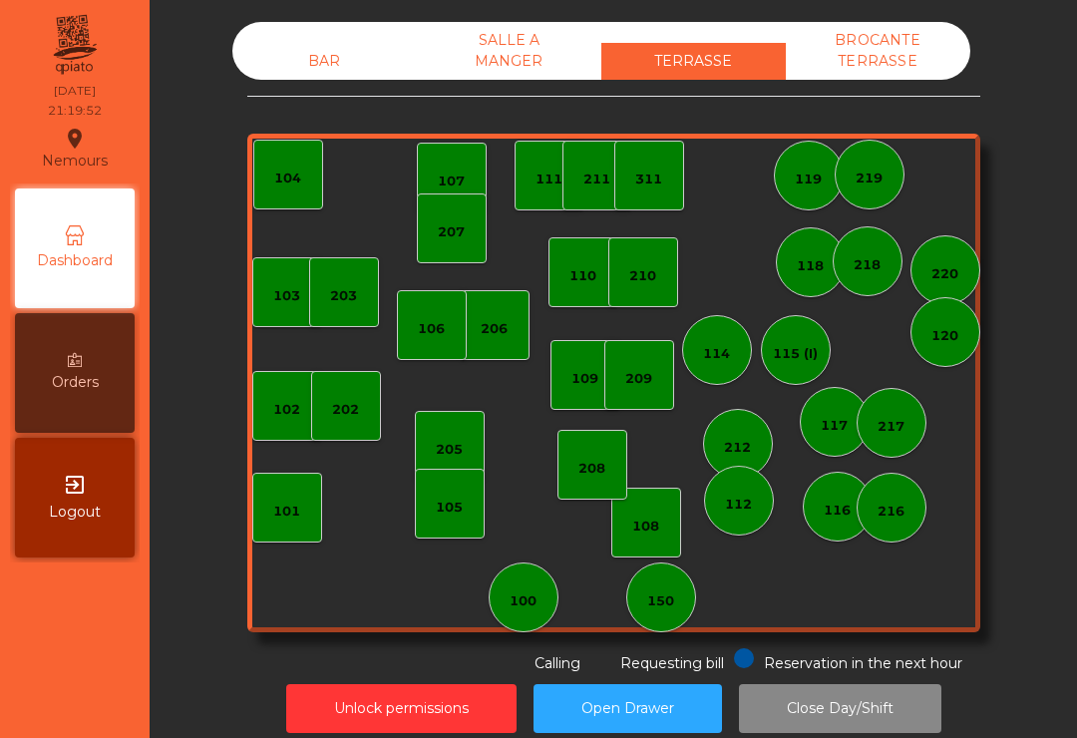
click at [296, 63] on div "BAR" at bounding box center [324, 61] width 184 height 37
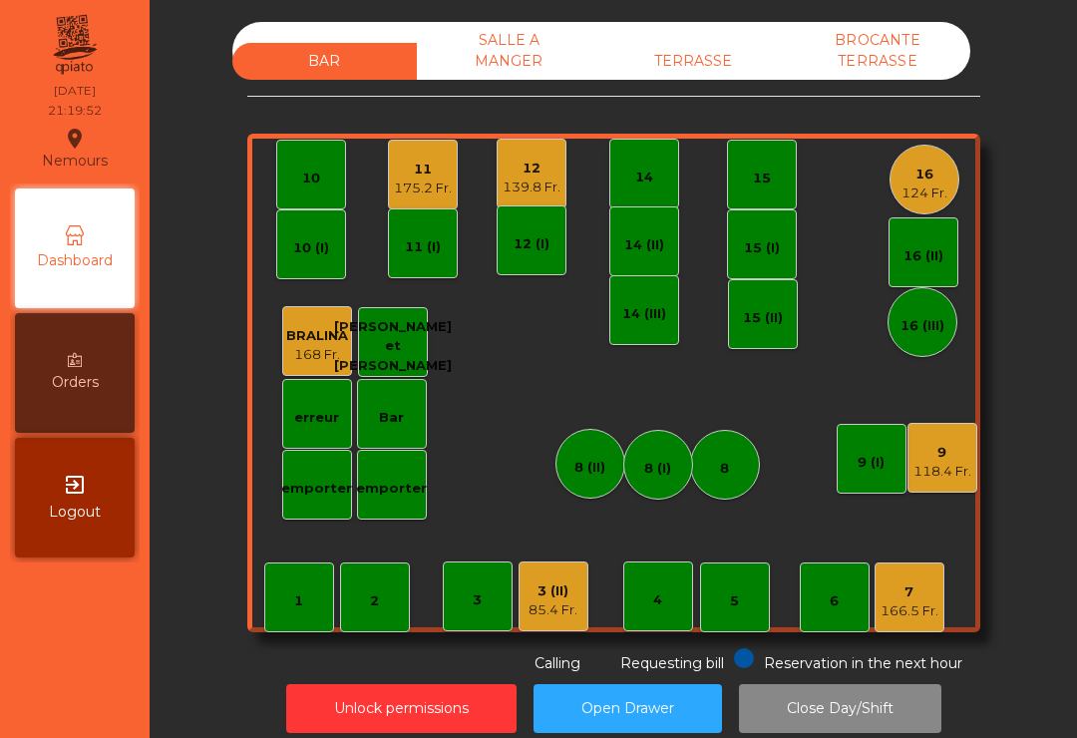
click at [956, 190] on div "16 124 Fr." at bounding box center [924, 180] width 70 height 70
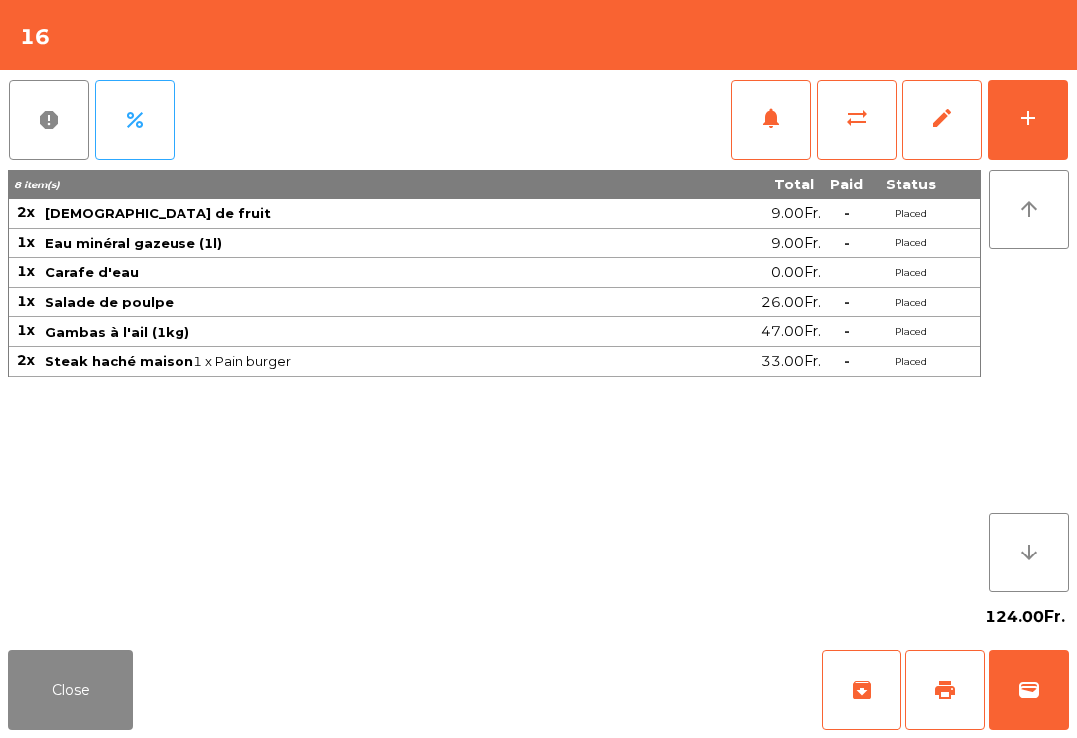
click at [1042, 144] on button "add" at bounding box center [1028, 120] width 80 height 80
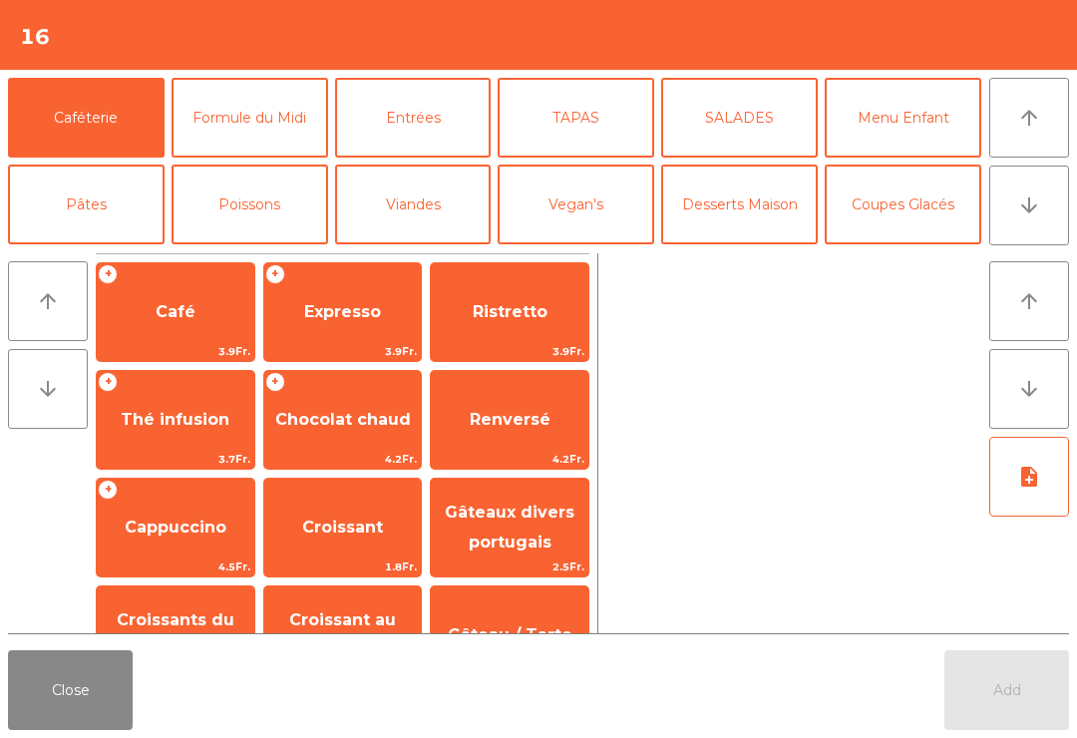
scroll to position [24, 0]
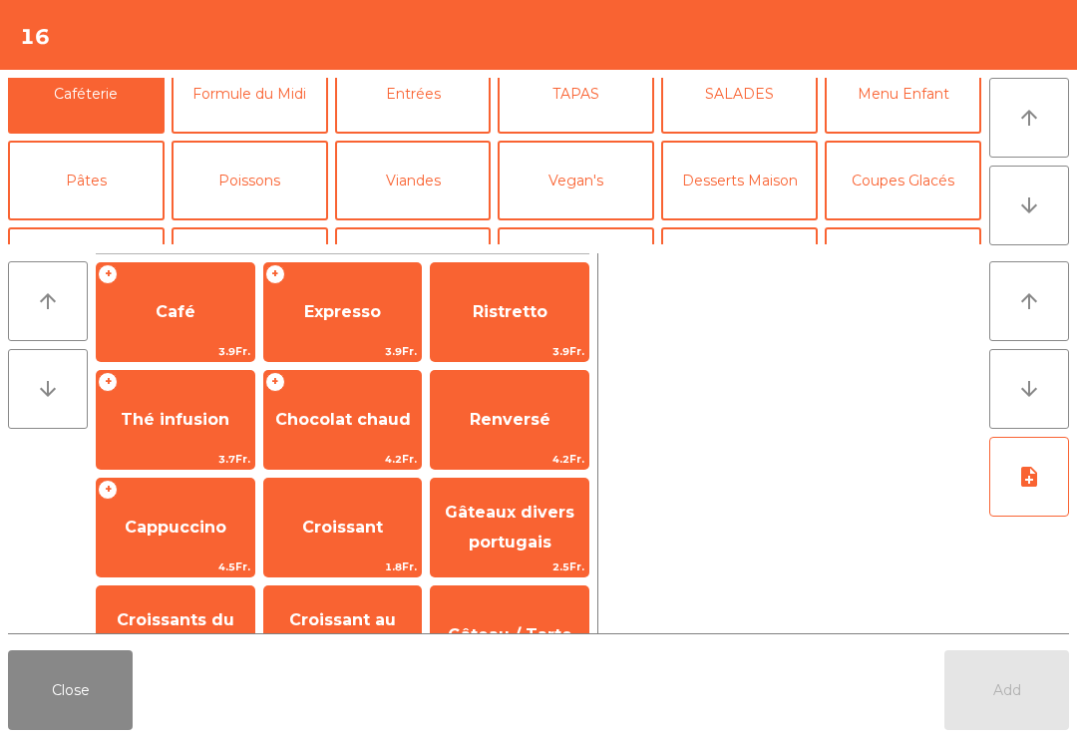
click at [448, 227] on button "Vin Blanc" at bounding box center [413, 267] width 156 height 80
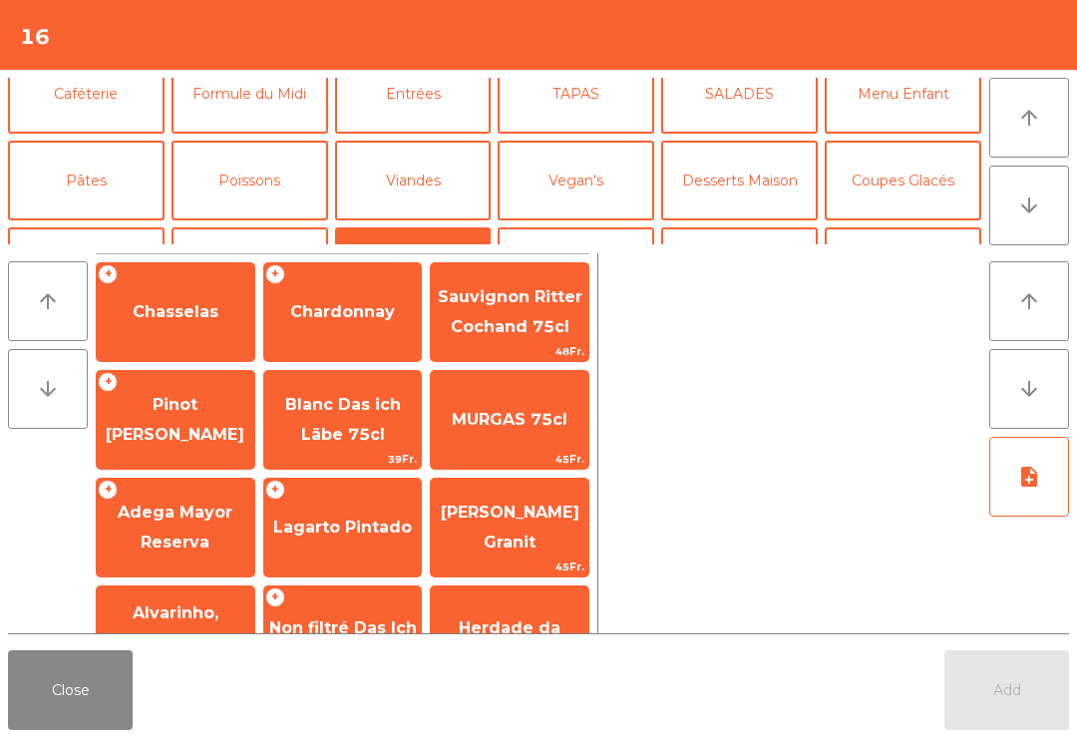
click at [200, 442] on span "Pinot [PERSON_NAME]" at bounding box center [175, 419] width 139 height 49
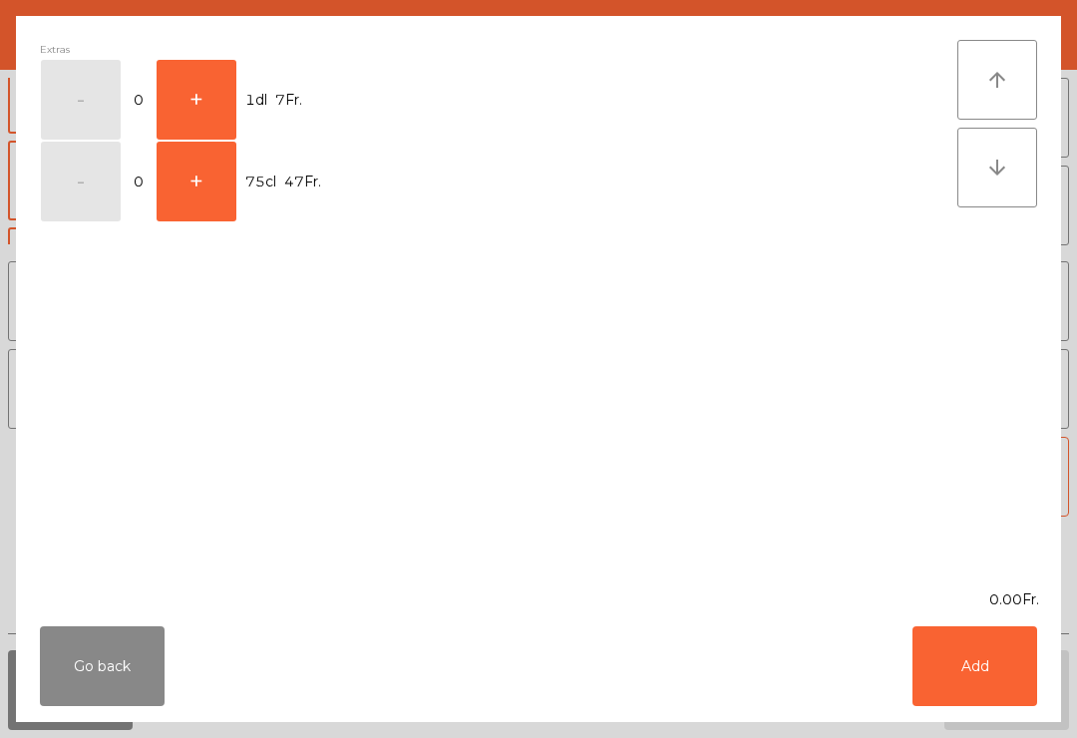
click at [117, 694] on button "Go back" at bounding box center [102, 666] width 125 height 80
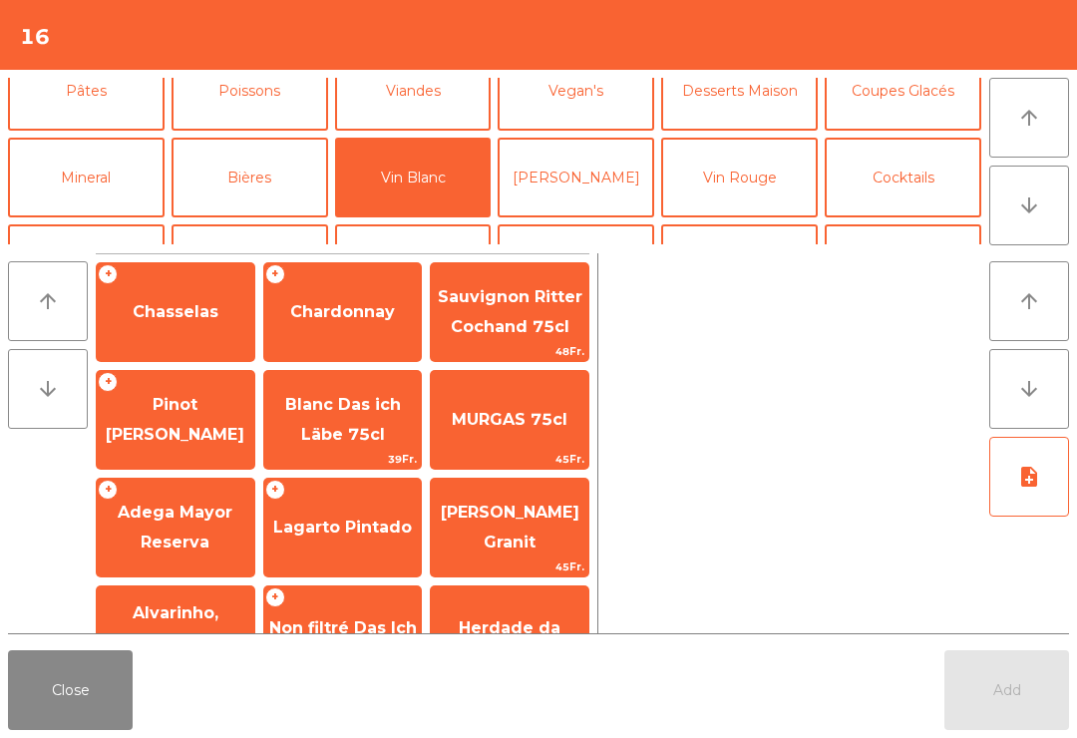
click at [205, 541] on span "Adega Mayor Reserva" at bounding box center [175, 526] width 115 height 49
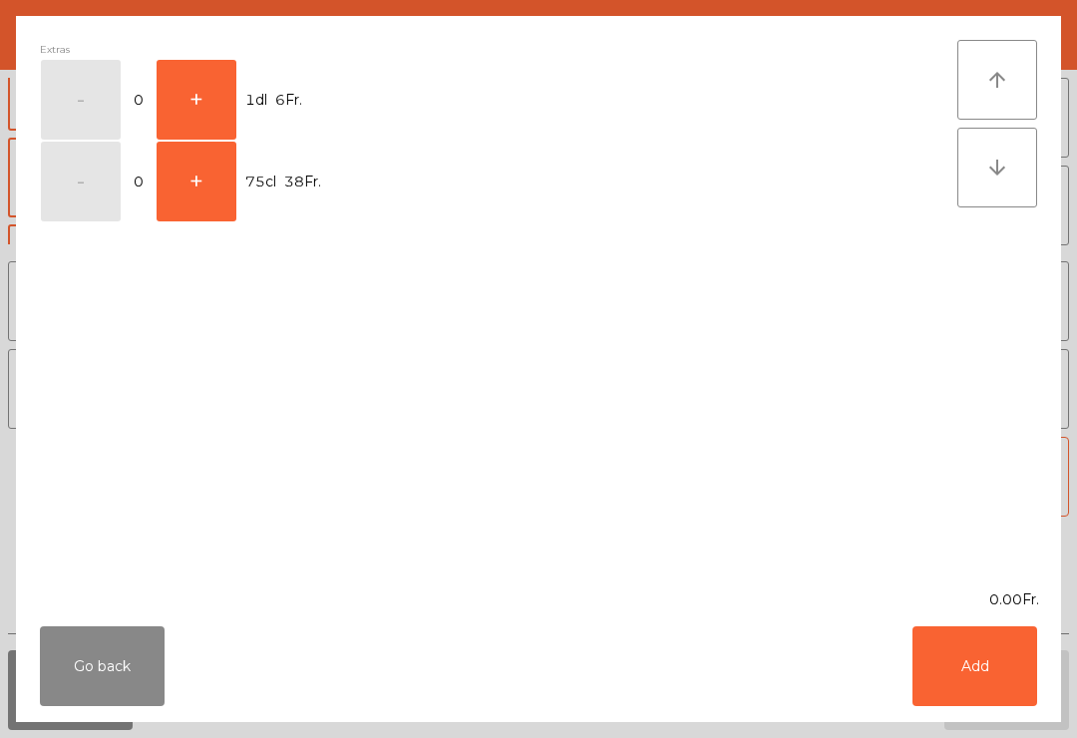
click at [225, 92] on button "+" at bounding box center [196, 100] width 80 height 80
click at [960, 638] on button "Add" at bounding box center [974, 666] width 125 height 80
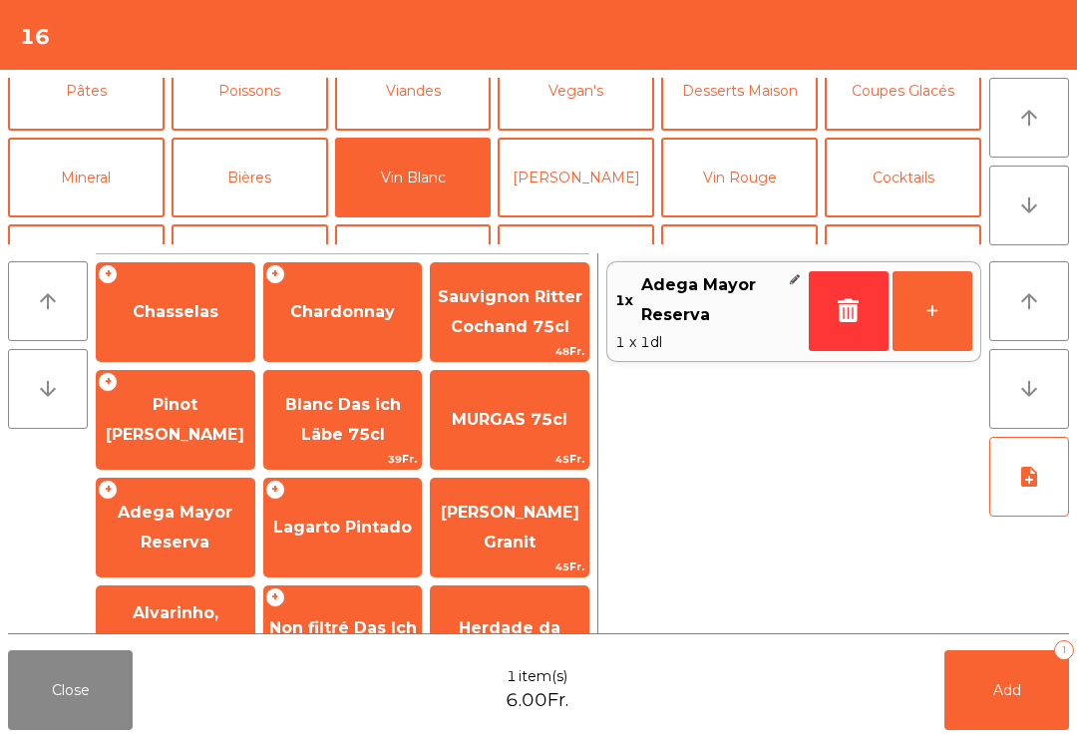
click at [942, 333] on button "+" at bounding box center [932, 311] width 80 height 80
click at [1027, 682] on button "Add 3" at bounding box center [1006, 690] width 125 height 80
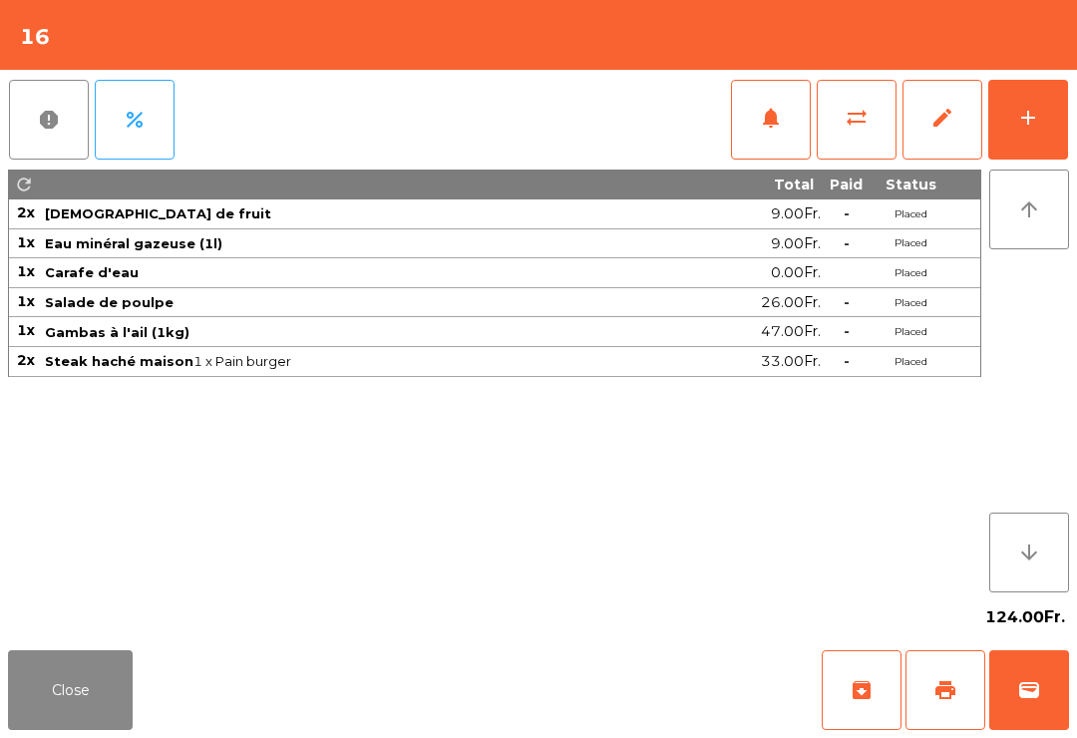
click at [935, 699] on span "print" at bounding box center [945, 690] width 24 height 24
click at [1009, 693] on button "wallet" at bounding box center [1029, 690] width 80 height 80
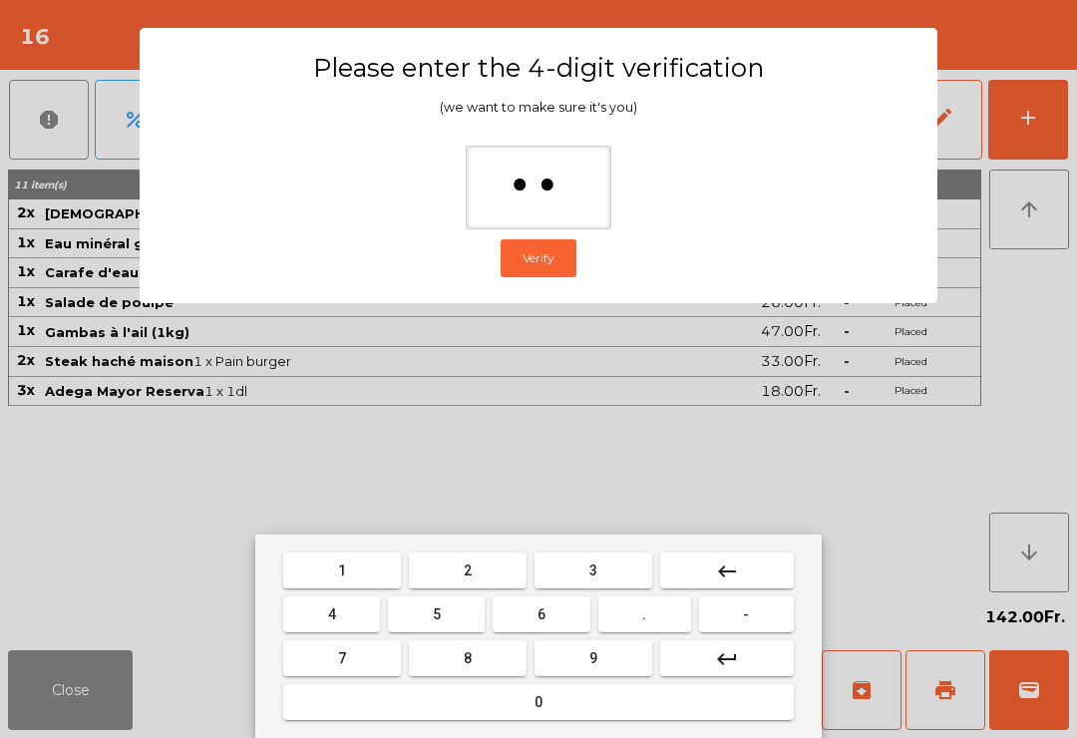
type input "***"
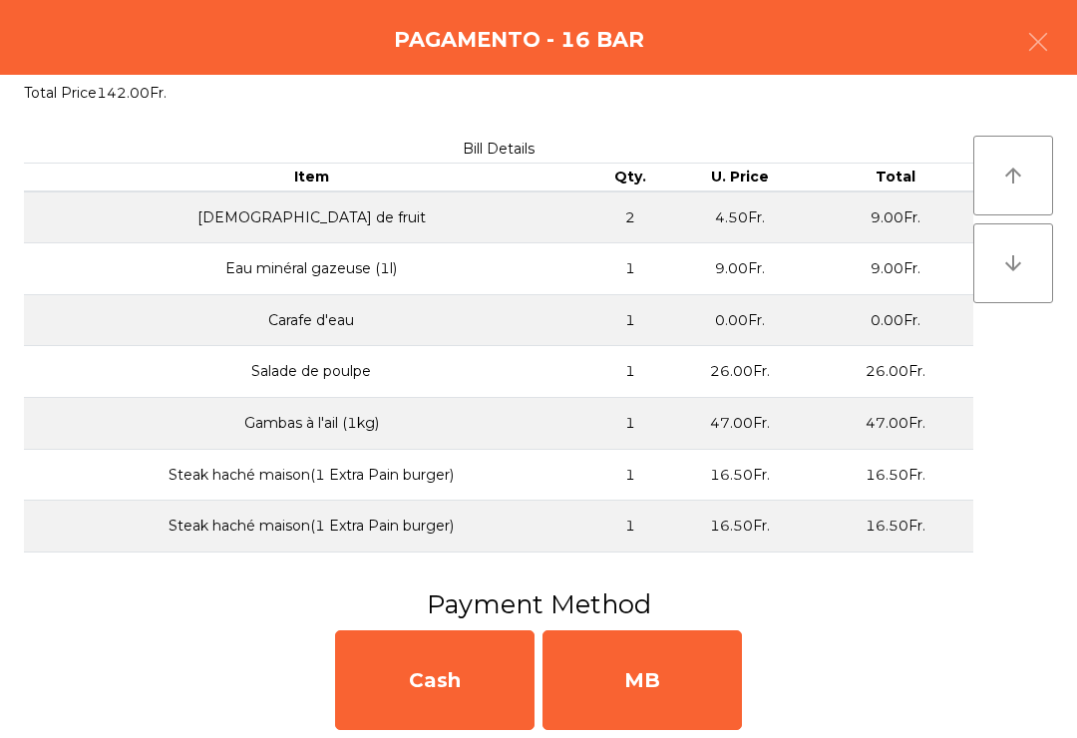
click at [650, 672] on div "MB" at bounding box center [641, 680] width 199 height 100
click at [672, 692] on div "No" at bounding box center [641, 680] width 199 height 100
click at [680, 702] on div "No" at bounding box center [641, 680] width 199 height 100
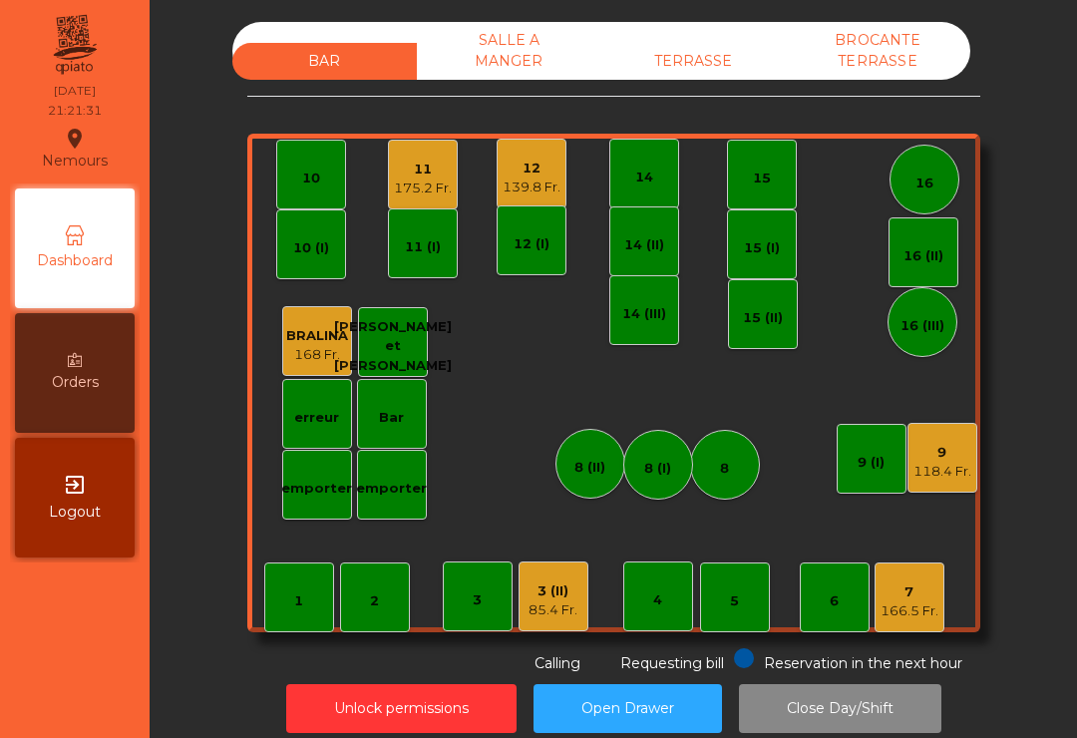
click at [877, 67] on div "BROCANTE TERRASSE" at bounding box center [877, 51] width 184 height 58
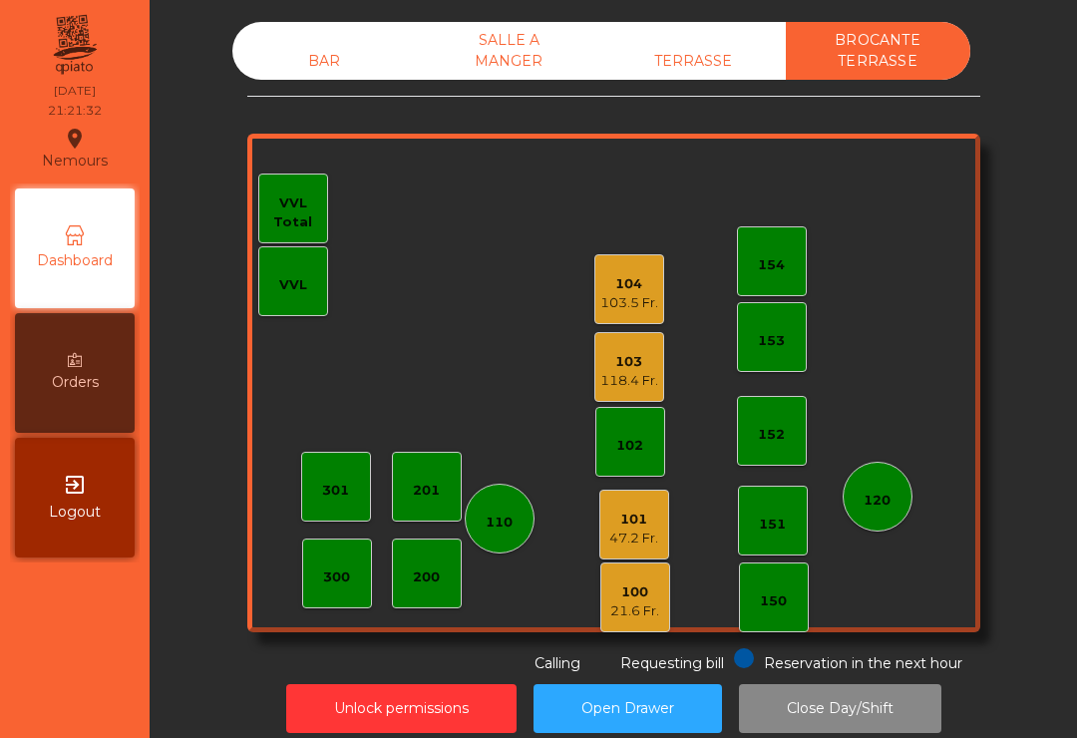
click at [715, 71] on div "TERRASSE" at bounding box center [693, 61] width 184 height 37
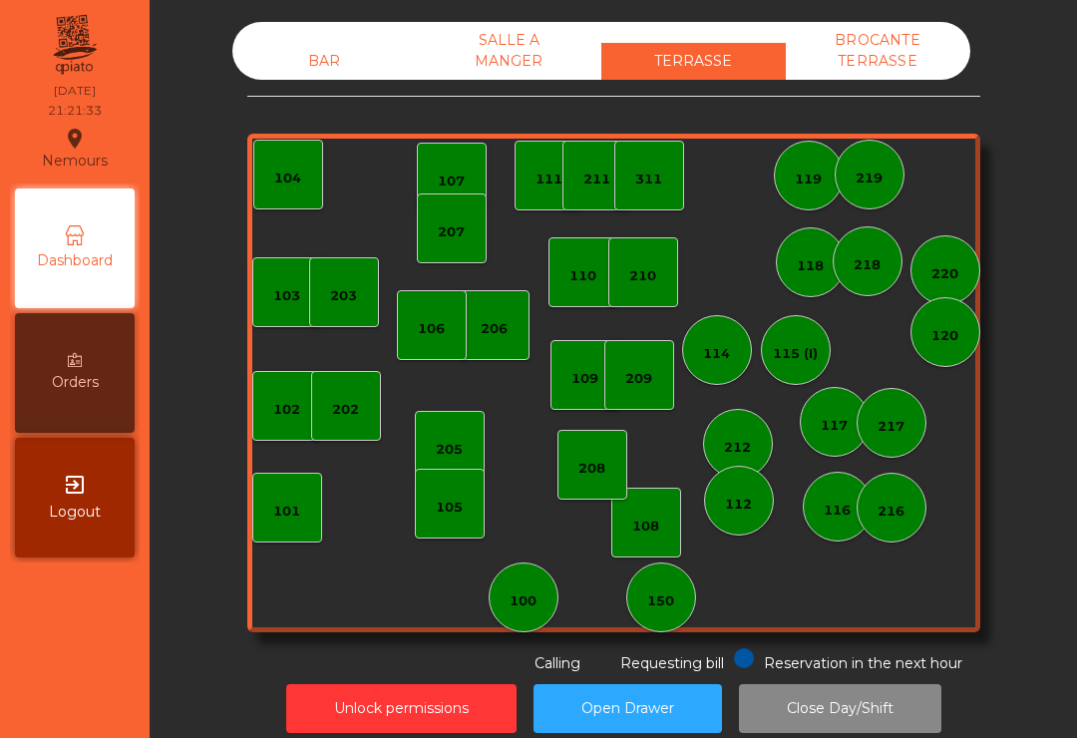
click at [319, 56] on div "BAR" at bounding box center [324, 61] width 184 height 37
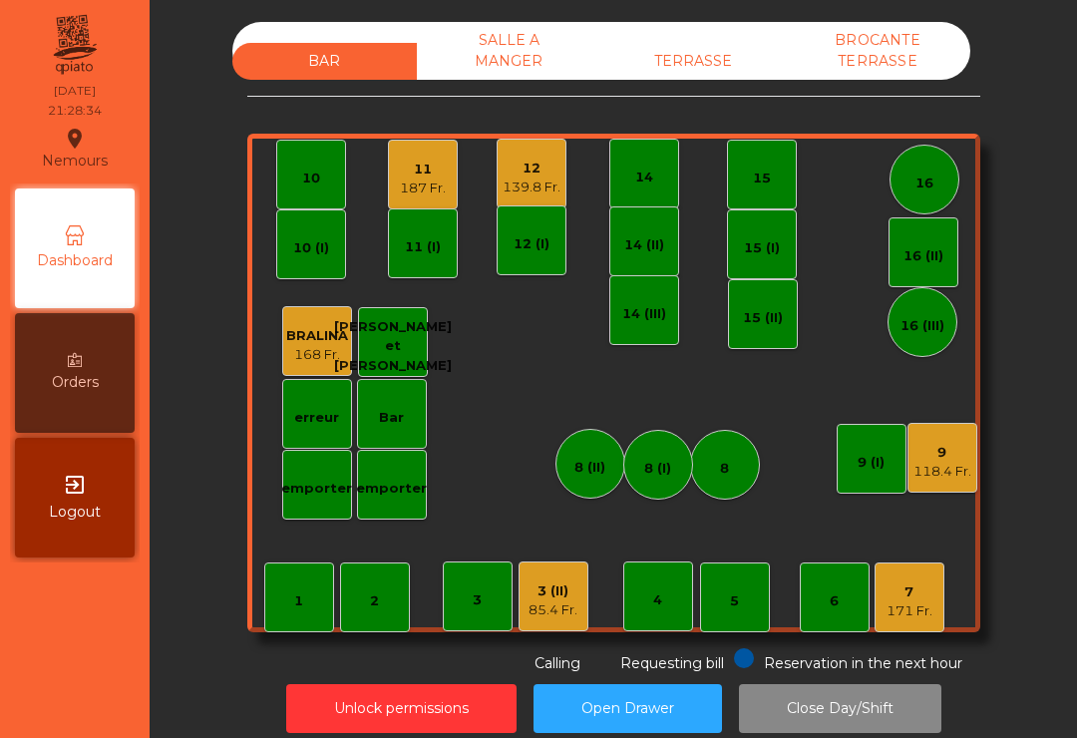
click at [507, 157] on div "12 139.8 Fr." at bounding box center [531, 174] width 58 height 47
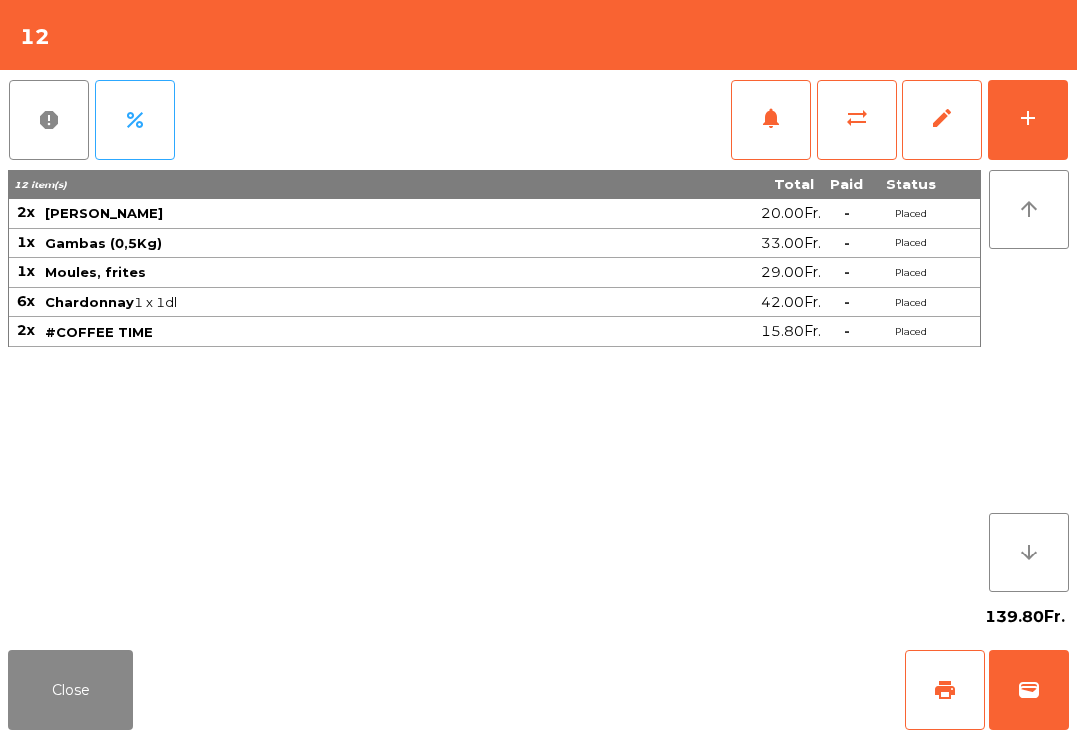
click at [906, 699] on button "print" at bounding box center [945, 690] width 80 height 80
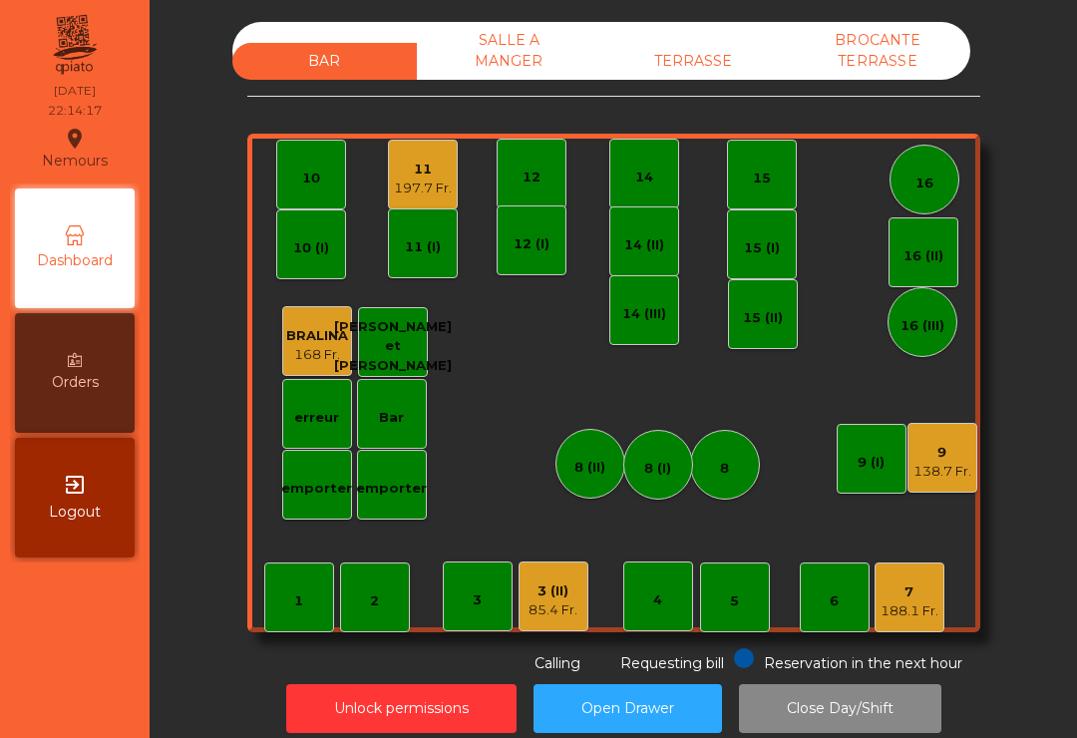
click at [936, 444] on div "9" at bounding box center [942, 453] width 58 height 20
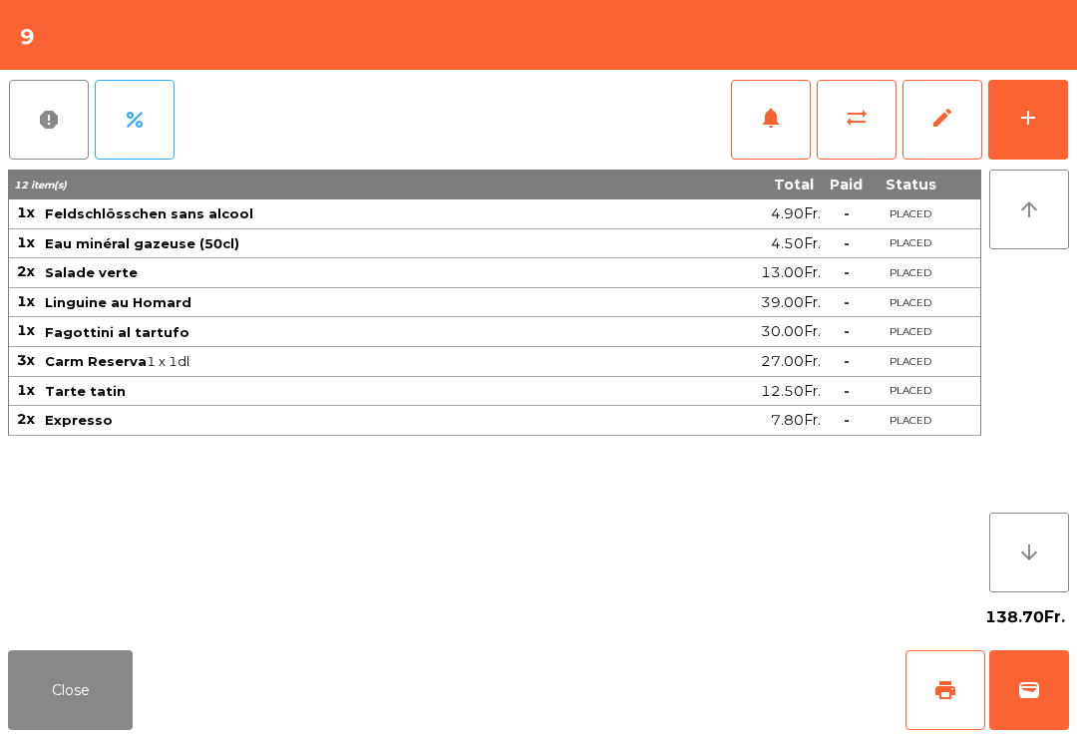
click at [932, 691] on button "print" at bounding box center [945, 690] width 80 height 80
click at [1033, 696] on span "wallet" at bounding box center [1029, 690] width 24 height 24
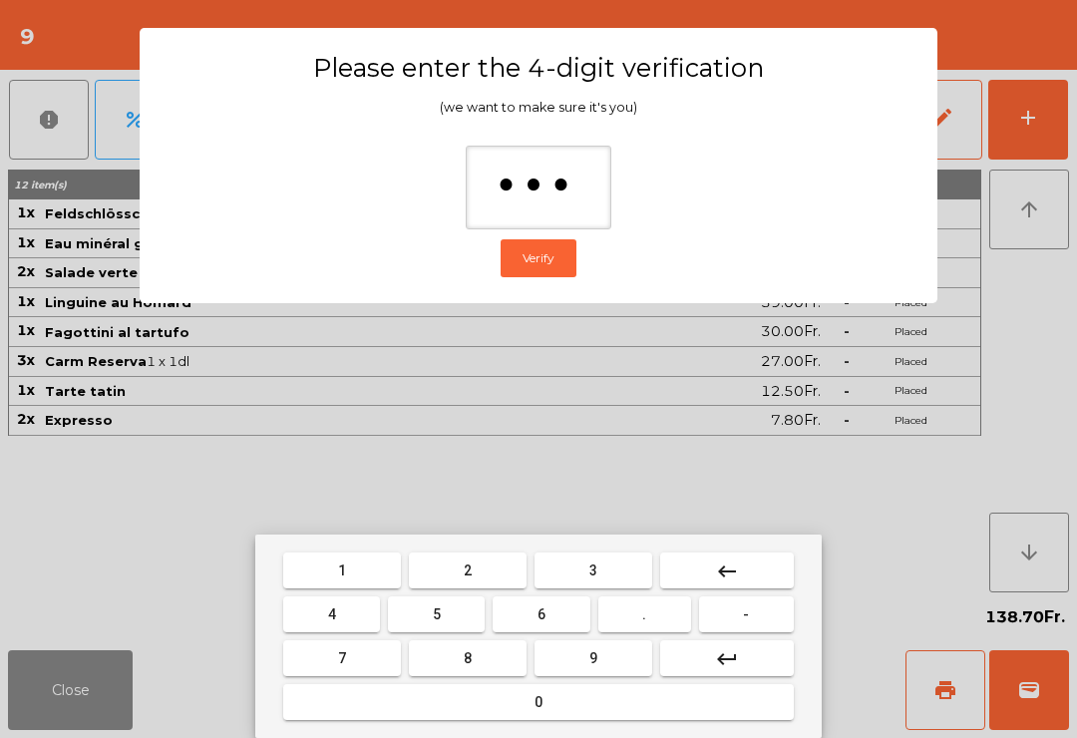
type input "****"
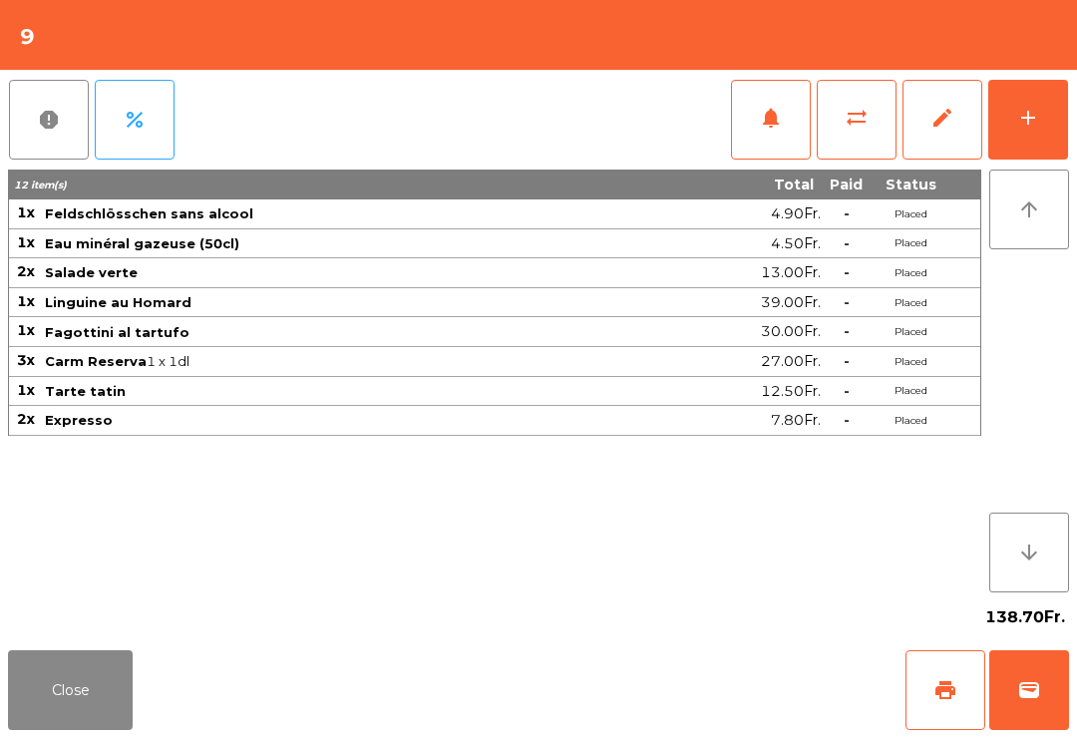
click at [672, 705] on div "Close print wallet" at bounding box center [538, 690] width 1077 height 96
click at [672, 704] on div "Close print wallet" at bounding box center [538, 690] width 1077 height 96
click at [677, 661] on div "Close print wallet" at bounding box center [538, 690] width 1077 height 96
click at [662, 666] on div "Close print wallet" at bounding box center [538, 690] width 1077 height 96
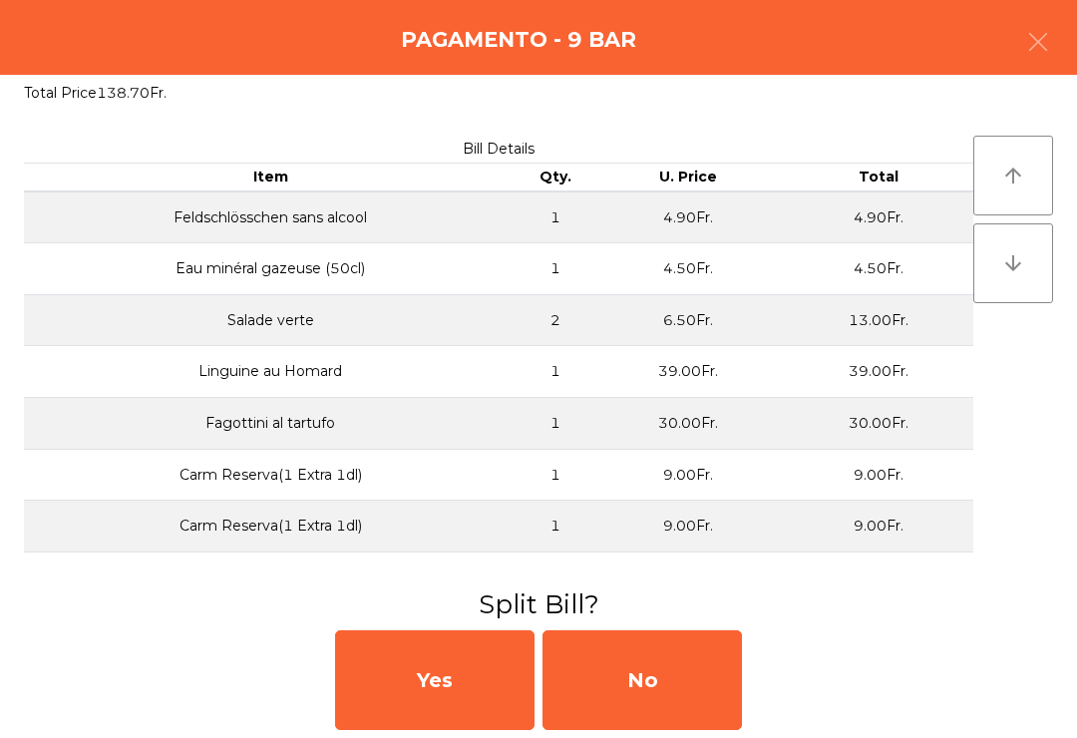
click at [668, 675] on div "No" at bounding box center [641, 680] width 199 height 100
click at [666, 689] on div "MB" at bounding box center [641, 680] width 199 height 100
click at [654, 691] on div "No" at bounding box center [641, 680] width 199 height 100
click at [667, 695] on div "No" at bounding box center [641, 680] width 199 height 100
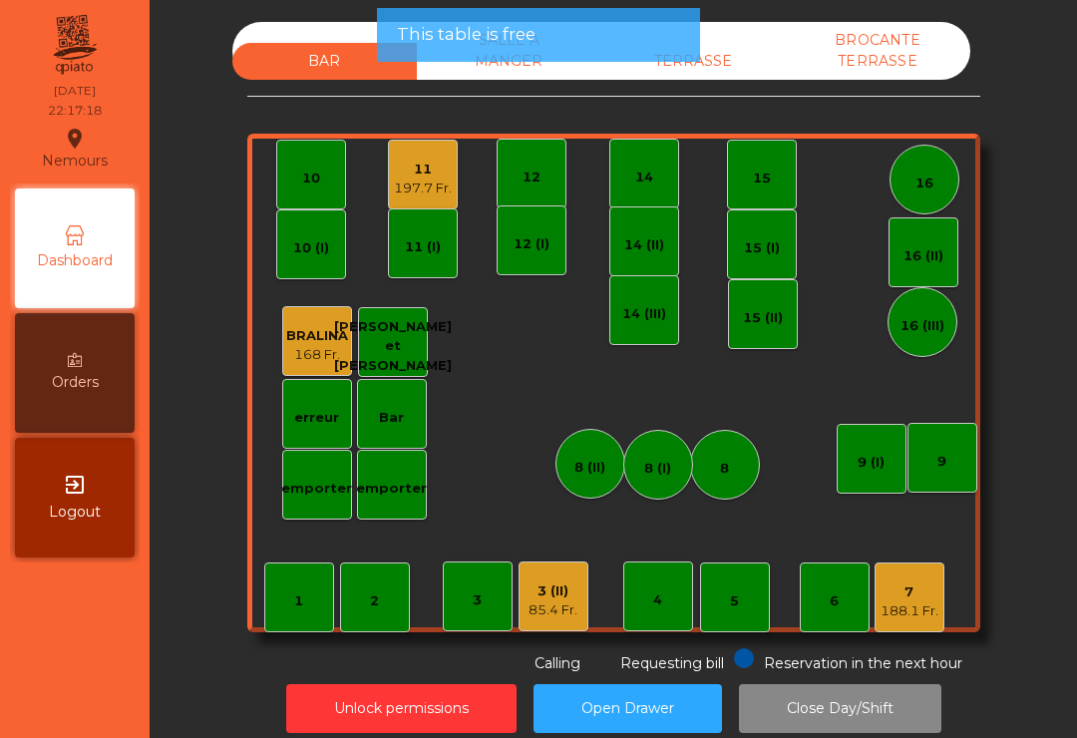
click at [675, 693] on button "Open Drawer" at bounding box center [627, 708] width 188 height 49
